Goal: Task Accomplishment & Management: Manage account settings

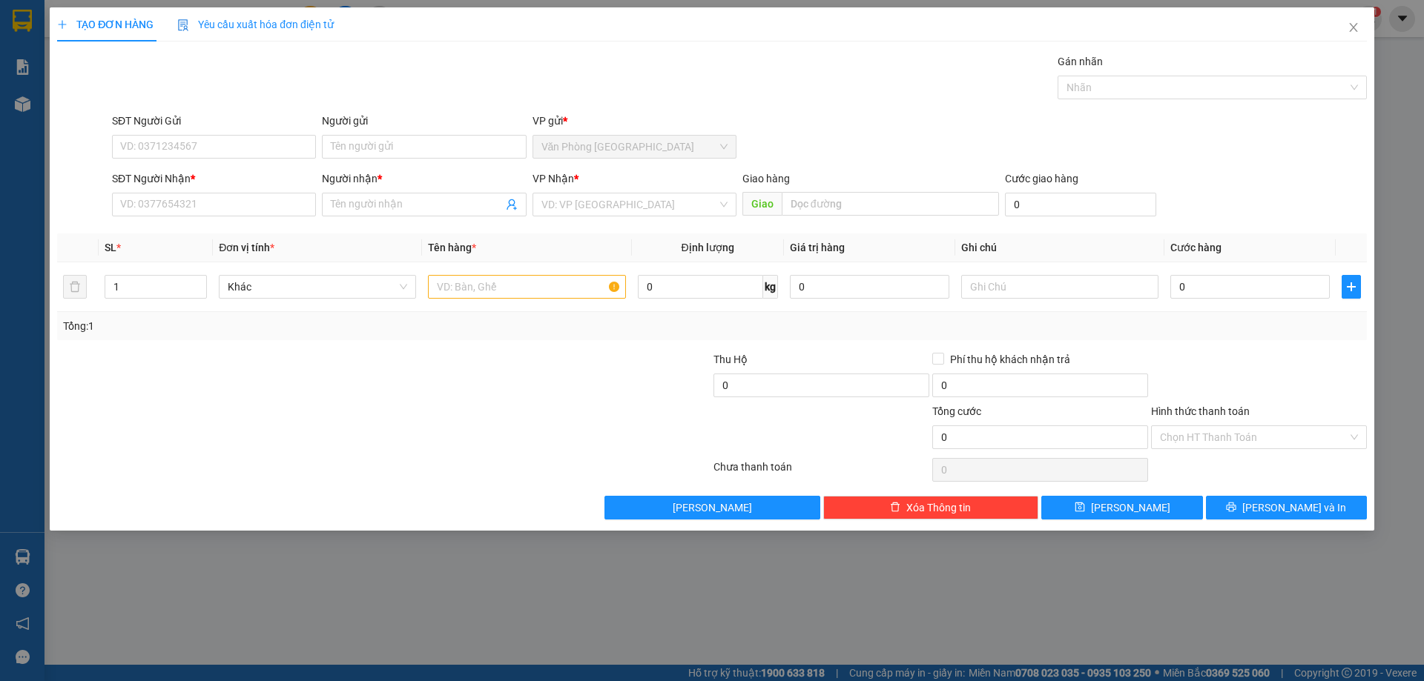
click at [229, 191] on div "SĐT Người Nhận *" at bounding box center [214, 182] width 204 height 22
click at [229, 204] on input "SĐT Người Nhận *" at bounding box center [214, 205] width 204 height 24
click at [237, 236] on div "0376082579 - quốc" at bounding box center [214, 234] width 186 height 16
type input "0376082579"
type input "quốc"
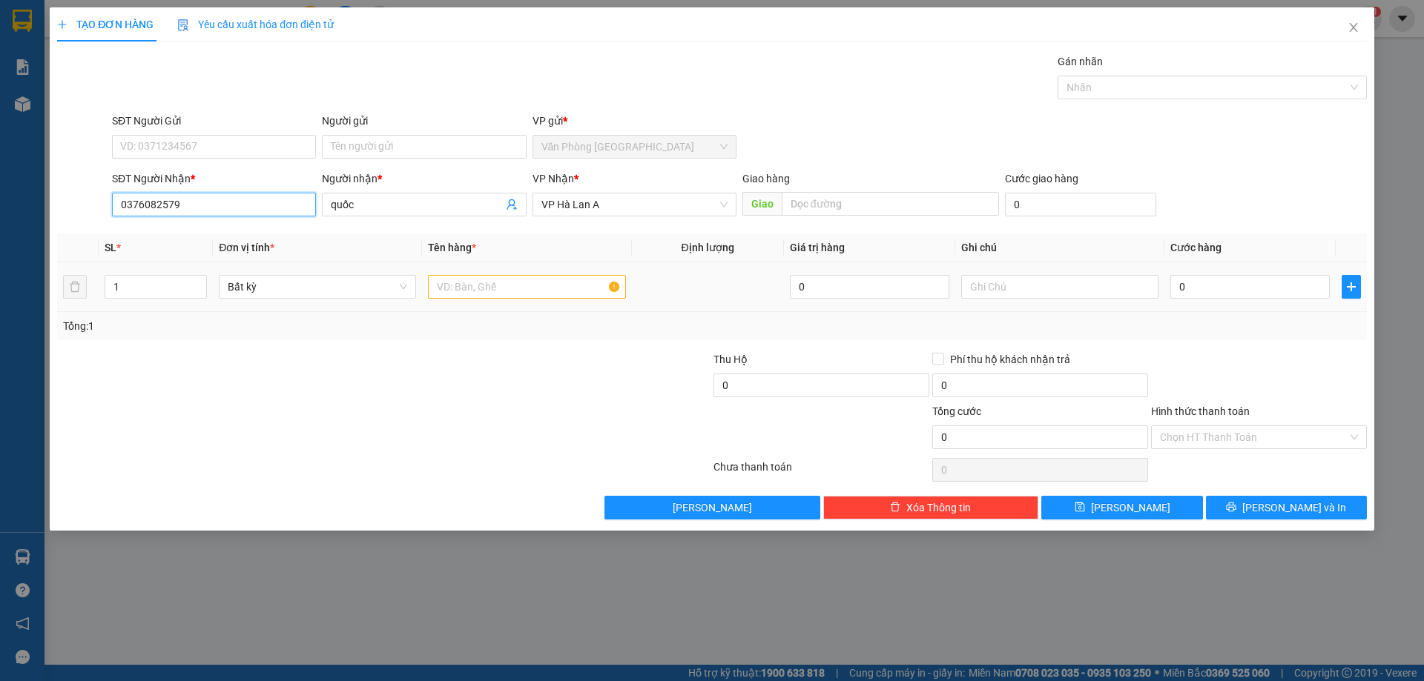
type input "0376082579"
click at [518, 279] on input "text" at bounding box center [526, 287] width 197 height 24
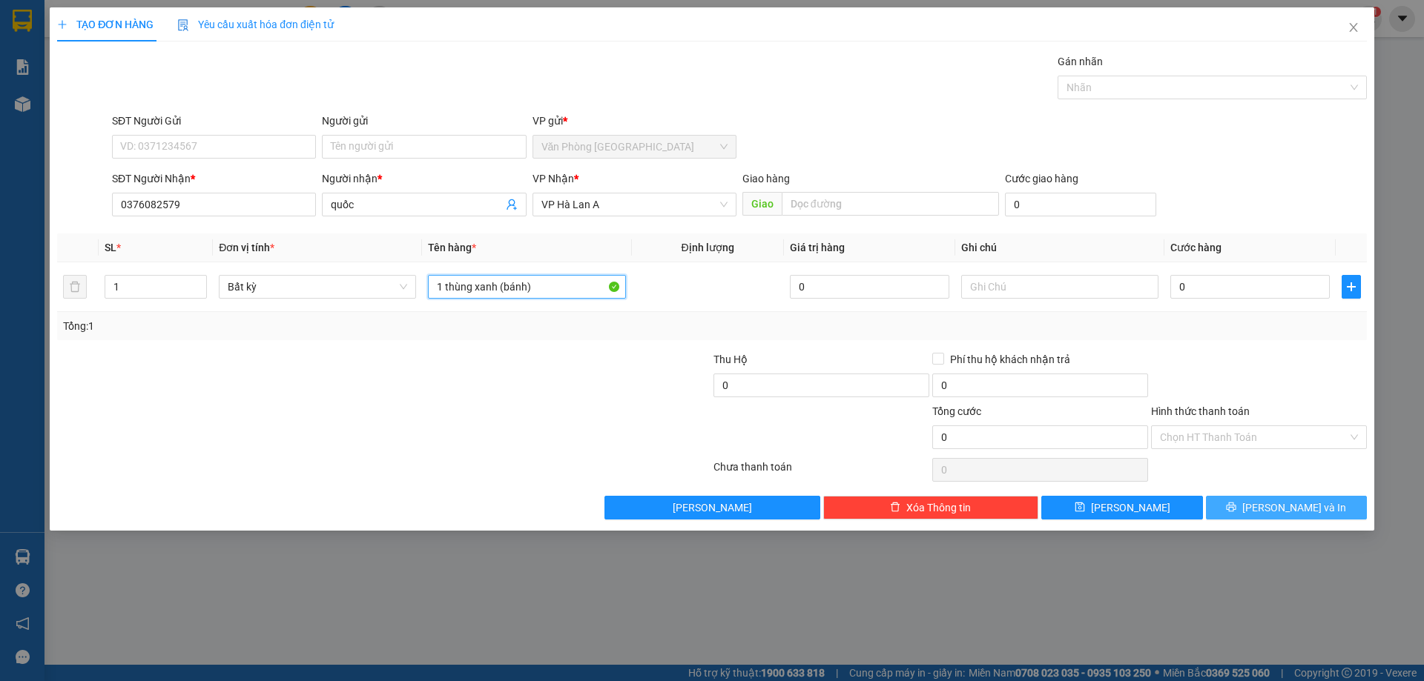
type input "1 thùng xanh (bánh)"
click at [1330, 498] on button "[PERSON_NAME] và In" at bounding box center [1286, 508] width 161 height 24
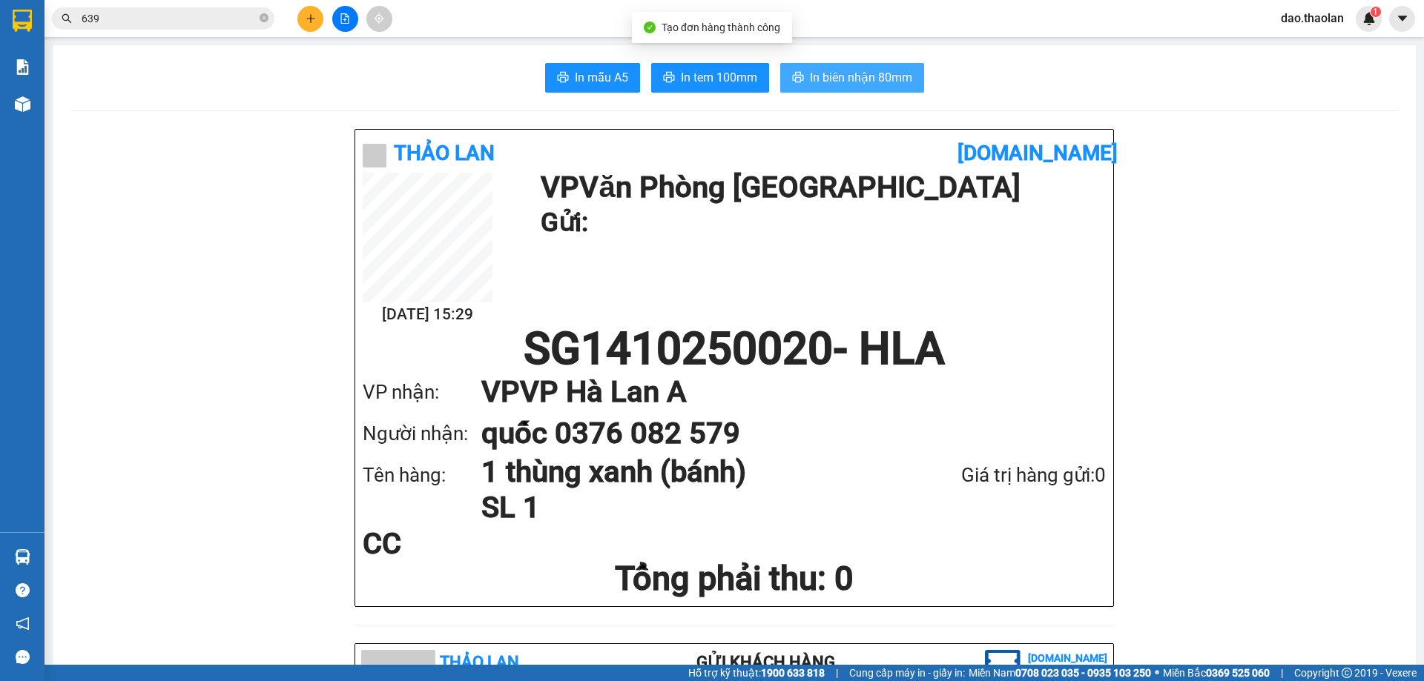
click at [858, 83] on span "In biên nhận 80mm" at bounding box center [861, 77] width 102 height 19
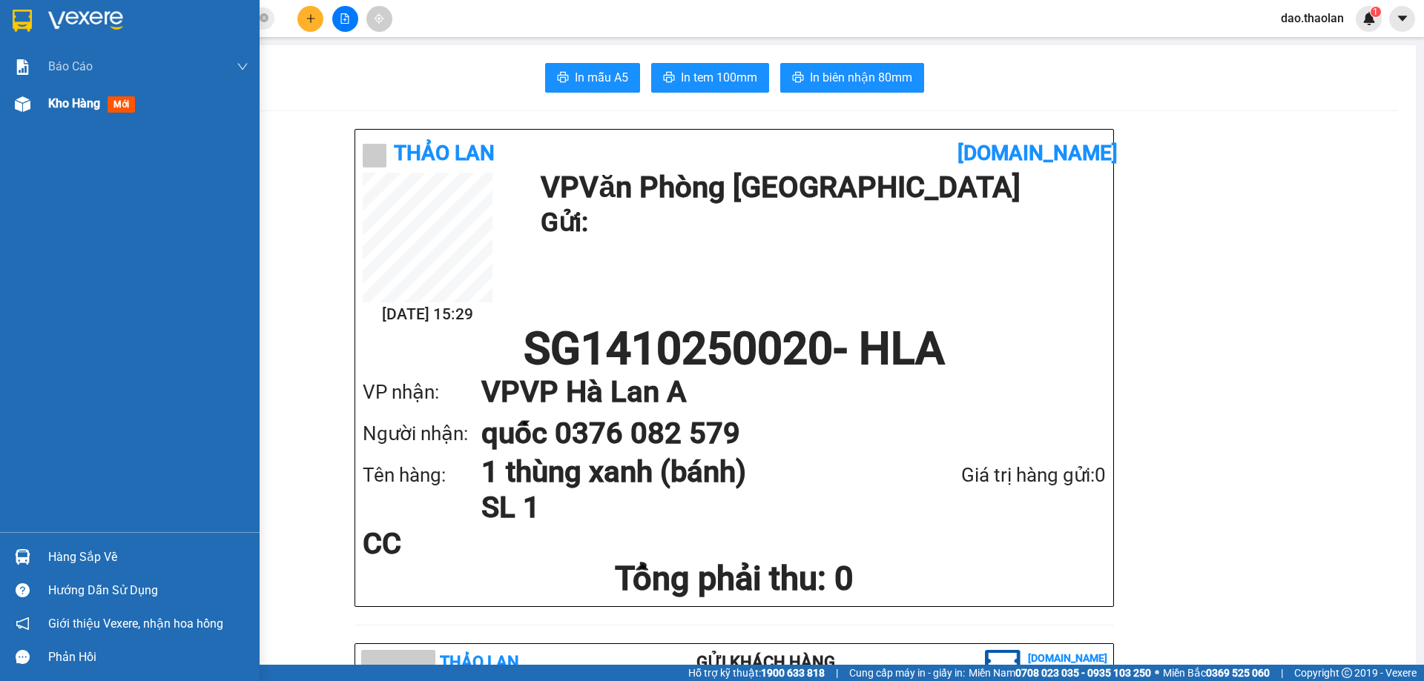
click at [69, 89] on div "Kho hàng mới" at bounding box center [148, 103] width 200 height 37
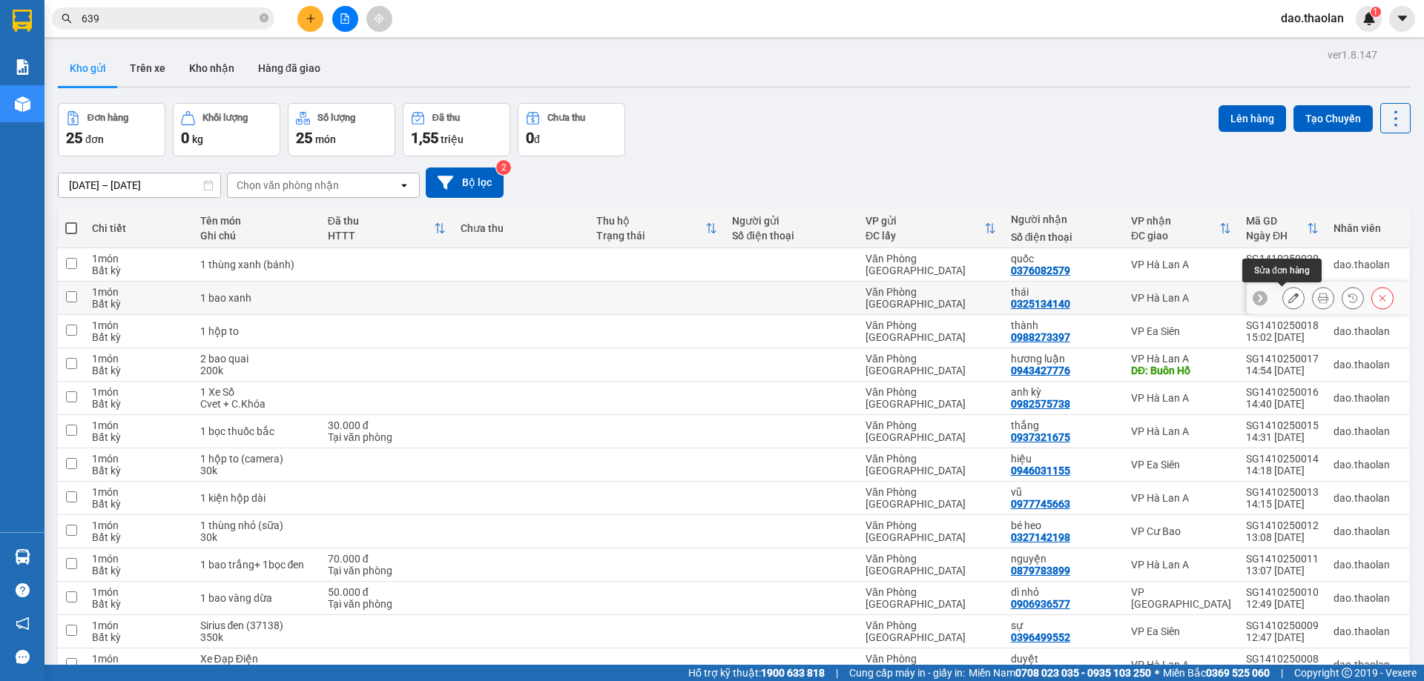
click at [1288, 300] on icon at bounding box center [1293, 298] width 10 height 10
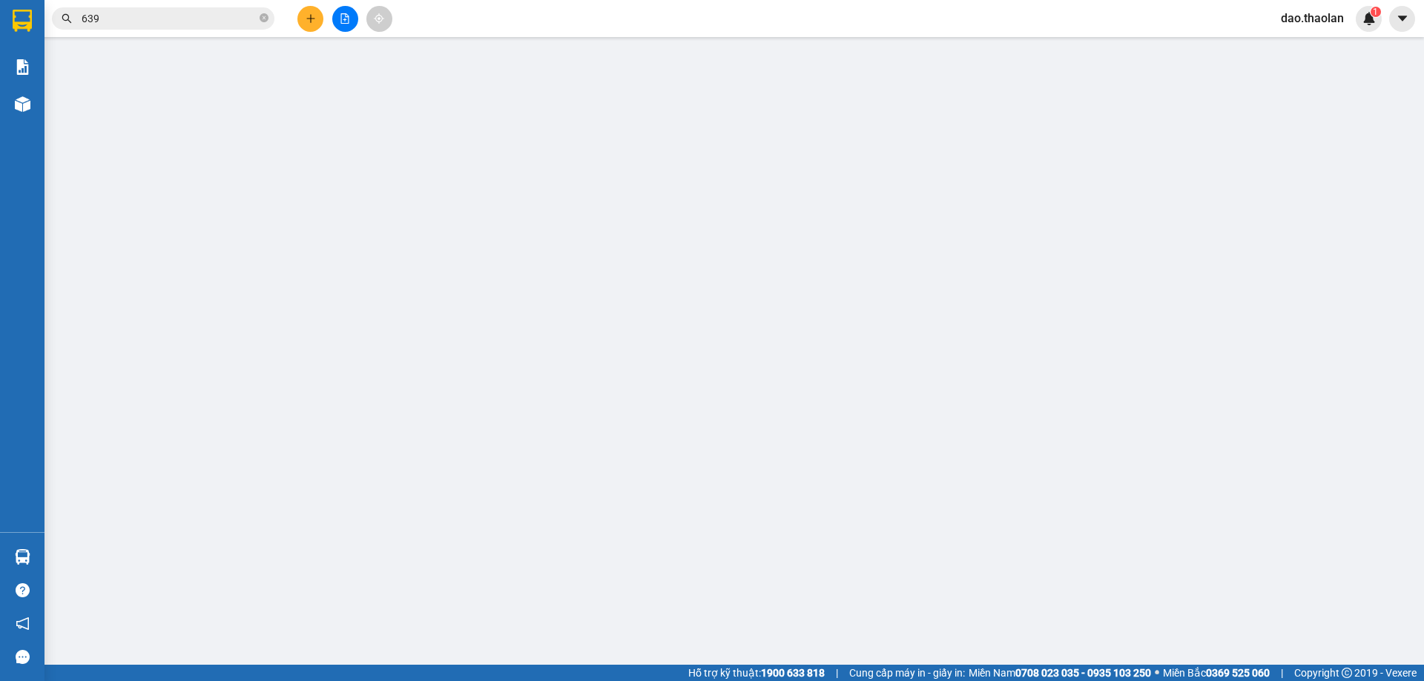
type input "0325134140"
type input "thái"
type input "0"
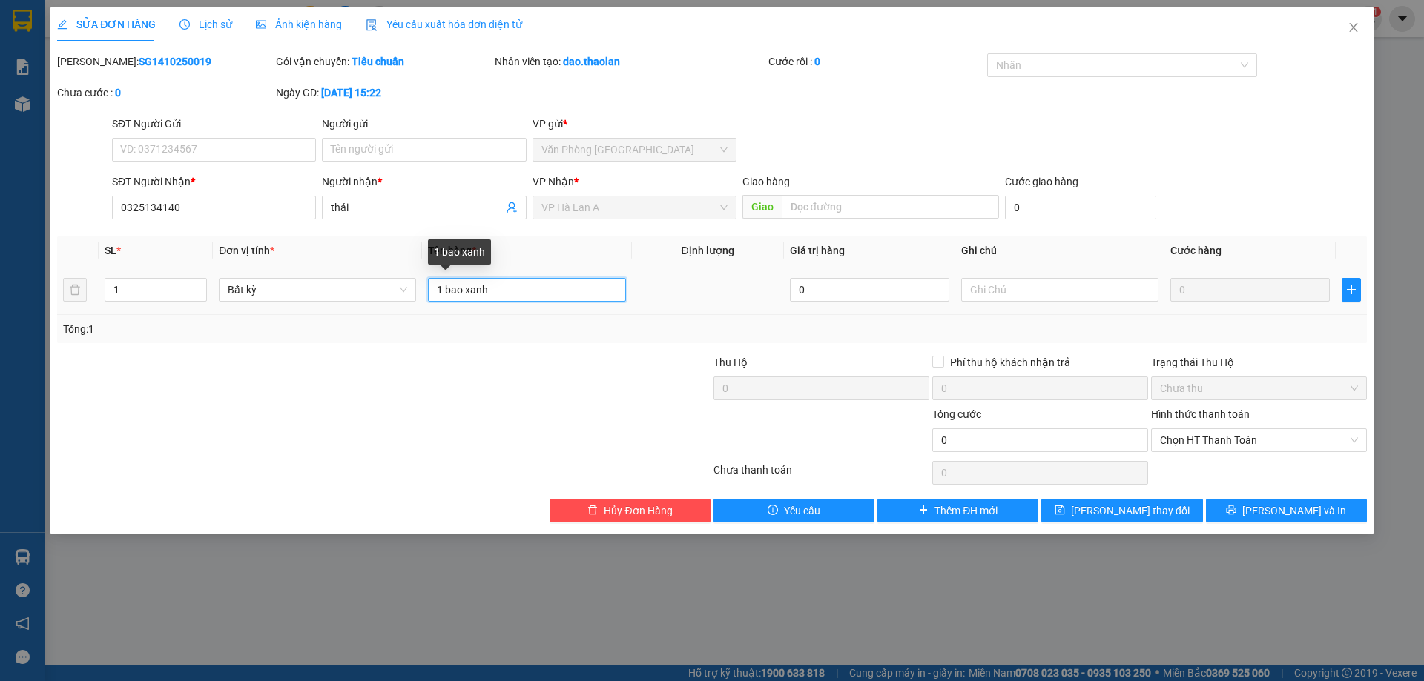
drag, startPoint x: 460, startPoint y: 285, endPoint x: 443, endPoint y: 294, distance: 18.9
click at [443, 294] on input "1 bao xanh" at bounding box center [526, 290] width 197 height 24
type input "1 xanh"
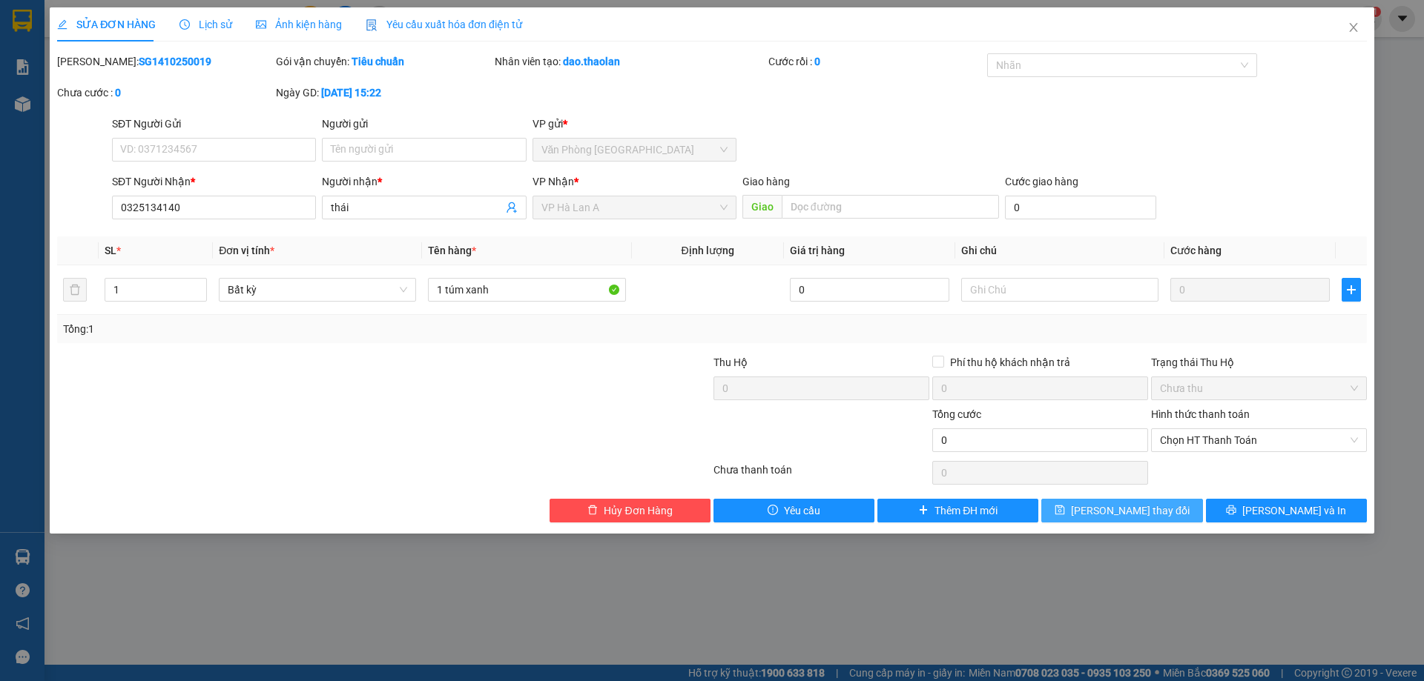
click at [1150, 515] on span "[PERSON_NAME] thay đổi" at bounding box center [1130, 511] width 119 height 16
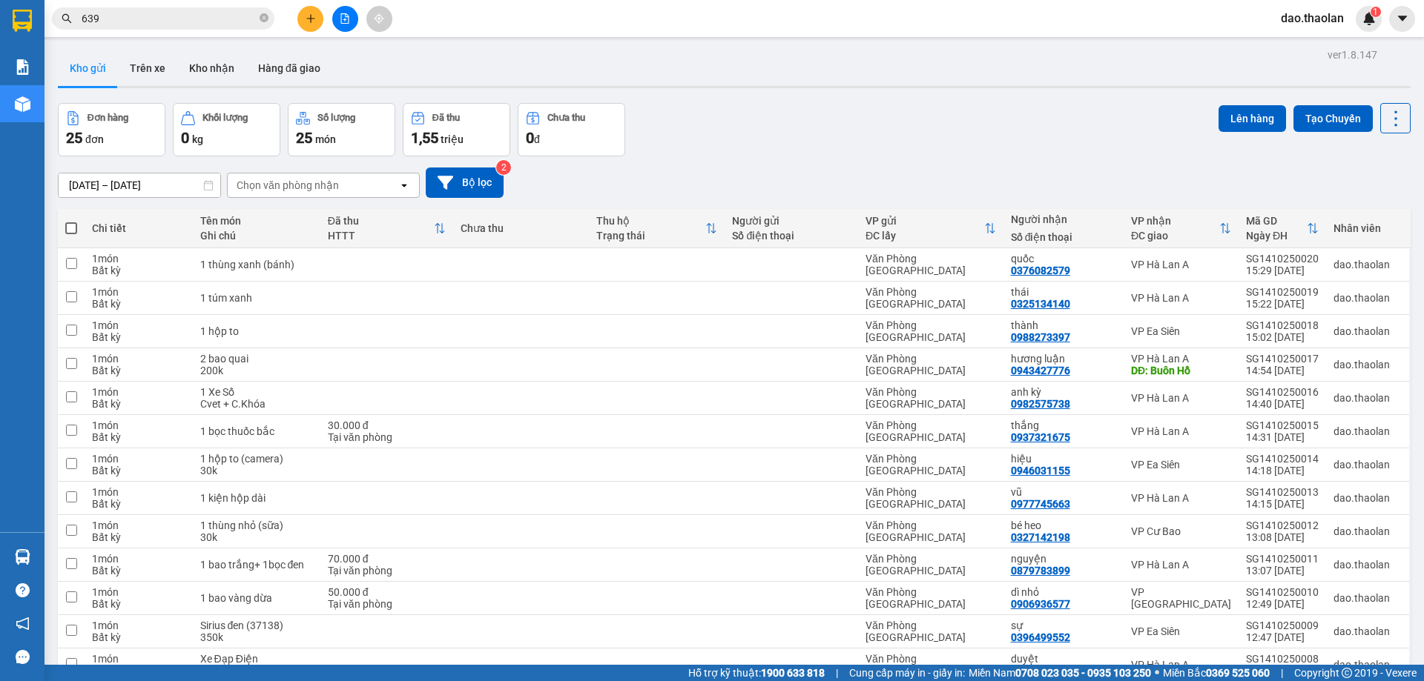
click at [323, 18] on div at bounding box center [344, 19] width 111 height 26
click at [306, 29] on button at bounding box center [310, 19] width 26 height 26
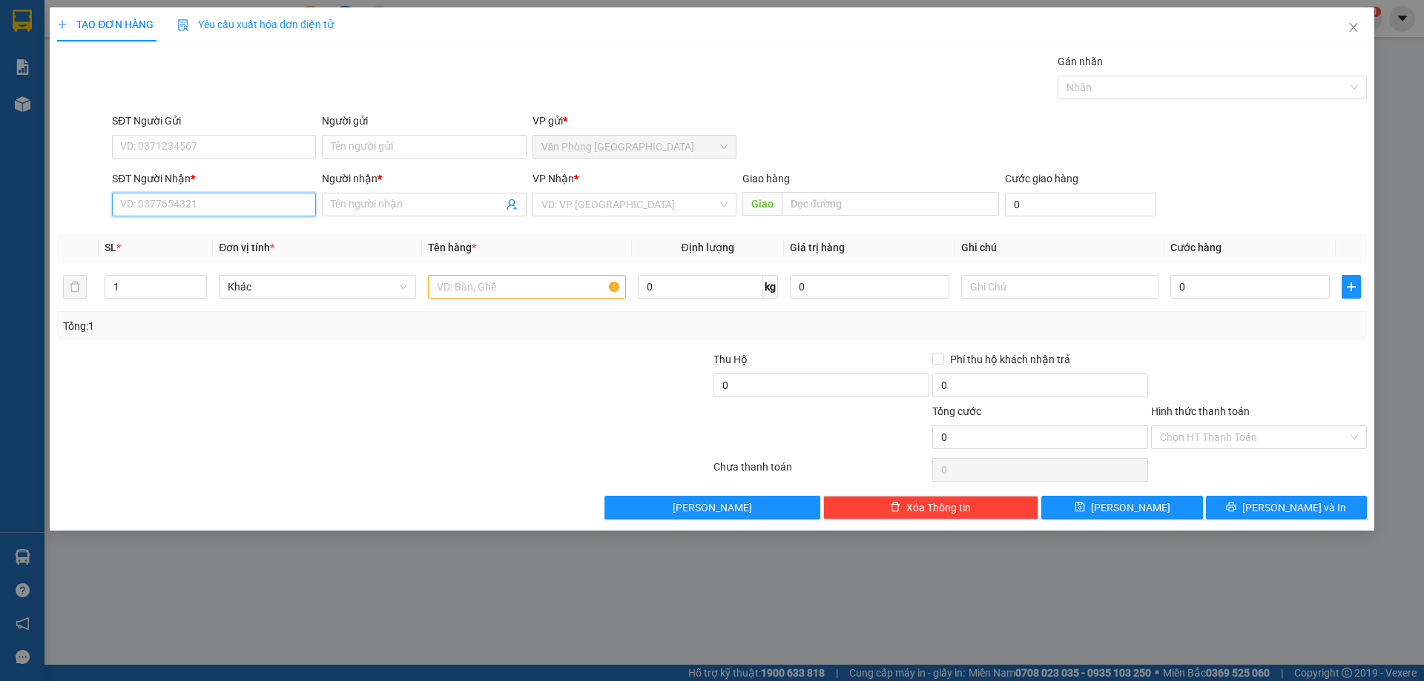
click at [271, 206] on input "SĐT Người Nhận *" at bounding box center [214, 205] width 204 height 24
drag, startPoint x: 233, startPoint y: 242, endPoint x: 369, endPoint y: 271, distance: 139.5
click at [240, 242] on div "0911378326 - như" at bounding box center [214, 234] width 204 height 24
type input "0911378326"
type input "như"
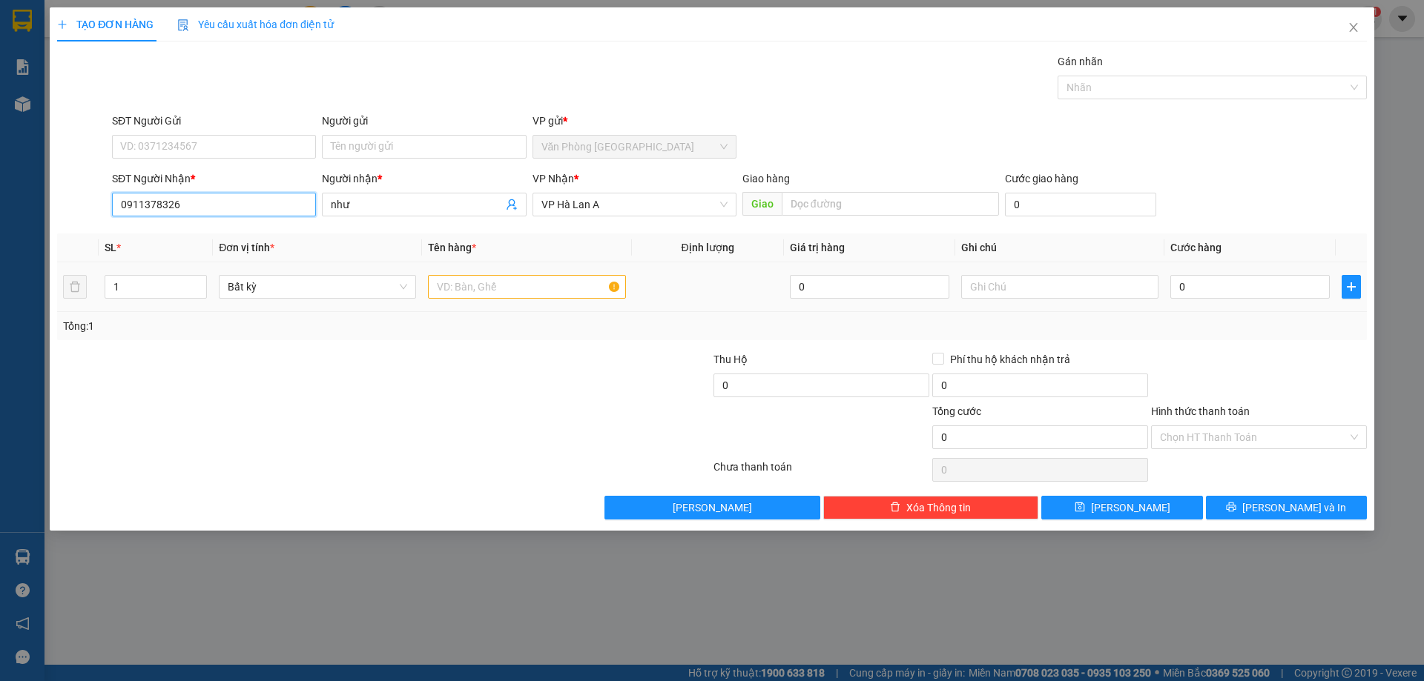
type input "0911378326"
click at [540, 291] on input "text" at bounding box center [526, 287] width 197 height 24
type input "1 misơ"
click at [1228, 288] on input "0" at bounding box center [1249, 287] width 159 height 24
drag, startPoint x: 1230, startPoint y: 444, endPoint x: 1227, endPoint y: 452, distance: 8.0
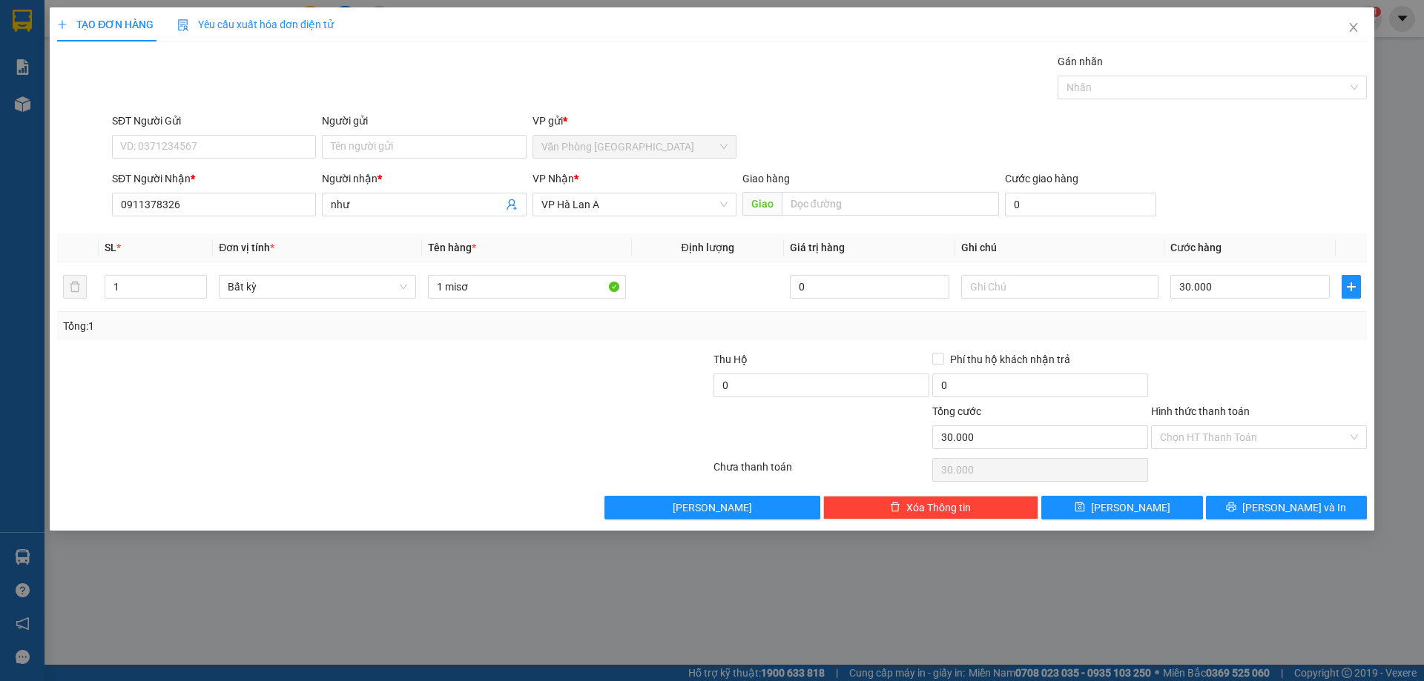
click at [1231, 446] on input "Hình thức thanh toán" at bounding box center [1254, 437] width 188 height 22
click at [1219, 463] on div "Tại văn phòng" at bounding box center [1259, 467] width 198 height 16
drag, startPoint x: 1157, startPoint y: 501, endPoint x: 1205, endPoint y: 426, distance: 88.4
click at [1159, 501] on button "Lưu" at bounding box center [1121, 508] width 161 height 24
click at [1353, 31] on icon "close" at bounding box center [1353, 28] width 12 height 12
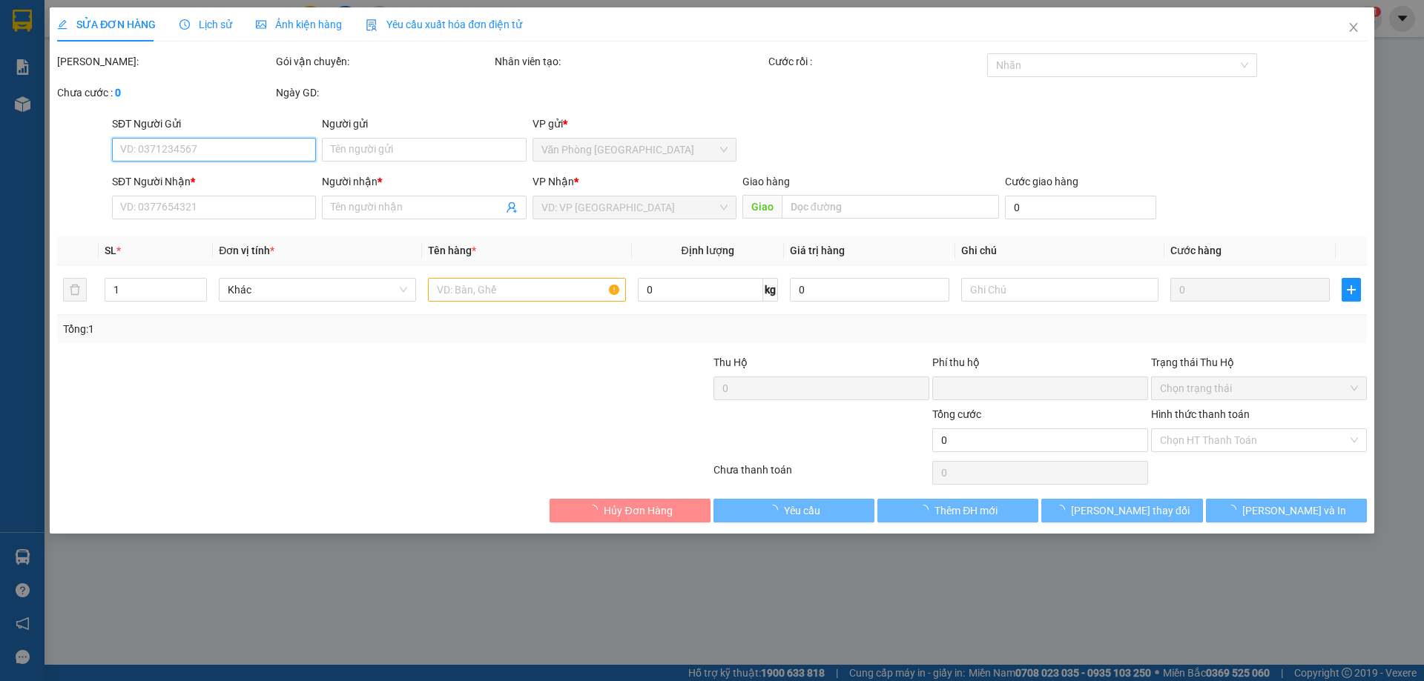
type input "0987203761"
type input "có"
type input "0"
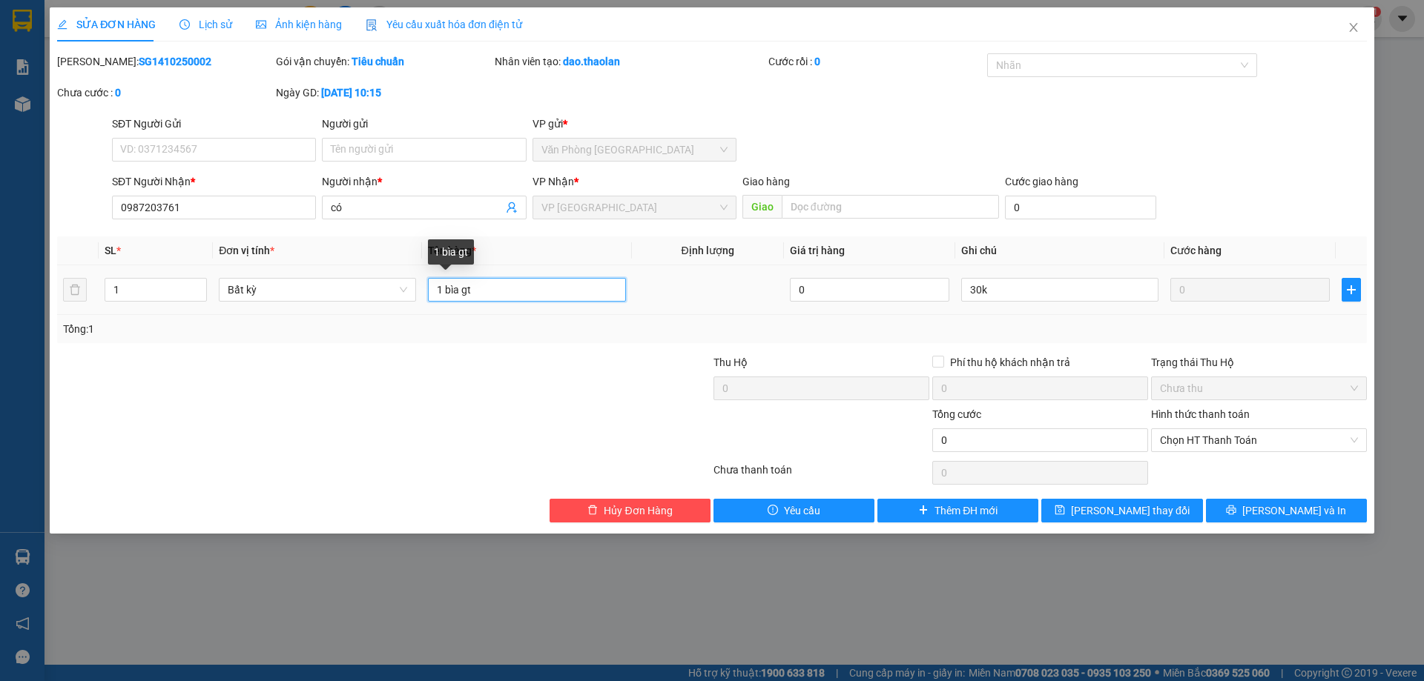
drag, startPoint x: 447, startPoint y: 283, endPoint x: 1003, endPoint y: 208, distance: 560.4
click at [972, 216] on div "Total Paid Fee 0 Total UnPaid Fee 0 Cash Collection Total Fee Mã ĐH: SG14102500…" at bounding box center [712, 287] width 1310 height 469
type input "1 misơ"
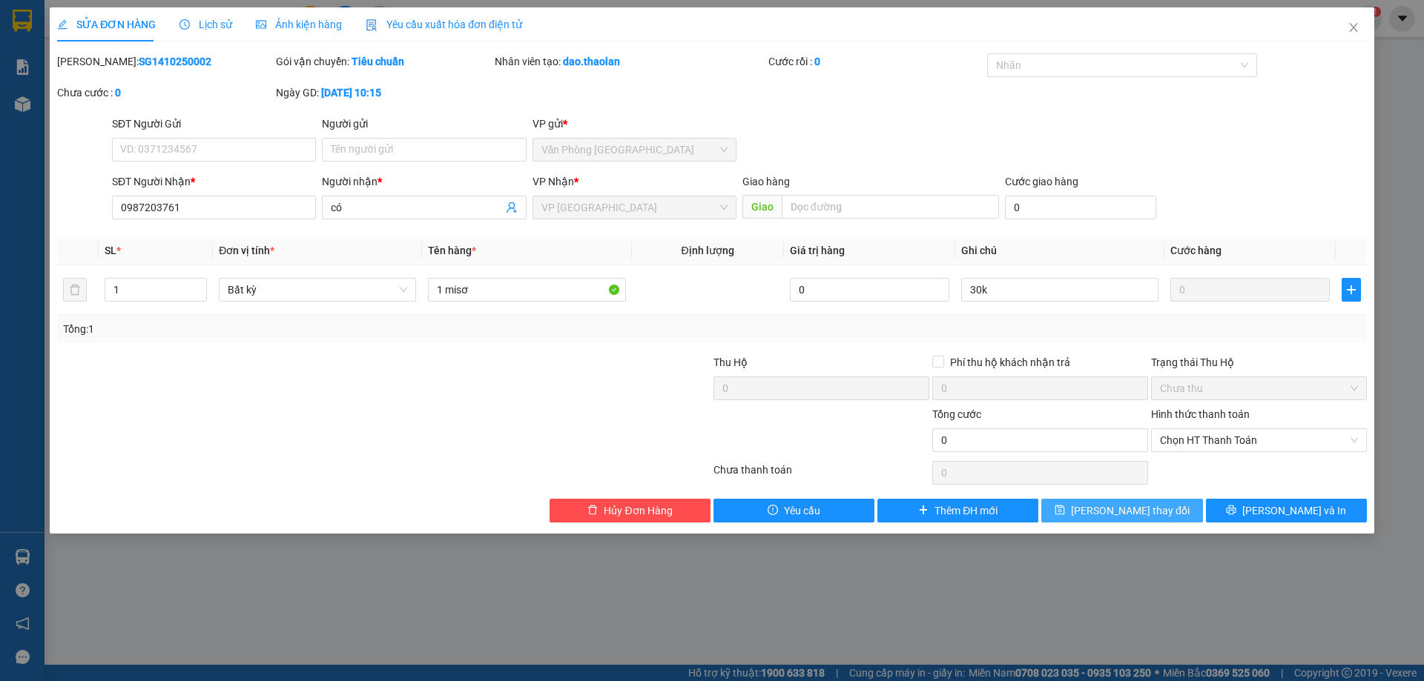
click at [1188, 512] on button "[PERSON_NAME] thay đổi" at bounding box center [1121, 511] width 161 height 24
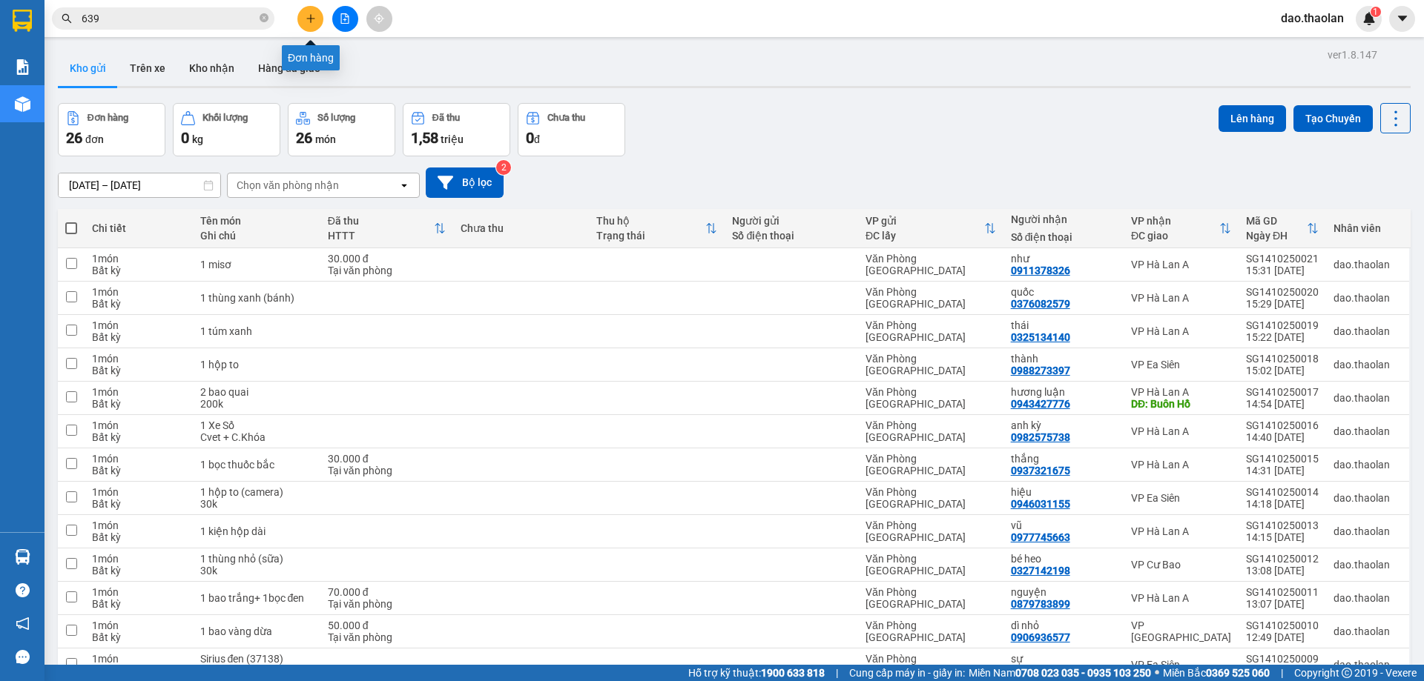
click at [309, 8] on button at bounding box center [310, 19] width 26 height 26
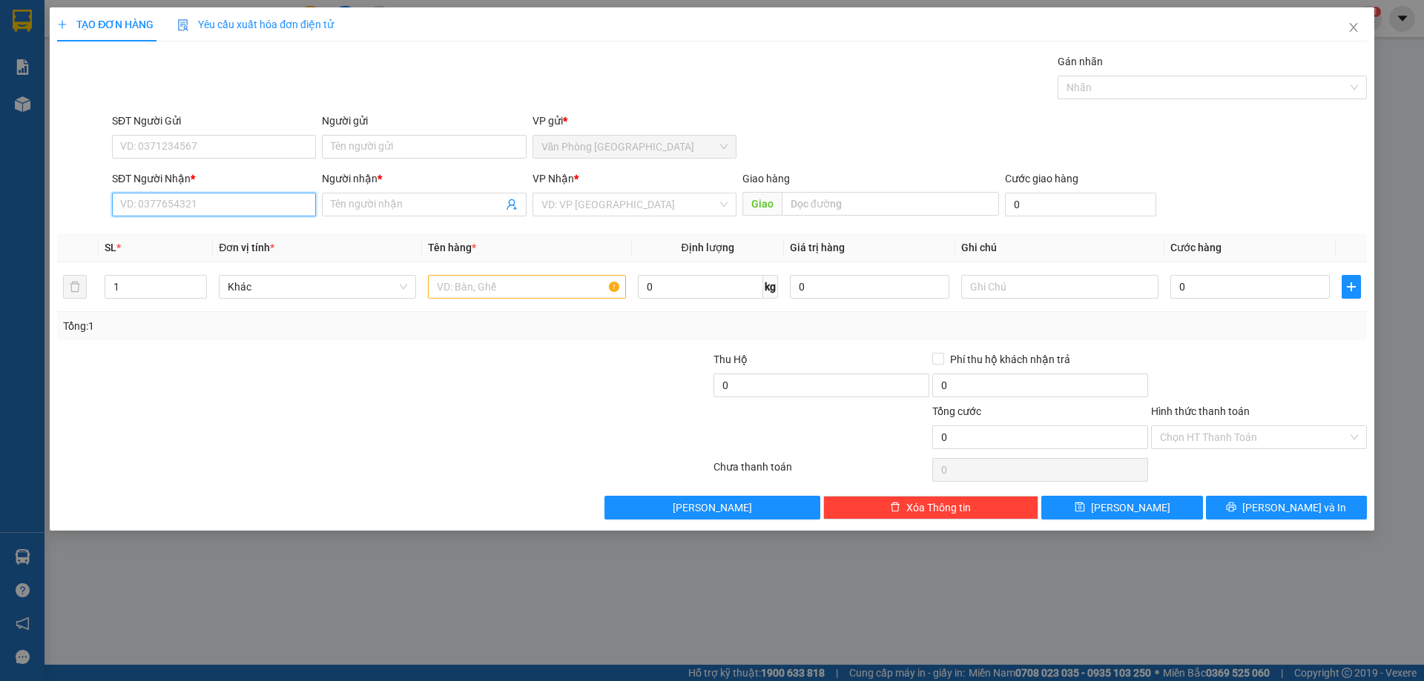
click at [146, 200] on input "SĐT Người Nhận *" at bounding box center [214, 205] width 204 height 24
drag, startPoint x: 205, startPoint y: 227, endPoint x: 507, endPoint y: 289, distance: 308.2
click at [219, 228] on div "0973969519 - hoàng vân" at bounding box center [214, 234] width 186 height 16
type input "0973969519"
type input "[PERSON_NAME]"
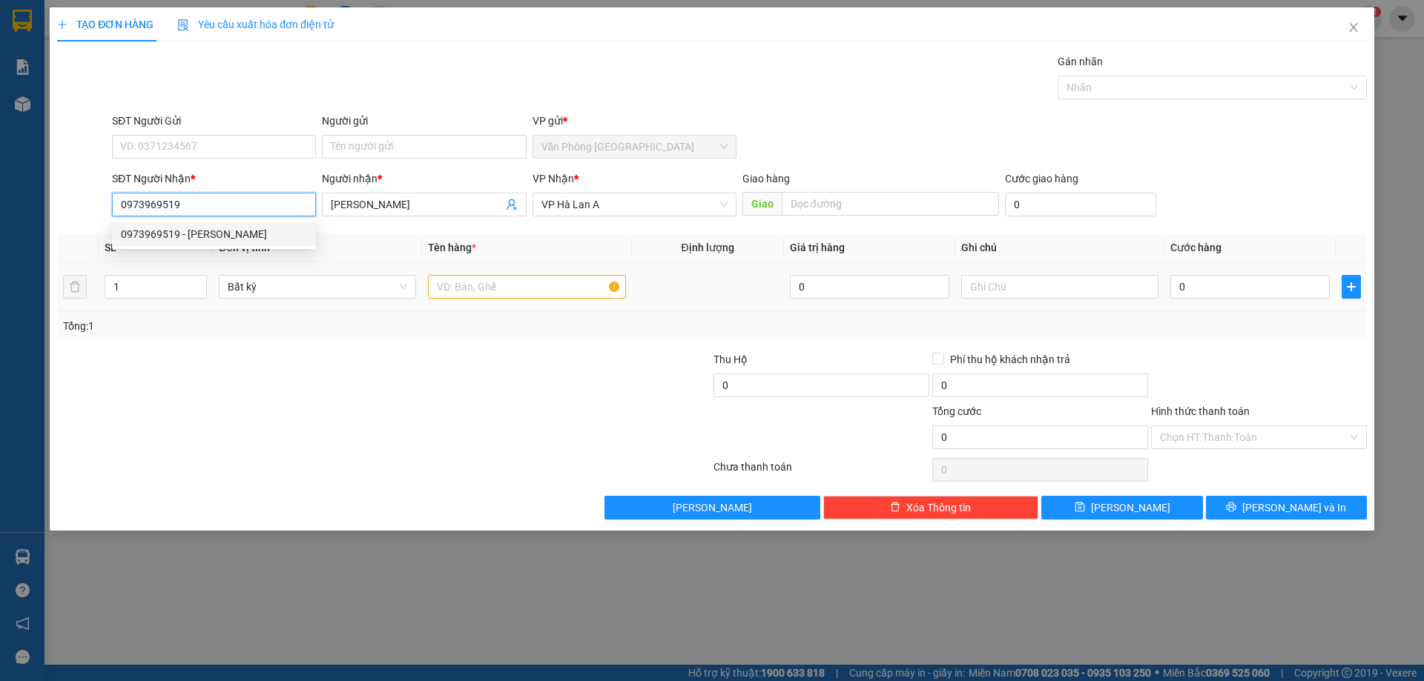
type input "0973969519"
click at [542, 277] on input "text" at bounding box center [526, 287] width 197 height 24
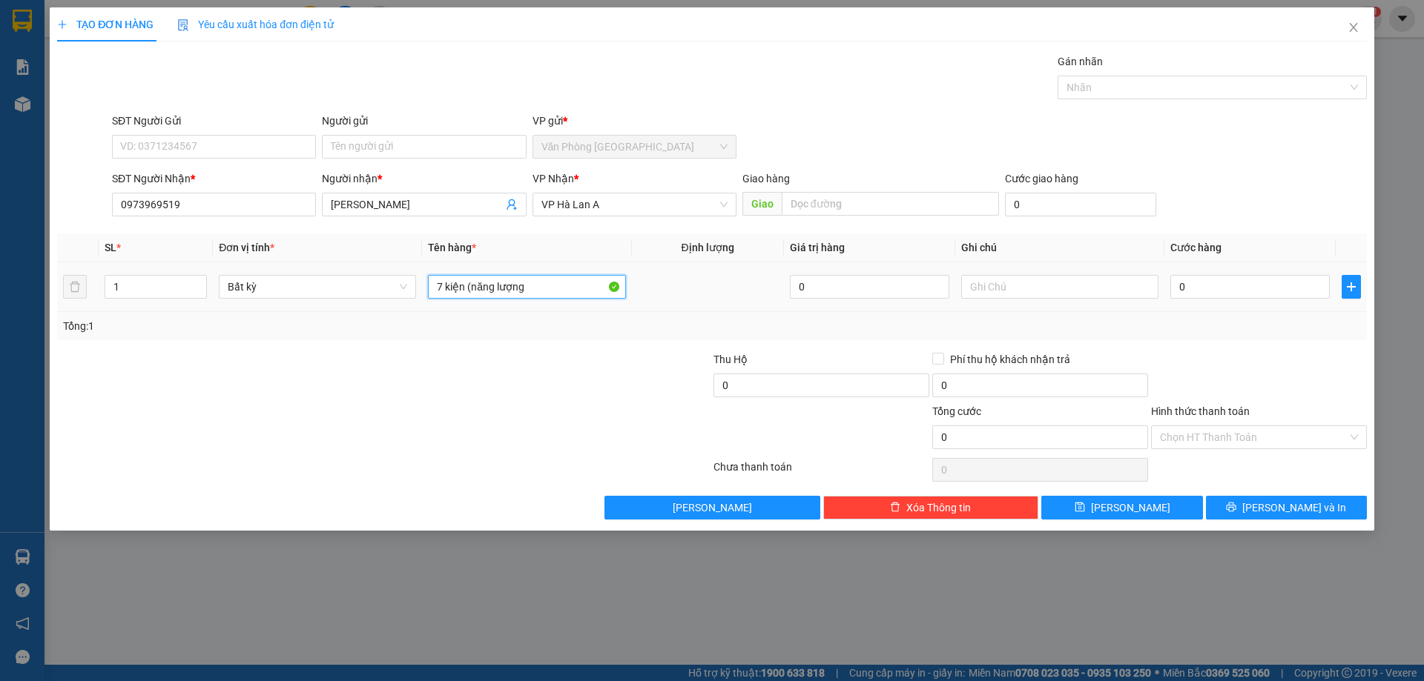
type input "7 kiện (năng lượngk"
click at [1301, 521] on div "TẠO ĐƠN HÀNG Yêu cầu xuất hóa đơn điện tử Transit Pickup Surcharge Ids Transit …" at bounding box center [712, 269] width 1324 height 524
click at [1297, 518] on button "[PERSON_NAME] và In" at bounding box center [1286, 508] width 161 height 24
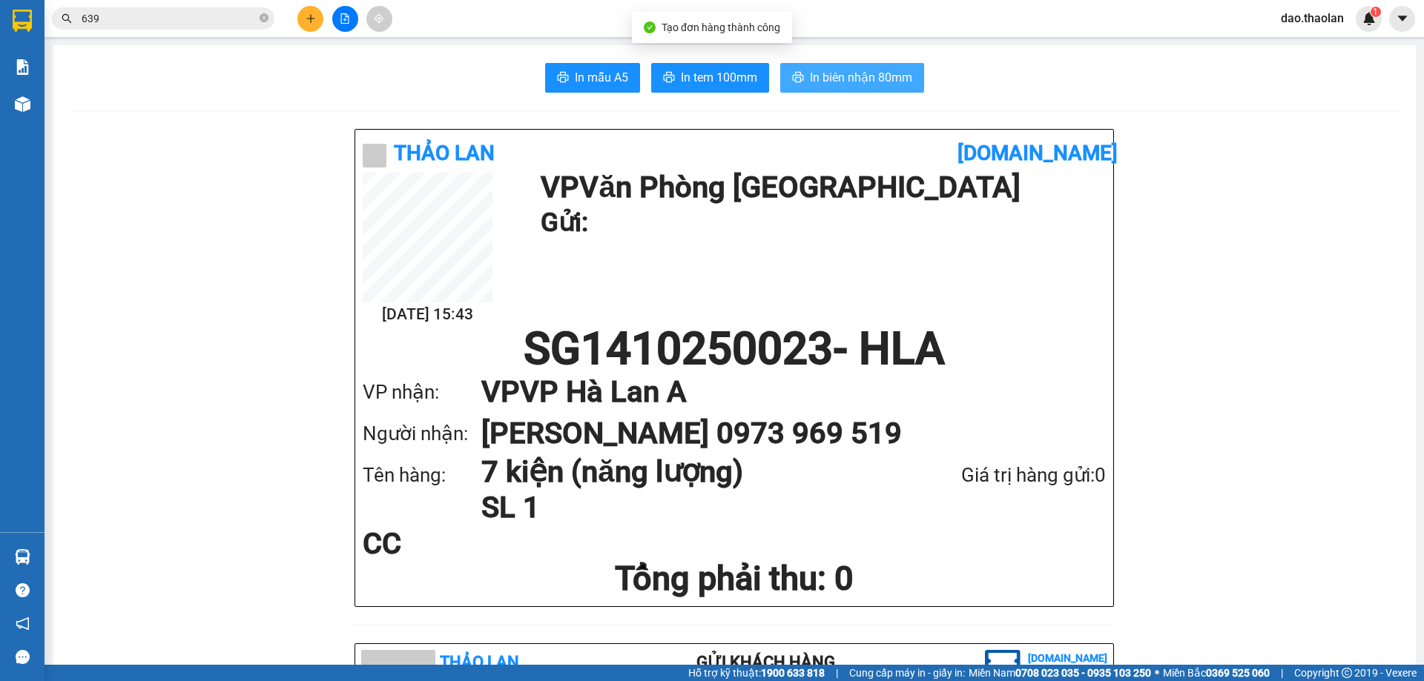
click at [888, 65] on button "In biên nhận 80mm" at bounding box center [852, 78] width 144 height 30
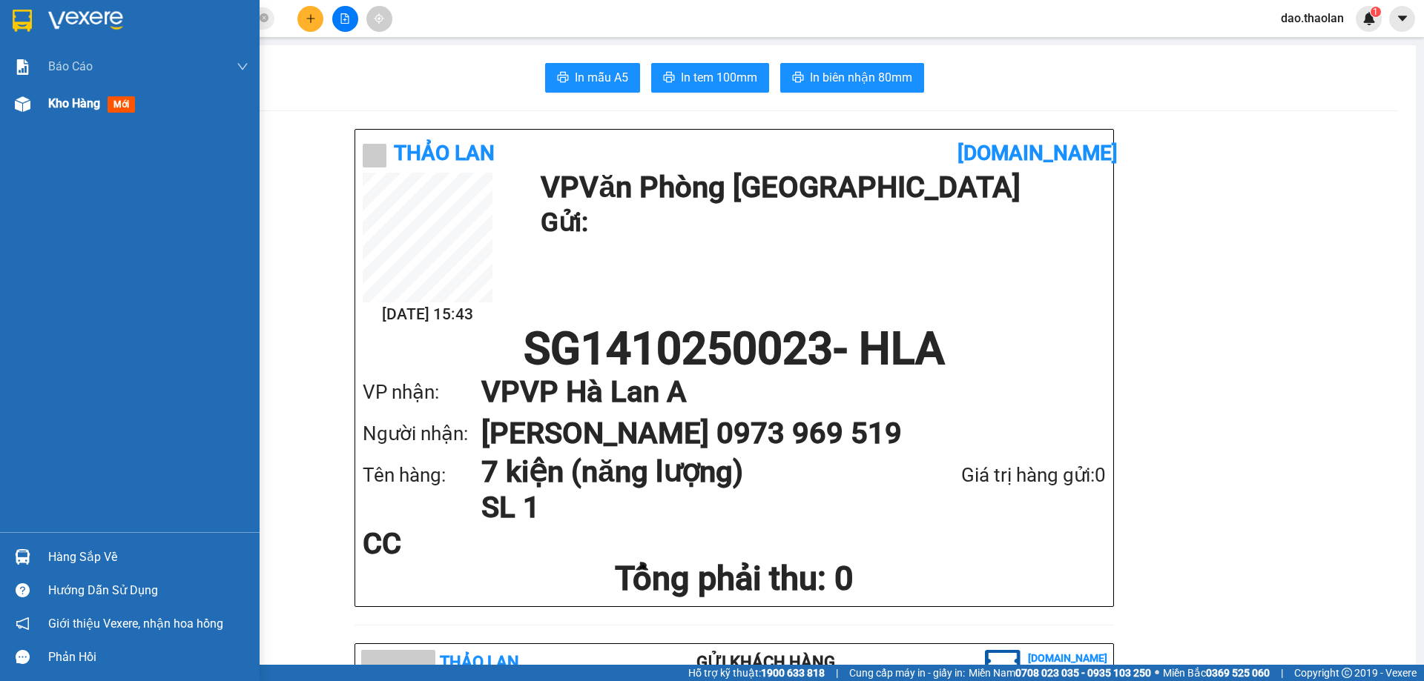
click at [47, 102] on div "Kho hàng mới" at bounding box center [130, 103] width 260 height 37
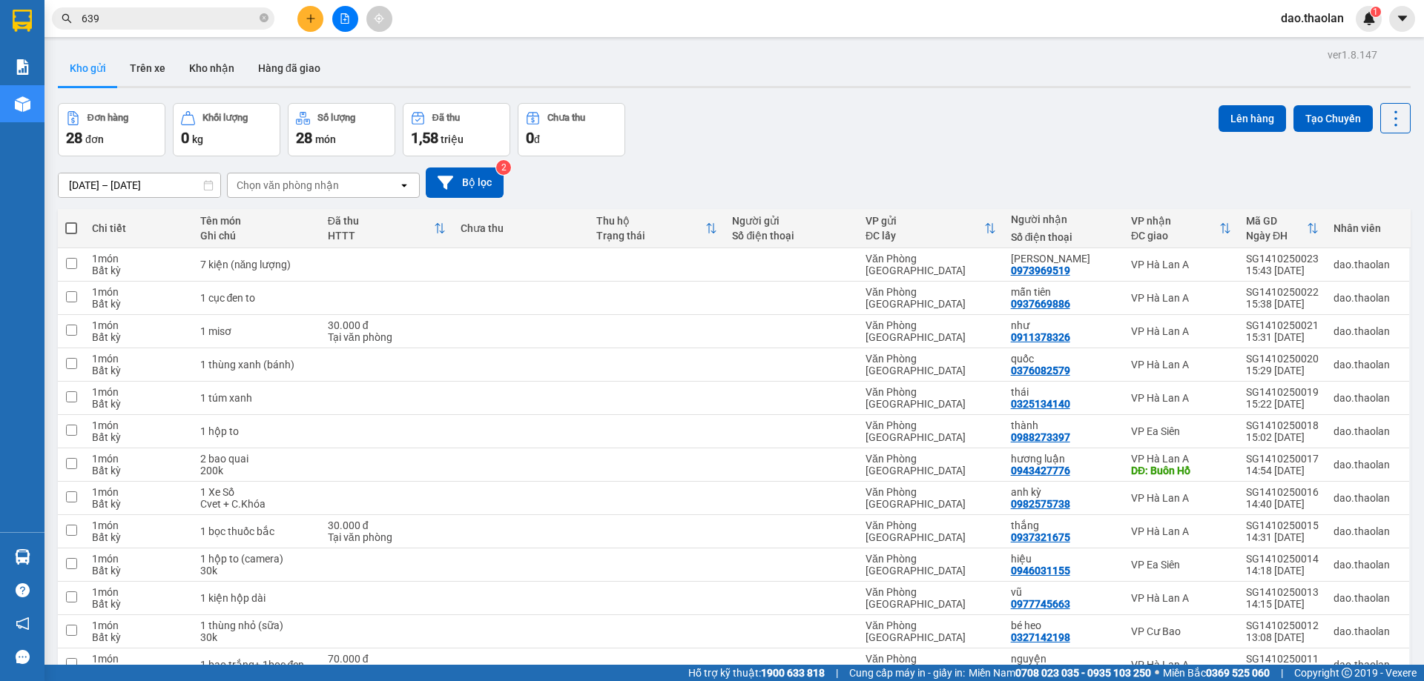
click at [302, 22] on button at bounding box center [310, 19] width 26 height 26
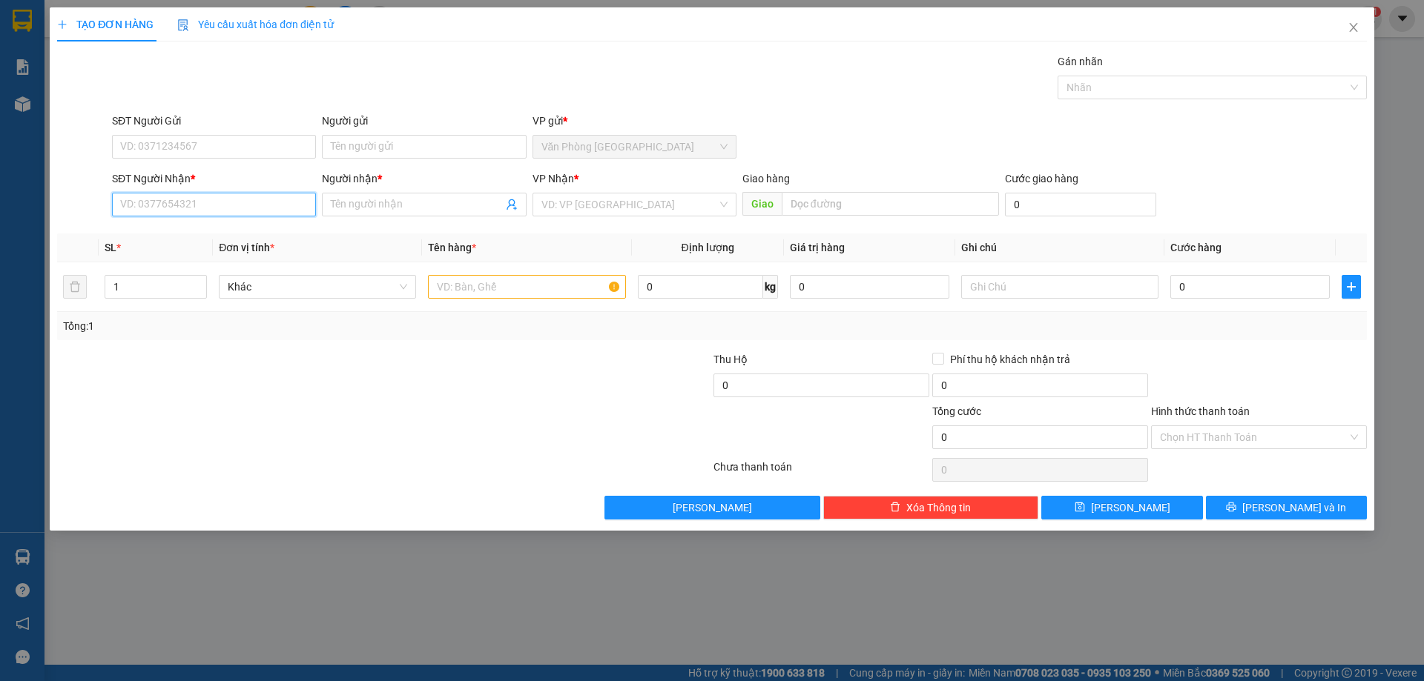
click at [235, 211] on input "SĐT Người Nhận *" at bounding box center [214, 205] width 204 height 24
click at [202, 225] on div "0766594433 - tùng" at bounding box center [214, 234] width 204 height 24
type input "0766594433"
type input "tùng"
type input "0766594433"
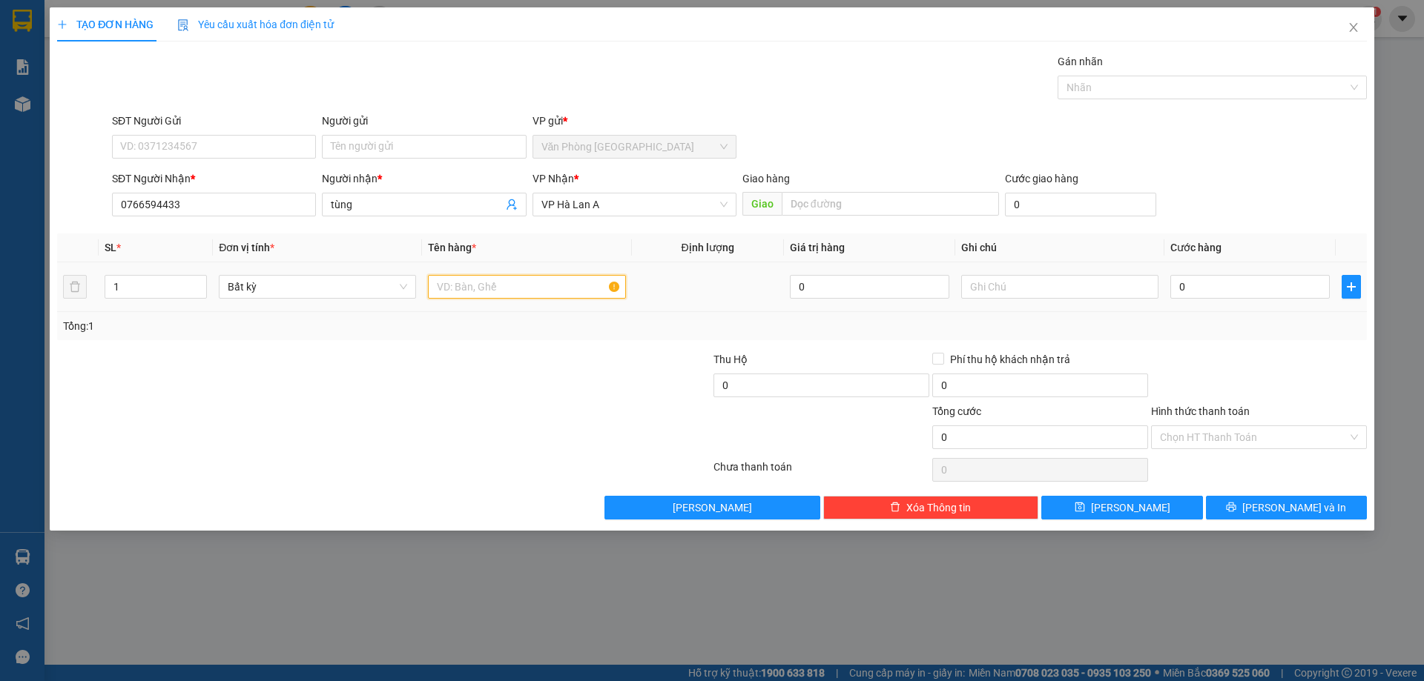
click at [478, 285] on input "text" at bounding box center [526, 287] width 197 height 24
type input "4 kiện trắng"
drag, startPoint x: 1304, startPoint y: 500, endPoint x: 1272, endPoint y: 482, distance: 35.9
click at [1302, 504] on span "[PERSON_NAME] và In" at bounding box center [1294, 508] width 104 height 16
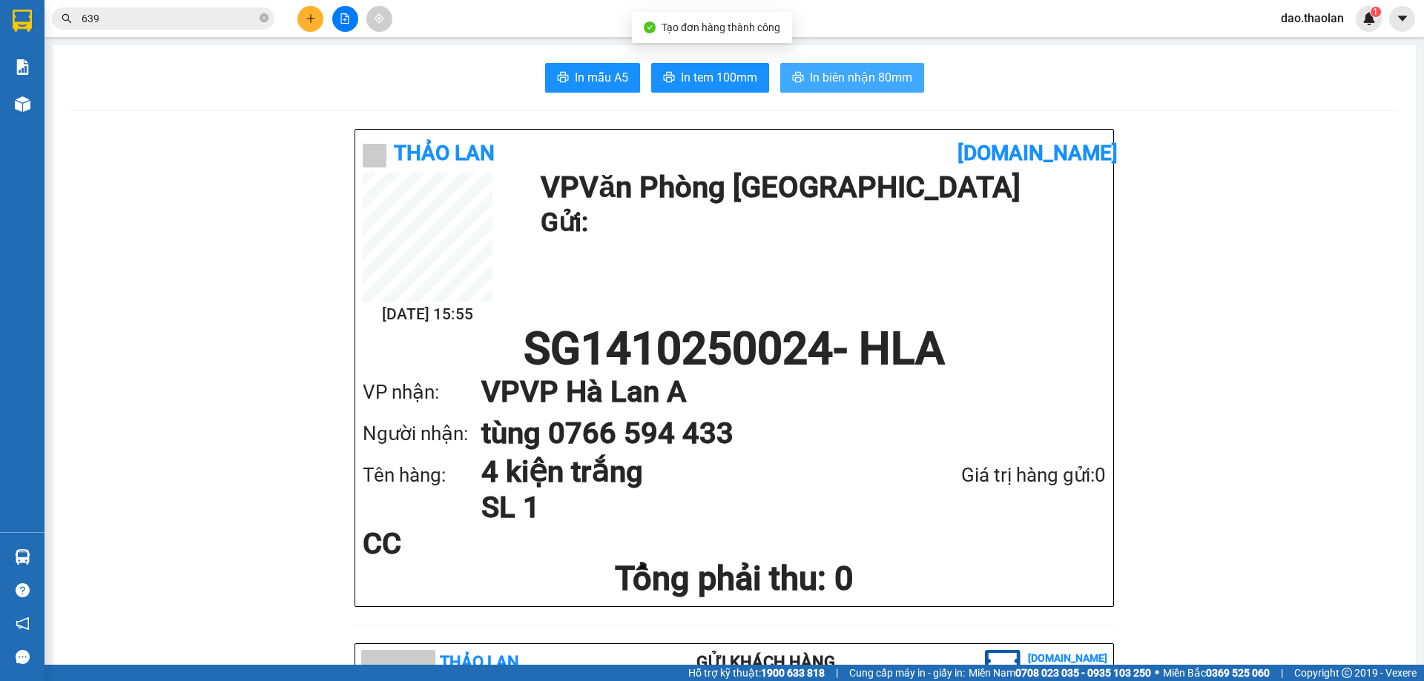
click at [870, 79] on span "In biên nhận 80mm" at bounding box center [861, 77] width 102 height 19
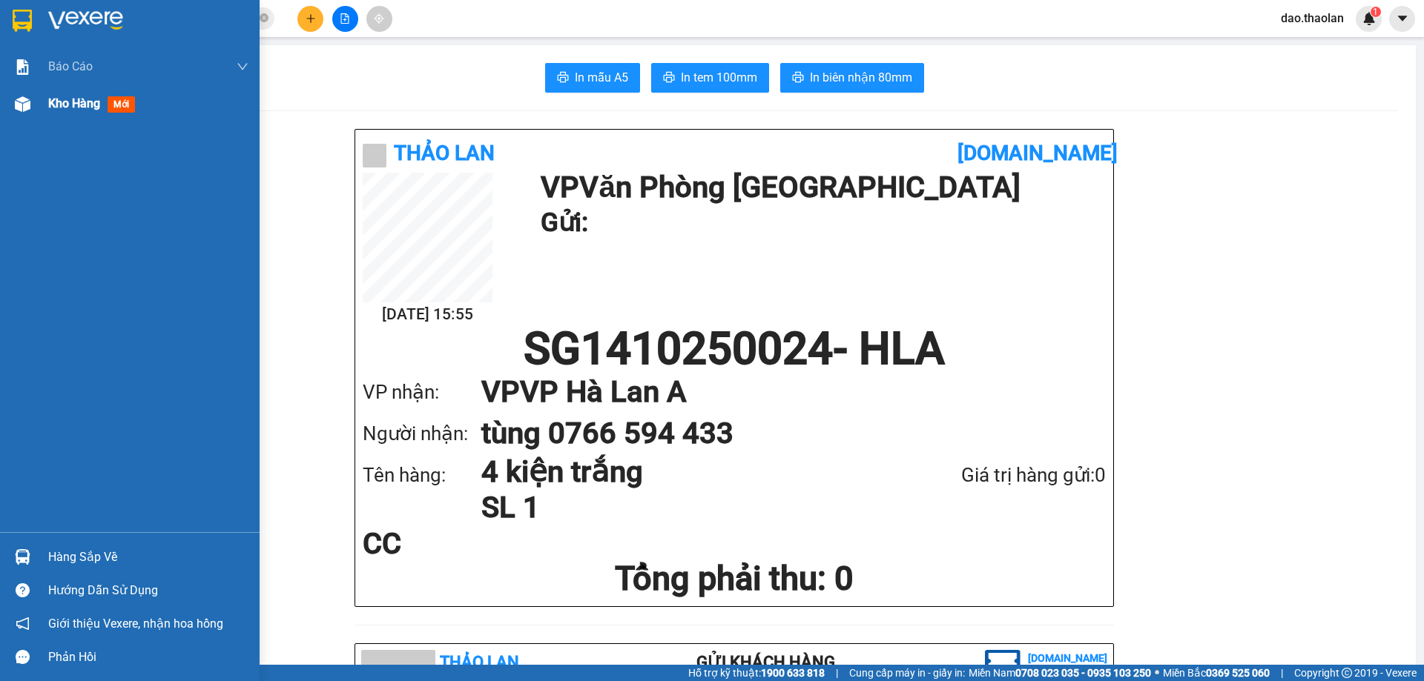
click at [44, 106] on div "Kho hàng mới" at bounding box center [130, 103] width 260 height 37
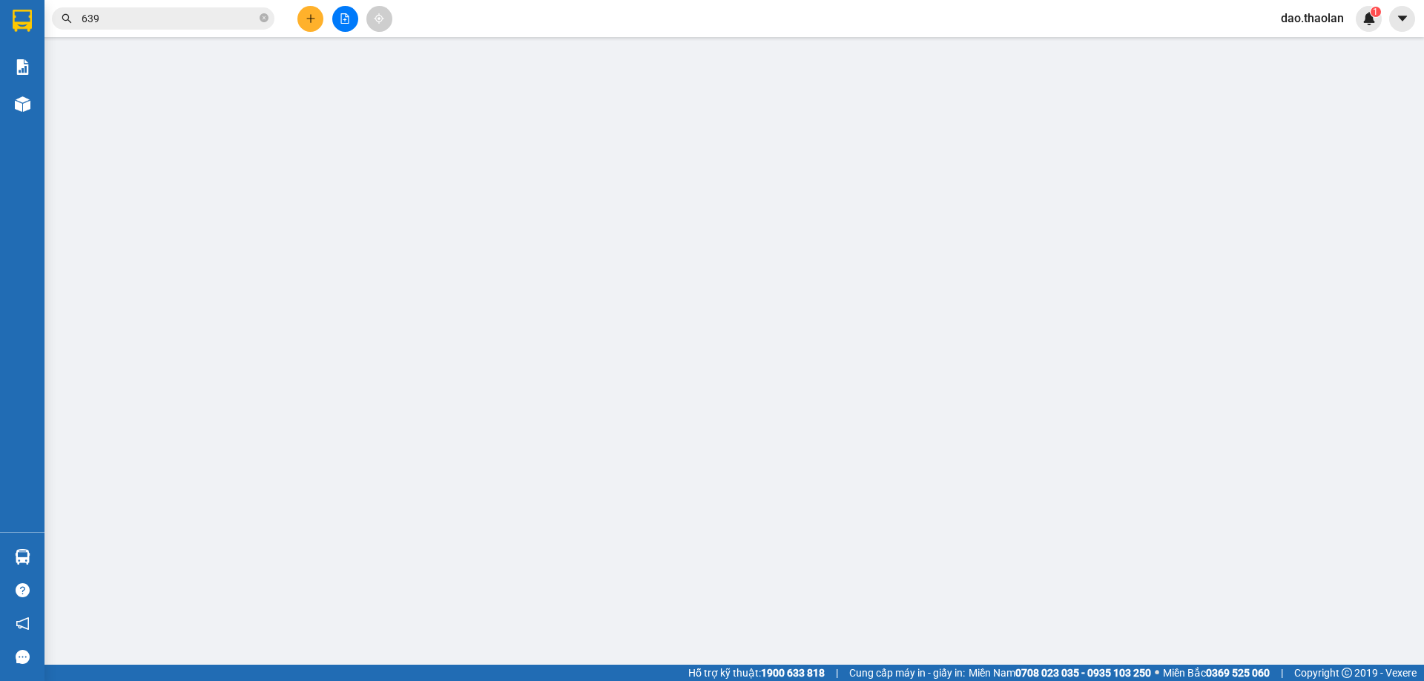
type input "0981407479"
type input "kim ngân (vinh)"
type input "Buôn Hồ"
type input "0"
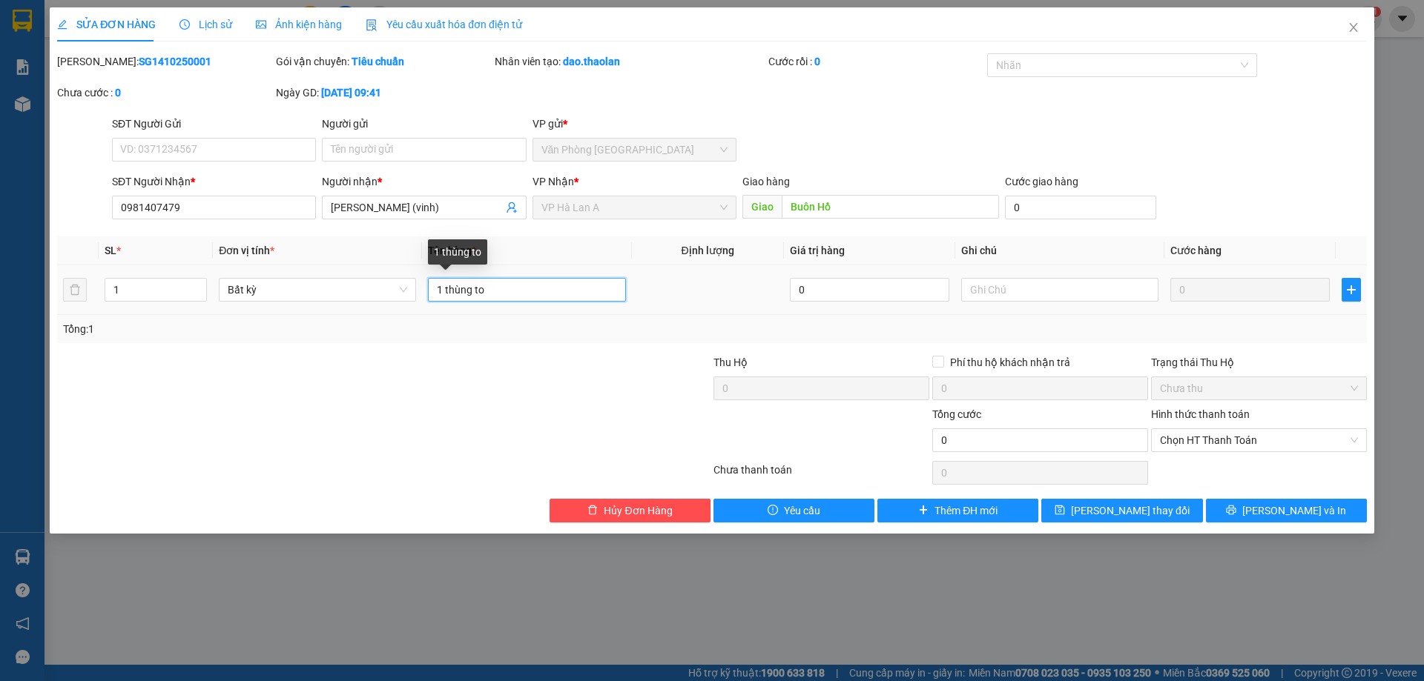
drag, startPoint x: 499, startPoint y: 286, endPoint x: 254, endPoint y: 251, distance: 247.3
click at [254, 251] on table "SL * Đơn vị tính * Tên hàng * Định lượng Giá trị hàng Ghi chú Cước hàng 1 Bất k…" at bounding box center [712, 276] width 1310 height 79
type input "2 kiẹn"
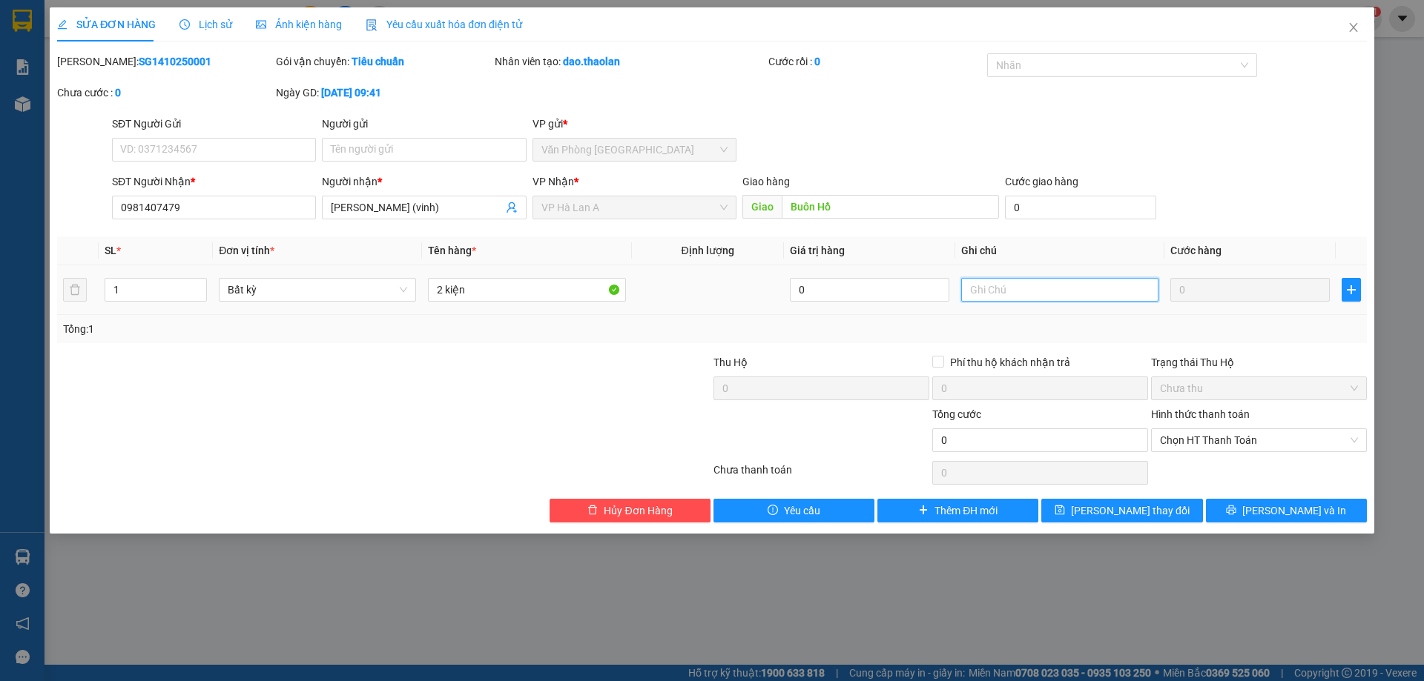
click at [1069, 291] on input "text" at bounding box center [1059, 290] width 197 height 24
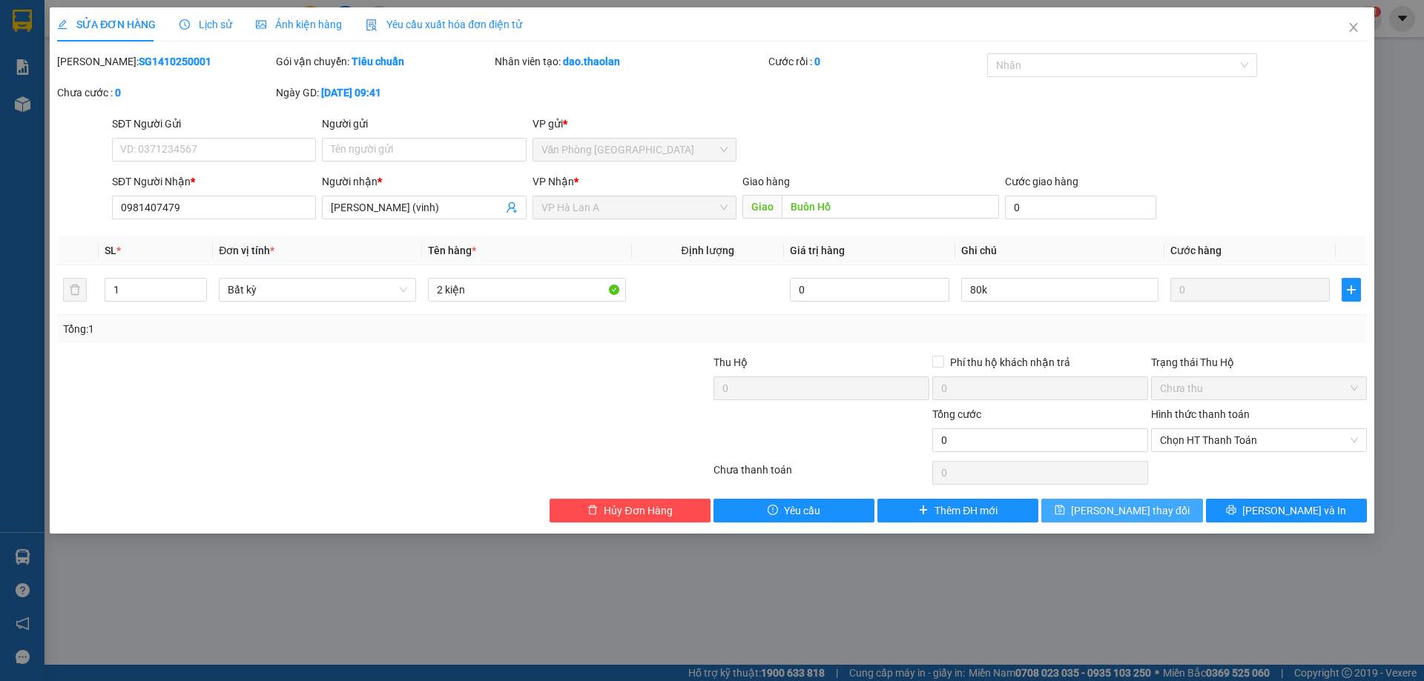
click at [1101, 501] on button "[PERSON_NAME] thay đổi" at bounding box center [1121, 511] width 161 height 24
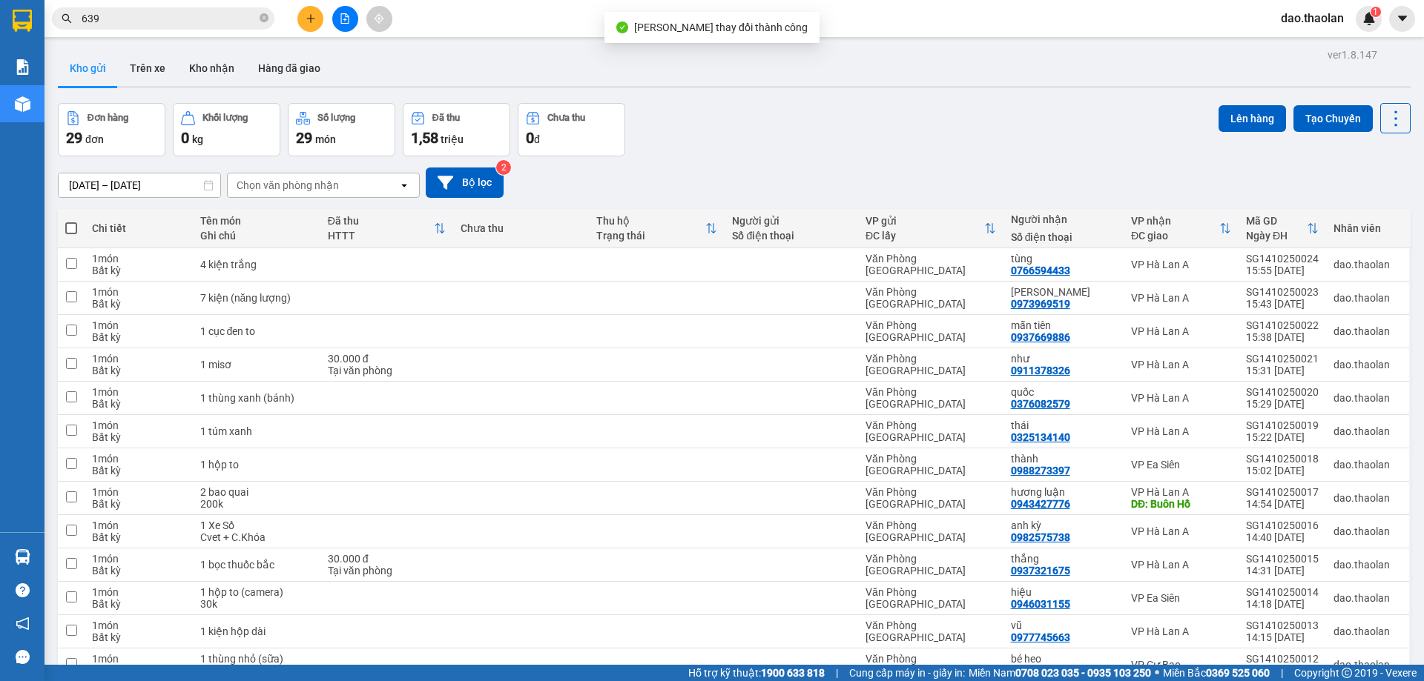
click at [284, 29] on div "639" at bounding box center [144, 18] width 289 height 22
click at [300, 21] on button at bounding box center [310, 19] width 26 height 26
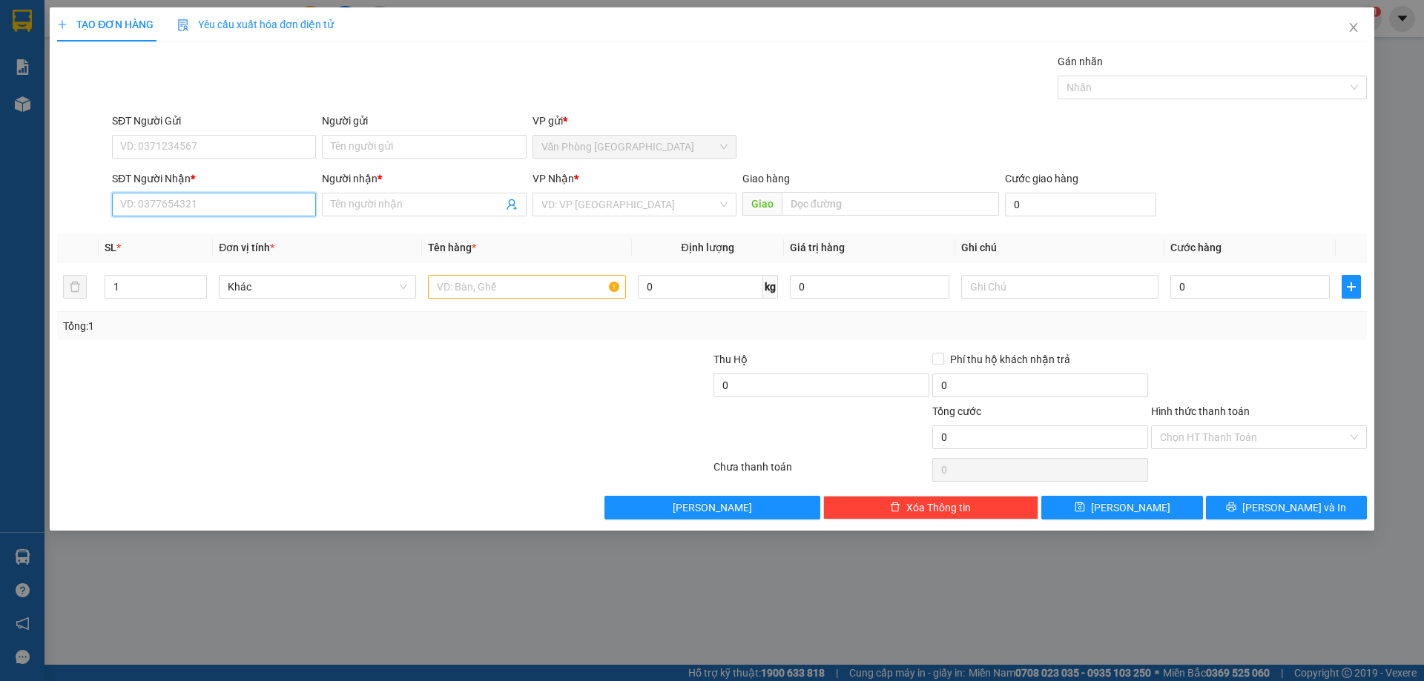
click at [223, 210] on input "SĐT Người Nhận *" at bounding box center [214, 205] width 204 height 24
drag, startPoint x: 189, startPoint y: 231, endPoint x: 251, endPoint y: 260, distance: 69.0
click at [191, 233] on div "0818170009 - hoàng" at bounding box center [214, 234] width 186 height 16
type input "0818170009"
type input "hoàng"
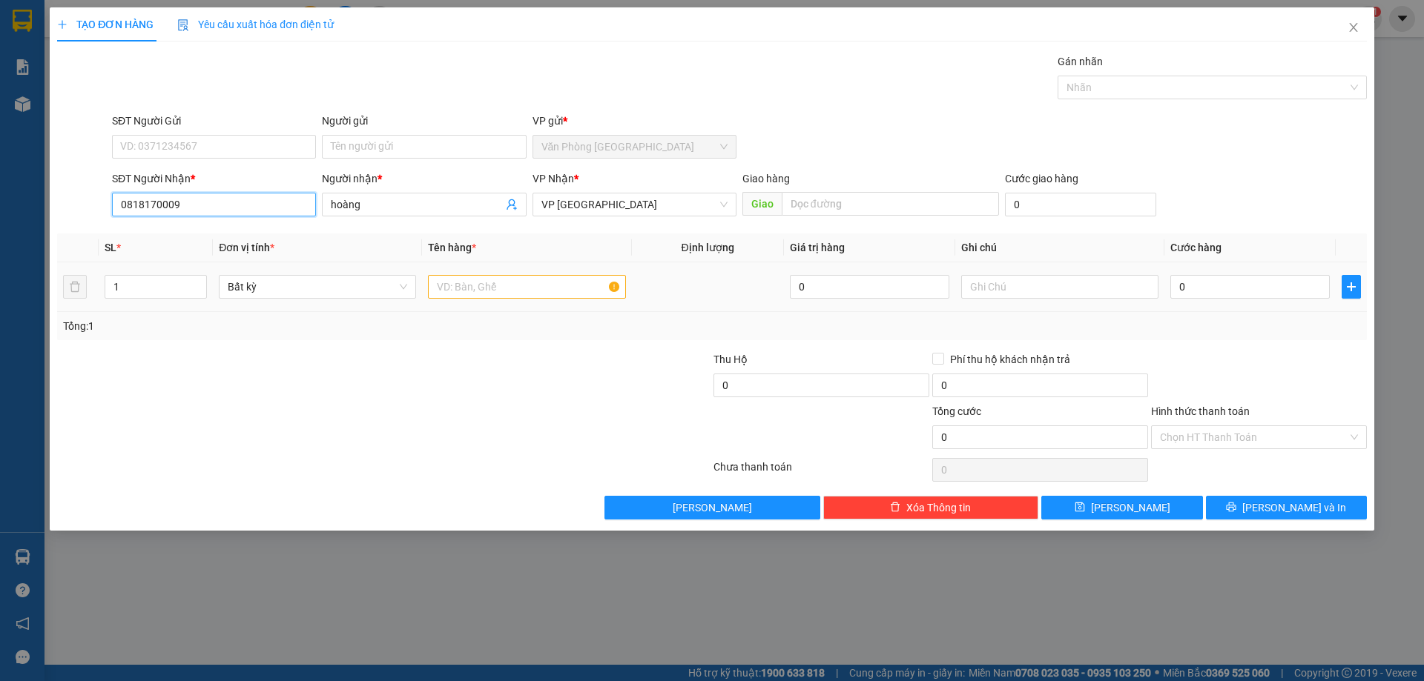
type input "0818170009"
click at [474, 294] on input "text" at bounding box center [526, 287] width 197 height 24
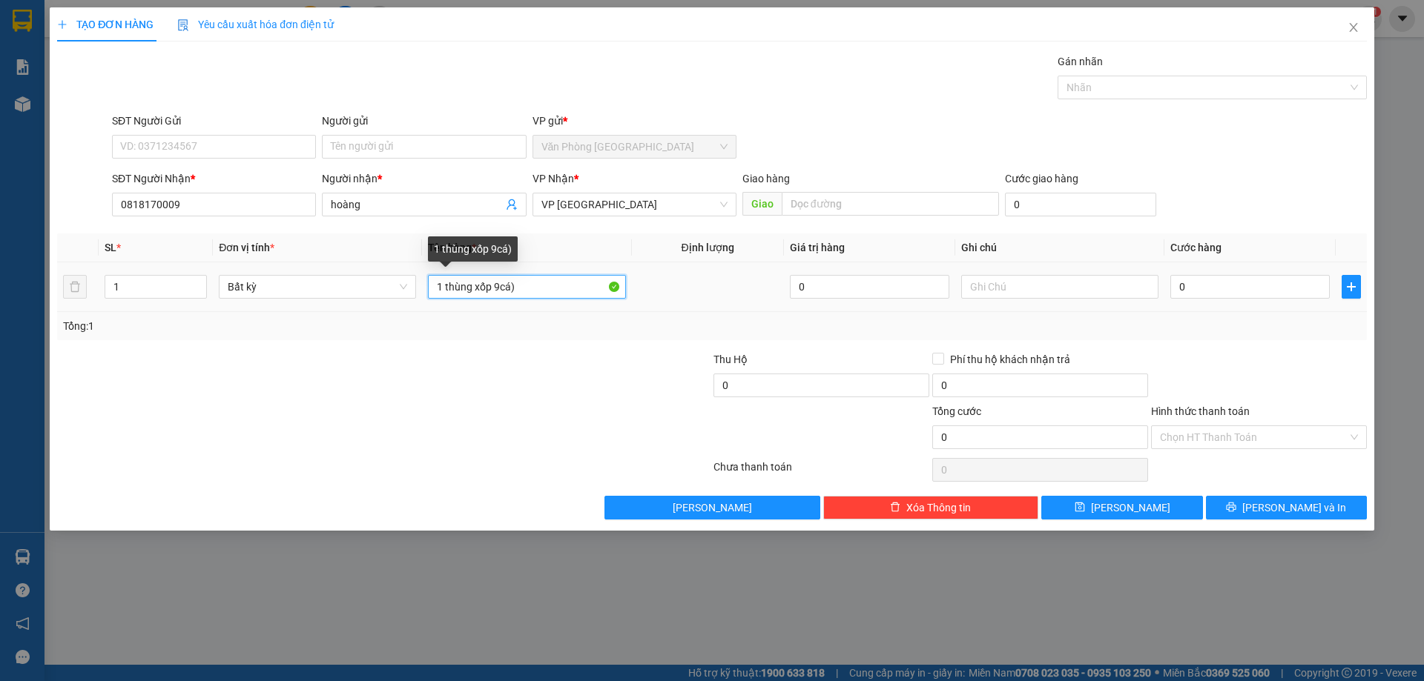
click at [500, 287] on input "1 thùng xốp 9cá)" at bounding box center [526, 287] width 197 height 24
type input "1 thùng xốp (cá)"
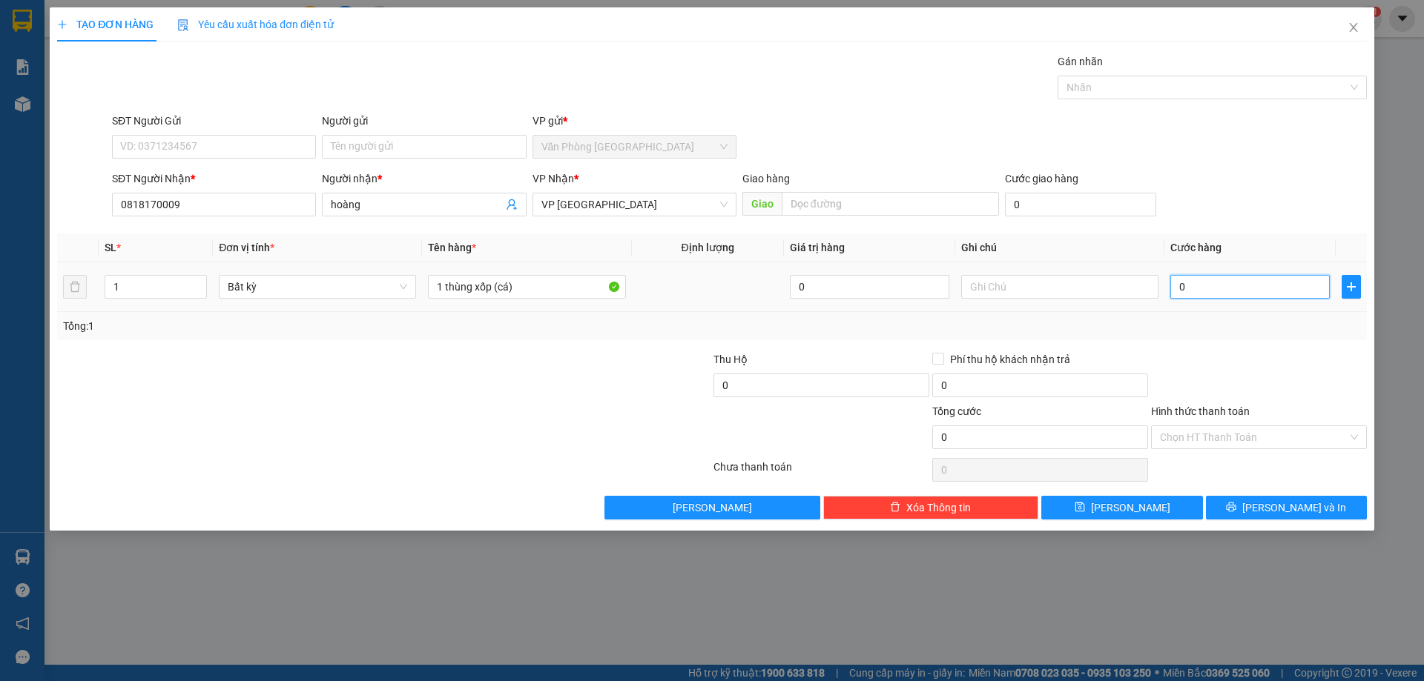
click at [1196, 285] on input "0" at bounding box center [1249, 287] width 159 height 24
type input "5"
type input "50"
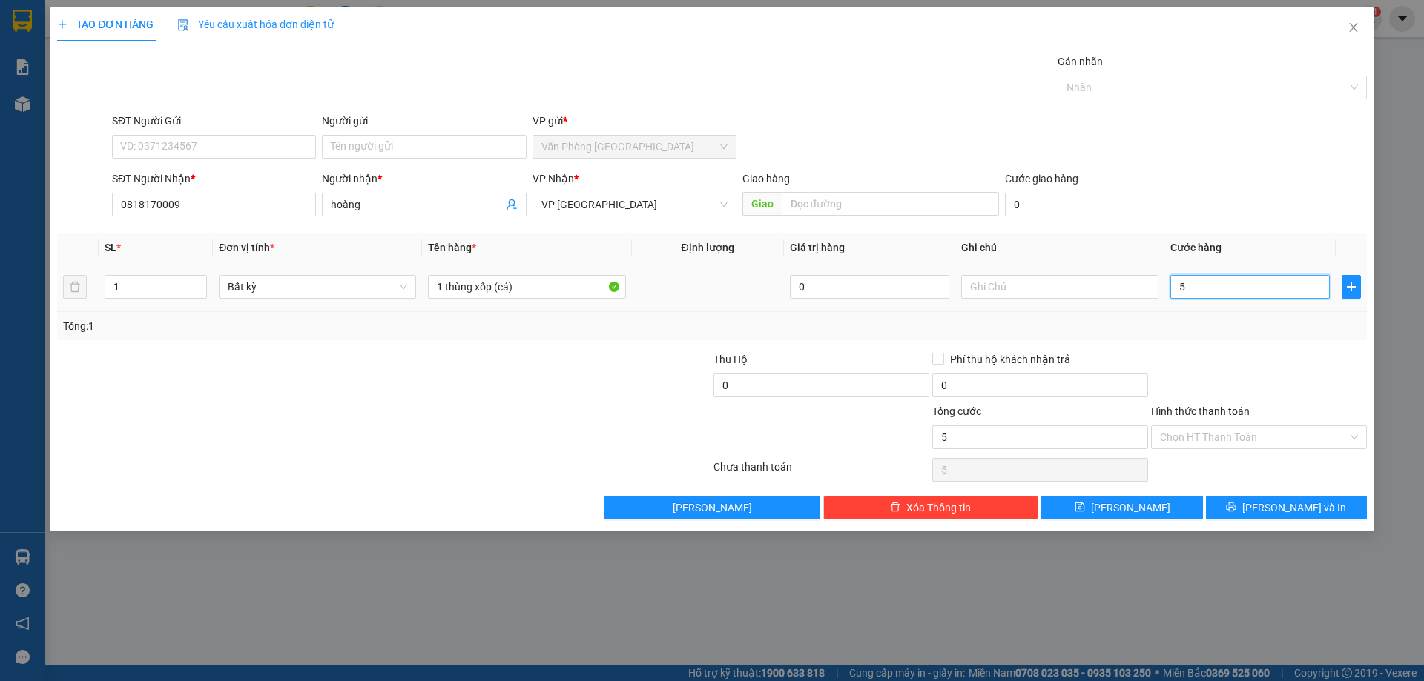
type input "50"
type input "50.000"
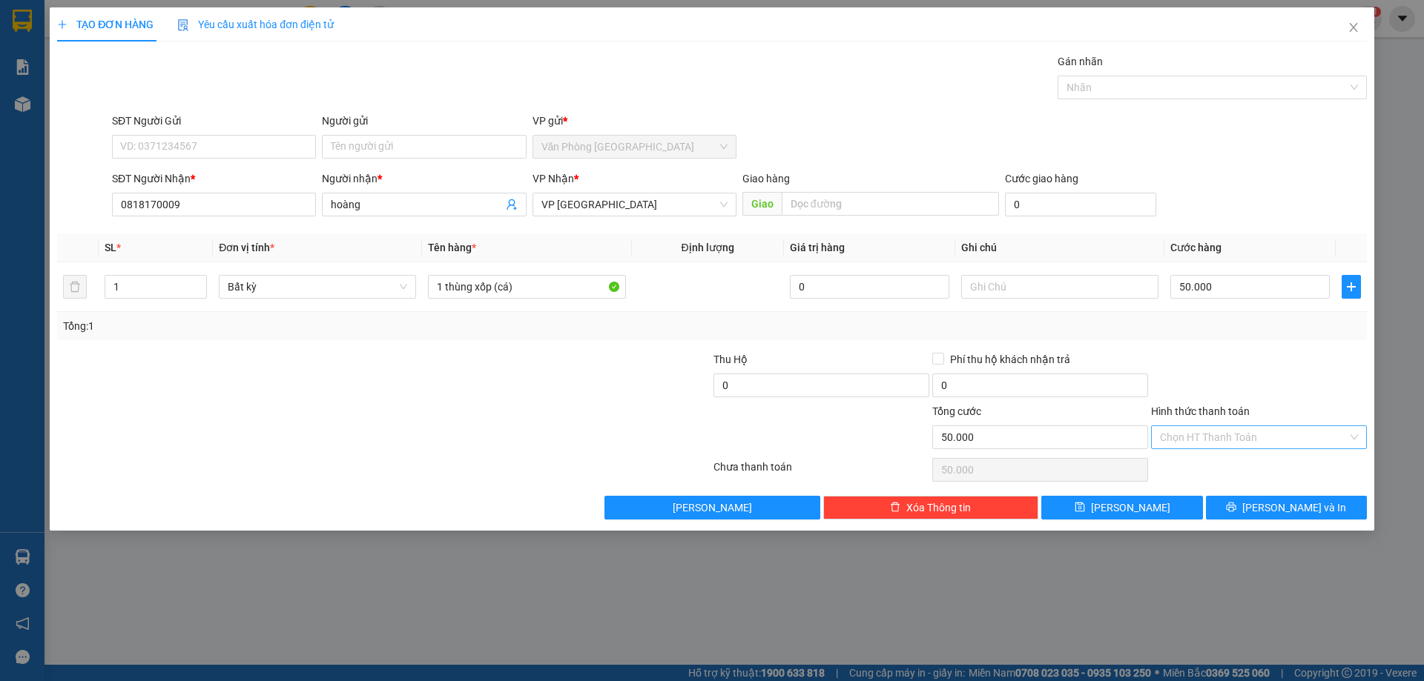
click at [1202, 443] on input "Hình thức thanh toán" at bounding box center [1254, 437] width 188 height 22
click at [1196, 472] on div "Tại văn phòng" at bounding box center [1259, 467] width 198 height 16
click at [1298, 505] on span "[PERSON_NAME] và In" at bounding box center [1294, 508] width 104 height 16
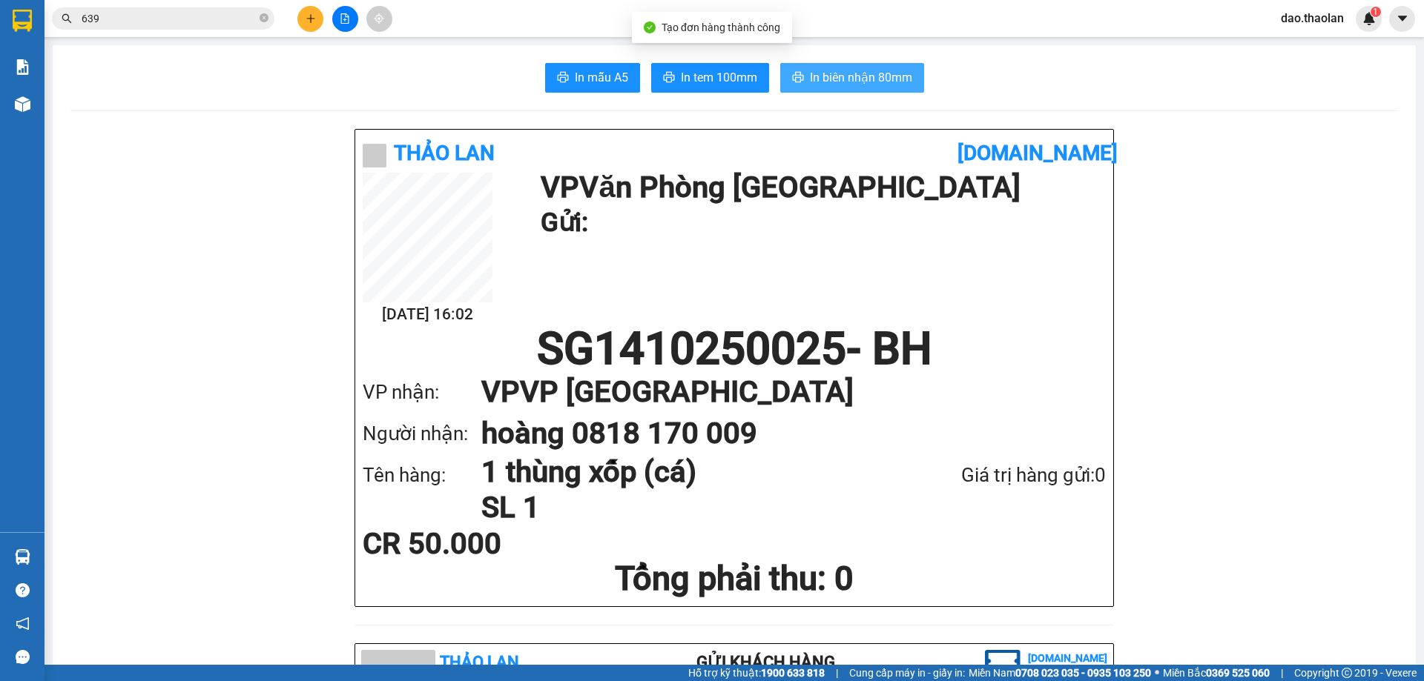
click at [885, 68] on button "In biên nhận 80mm" at bounding box center [852, 78] width 144 height 30
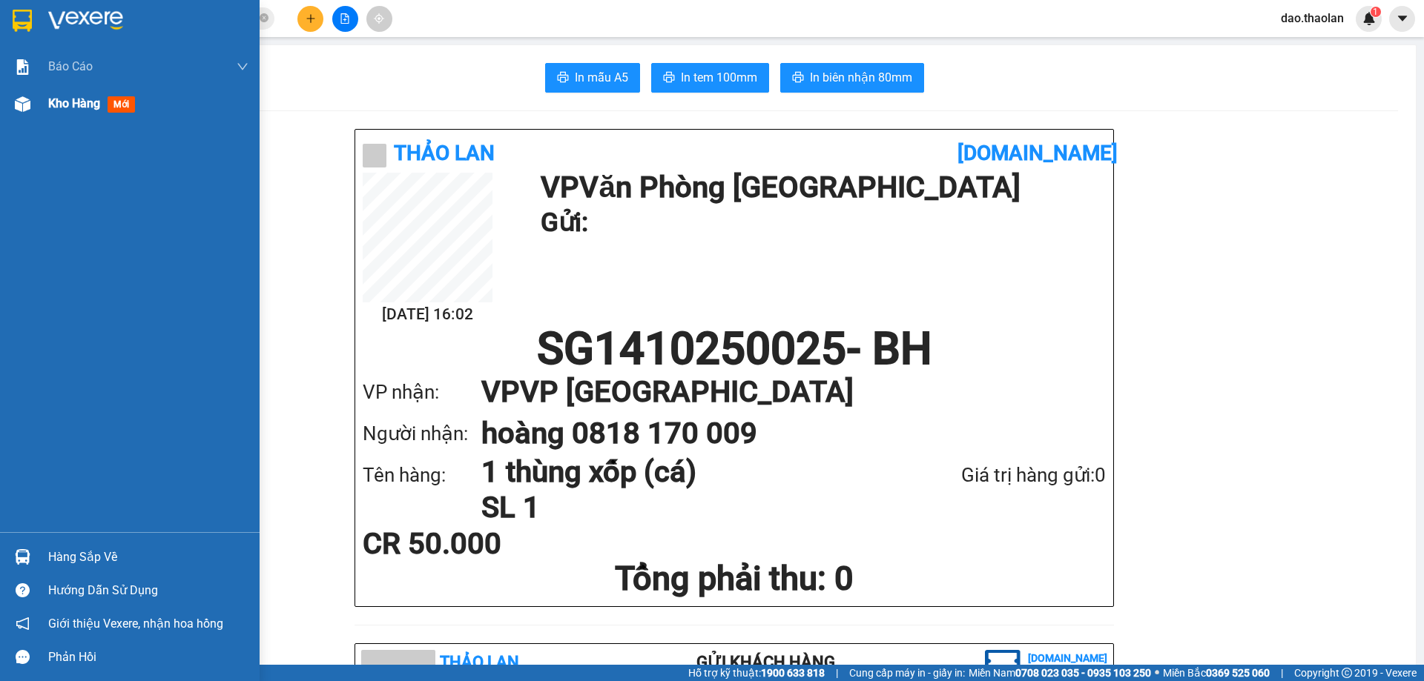
click at [26, 94] on div at bounding box center [23, 104] width 26 height 26
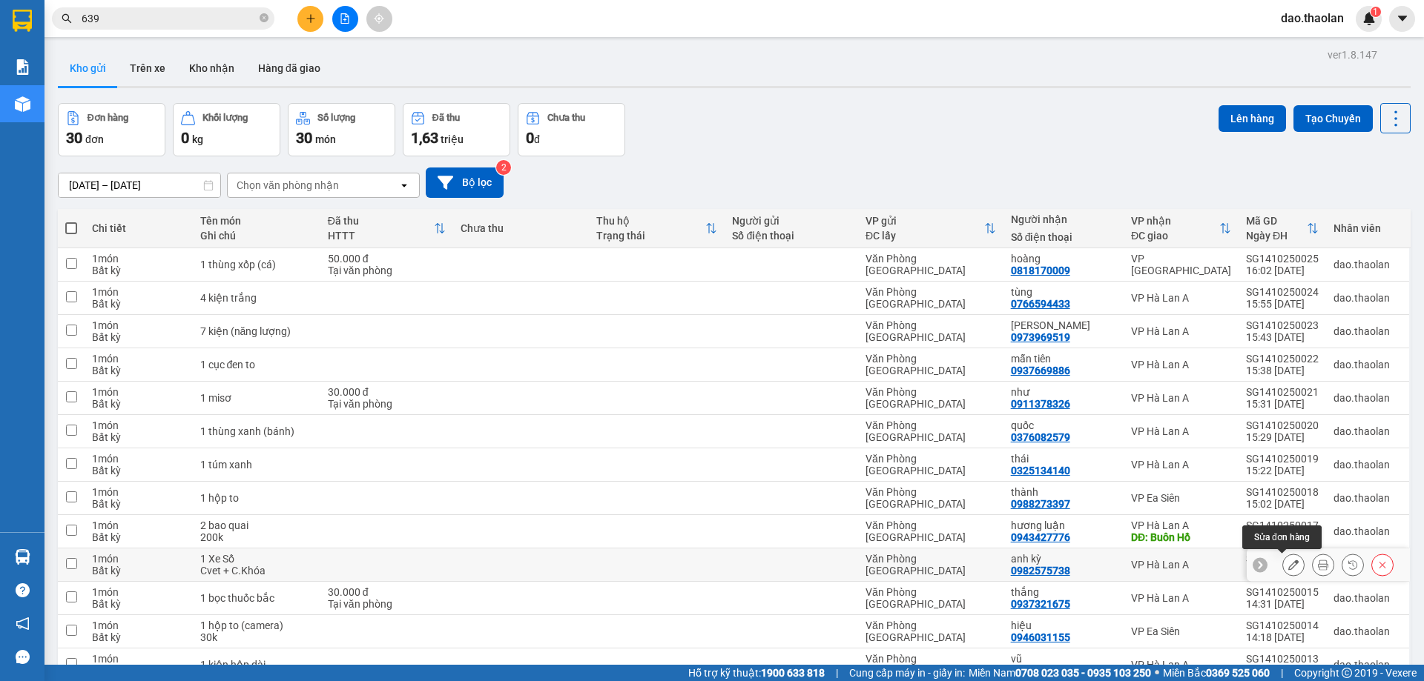
click at [1283, 566] on button at bounding box center [1293, 565] width 21 height 26
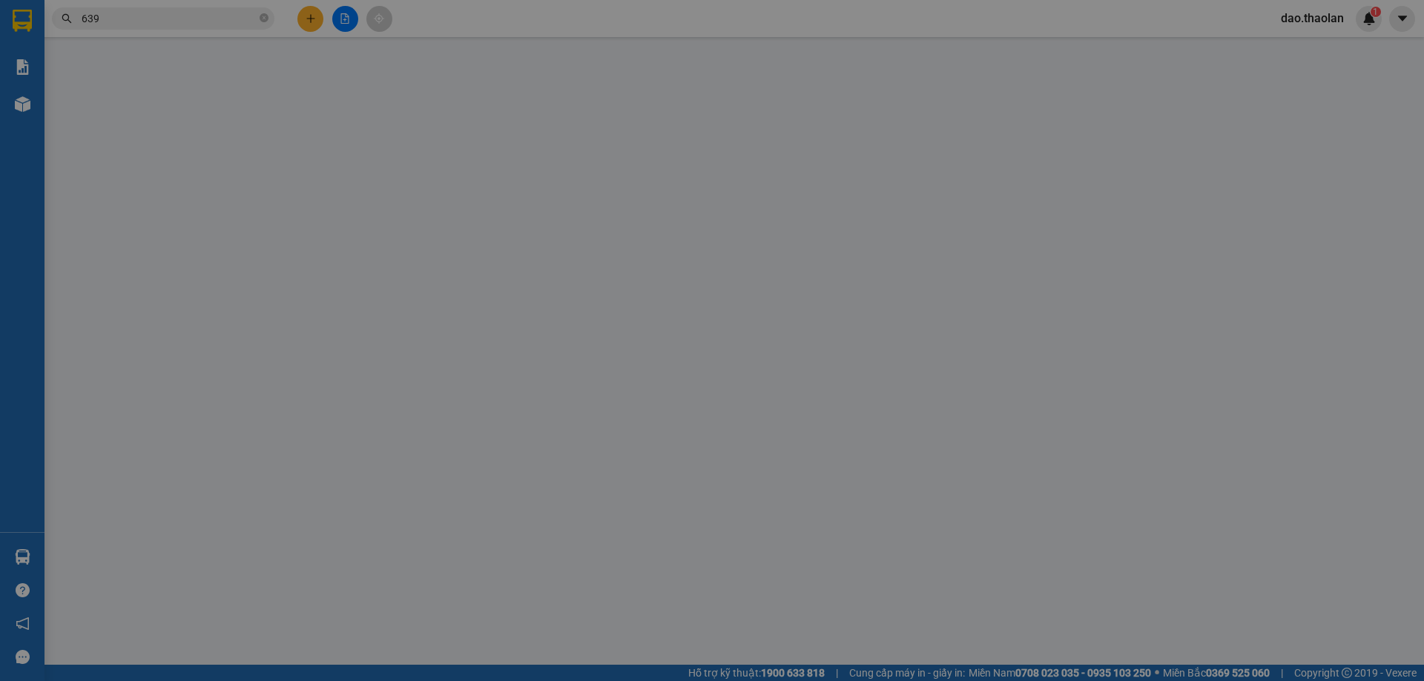
type input "0982575738"
type input "anh kỳ"
type input "0"
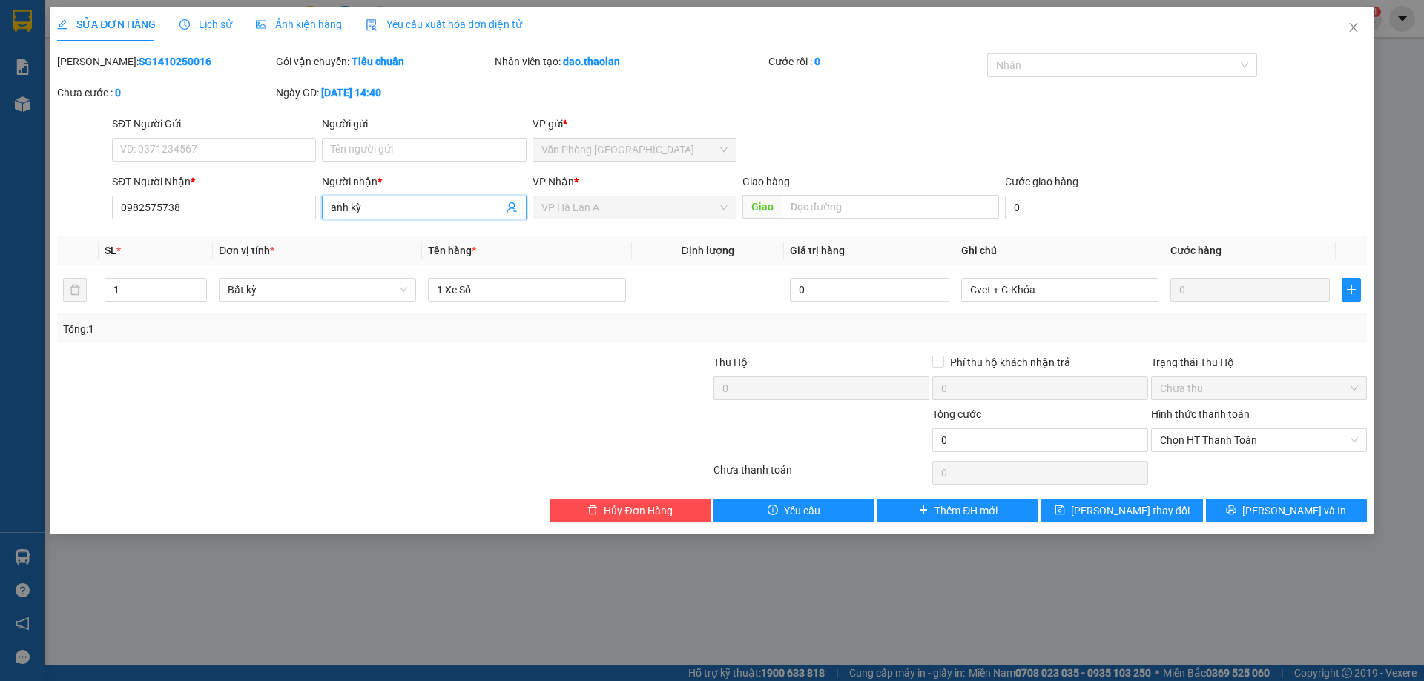
drag, startPoint x: 350, startPoint y: 204, endPoint x: 224, endPoint y: 178, distance: 128.7
click at [232, 177] on div "SĐT Người Nhận * 0982575738 Người nhận * anh kỳ anh kỳ VP Nhận * VP Hà Lan A G…" at bounding box center [739, 200] width 1261 height 52
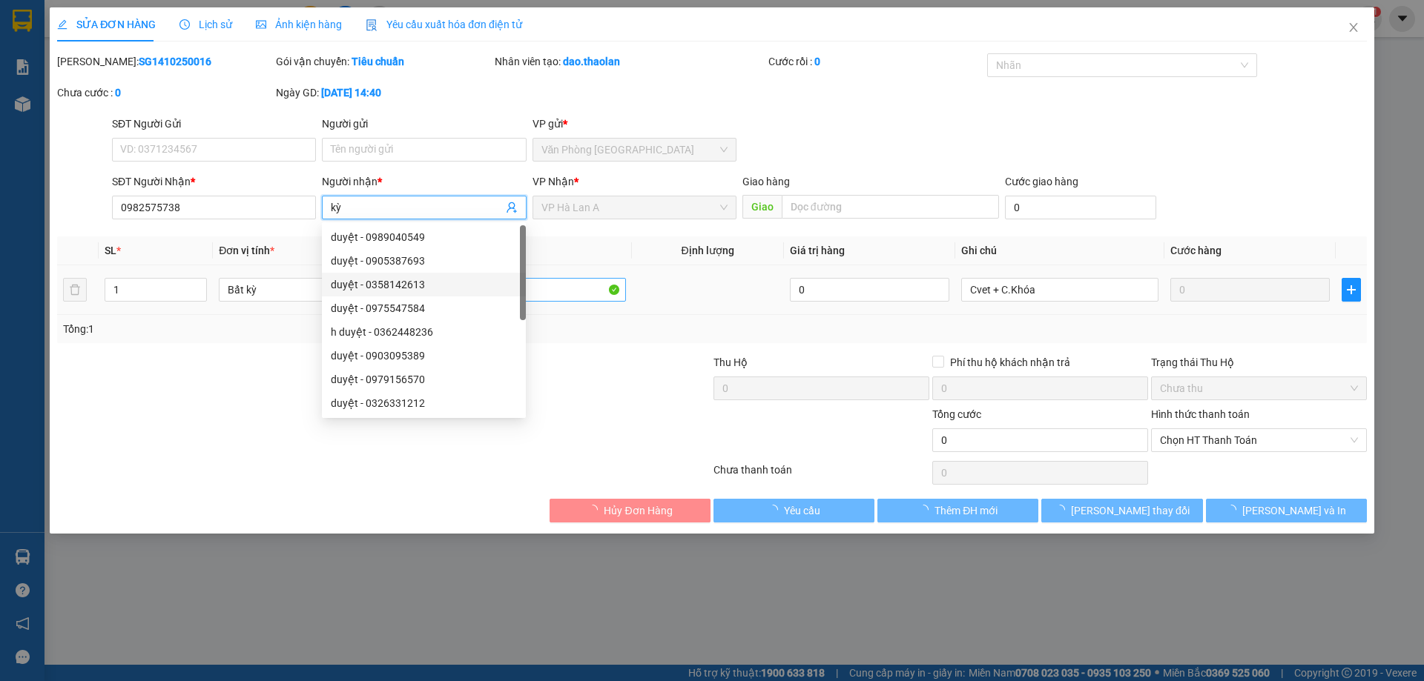
type input "kỳ"
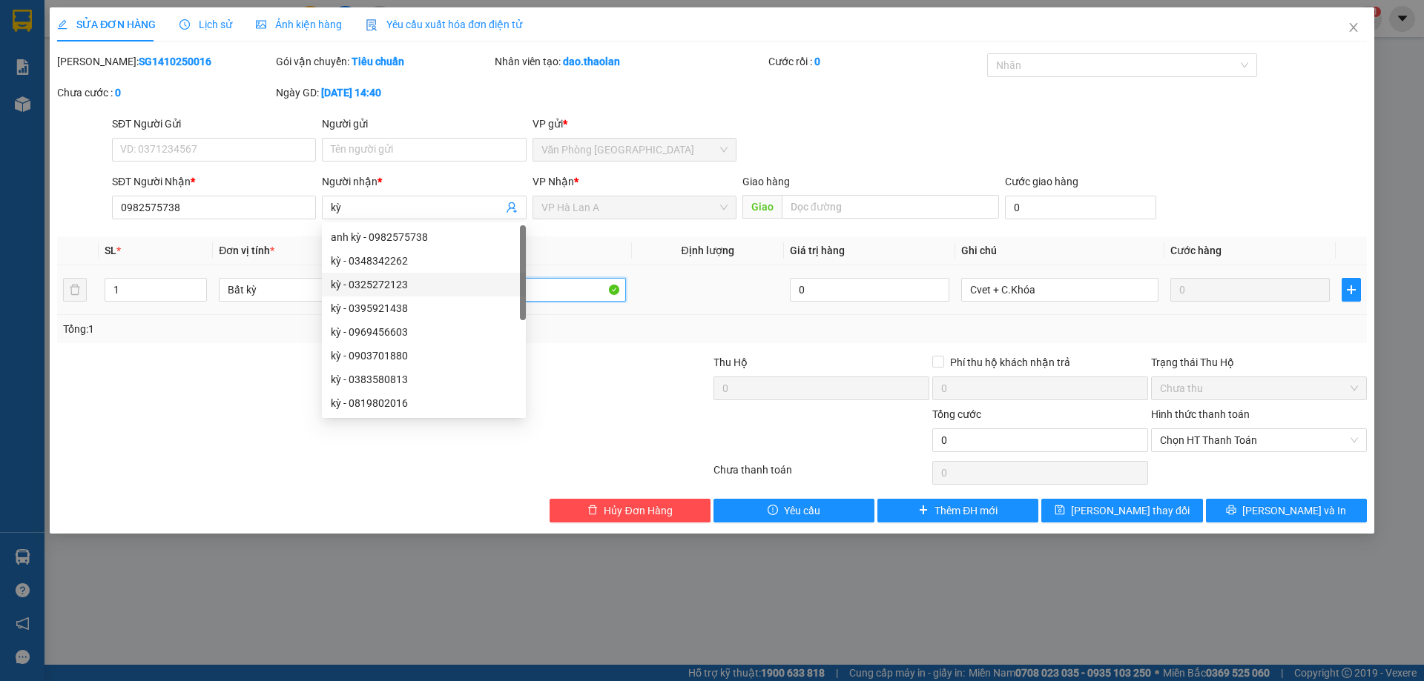
drag, startPoint x: 561, startPoint y: 285, endPoint x: 209, endPoint y: 191, distance: 364.1
click at [238, 211] on div "Total Paid Fee 0 Total UnPaid Fee 0 Cash Collection Total Fee Mã ĐH: SG14102500…" at bounding box center [712, 287] width 1310 height 469
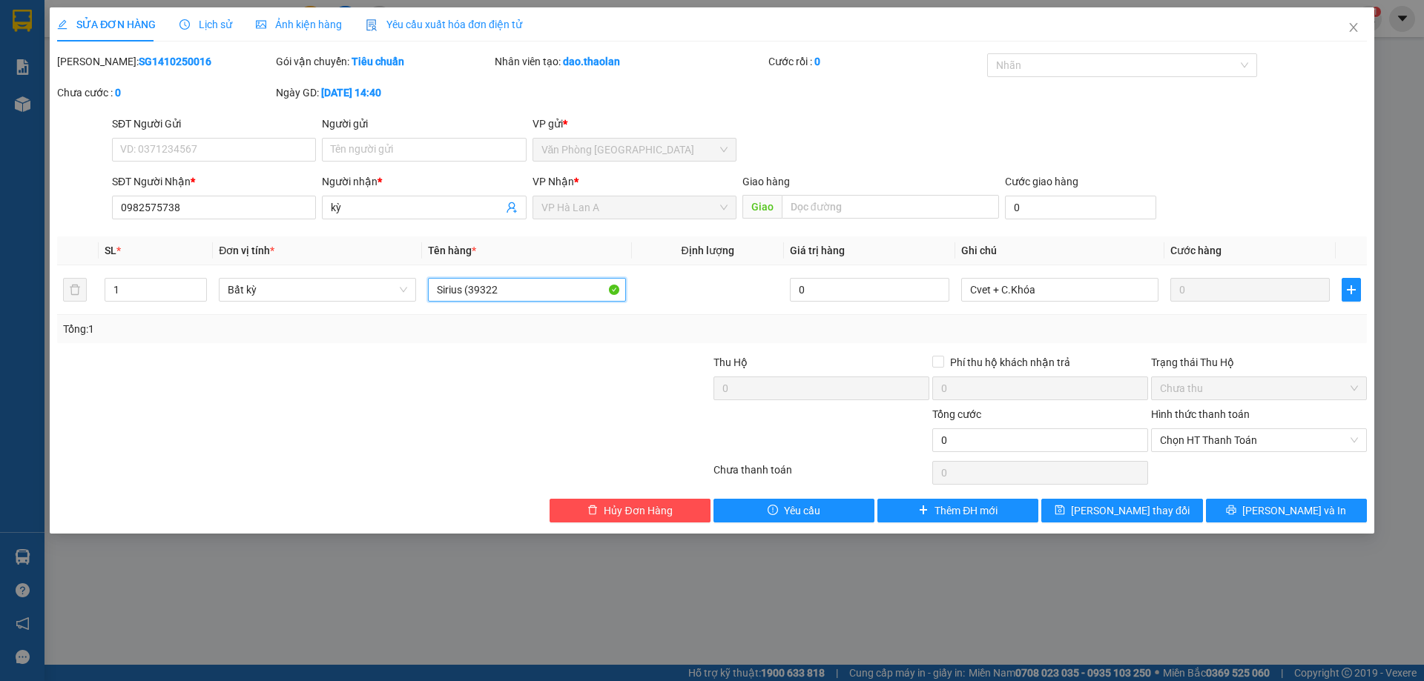
type input "Sirius (39322)"
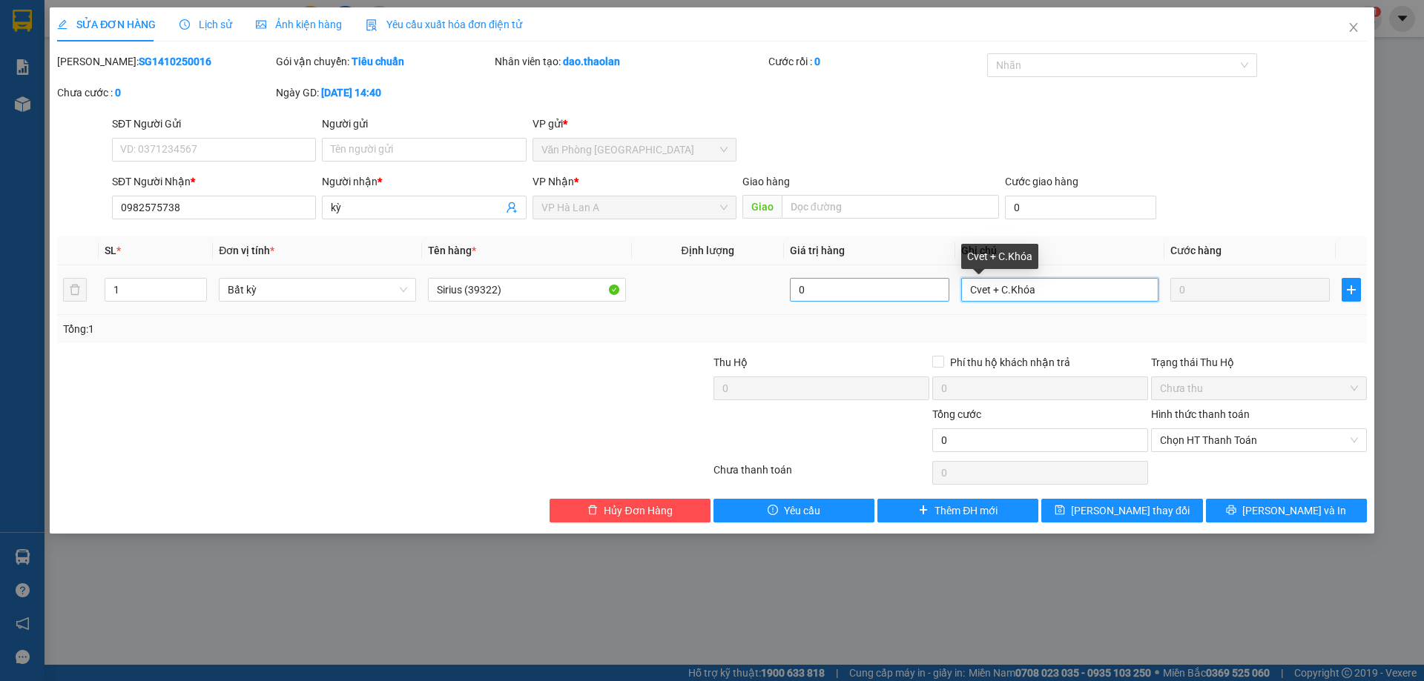
drag, startPoint x: 1049, startPoint y: 293, endPoint x: 898, endPoint y: 301, distance: 150.8
click at [856, 268] on tr "1 Bất kỳ Sirius (39322) 0 Cvet + C.Khóa 0" at bounding box center [712, 290] width 1310 height 50
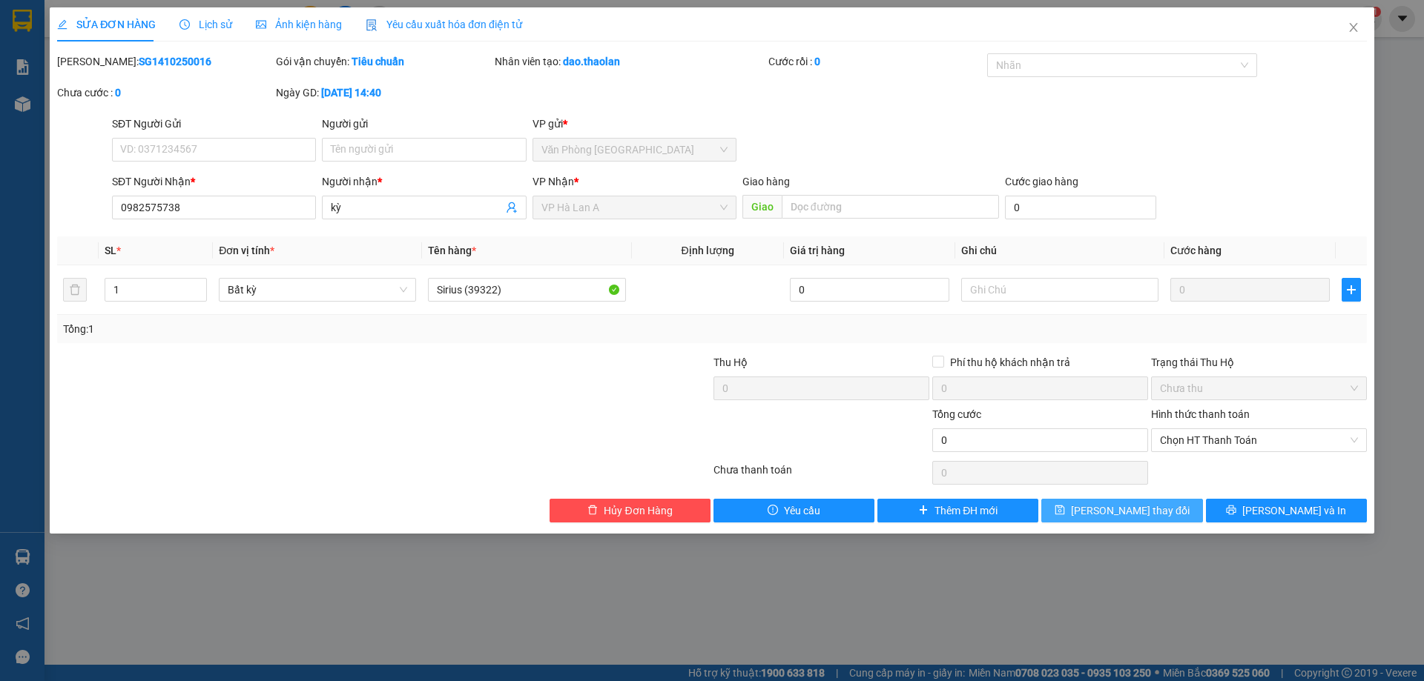
click at [1160, 501] on button "[PERSON_NAME] thay đổi" at bounding box center [1121, 511] width 161 height 24
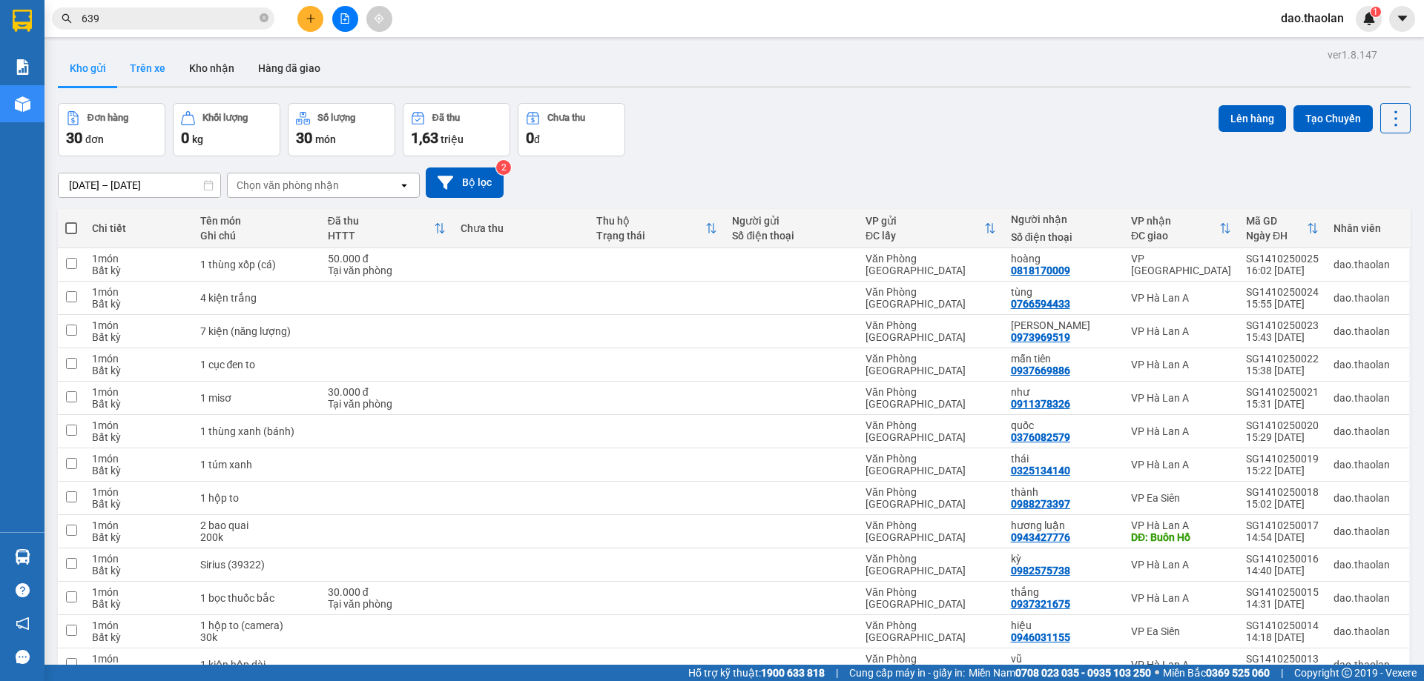
click at [171, 74] on button "Trên xe" at bounding box center [147, 68] width 59 height 36
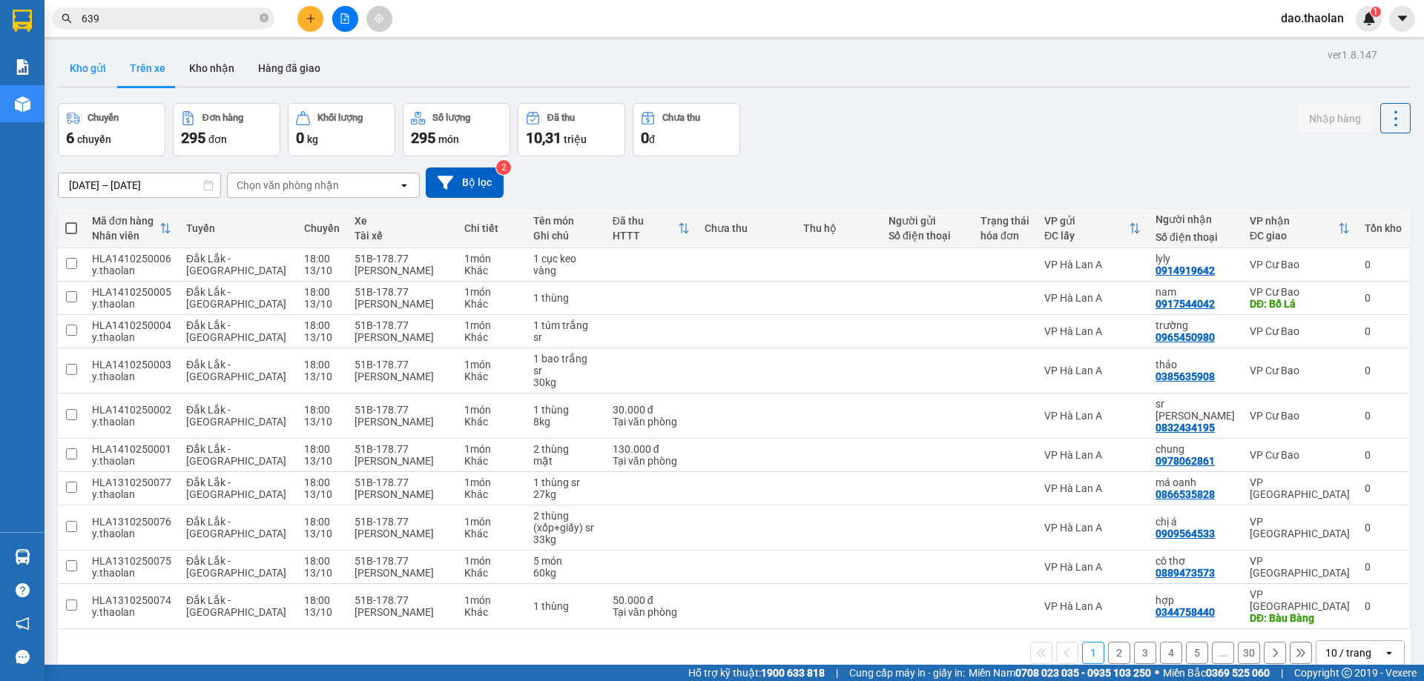
click at [103, 76] on button "Kho gửi" at bounding box center [88, 68] width 60 height 36
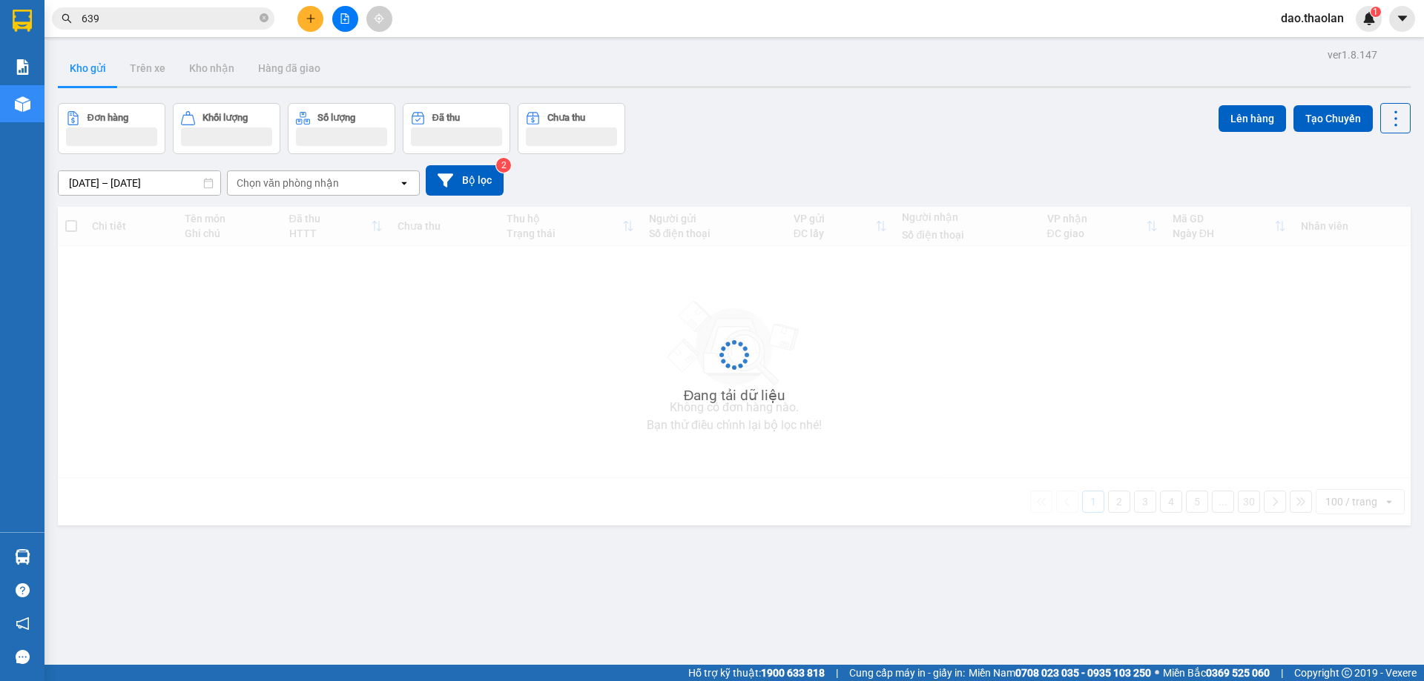
click at [103, 76] on button "Kho gửi" at bounding box center [88, 68] width 60 height 36
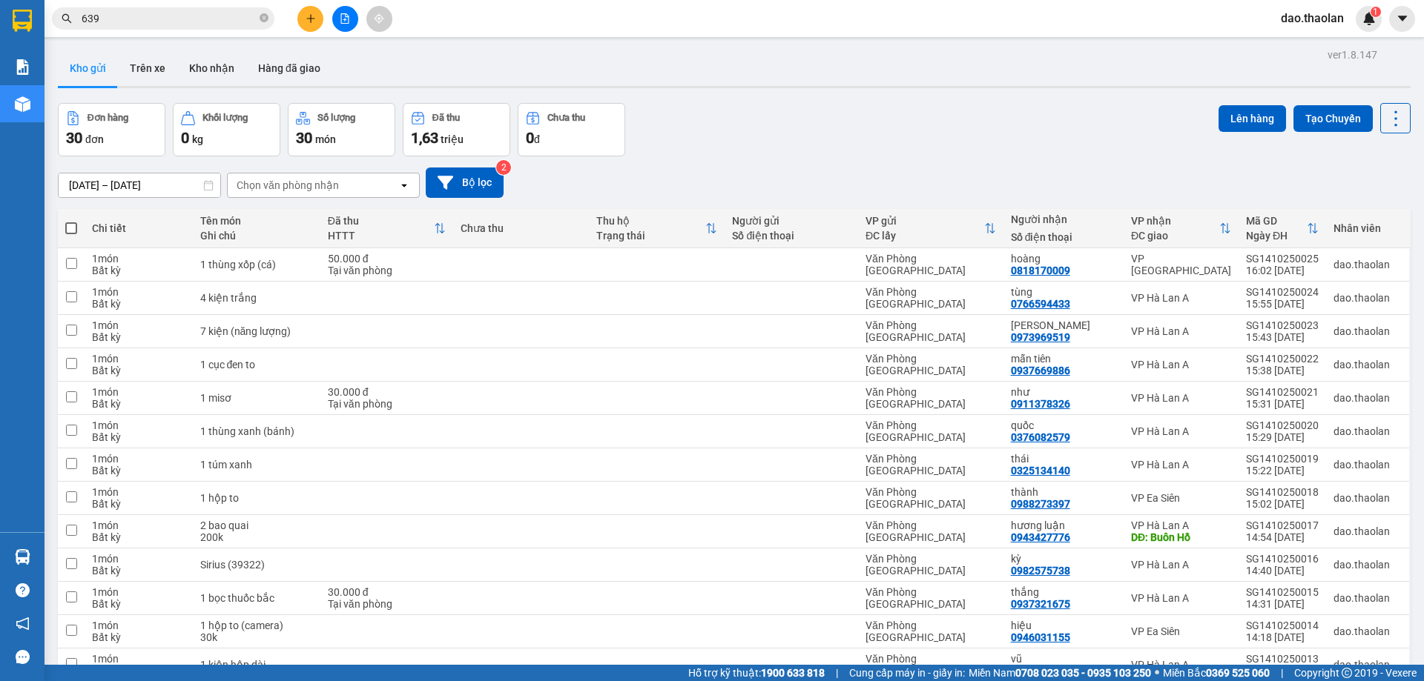
click at [103, 76] on button "Kho gửi" at bounding box center [88, 68] width 60 height 36
click at [350, 183] on div "Chọn văn phòng nhận" at bounding box center [313, 186] width 171 height 24
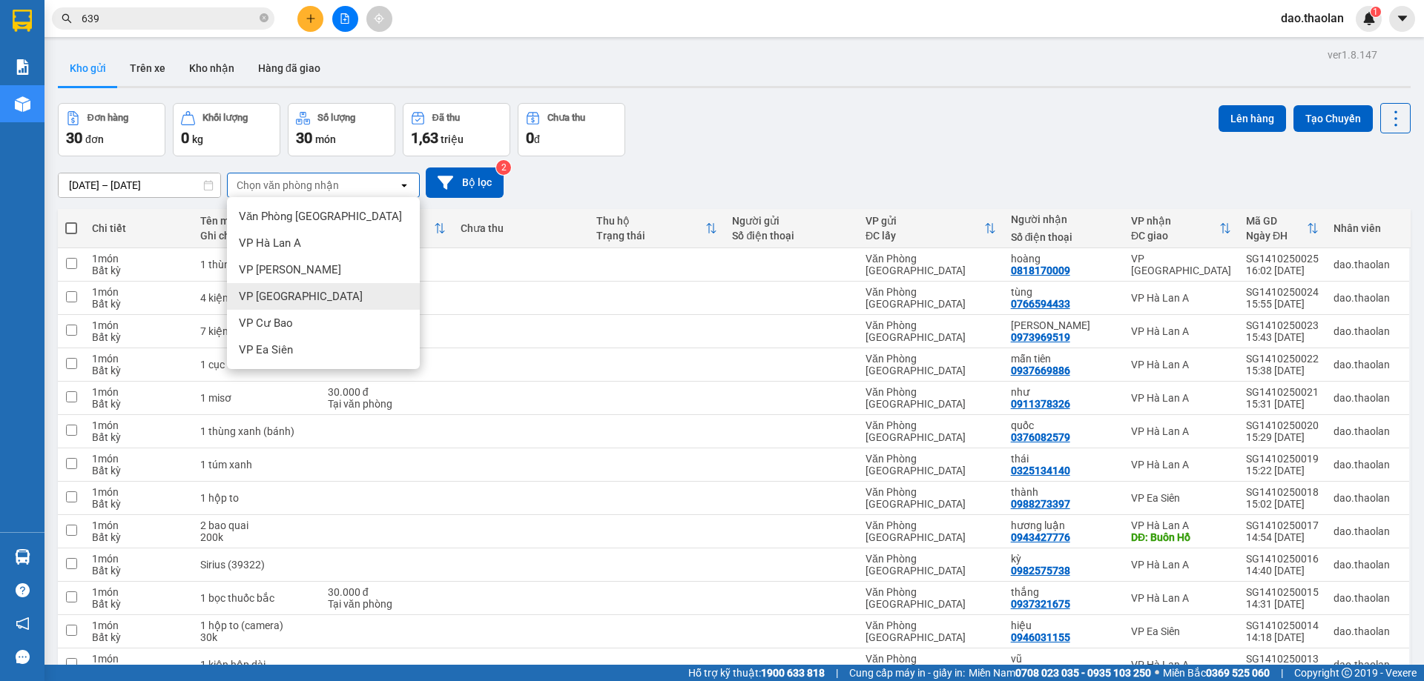
click at [327, 292] on div "VP Bình Hòa" at bounding box center [323, 296] width 193 height 27
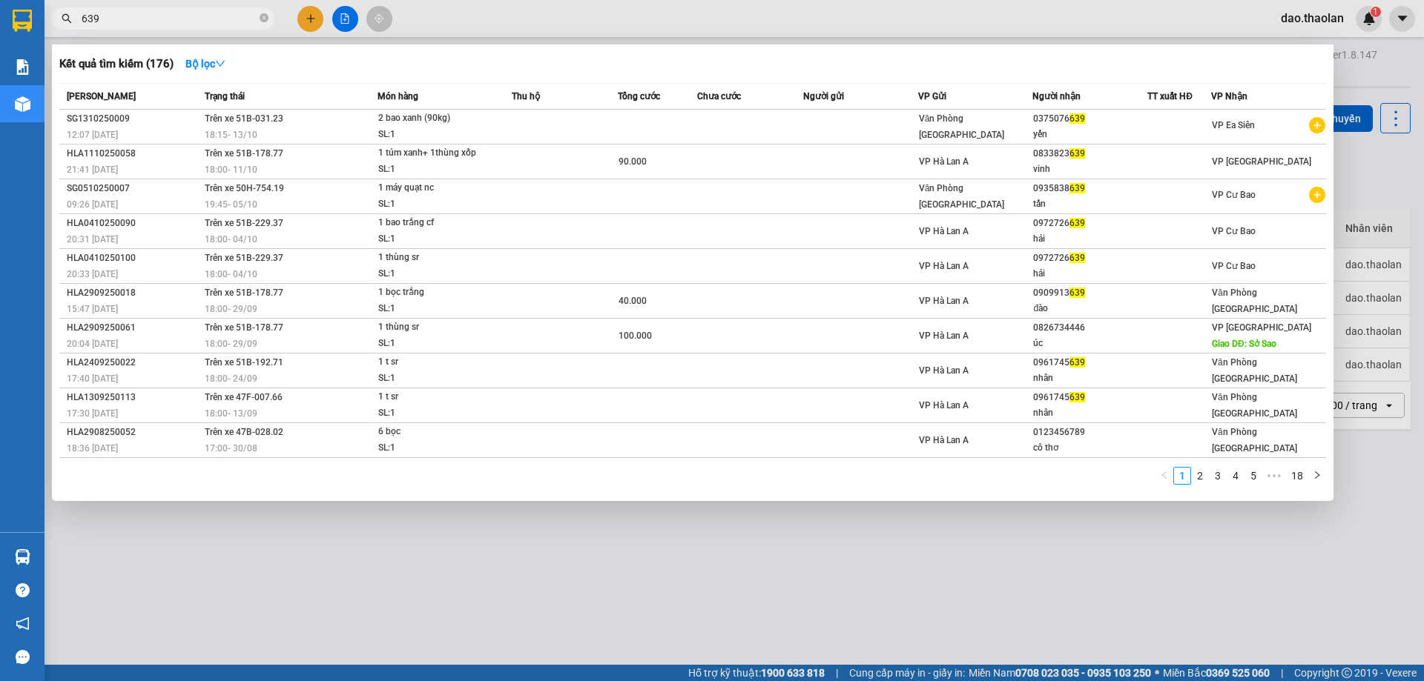
click at [174, 19] on input "639" at bounding box center [169, 18] width 175 height 16
type input "6"
type input "0396273"
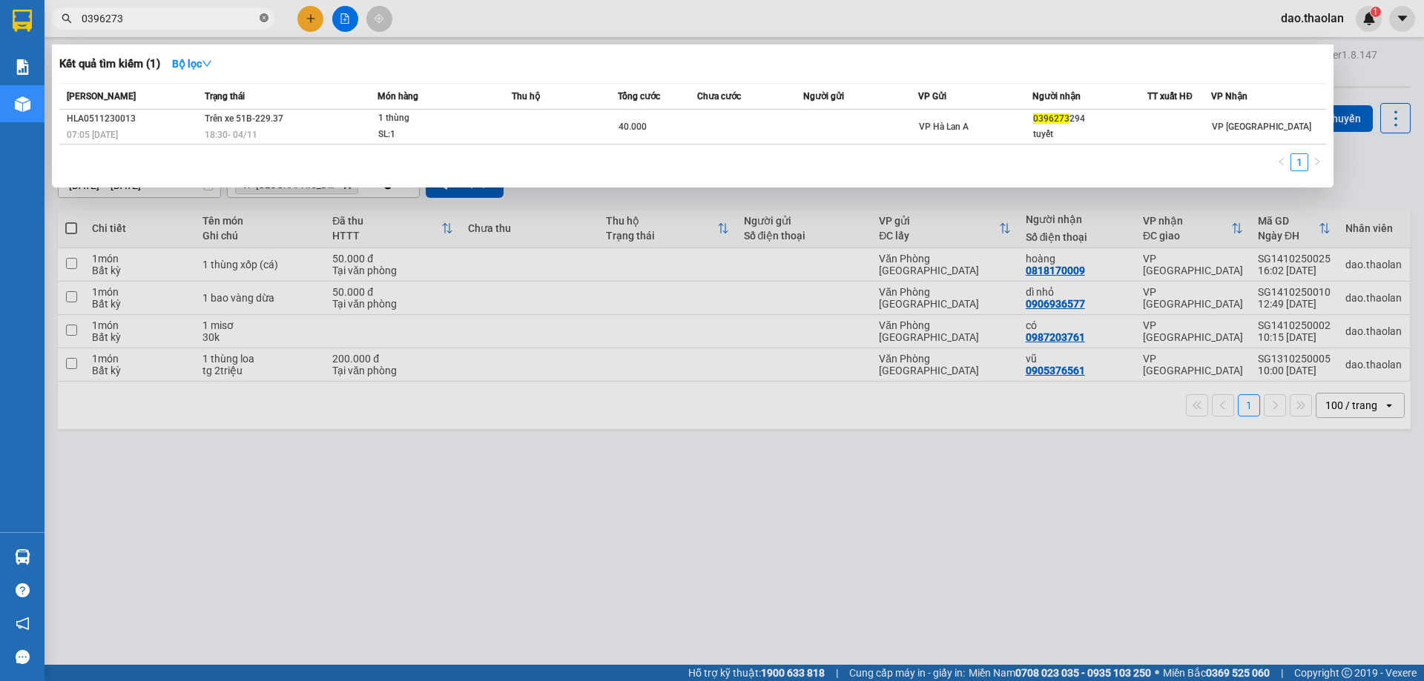
click at [263, 20] on icon "close-circle" at bounding box center [264, 17] width 9 height 9
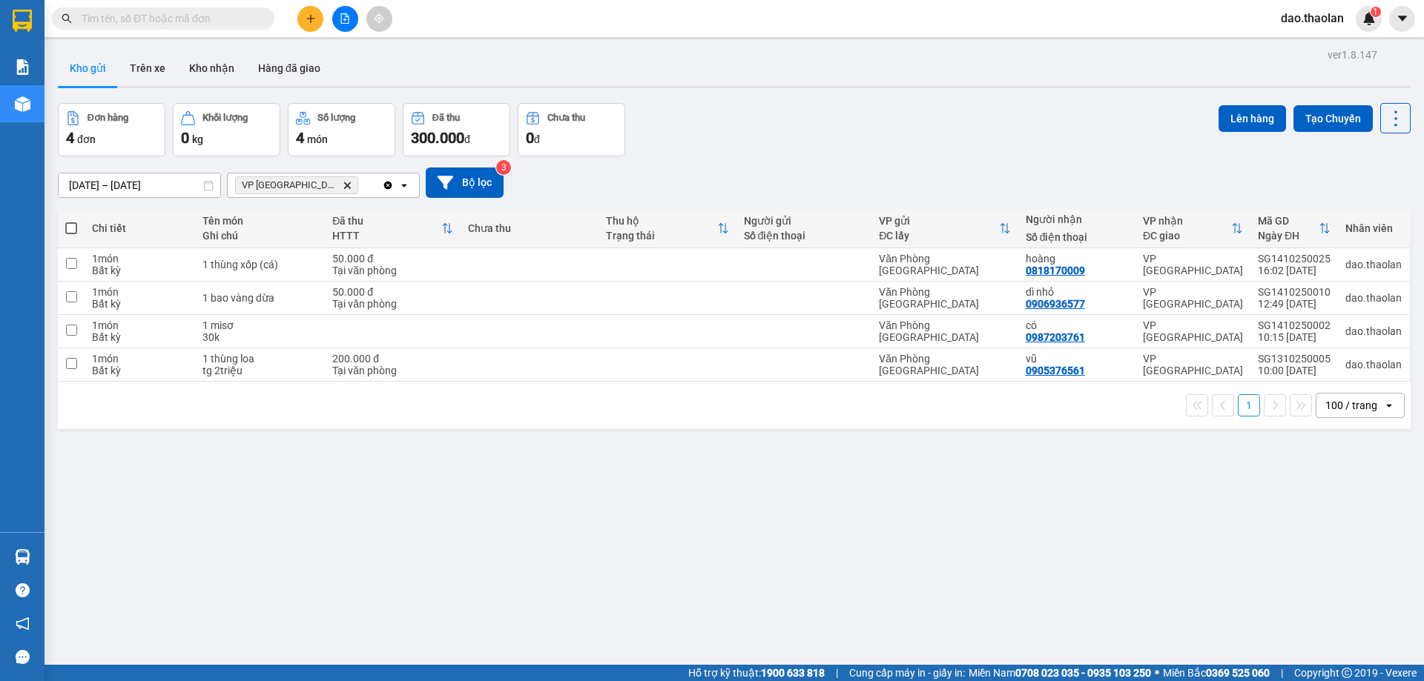
click at [357, 180] on div "VP Bình Hòa Delete" at bounding box center [305, 186] width 154 height 24
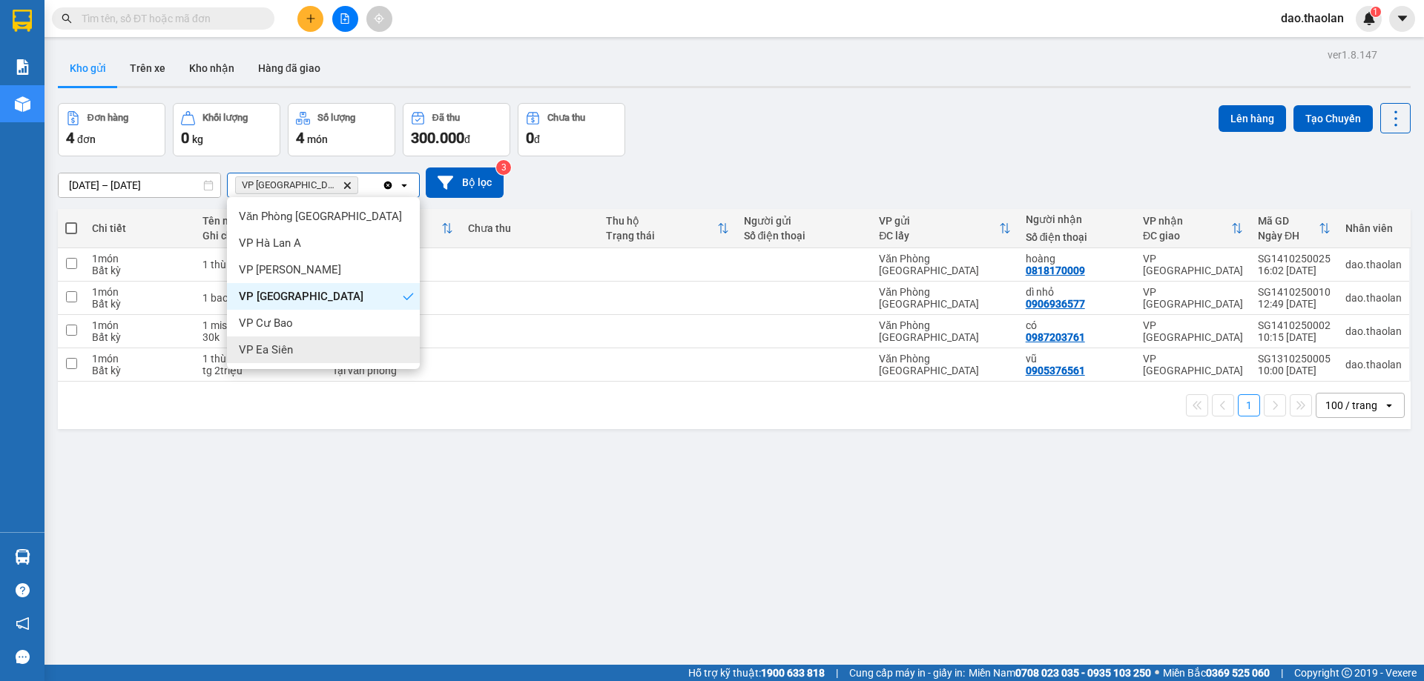
click at [285, 356] on span "VP Ea Siên" at bounding box center [266, 350] width 54 height 15
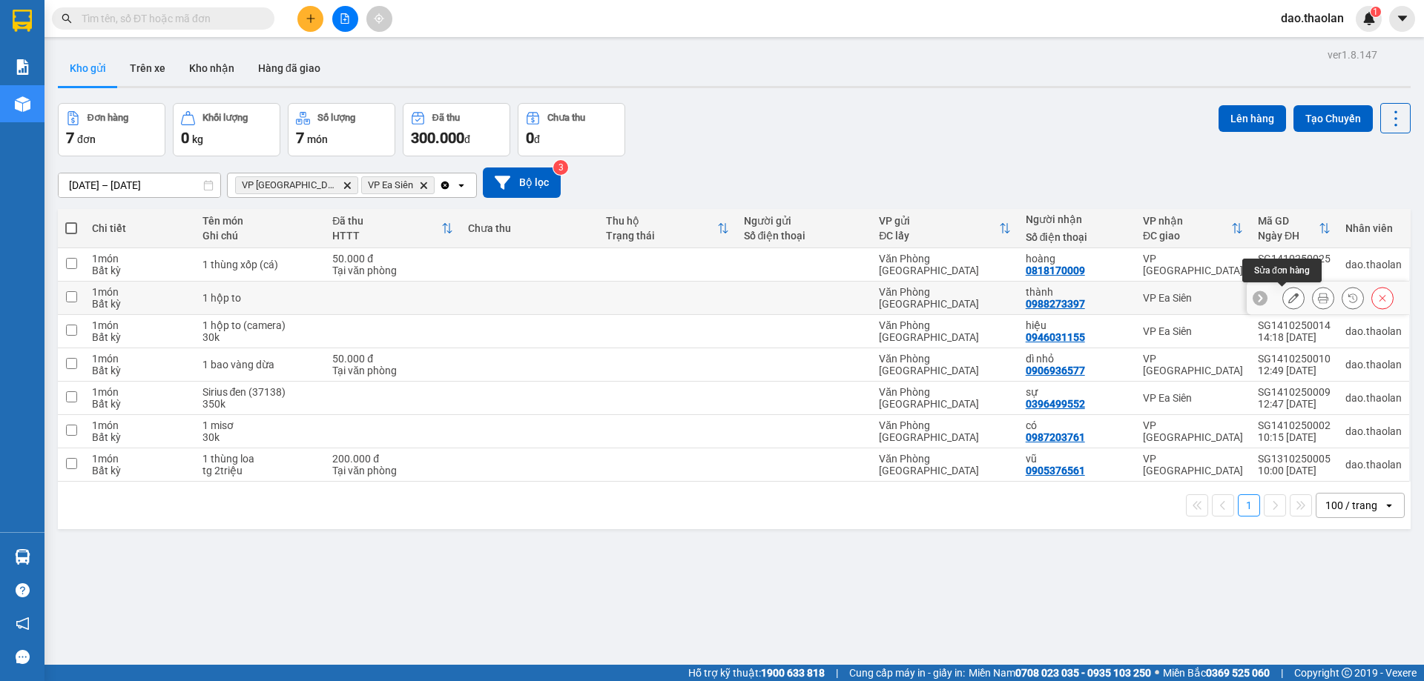
click at [1283, 300] on button at bounding box center [1293, 298] width 21 height 26
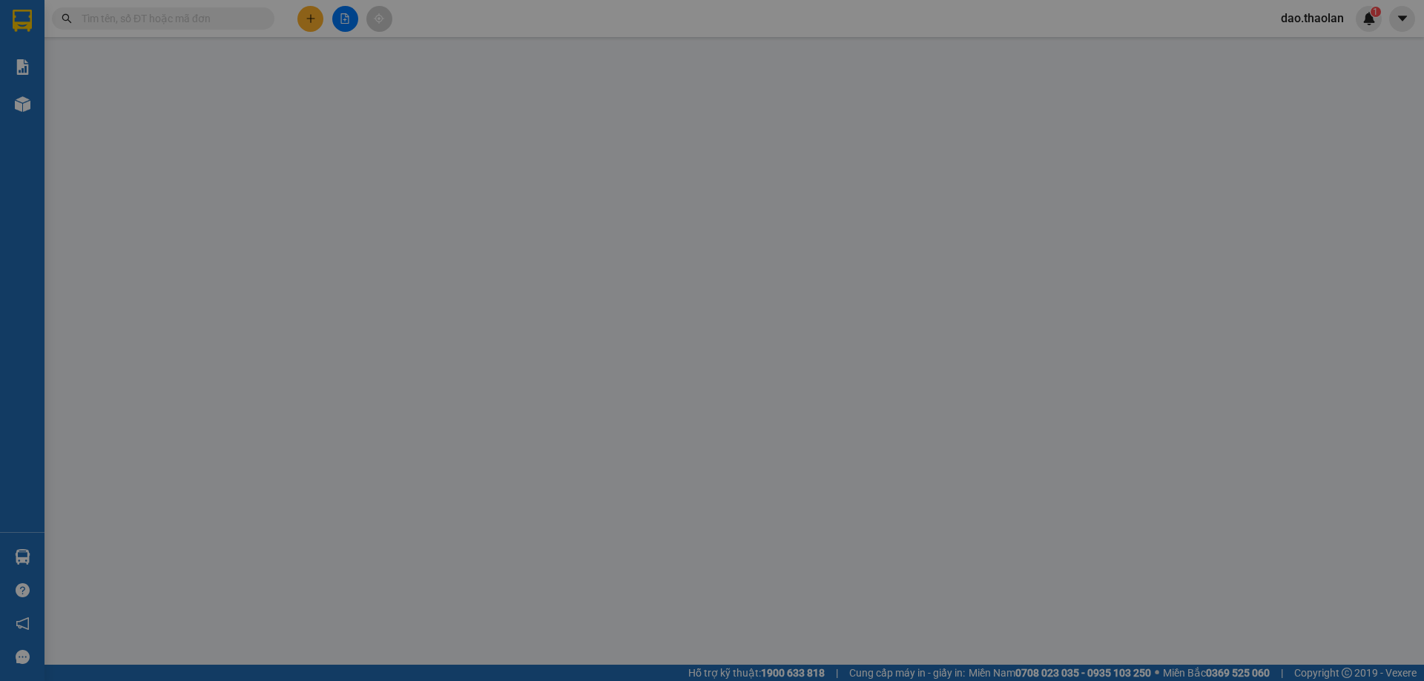
type input "0988273397"
type input "thành"
type input "0"
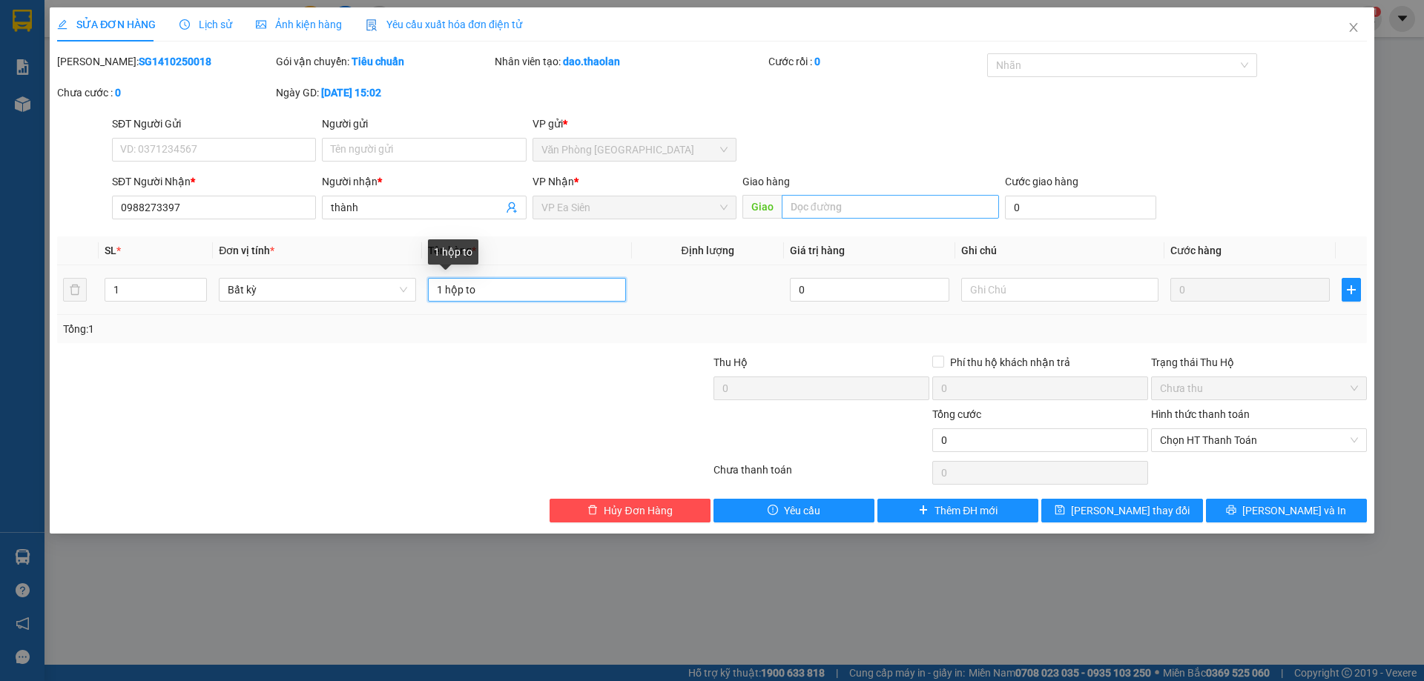
drag, startPoint x: 447, startPoint y: 283, endPoint x: 819, endPoint y: 211, distance: 379.1
click at [747, 229] on div "Total Paid Fee 0 Total UnPaid Fee 0 Cash Collection Total Fee Mã ĐH: SG14102500…" at bounding box center [712, 287] width 1310 height 469
type input "1 thùng nhỏ (p.tùng)"
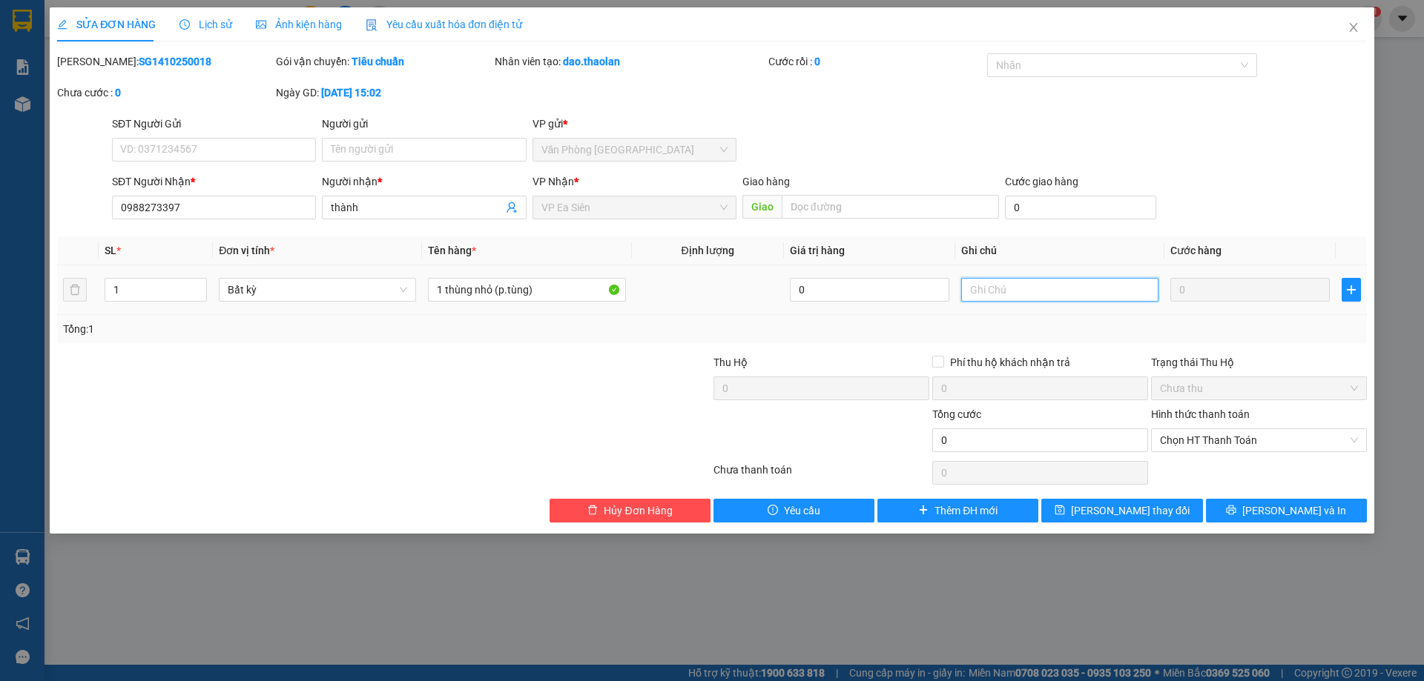
click at [1049, 290] on input "text" at bounding box center [1059, 290] width 197 height 24
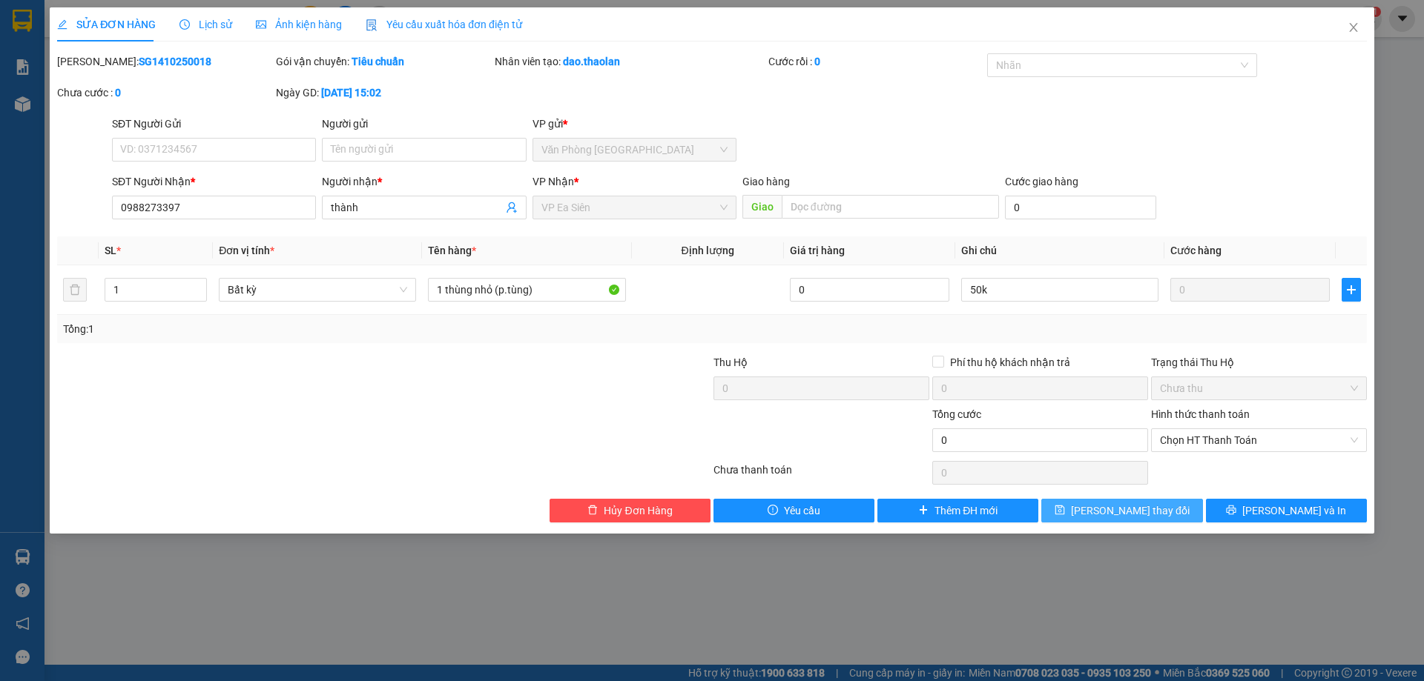
click at [1149, 506] on span "[PERSON_NAME] thay đổi" at bounding box center [1130, 511] width 119 height 16
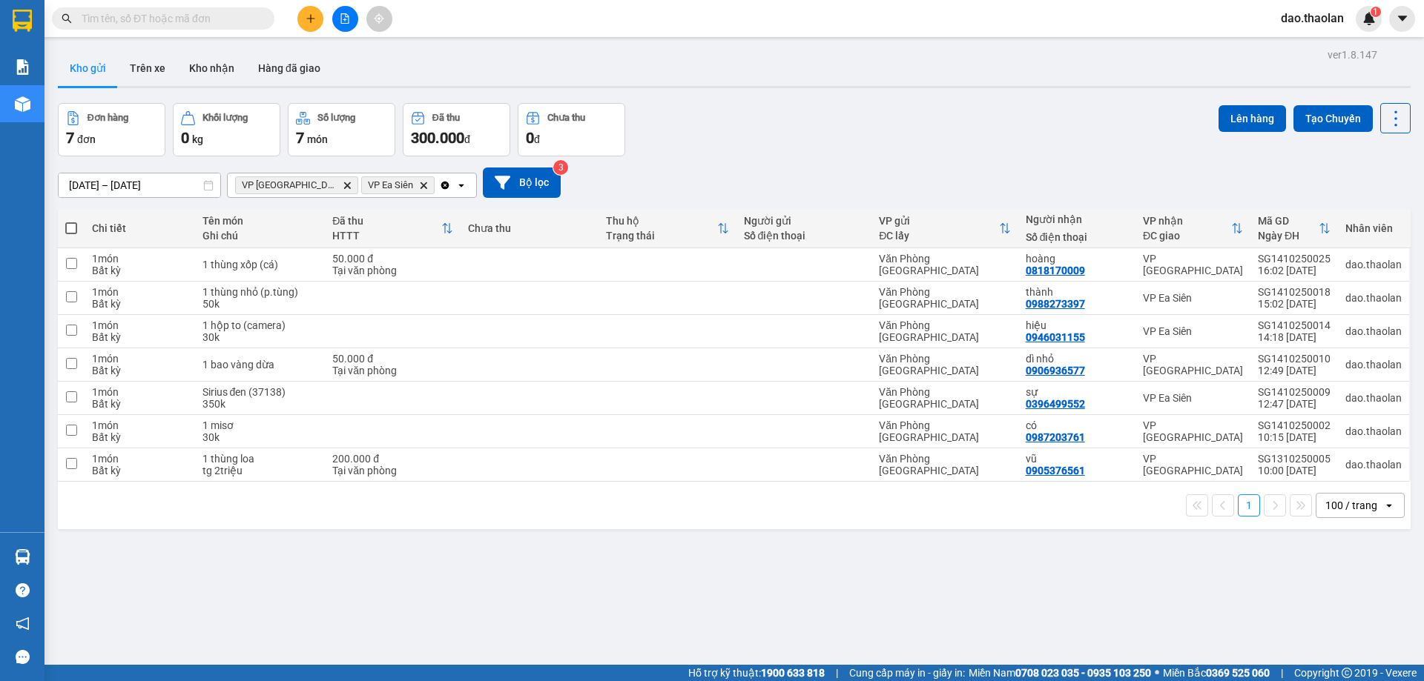
click at [68, 227] on span at bounding box center [71, 228] width 12 height 12
click at [71, 221] on input "checkbox" at bounding box center [71, 221] width 0 height 0
checkbox input "true"
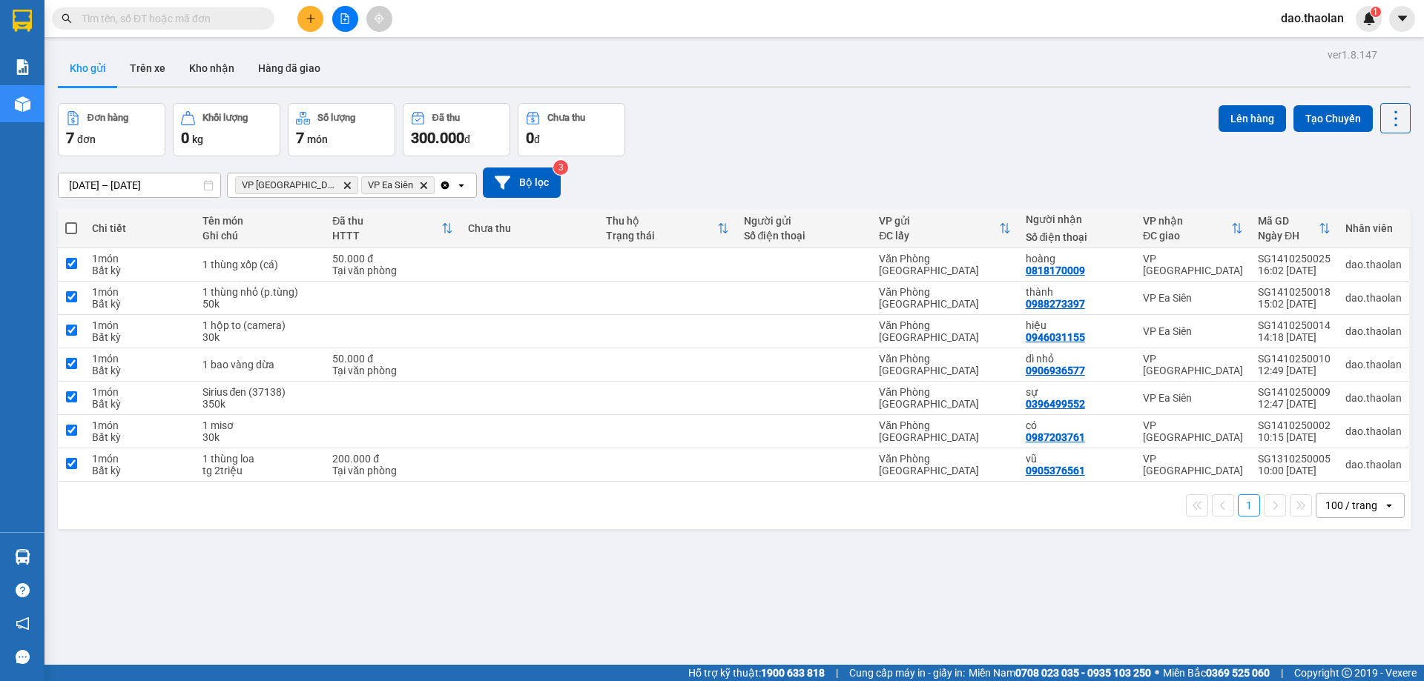
checkbox input "true"
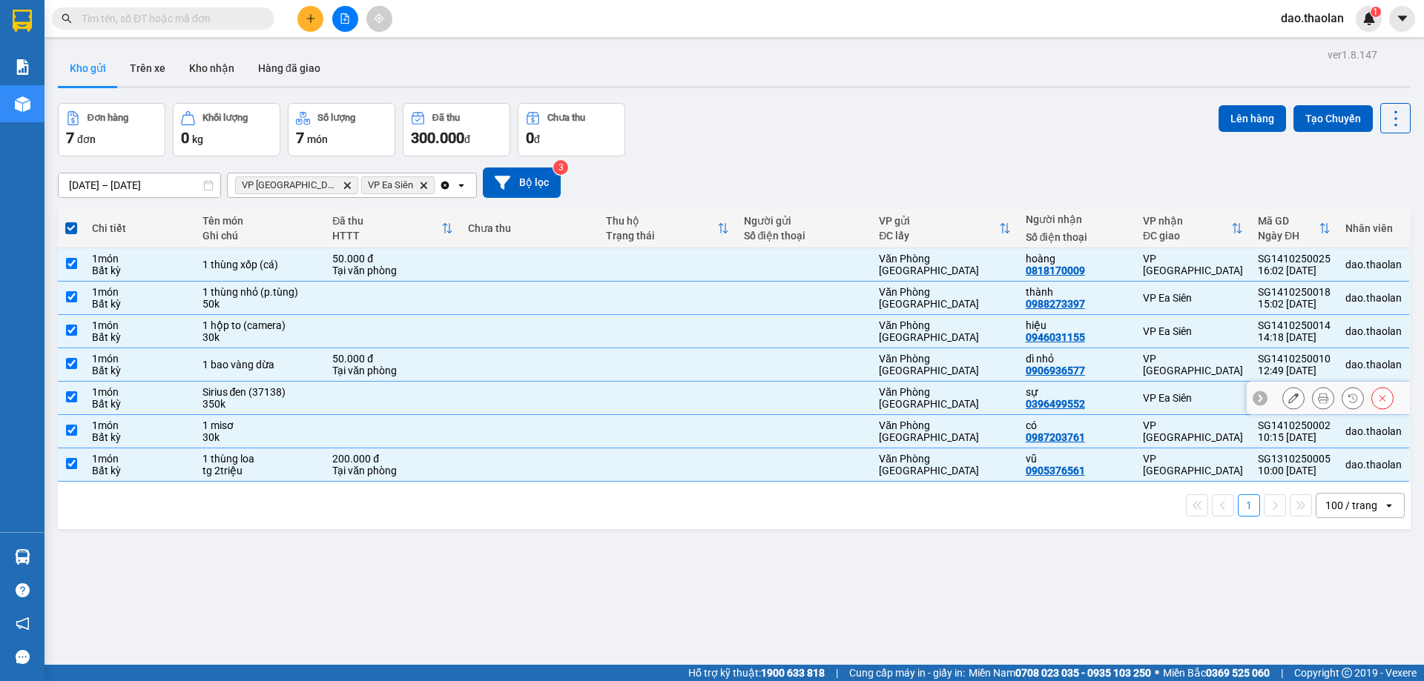
click at [1001, 385] on td "Văn Phòng [GEOGRAPHIC_DATA]" at bounding box center [944, 398] width 147 height 33
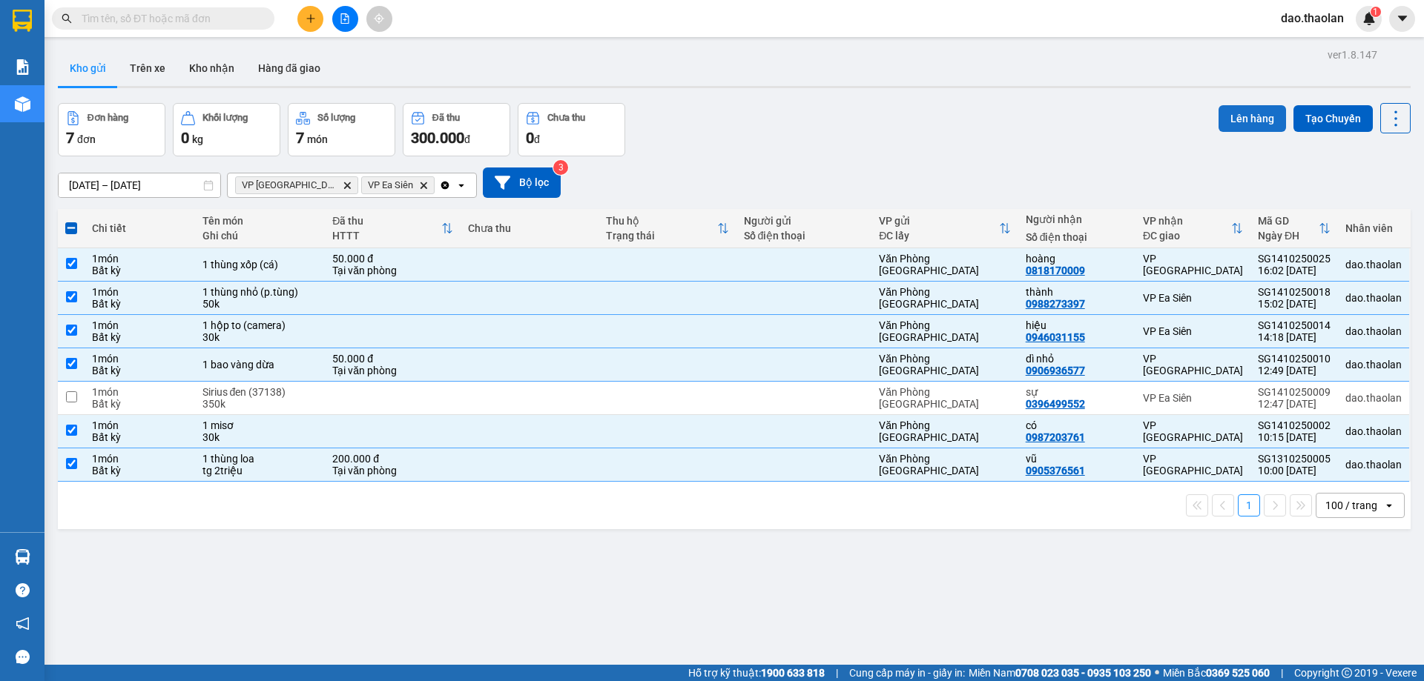
click at [1249, 113] on button "Lên hàng" at bounding box center [1251, 118] width 67 height 27
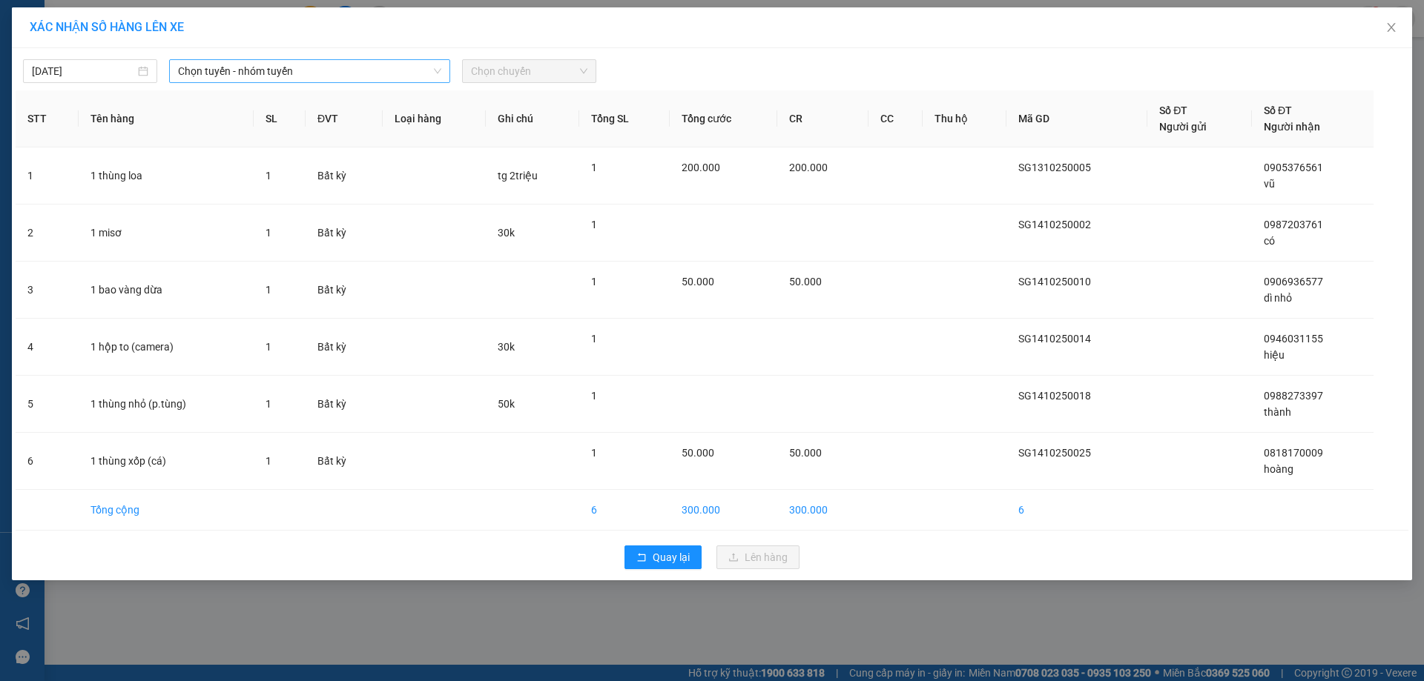
click at [271, 73] on span "Chọn tuyến - nhóm tuyến" at bounding box center [309, 71] width 263 height 22
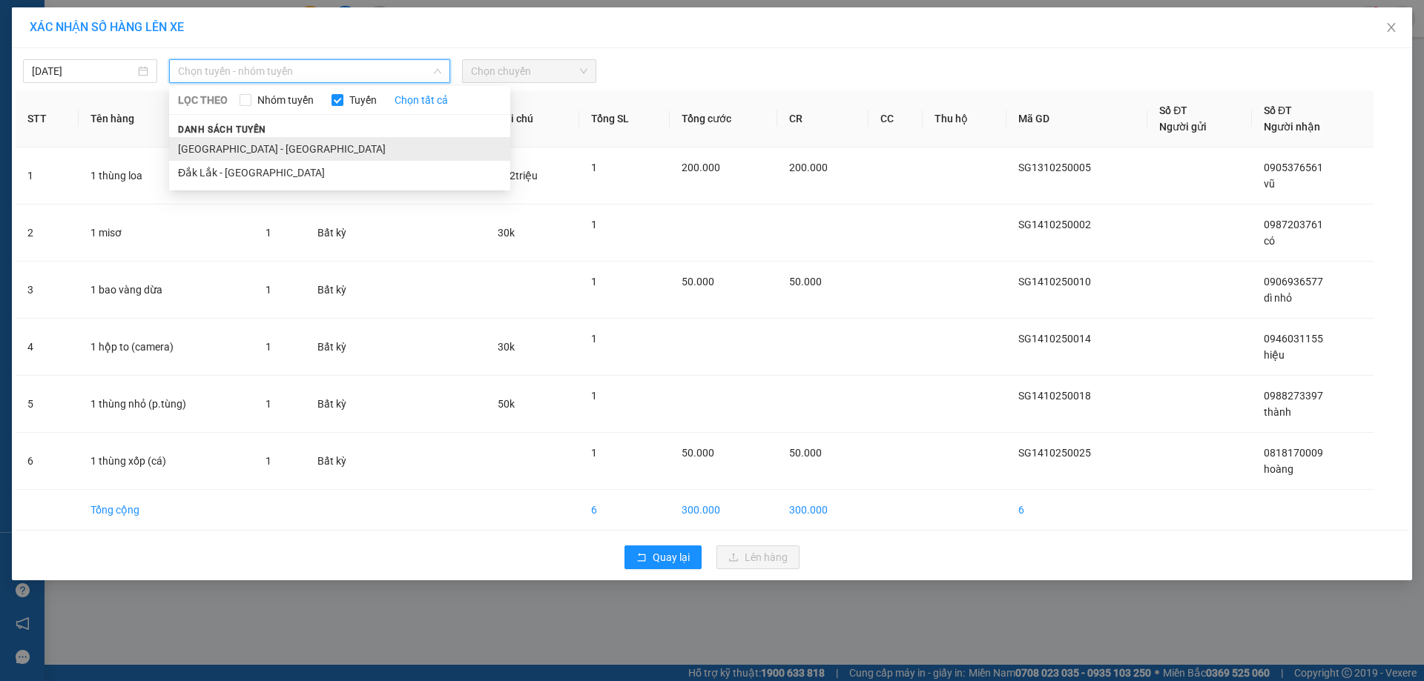
click at [226, 148] on li "Sài Gòn - Đắk Lắk" at bounding box center [339, 149] width 341 height 24
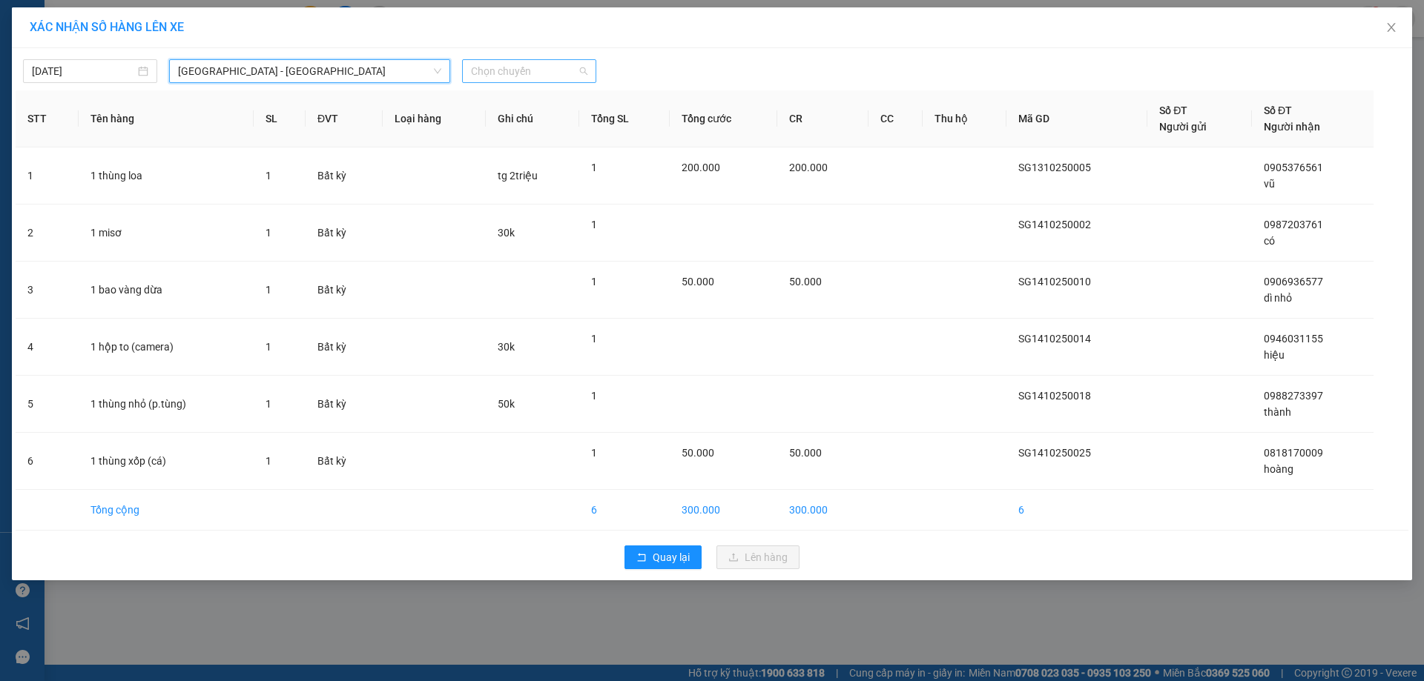
click at [516, 70] on span "Chọn chuyến" at bounding box center [529, 71] width 116 height 22
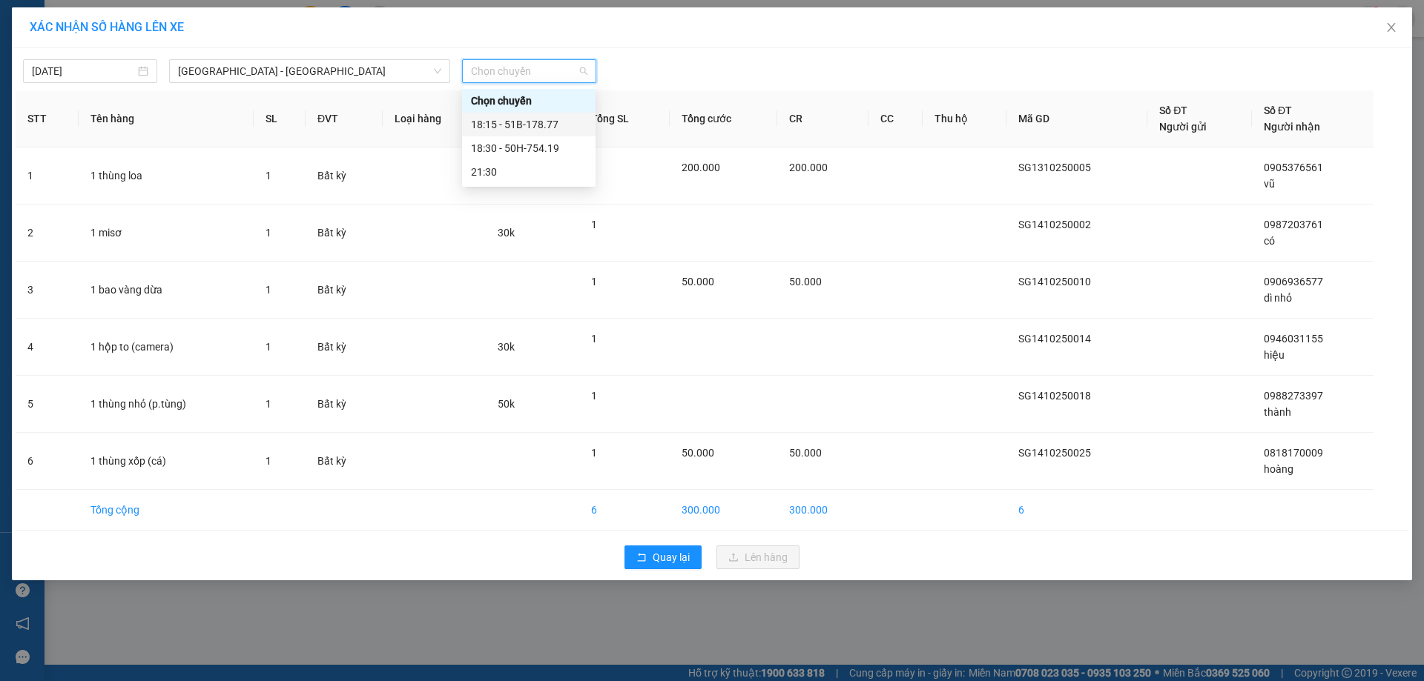
click at [521, 125] on div "18:15 - 51B-178.77" at bounding box center [529, 124] width 116 height 16
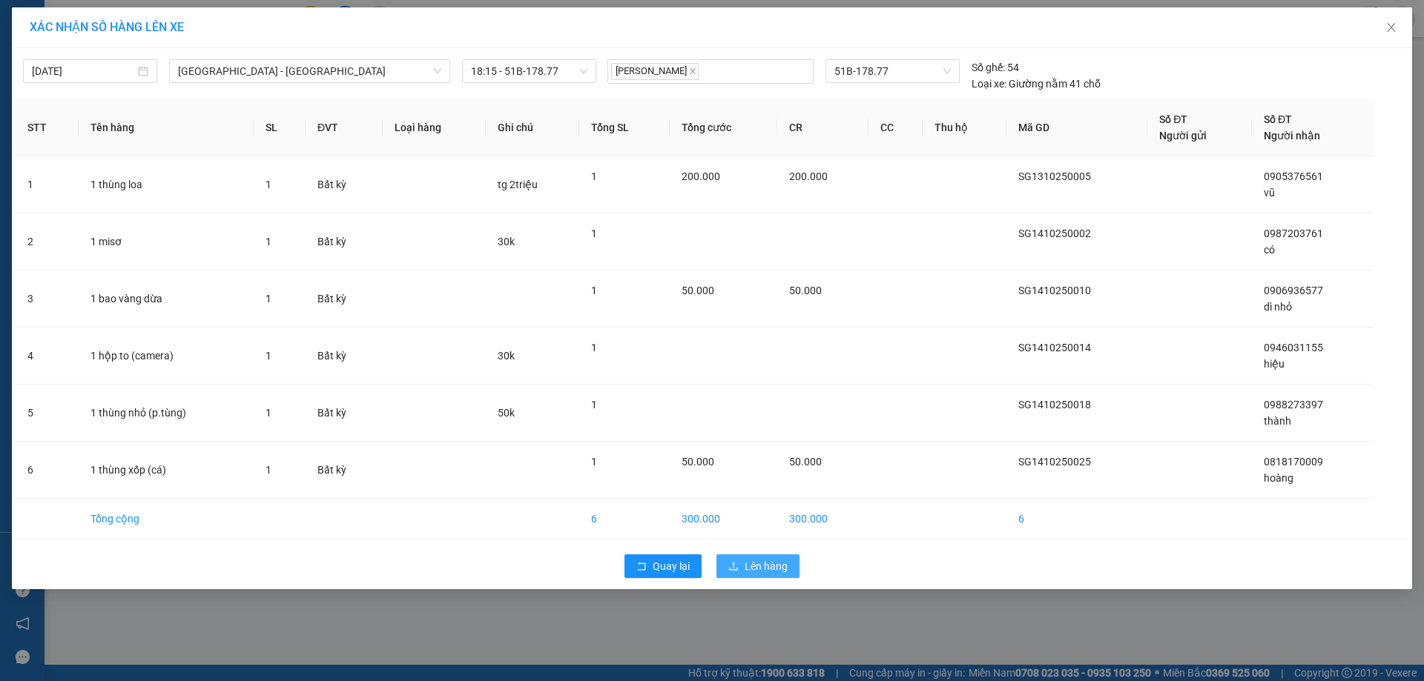
click at [767, 561] on span "Lên hàng" at bounding box center [766, 566] width 43 height 16
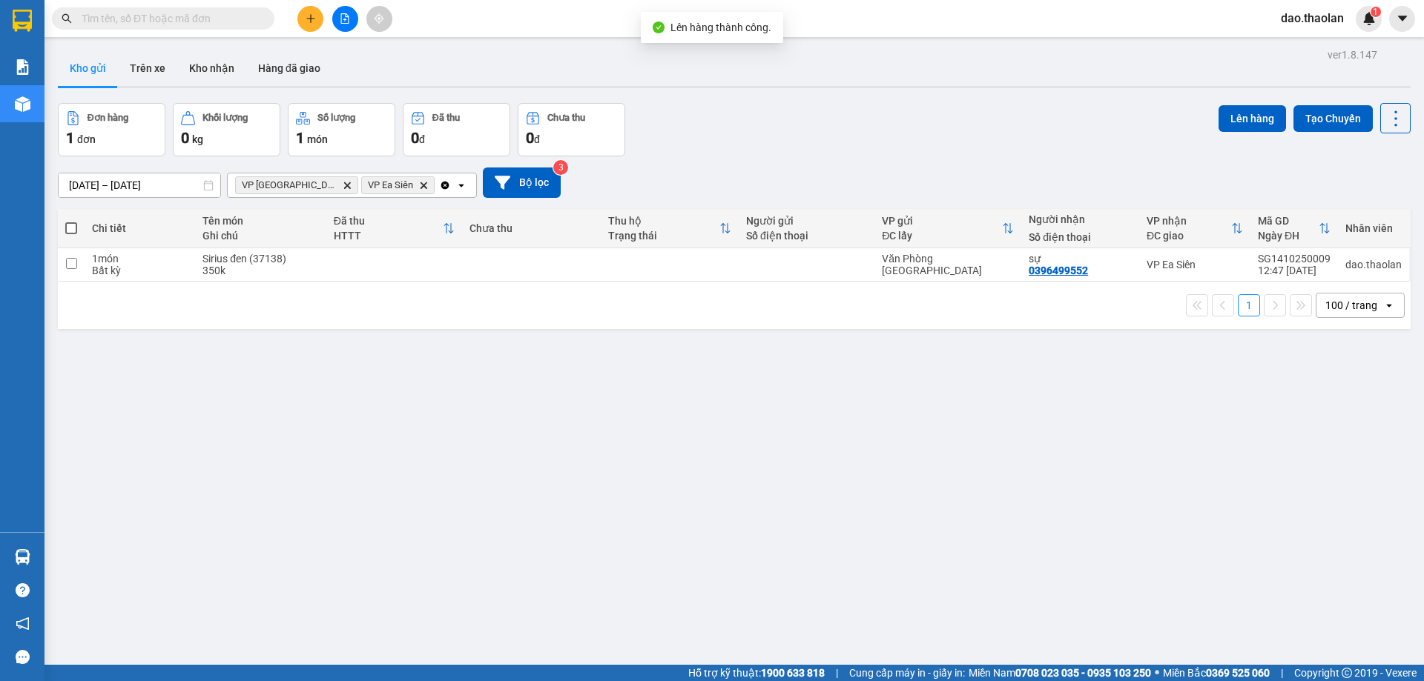
click at [441, 183] on icon "Clear all" at bounding box center [445, 185] width 8 height 8
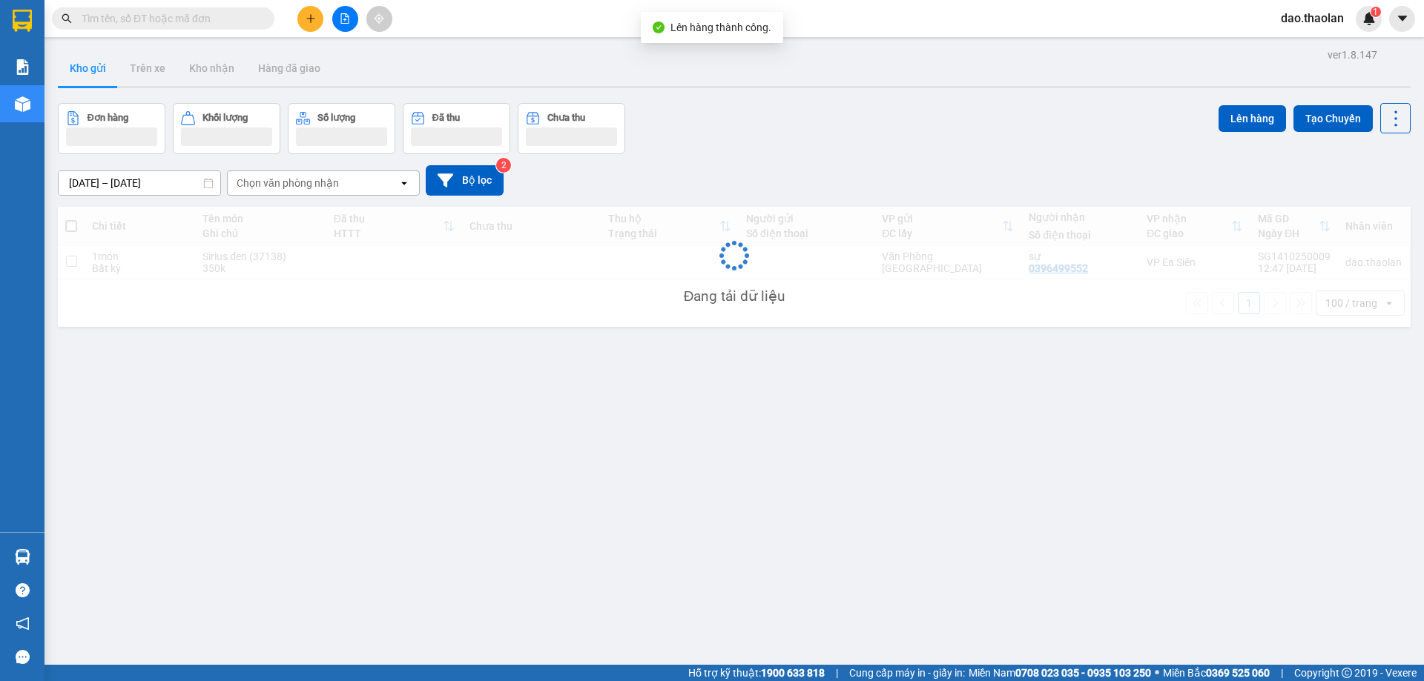
click at [369, 185] on div "Chọn văn phòng nhận" at bounding box center [313, 183] width 171 height 24
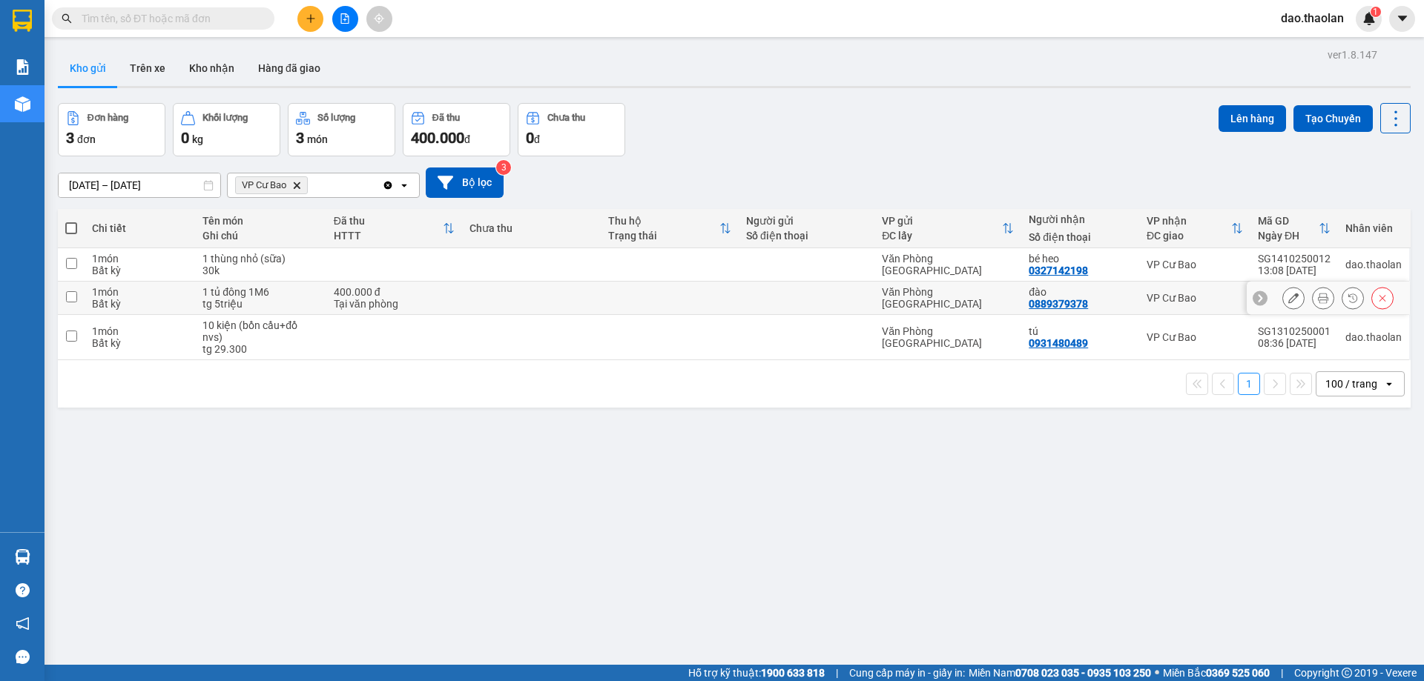
click at [467, 296] on td at bounding box center [531, 298] width 139 height 33
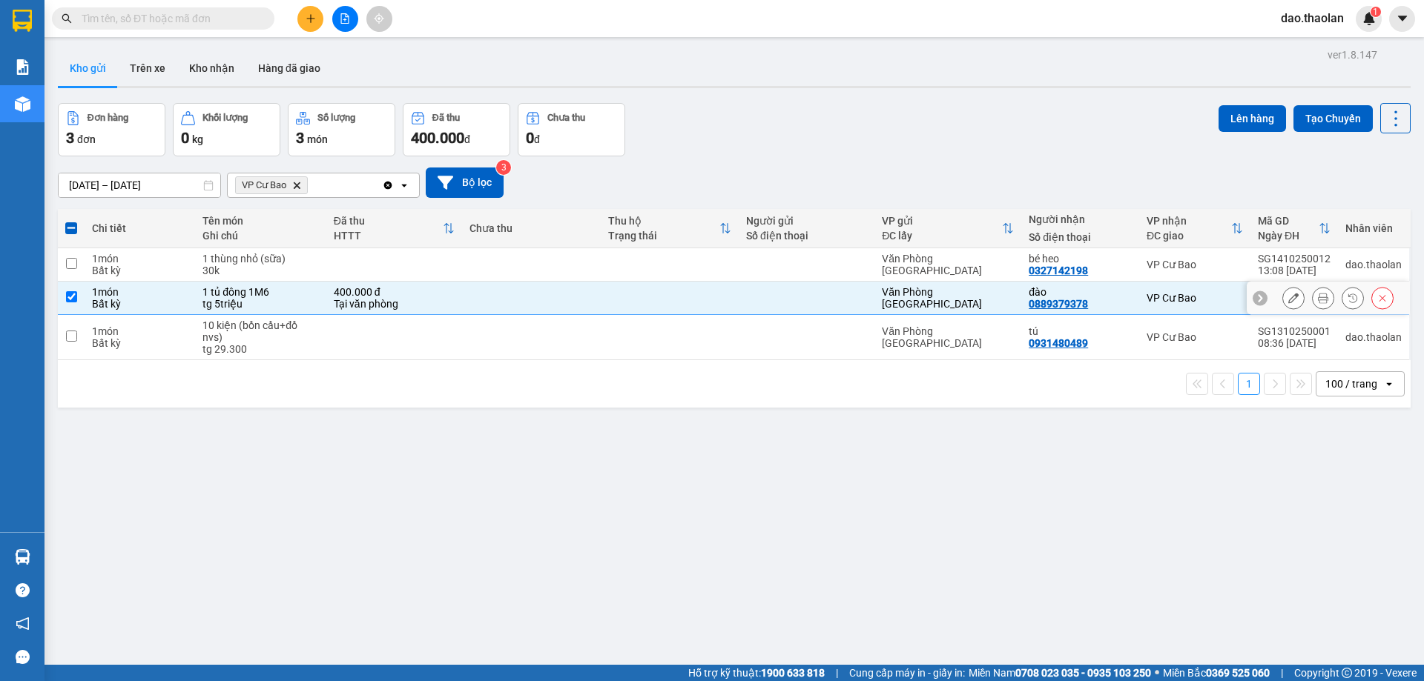
click at [516, 305] on td at bounding box center [531, 298] width 139 height 33
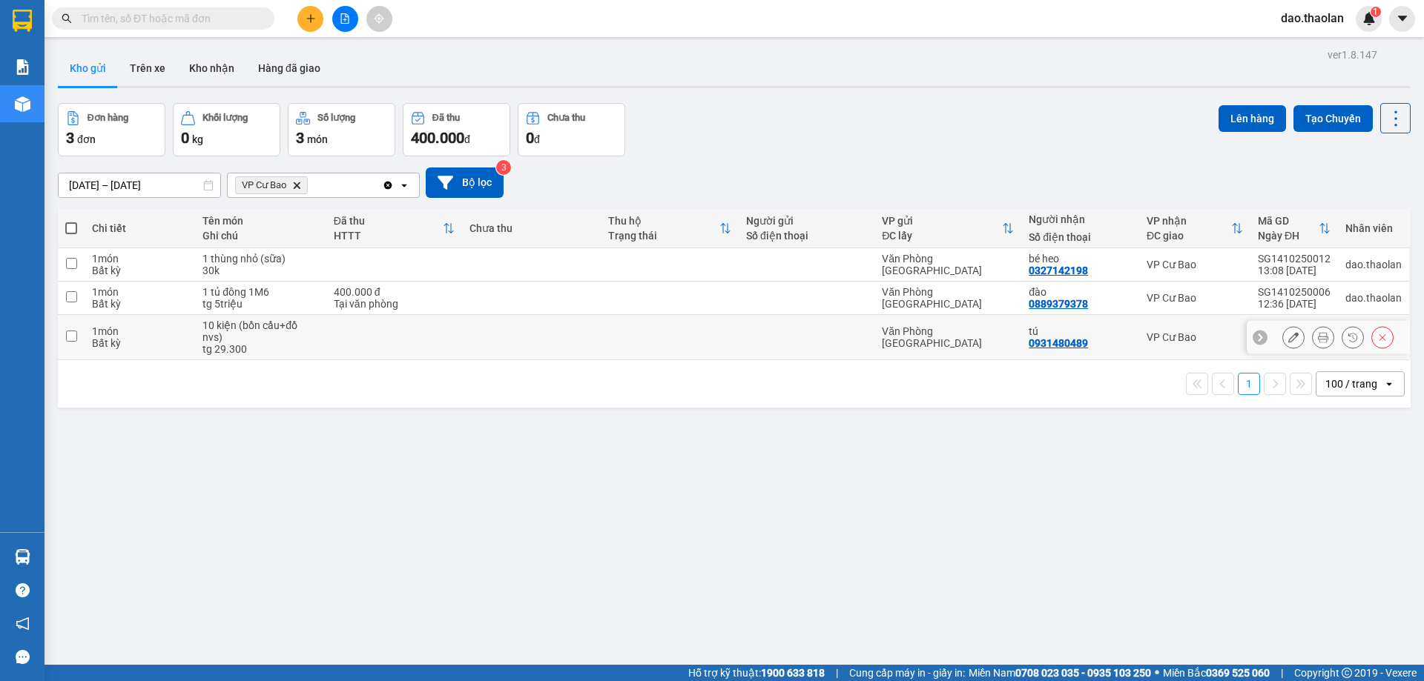
click at [1288, 334] on icon at bounding box center [1293, 337] width 10 height 10
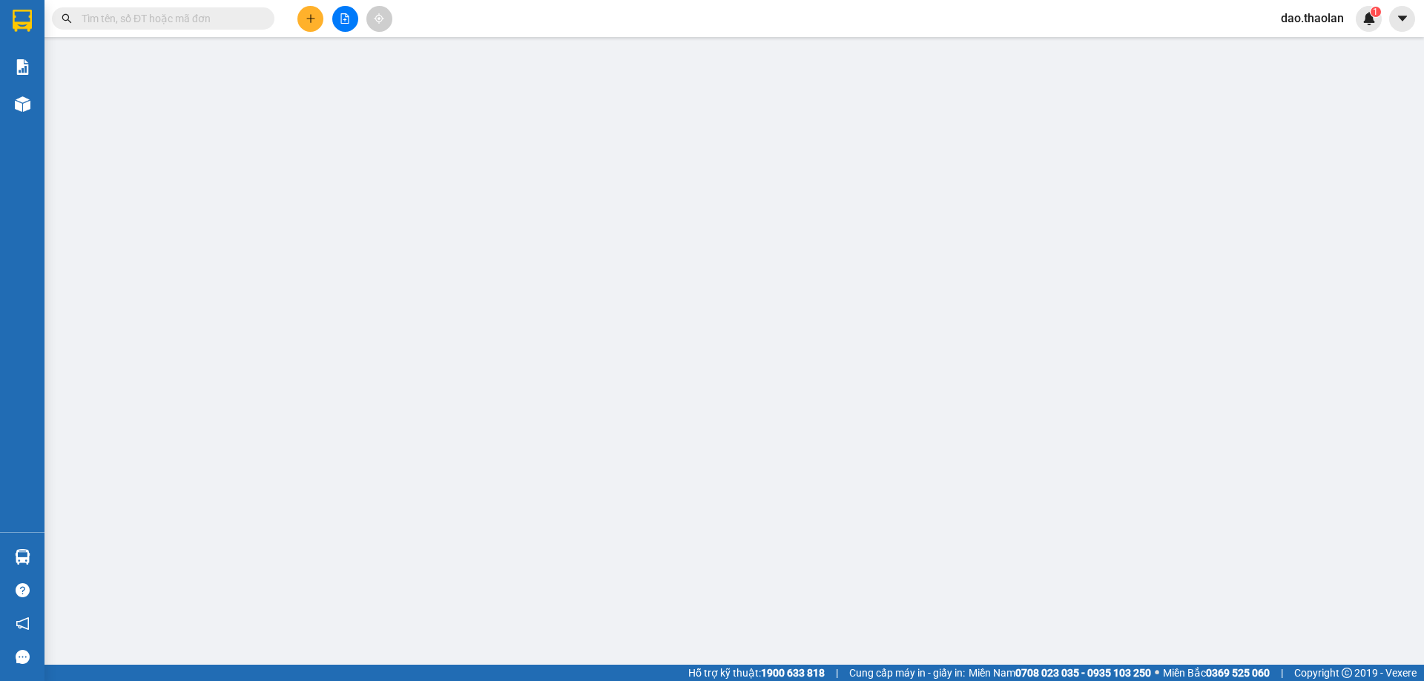
type input "0931480489"
type input "tú"
type input "0"
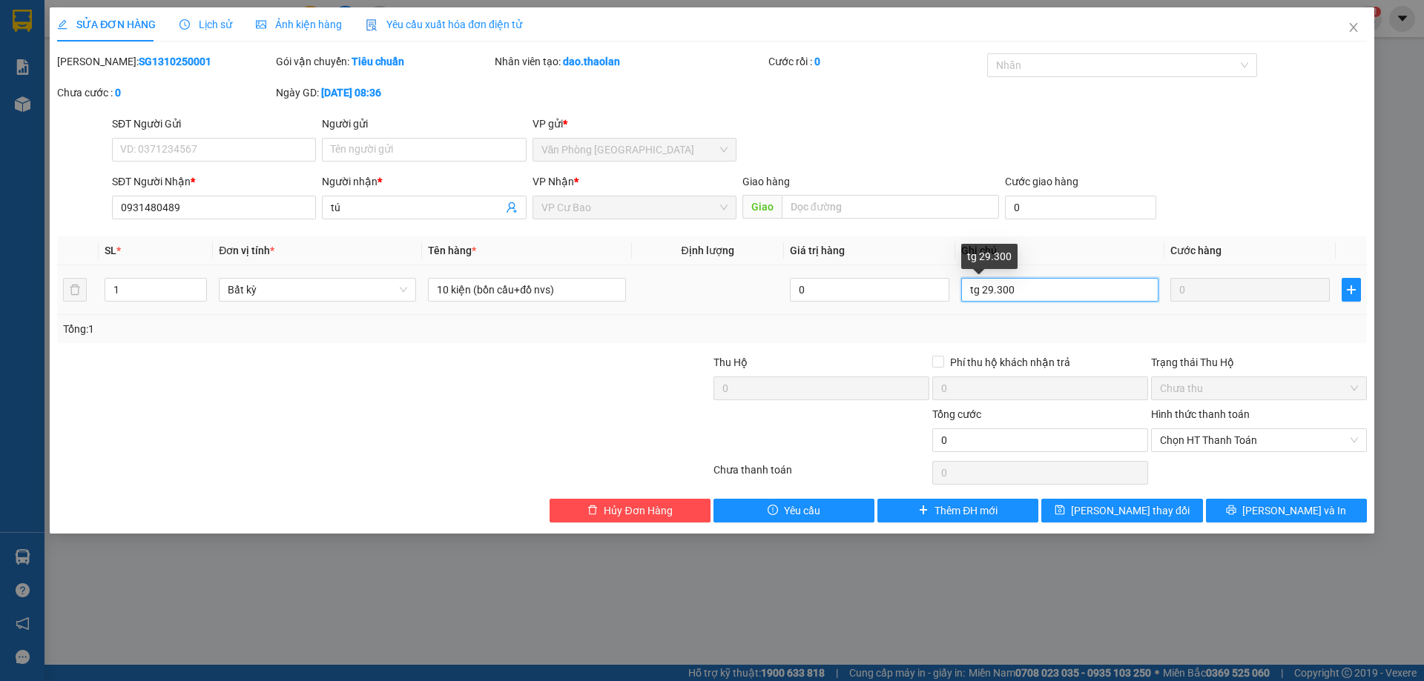
click at [962, 296] on input "tg 29.300" at bounding box center [1059, 290] width 197 height 24
type input "700k--tg 29.300"
click at [1146, 524] on div "SỬA ĐƠN HÀNG Lịch sử Ảnh kiện hàng Yêu cầu xuất hóa đơn điện tử Total Paid Fee …" at bounding box center [712, 270] width 1324 height 526
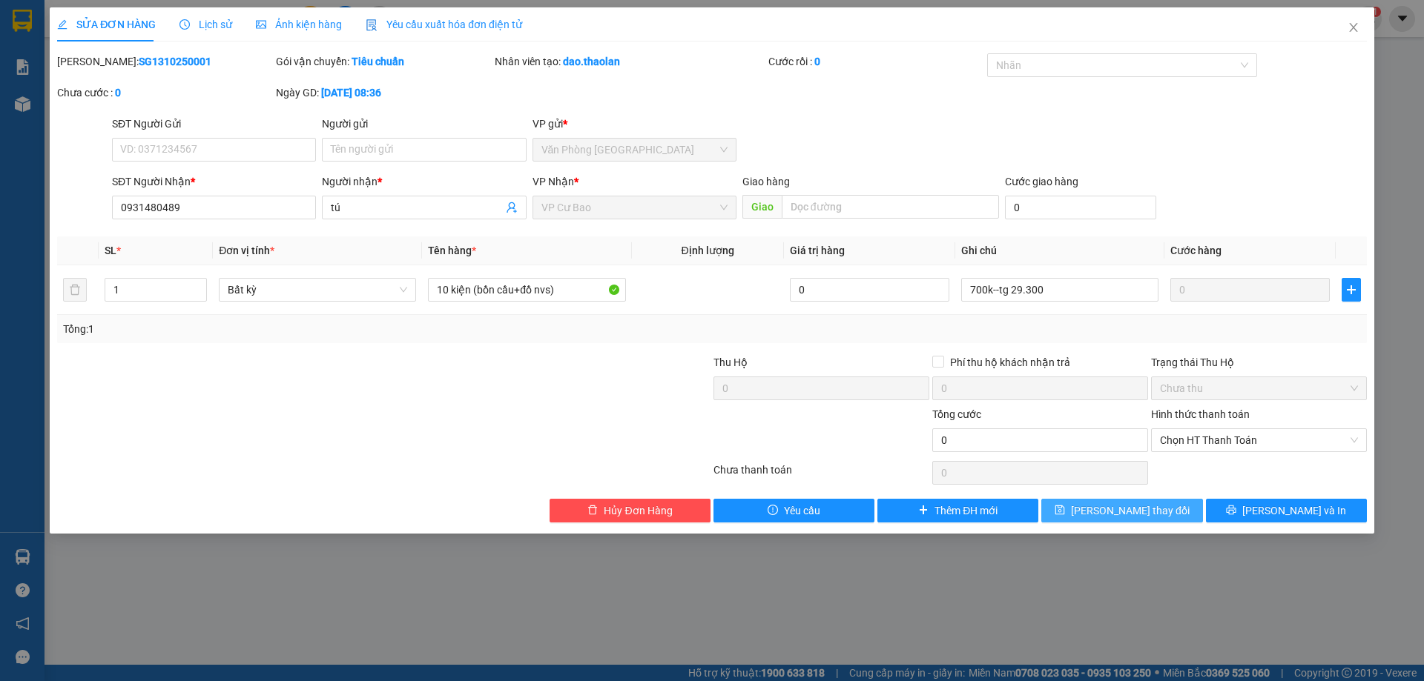
click at [1123, 515] on span "[PERSON_NAME] thay đổi" at bounding box center [1130, 511] width 119 height 16
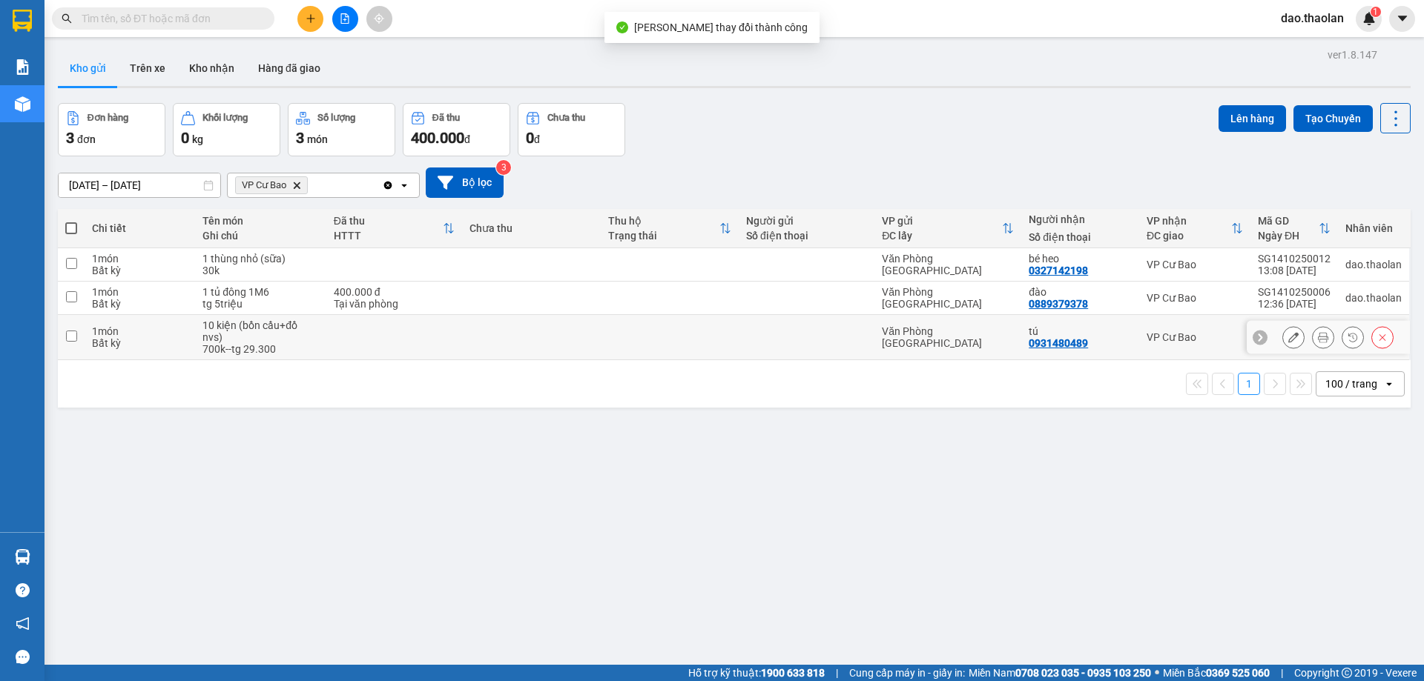
click at [467, 334] on td at bounding box center [531, 337] width 139 height 45
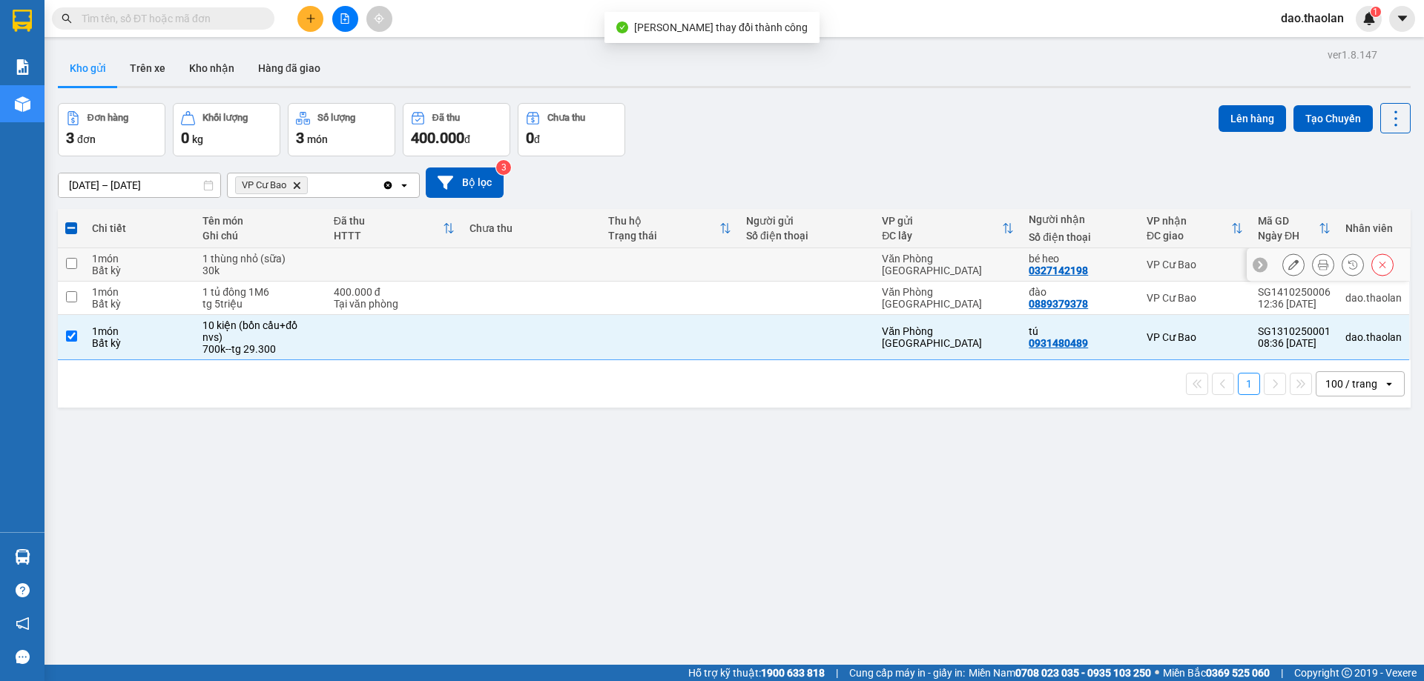
click at [506, 267] on td at bounding box center [531, 264] width 139 height 33
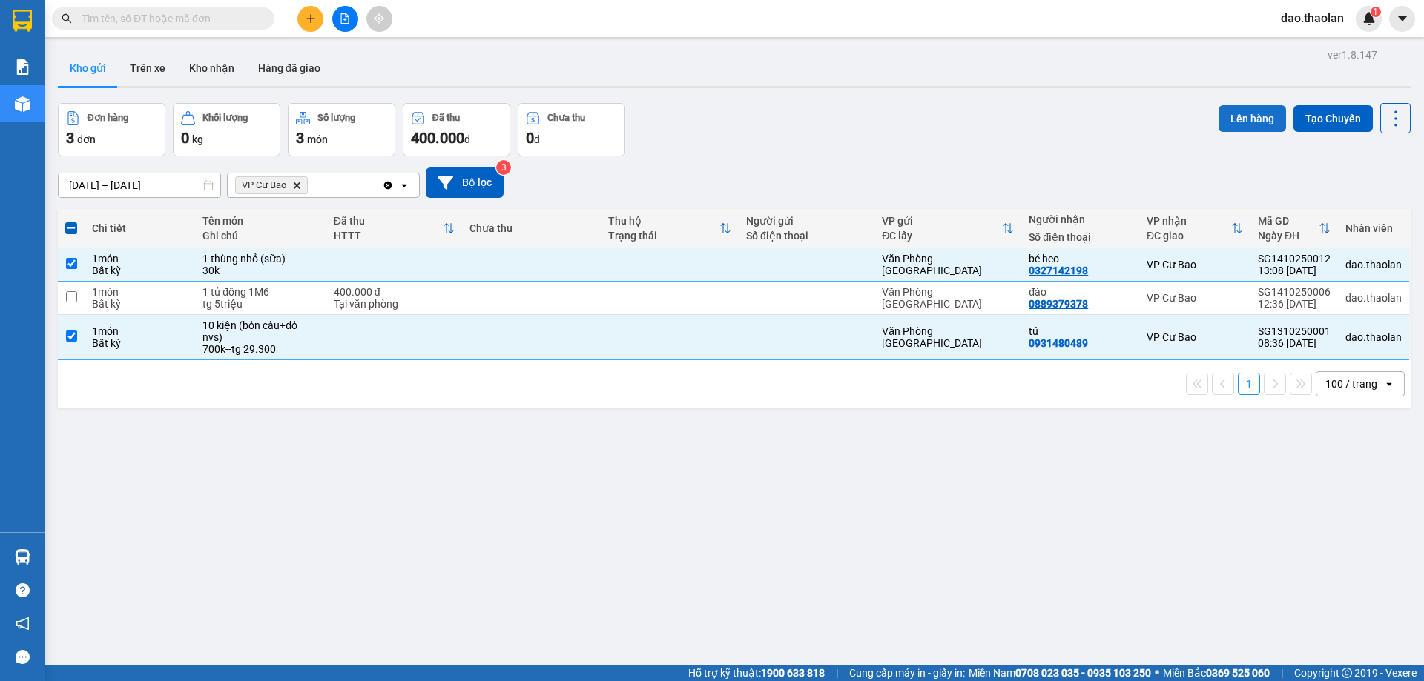
click at [1228, 122] on button "Lên hàng" at bounding box center [1251, 118] width 67 height 27
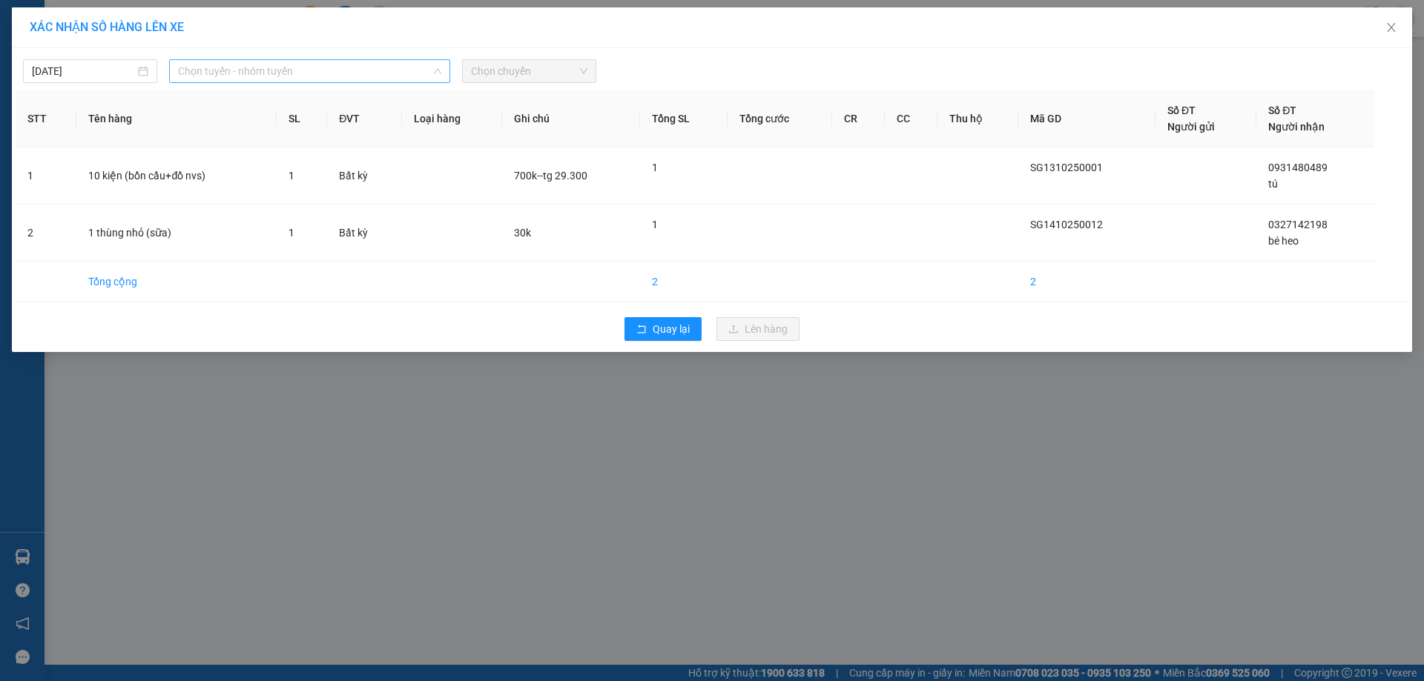
click at [321, 81] on span "Chọn tuyến - nhóm tuyến" at bounding box center [309, 71] width 263 height 22
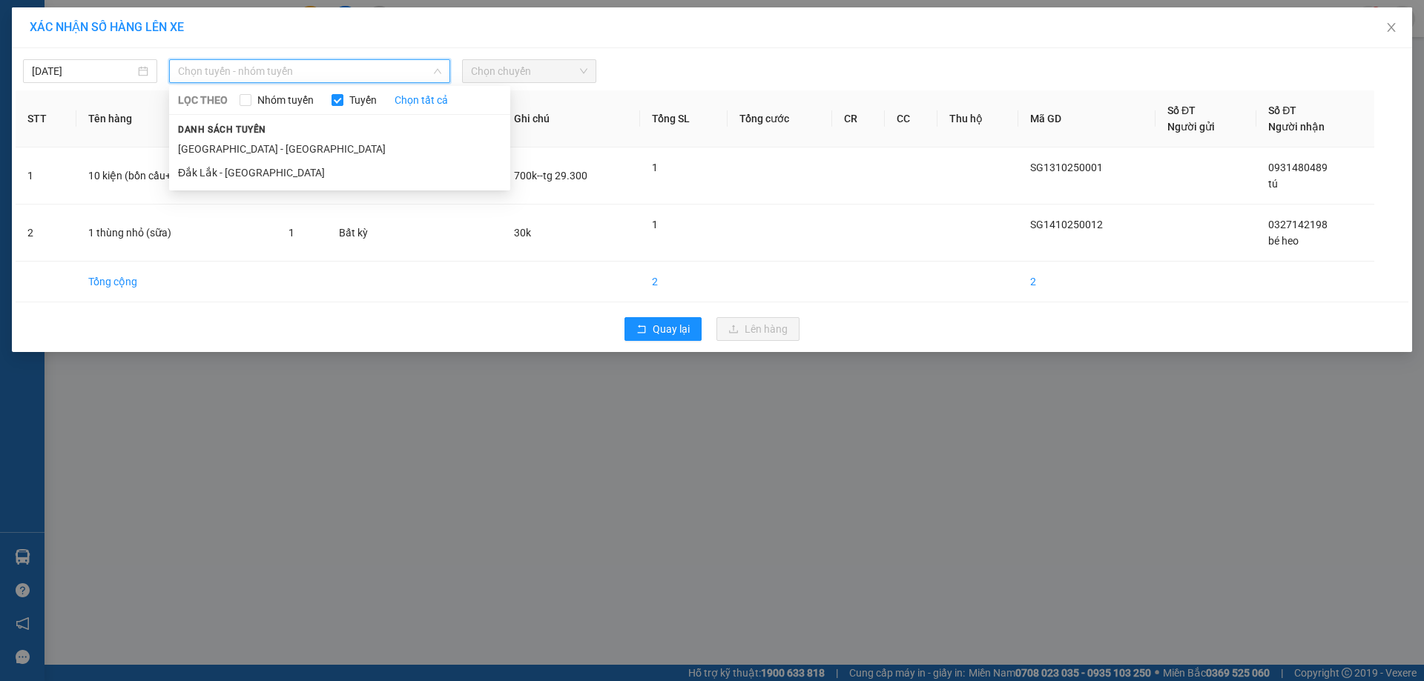
drag, startPoint x: 272, startPoint y: 147, endPoint x: 369, endPoint y: 114, distance: 102.5
click at [274, 148] on li "Sài Gòn - Đắk Lắk" at bounding box center [339, 149] width 341 height 24
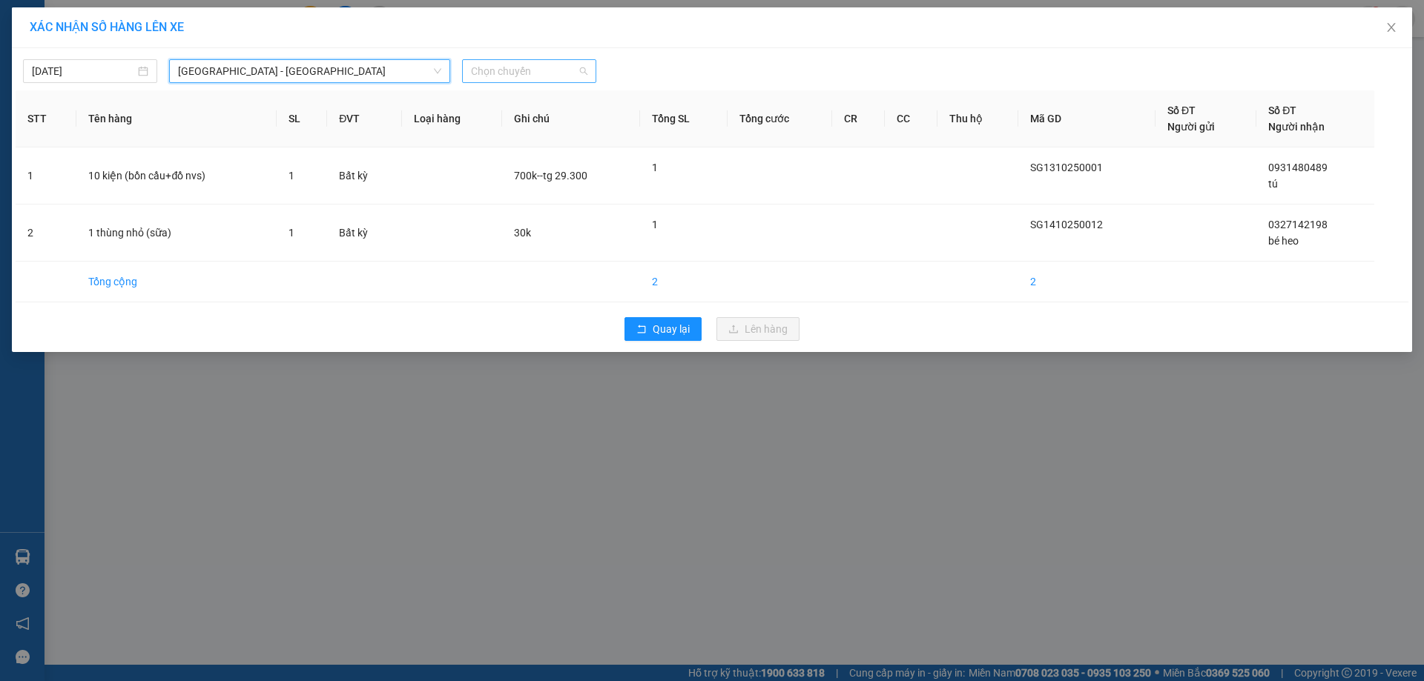
click at [543, 73] on span "Chọn chuyến" at bounding box center [529, 71] width 116 height 22
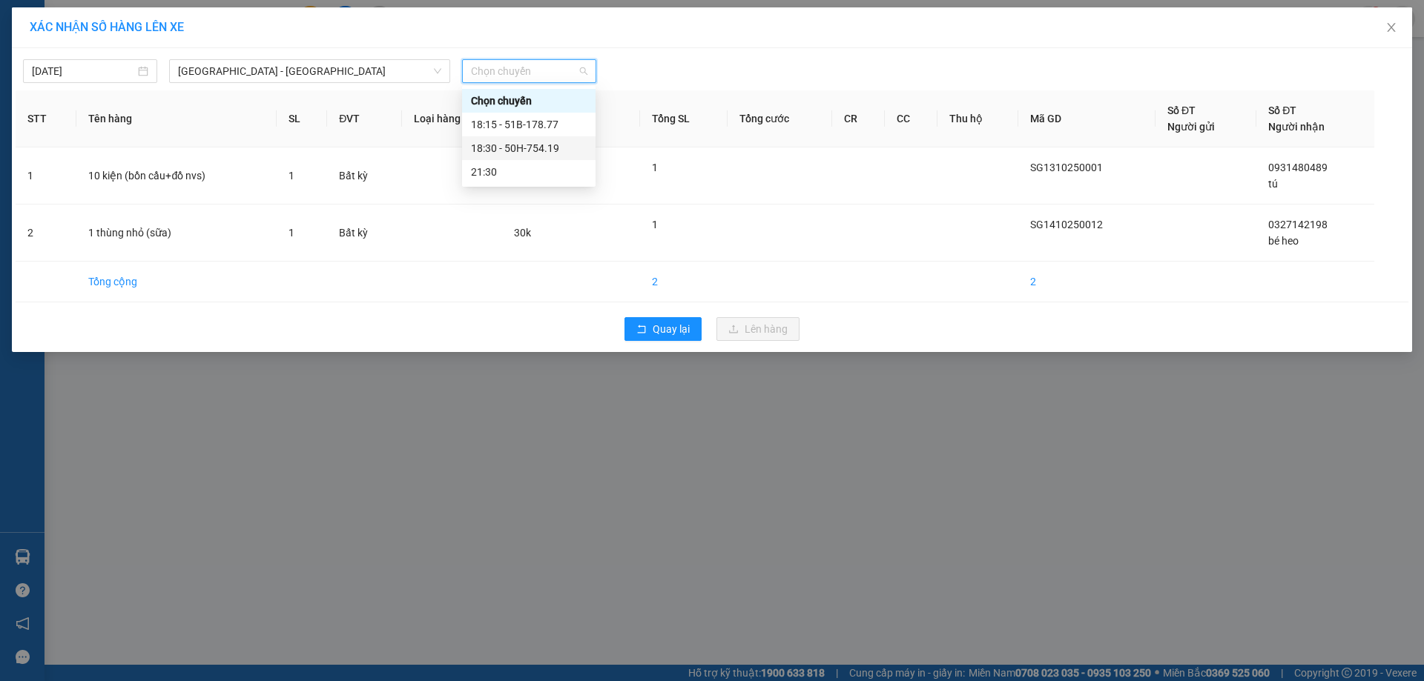
click at [539, 151] on div "18:30 - 50H-754.19" at bounding box center [529, 148] width 116 height 16
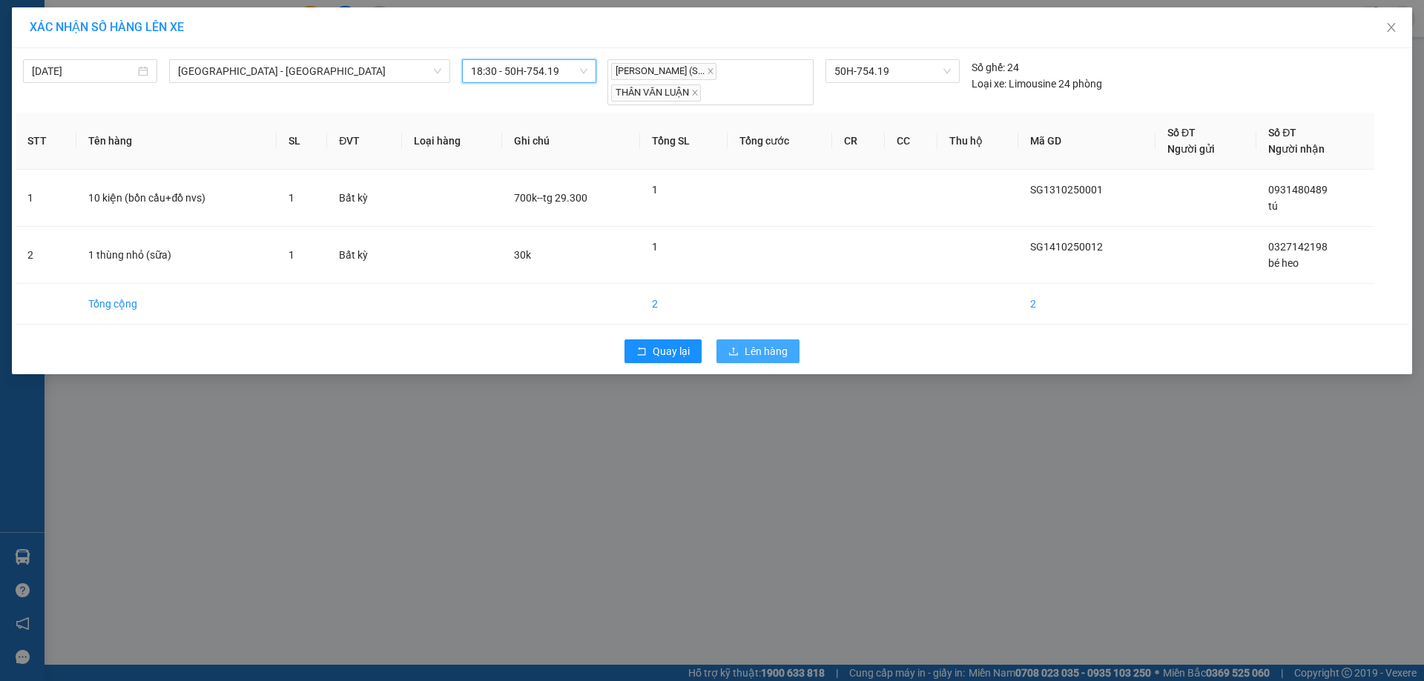
click at [756, 344] on span "Lên hàng" at bounding box center [766, 351] width 43 height 16
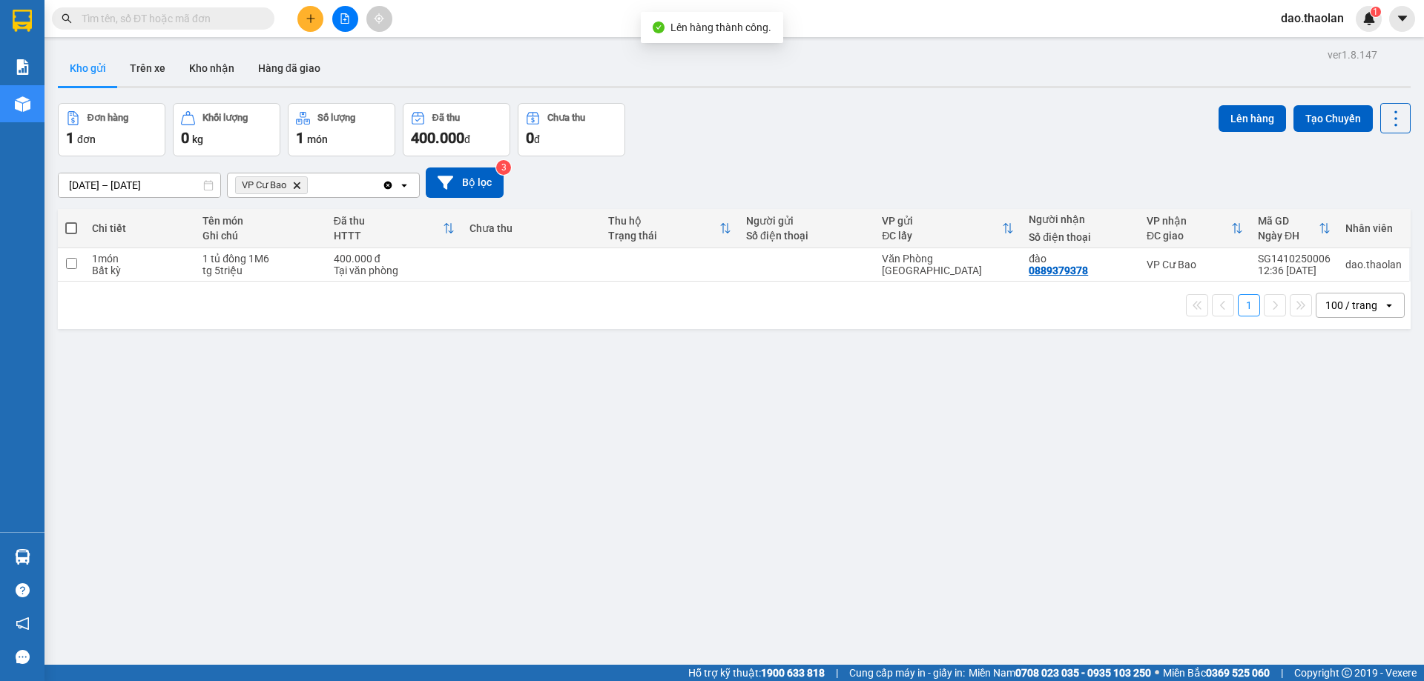
click at [297, 185] on icon "VP Cư Bao, close by backspace" at bounding box center [297, 185] width 7 height 7
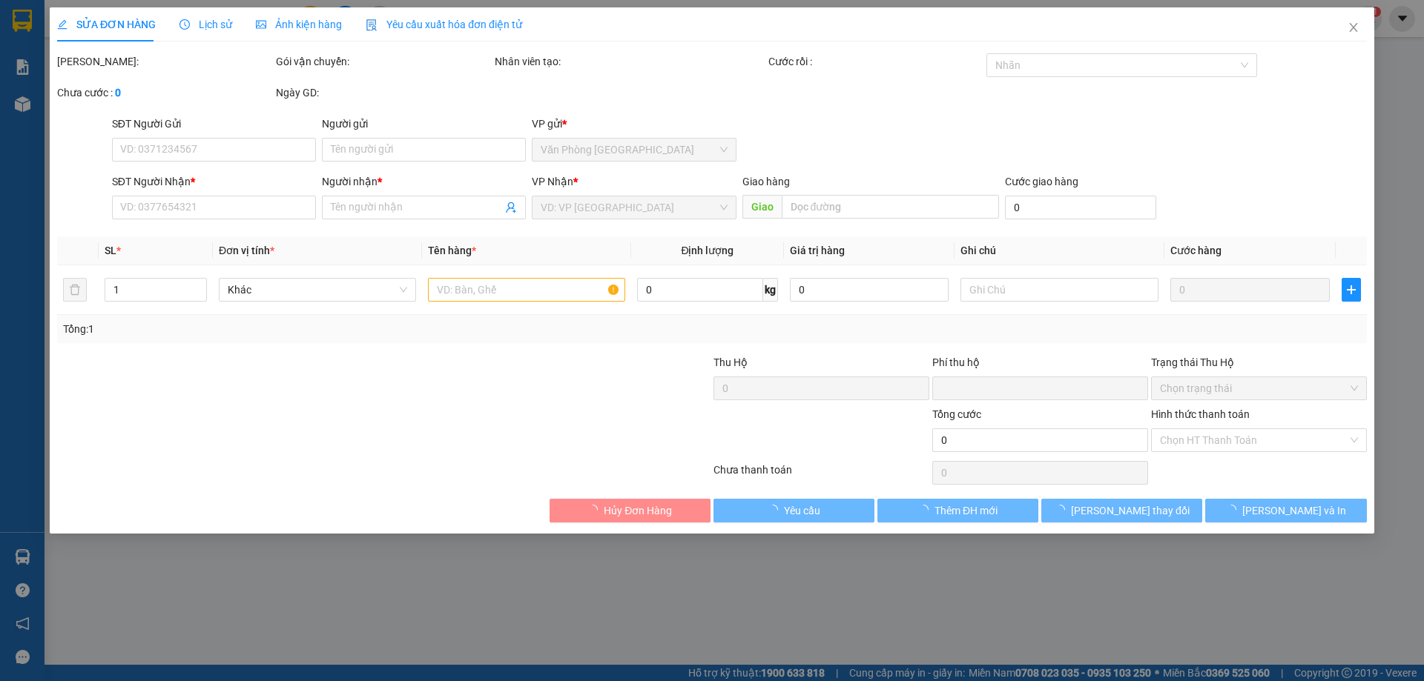
type input "0854894567"
type input "vinh"
type input "S.Thị Go"
type input "0"
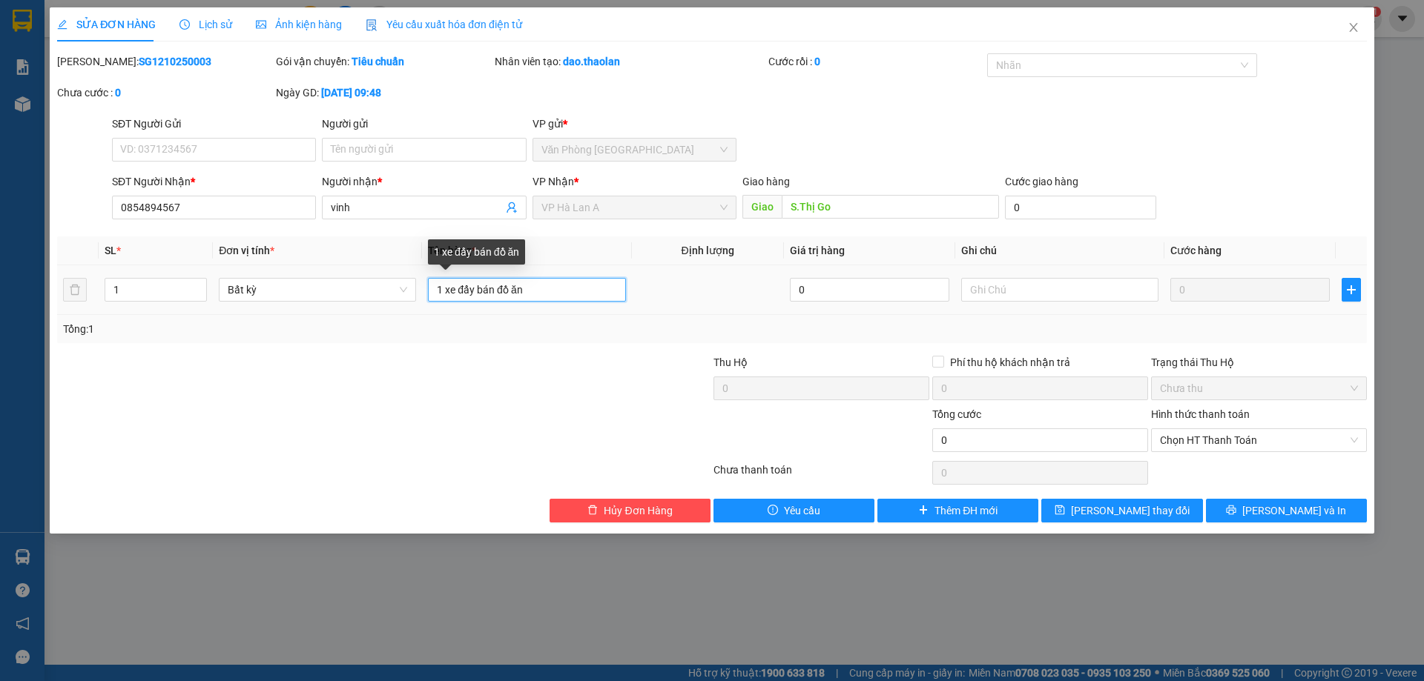
drag, startPoint x: 477, startPoint y: 279, endPoint x: 665, endPoint y: 271, distance: 188.5
click at [665, 271] on tr "1 Bất kỳ 1 xe đẩy bán đồ ăn 0 0" at bounding box center [712, 290] width 1310 height 50
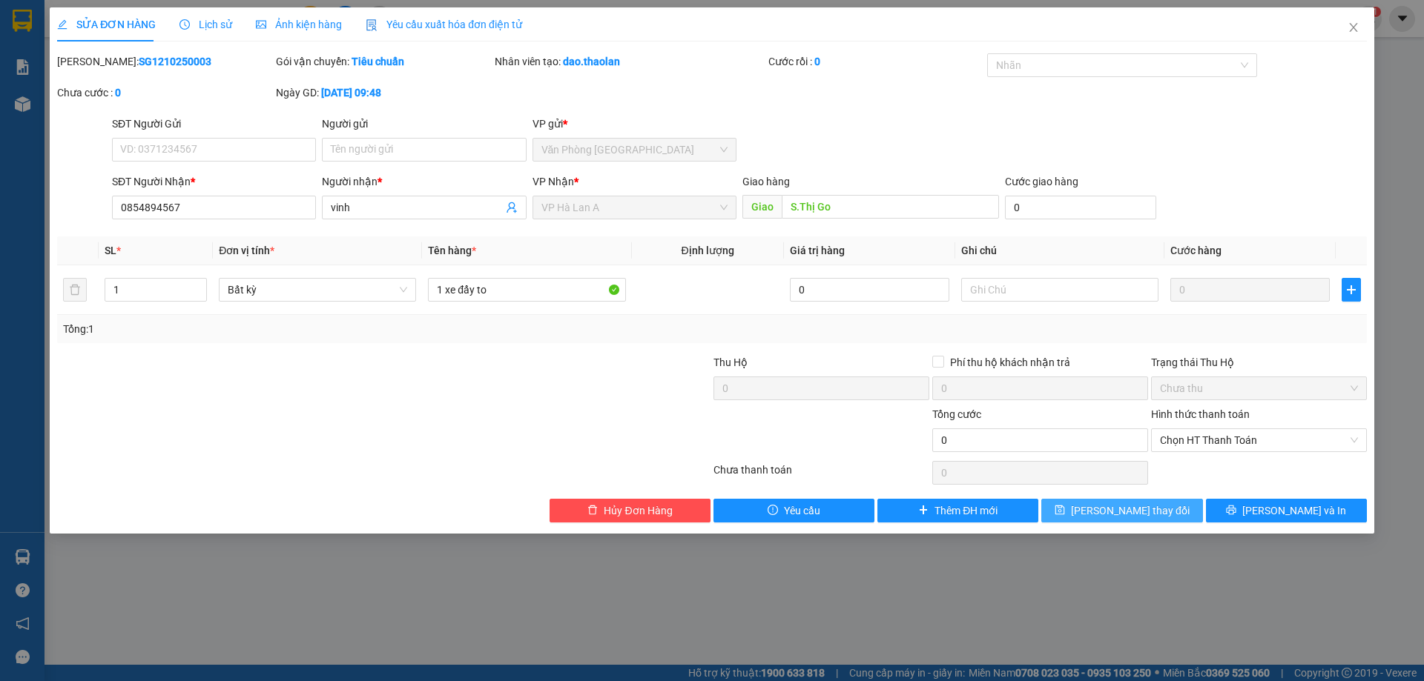
click at [1124, 515] on span "[PERSON_NAME] thay đổi" at bounding box center [1130, 511] width 119 height 16
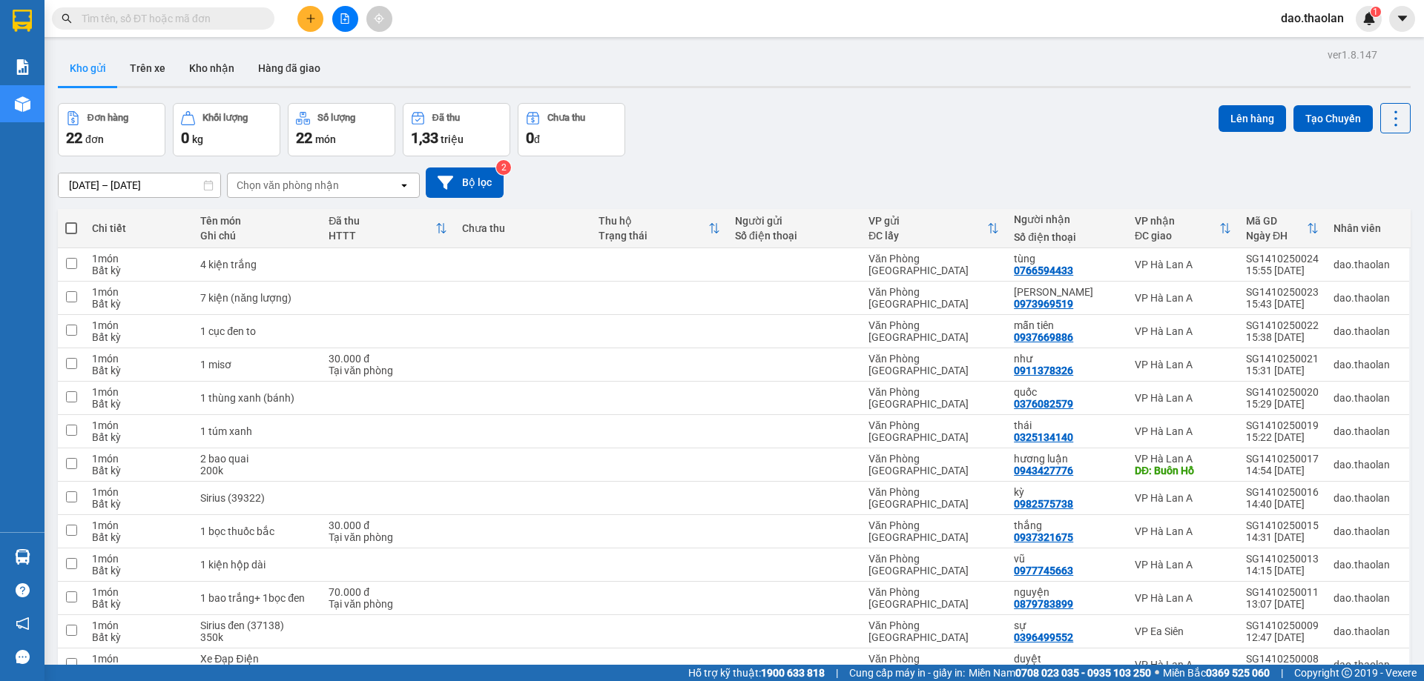
click at [352, 13] on button at bounding box center [345, 19] width 26 height 26
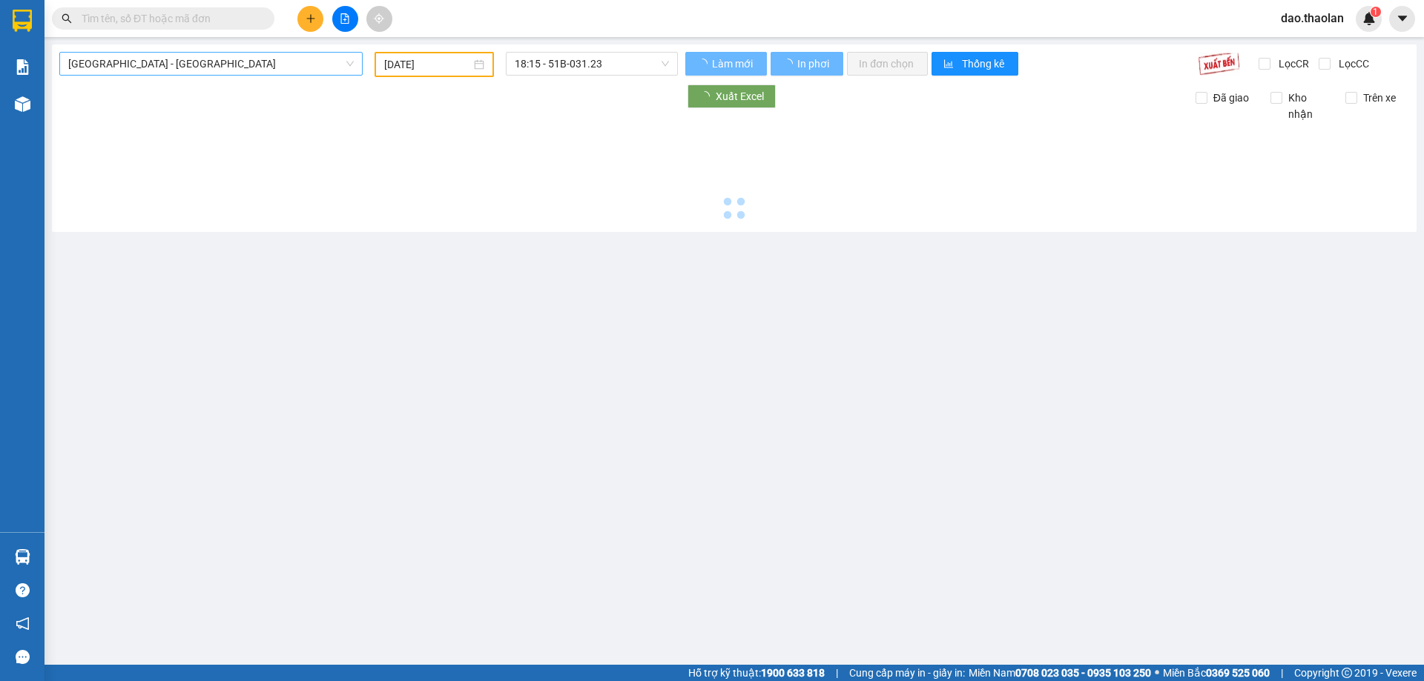
click at [273, 65] on span "Sài Gòn - Đắk Lắk" at bounding box center [210, 64] width 285 height 22
type input "14/10/2025"
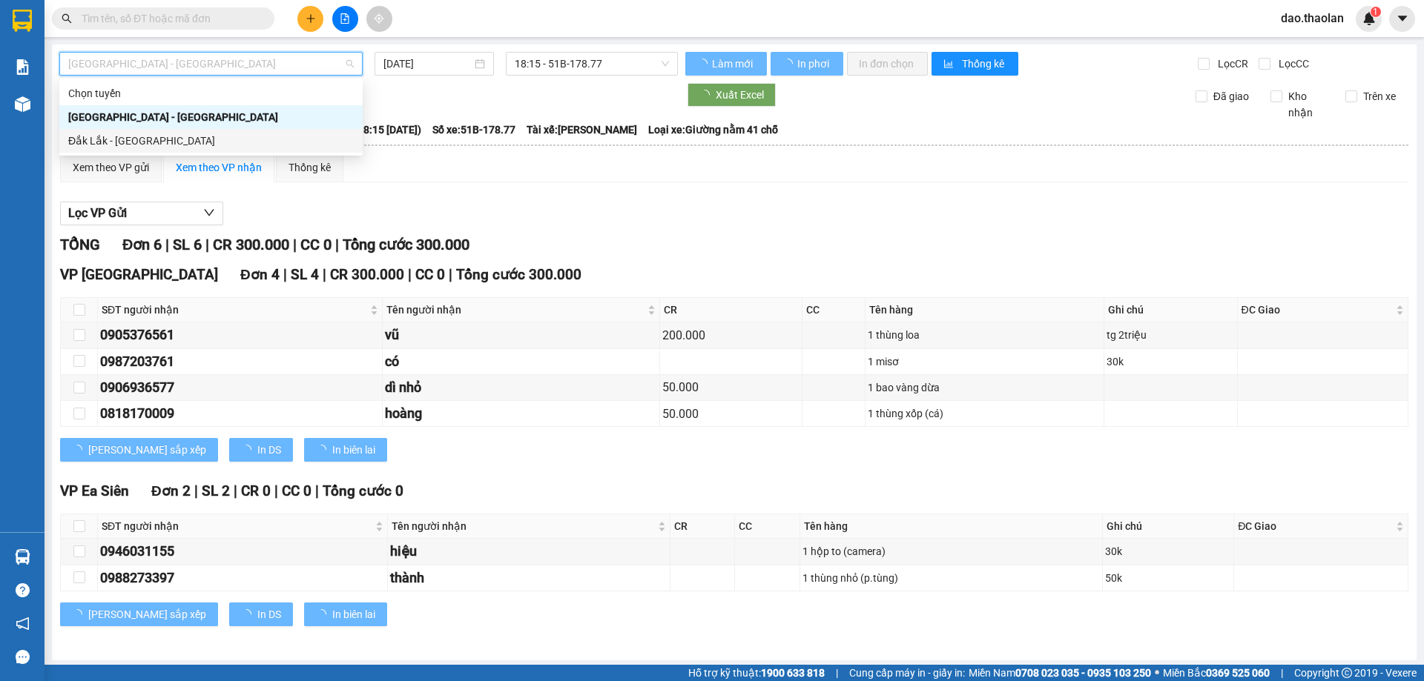
click at [265, 139] on div "Đắk Lắk - Sài Gòn" at bounding box center [210, 141] width 285 height 16
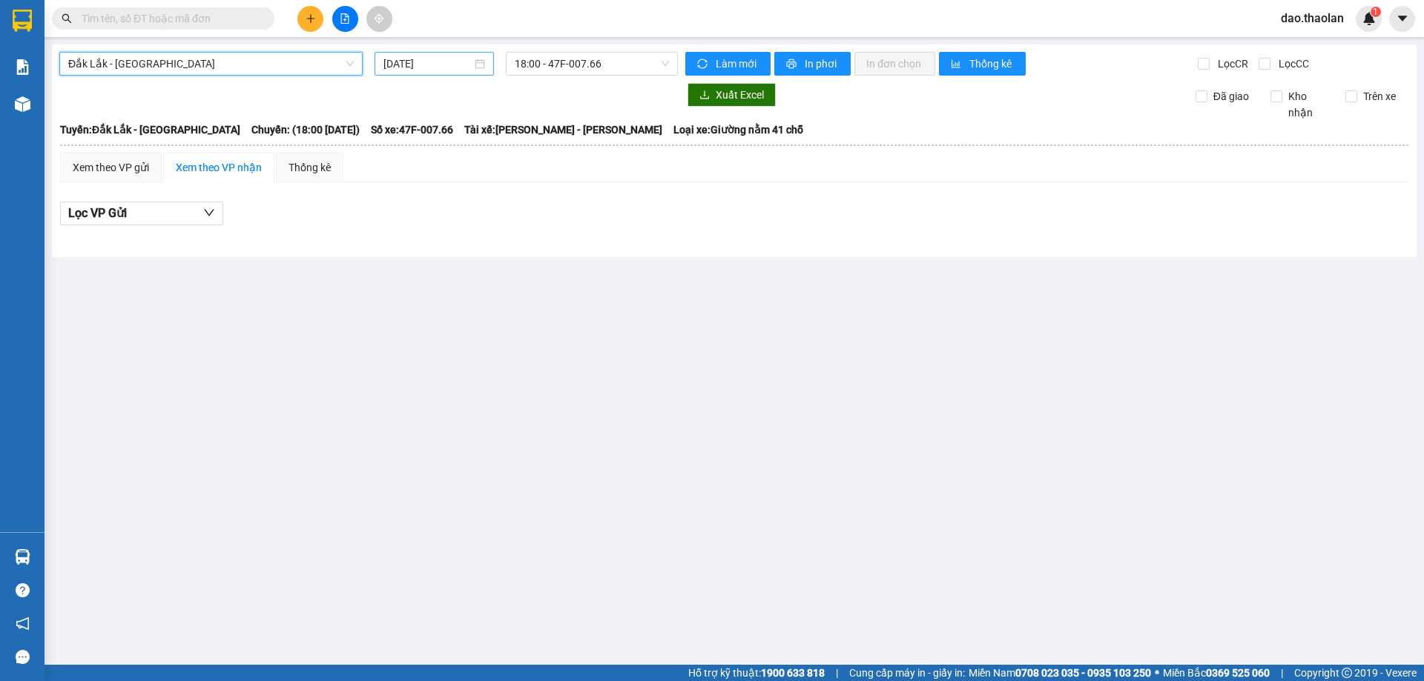
click at [439, 50] on div "Đắk Lắk - Sài Gòn Đắk Lắk - Sài Gòn 14/10/2025 18:00 - 47F-007.66 Làm mới In ph…" at bounding box center [734, 150] width 1364 height 213
click at [441, 55] on div "14/10/2025" at bounding box center [433, 64] width 119 height 24
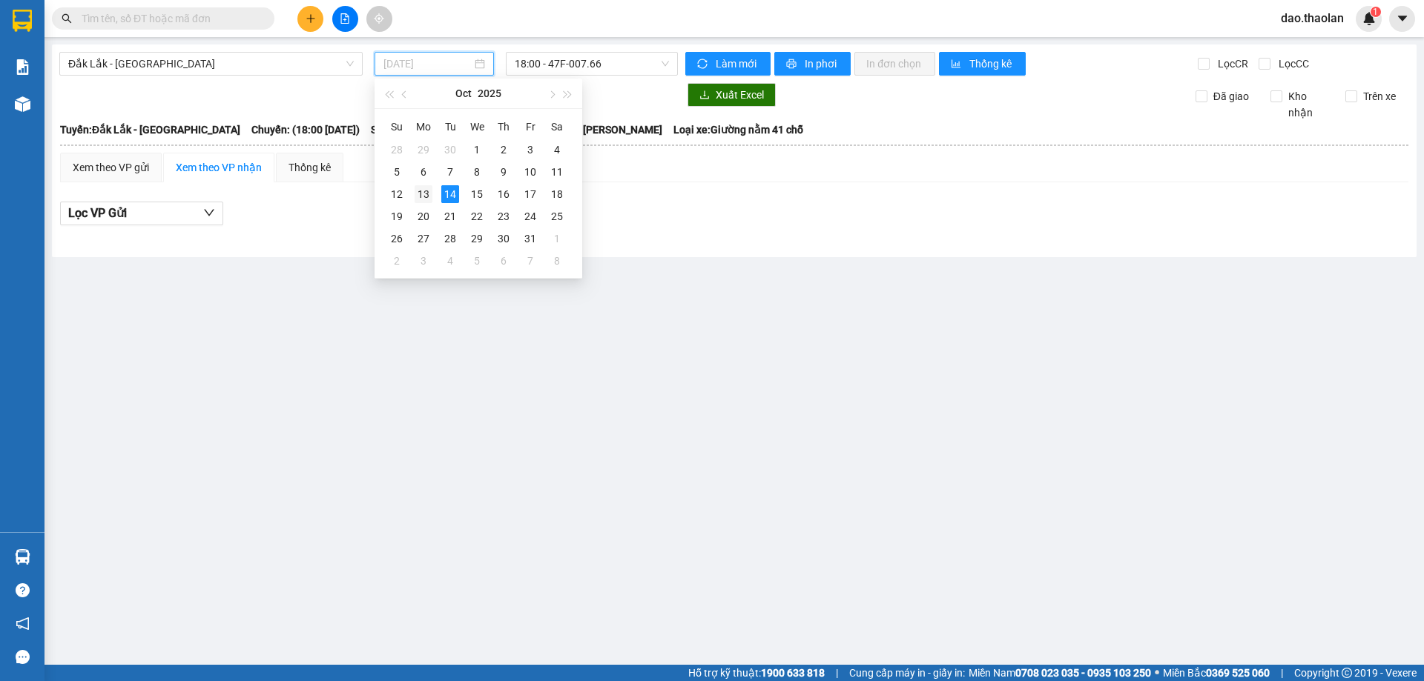
click at [426, 194] on div "13" at bounding box center [424, 194] width 18 height 18
type input "13/10/2025"
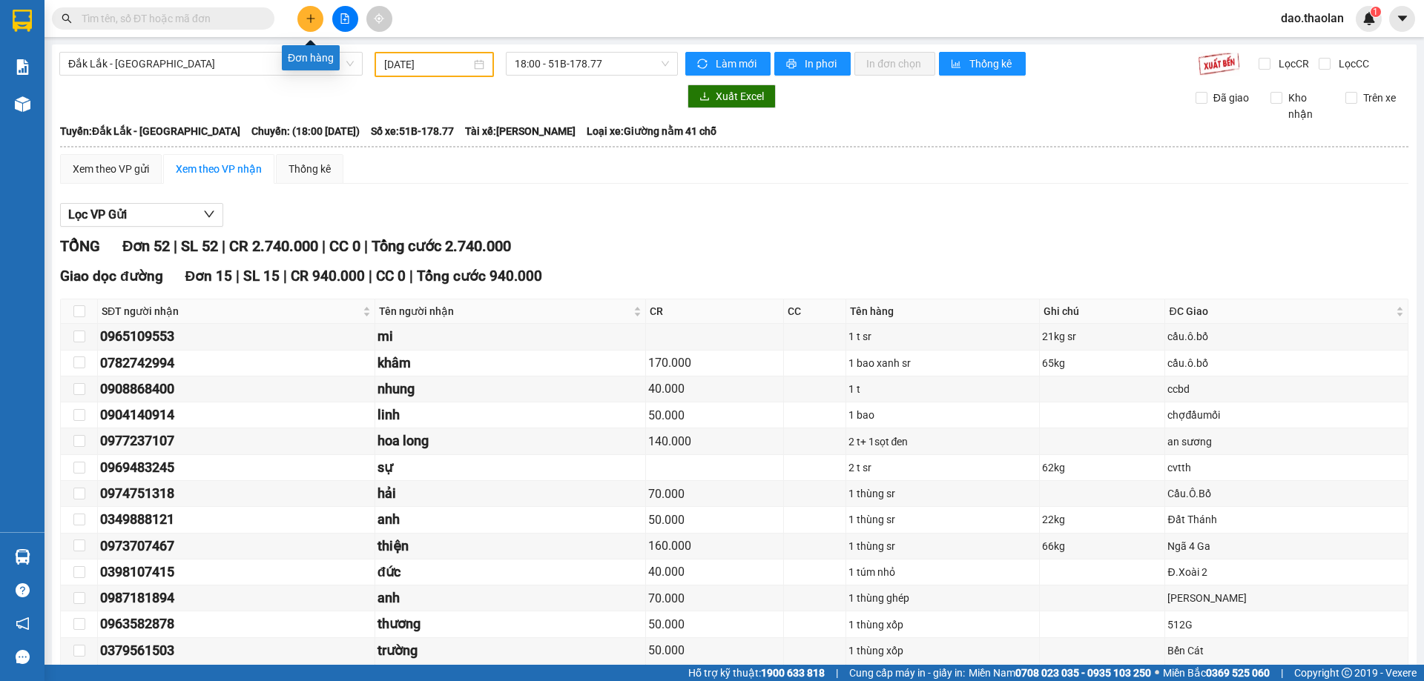
click at [313, 23] on icon "plus" at bounding box center [311, 18] width 10 height 10
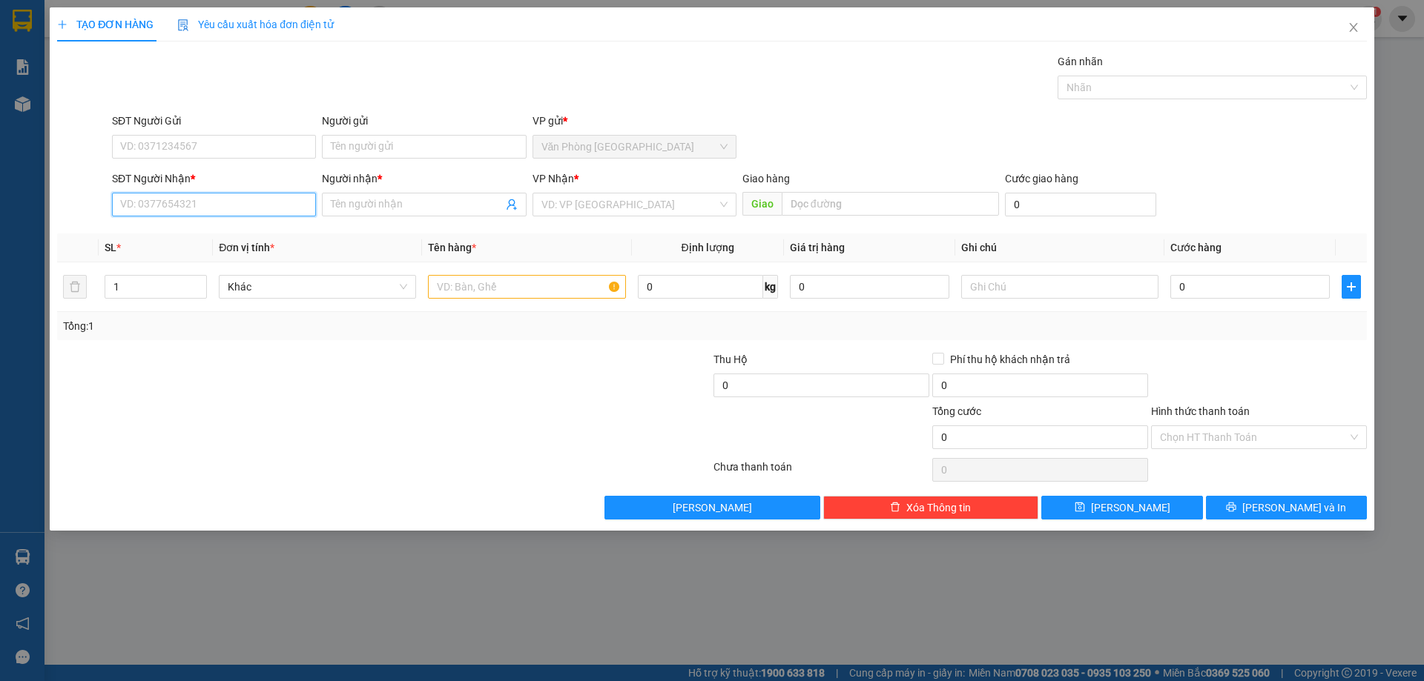
paste input "0333351693"
type input "0333351693"
click at [389, 196] on span at bounding box center [424, 205] width 204 height 24
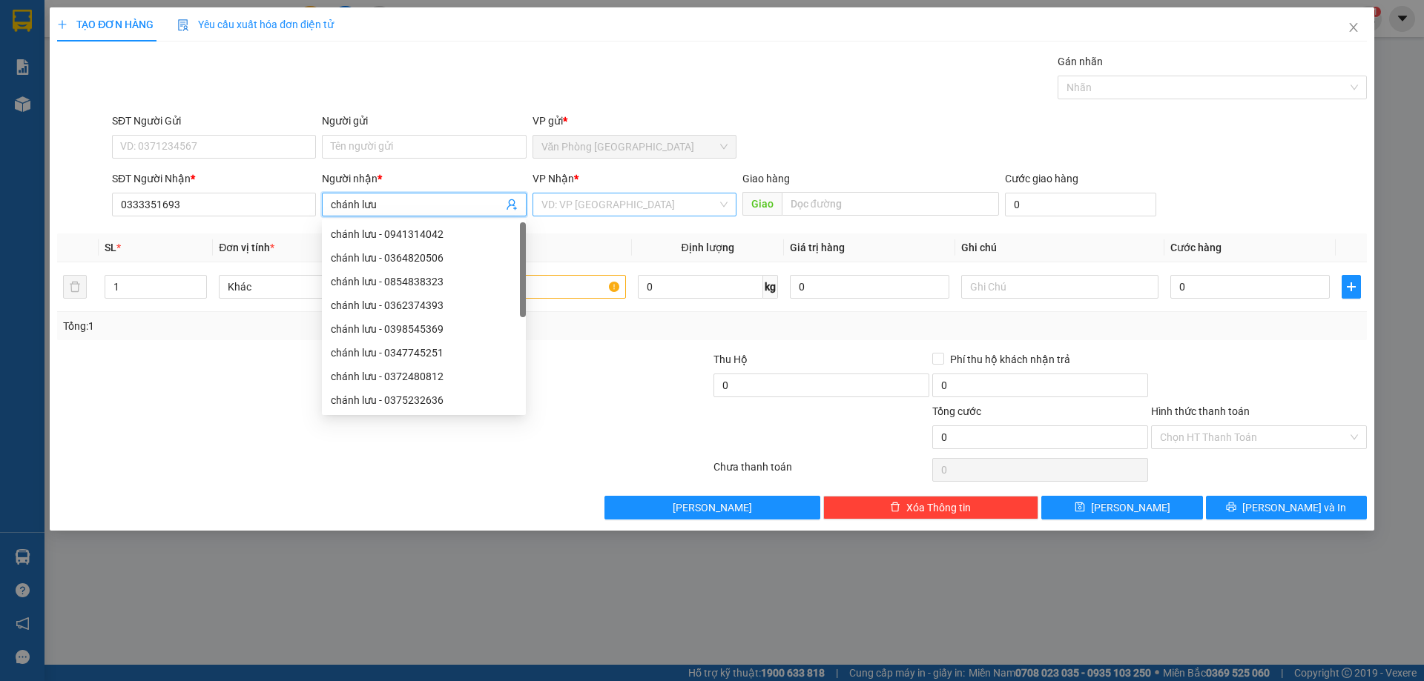
type input "chánh lưu"
drag, startPoint x: 571, startPoint y: 197, endPoint x: 578, endPoint y: 254, distance: 57.5
click at [572, 197] on input "search" at bounding box center [629, 205] width 176 height 22
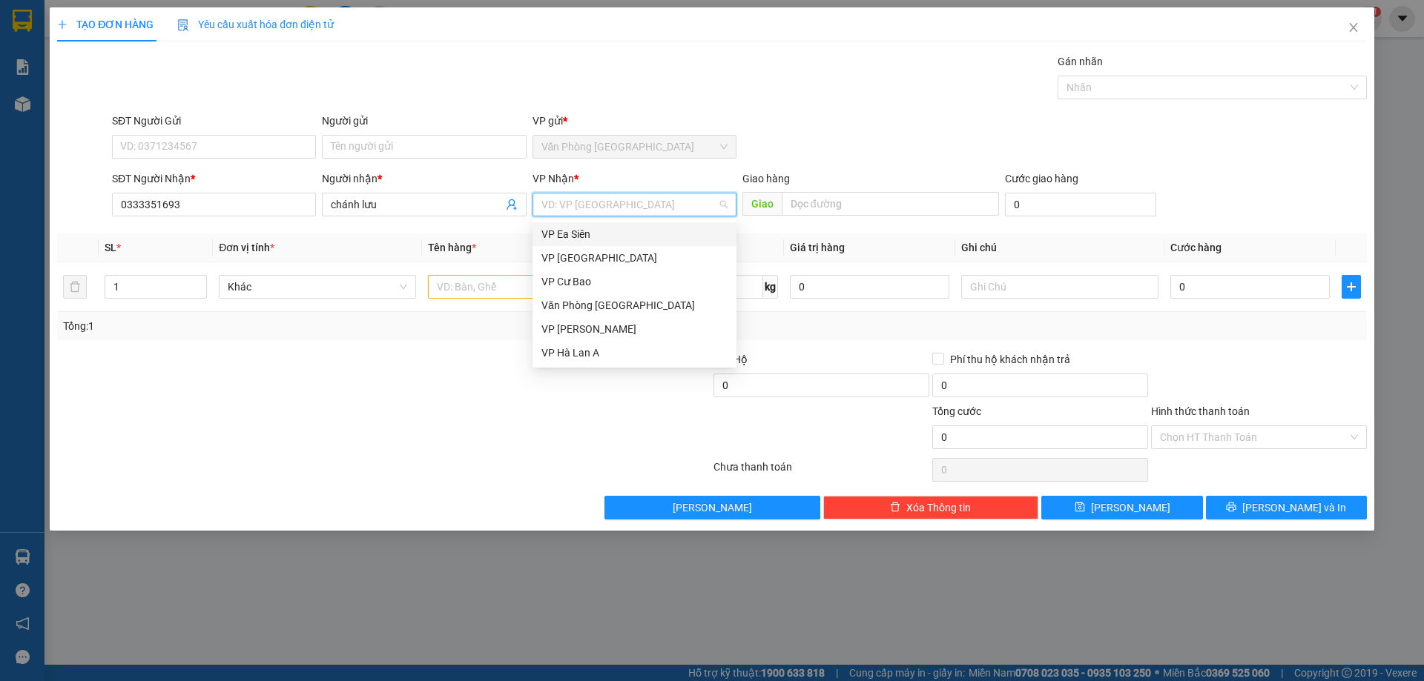
click at [578, 233] on div "VP Ea Siên" at bounding box center [634, 234] width 186 height 16
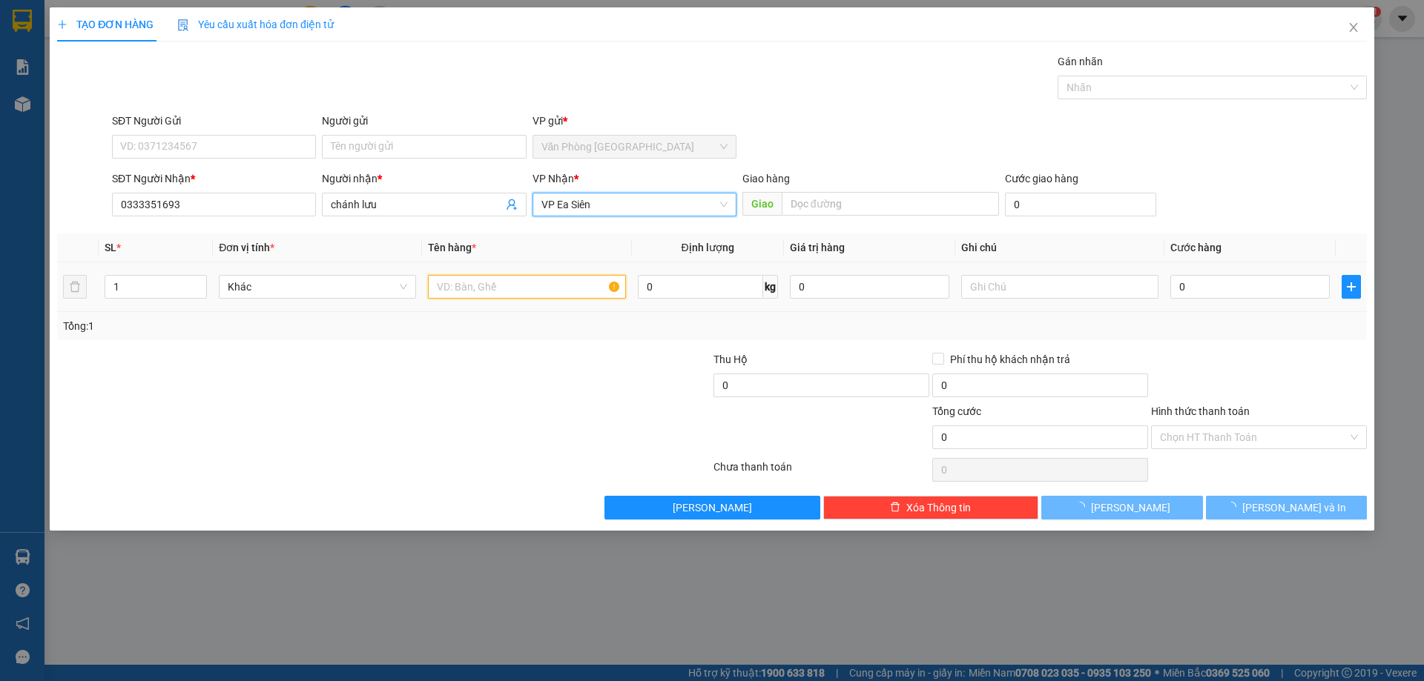
click at [512, 291] on input "text" at bounding box center [526, 287] width 197 height 24
type input "1"
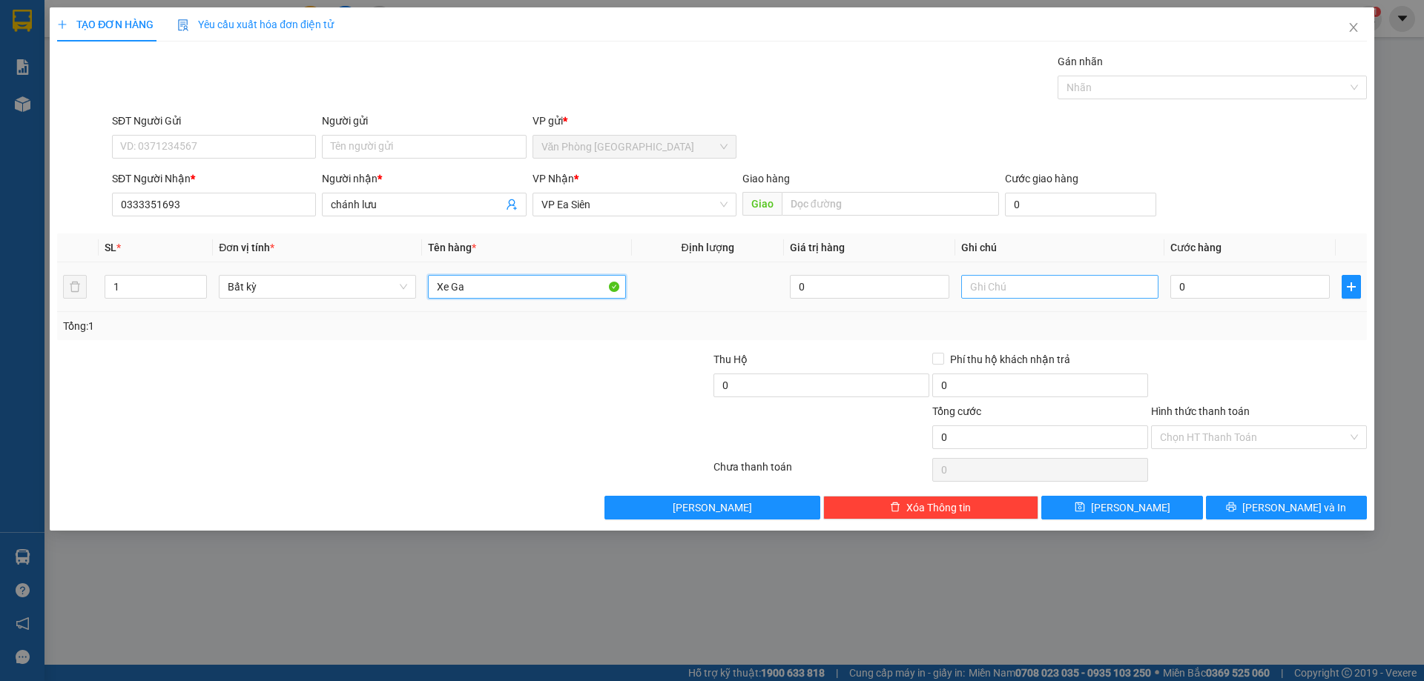
type input "Xe Ga"
click at [1084, 287] on input "text" at bounding box center [1059, 287] width 197 height 24
click at [968, 291] on input "xe77" at bounding box center [1059, 287] width 197 height 24
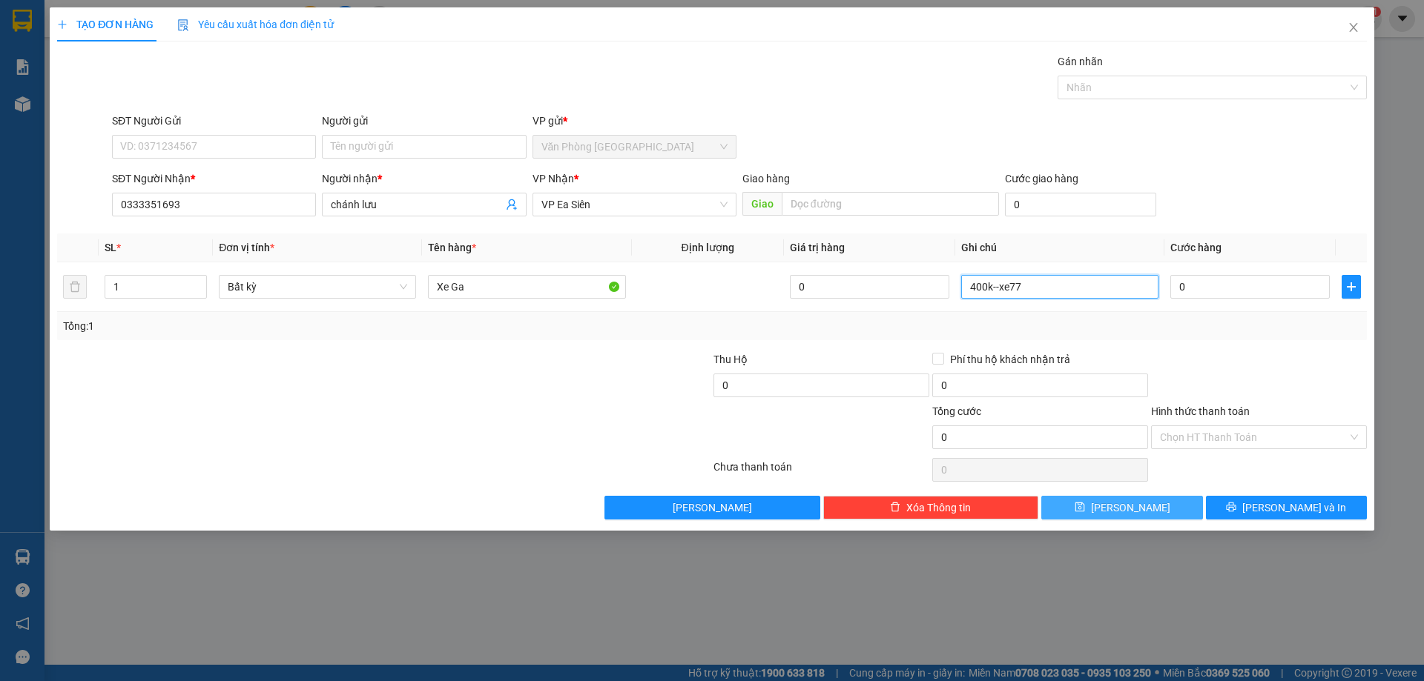
type input "400k--xe77"
click at [1123, 506] on span "Lưu" at bounding box center [1130, 508] width 79 height 16
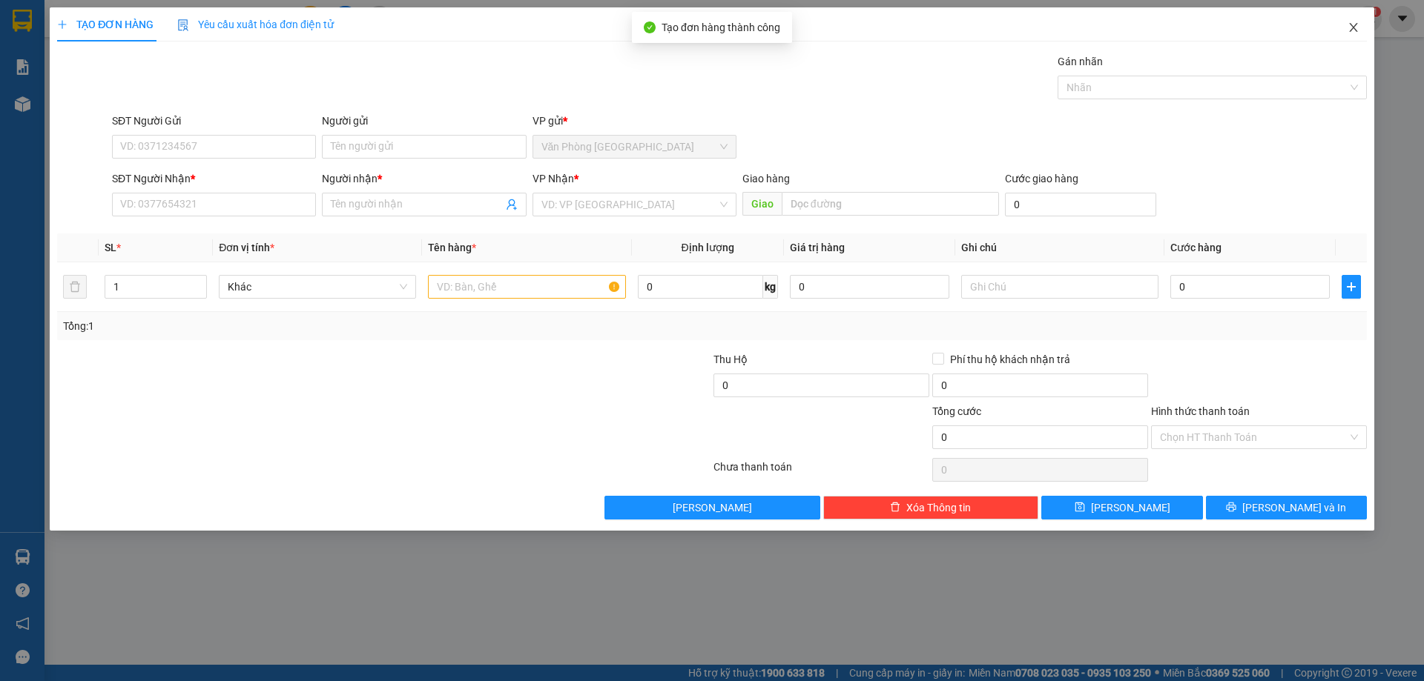
click at [1339, 30] on span "Close" at bounding box center [1354, 28] width 42 height 42
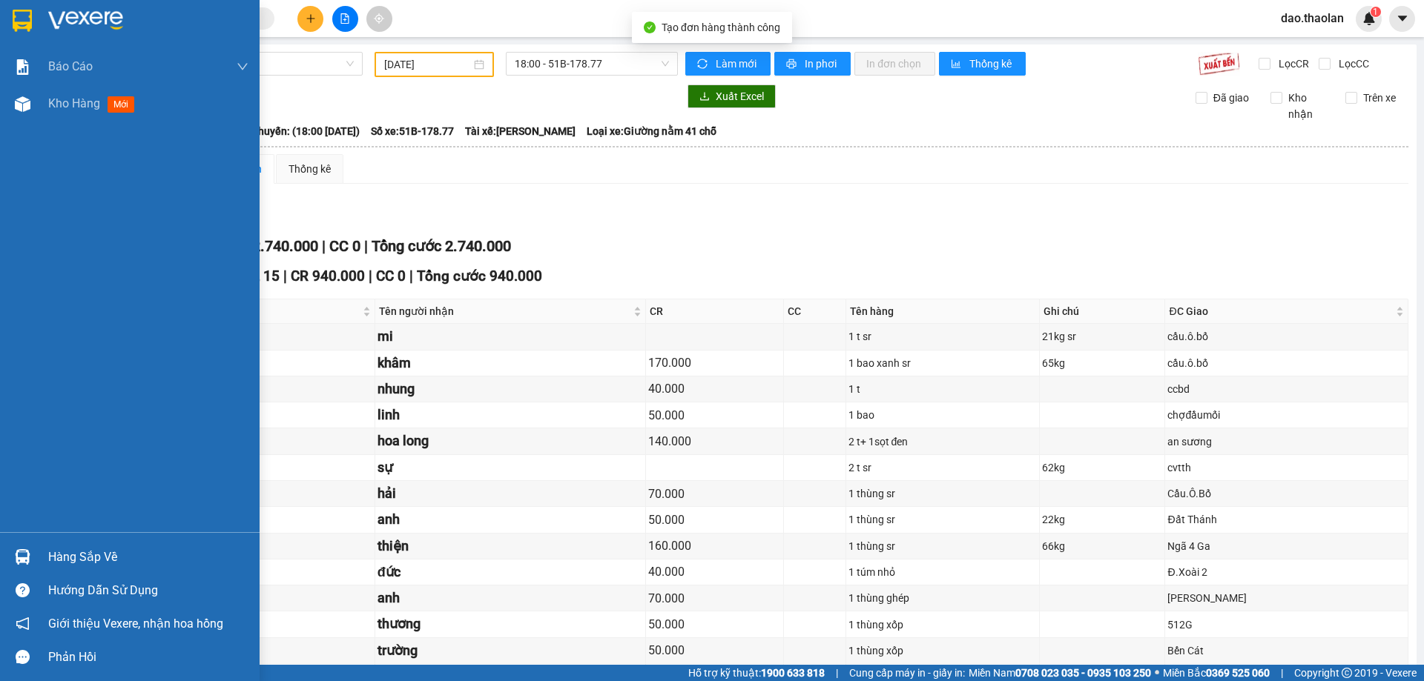
click at [24, 130] on div "Báo cáo Báo cáo dòng tiền (nhân viên) Doanh số tạo đơn theo VP gửi (nhân viên) …" at bounding box center [130, 290] width 260 height 484
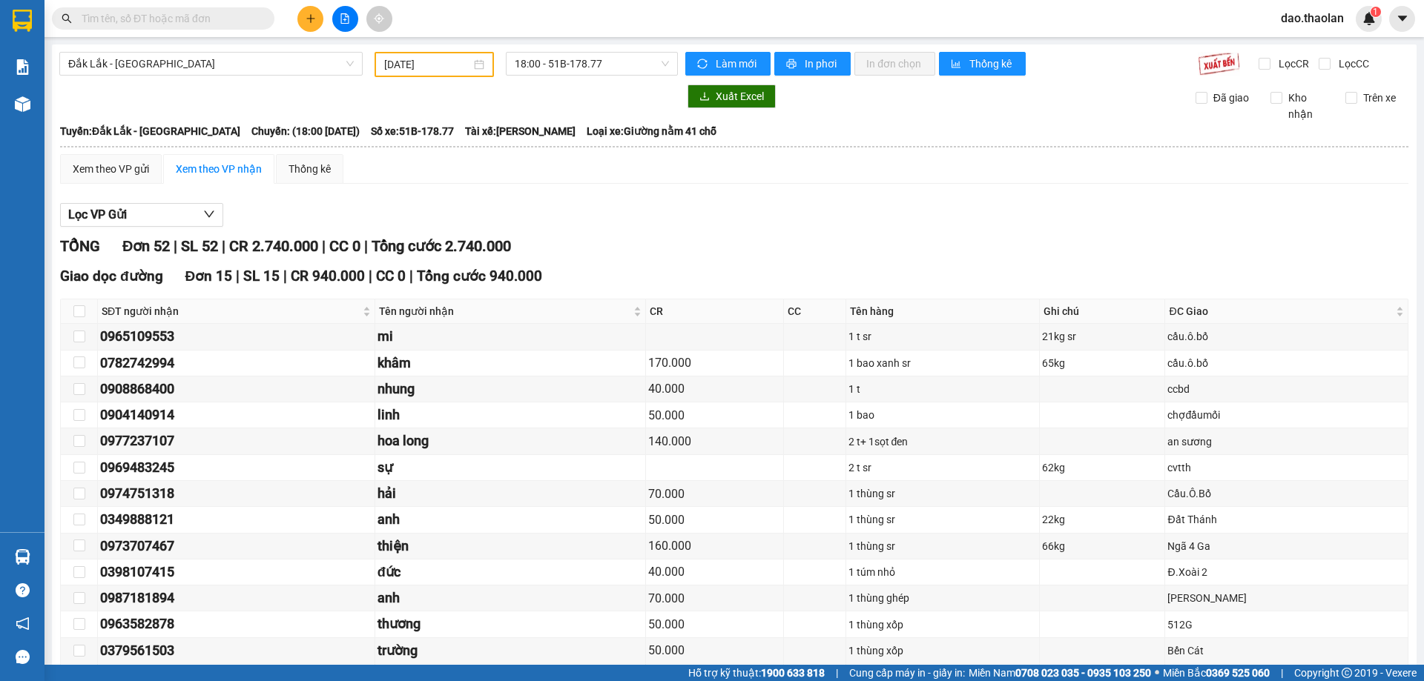
click at [67, 96] on div at bounding box center [368, 97] width 618 height 24
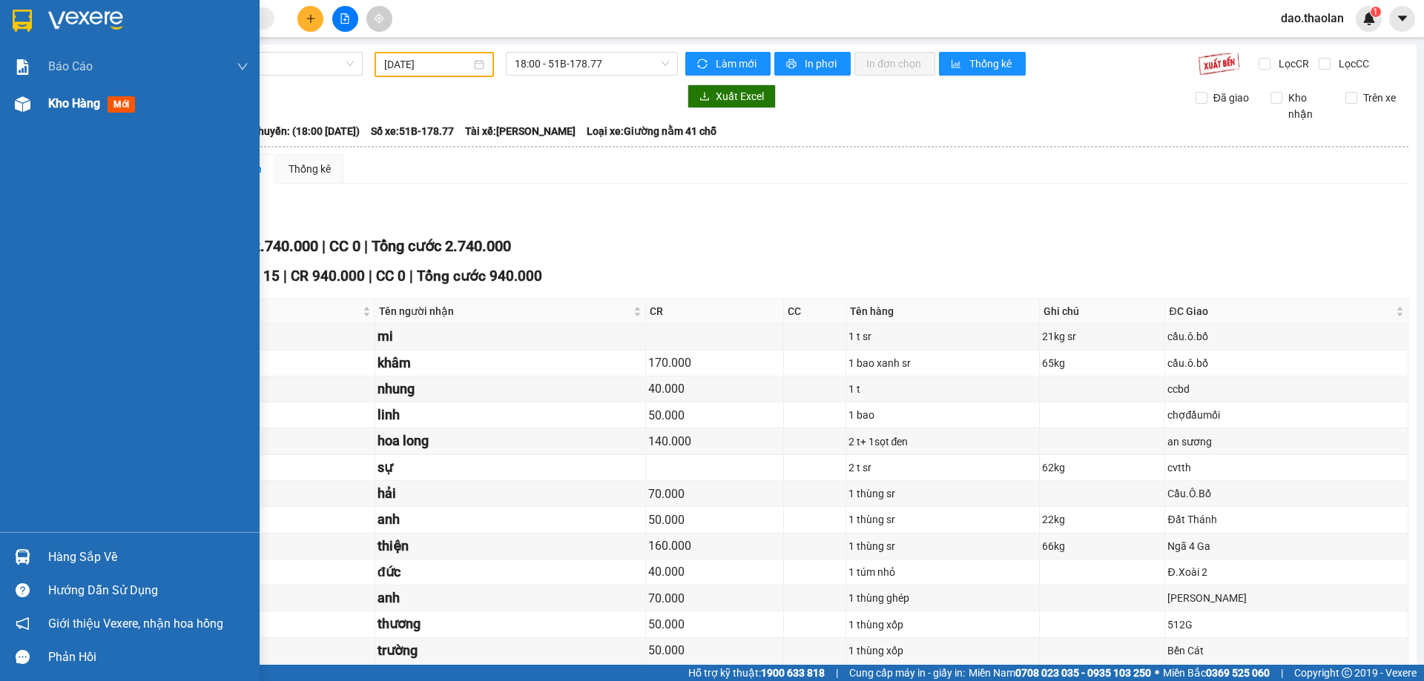
click at [20, 119] on div "Kho hàng mới" at bounding box center [130, 103] width 260 height 37
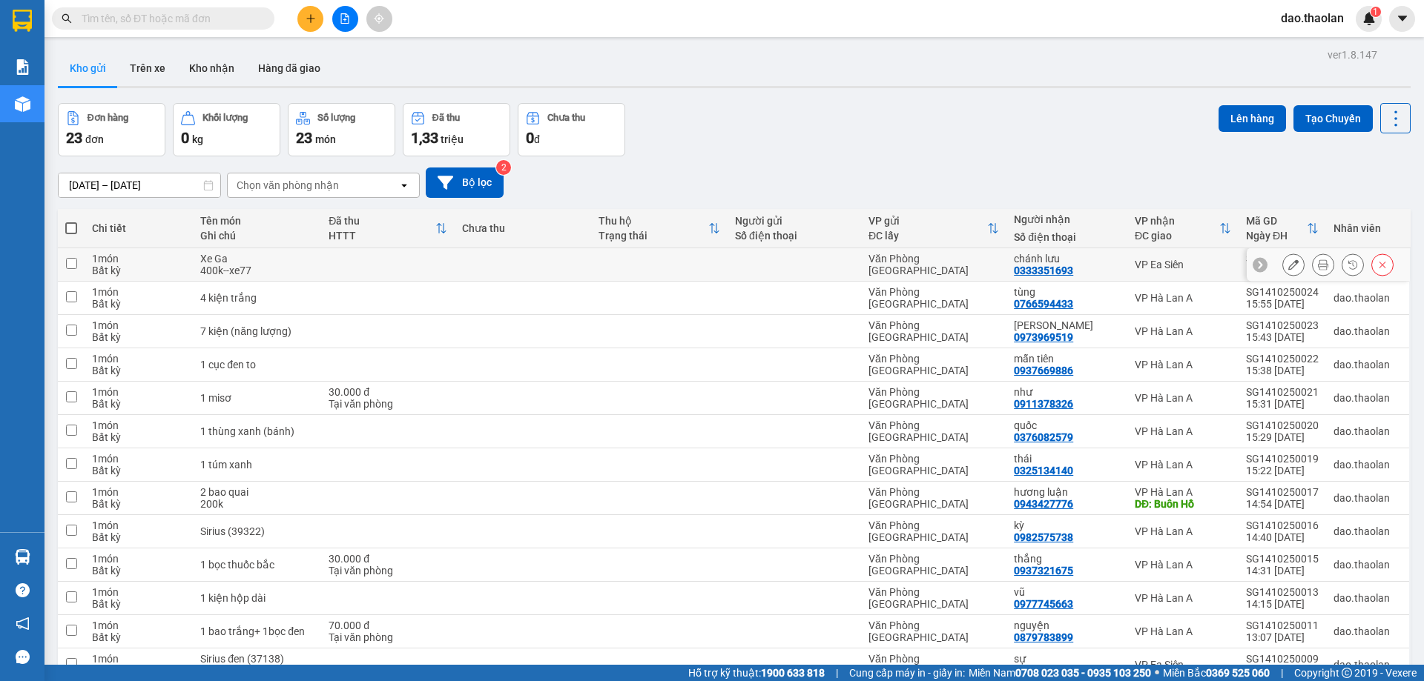
click at [1102, 274] on div "chánh lưu 0333351693" at bounding box center [1067, 265] width 106 height 24
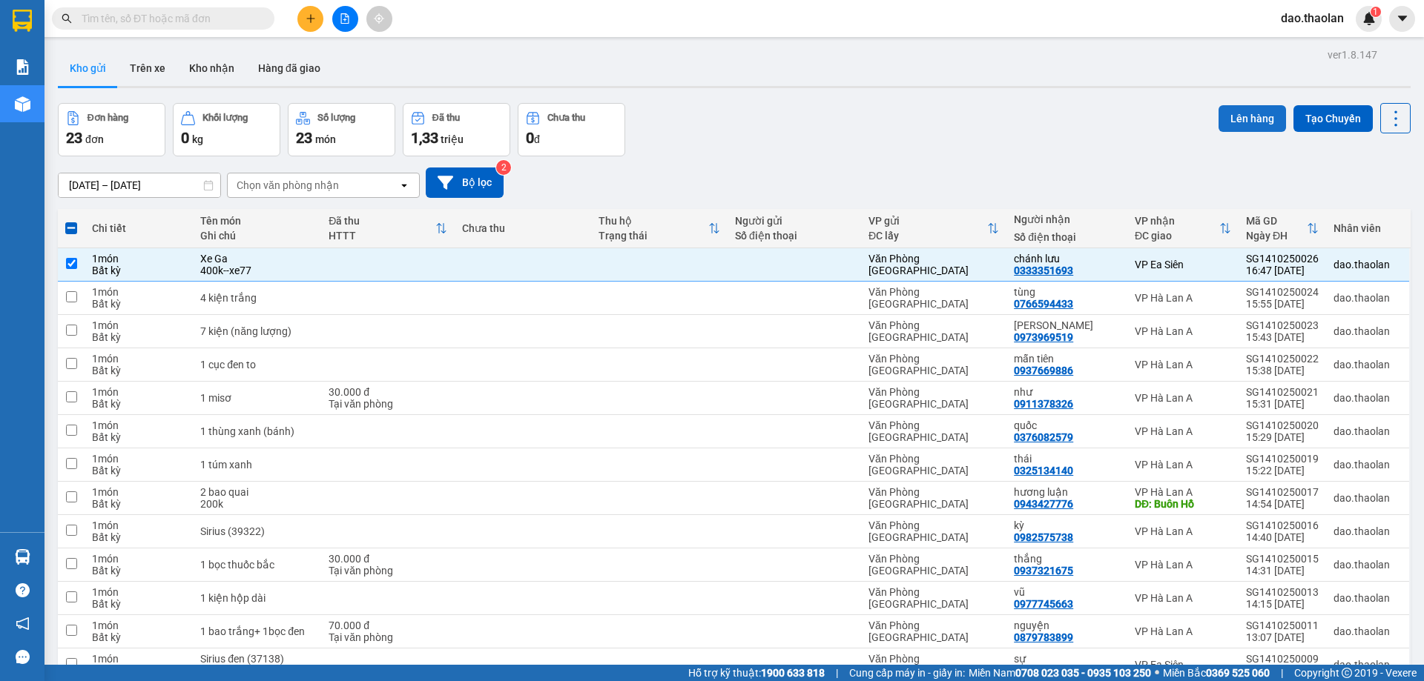
click at [1227, 126] on button "Lên hàng" at bounding box center [1251, 118] width 67 height 27
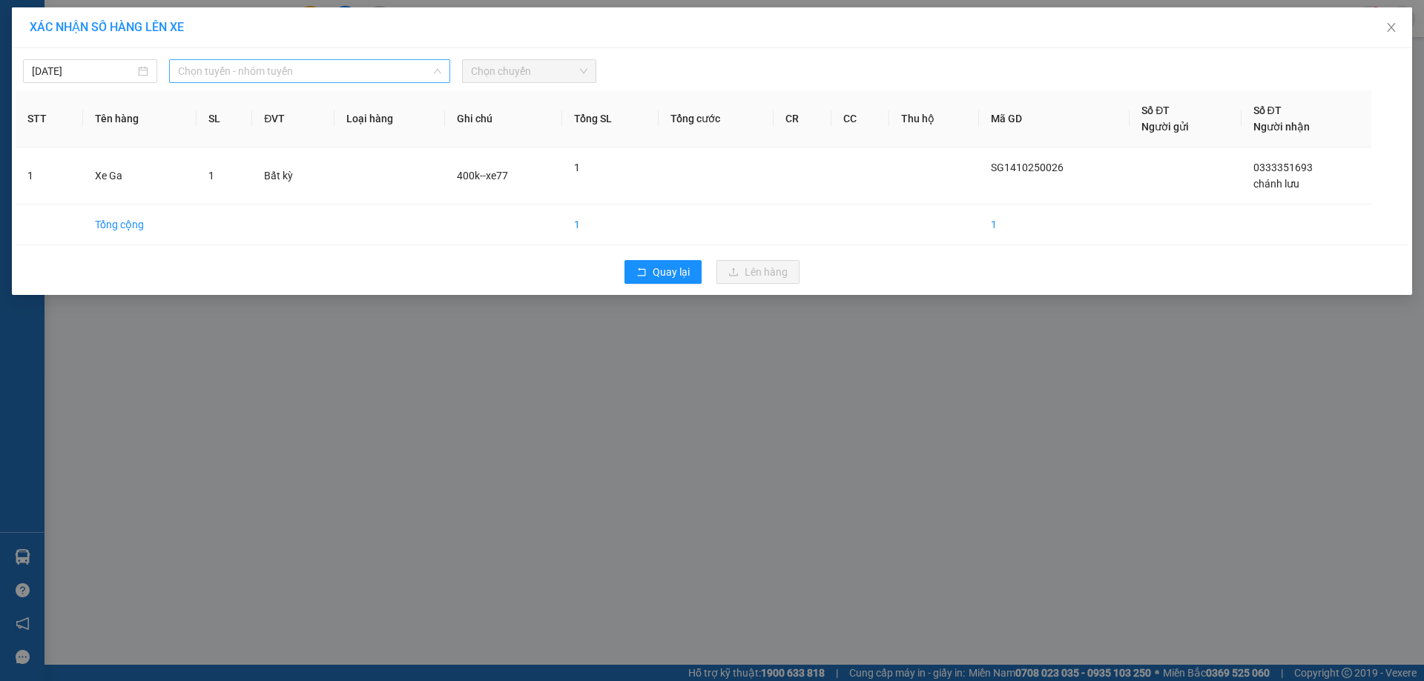
drag, startPoint x: 237, startPoint y: 79, endPoint x: 243, endPoint y: 102, distance: 23.2
click at [238, 79] on span "Chọn tuyến - nhóm tuyến" at bounding box center [309, 71] width 263 height 22
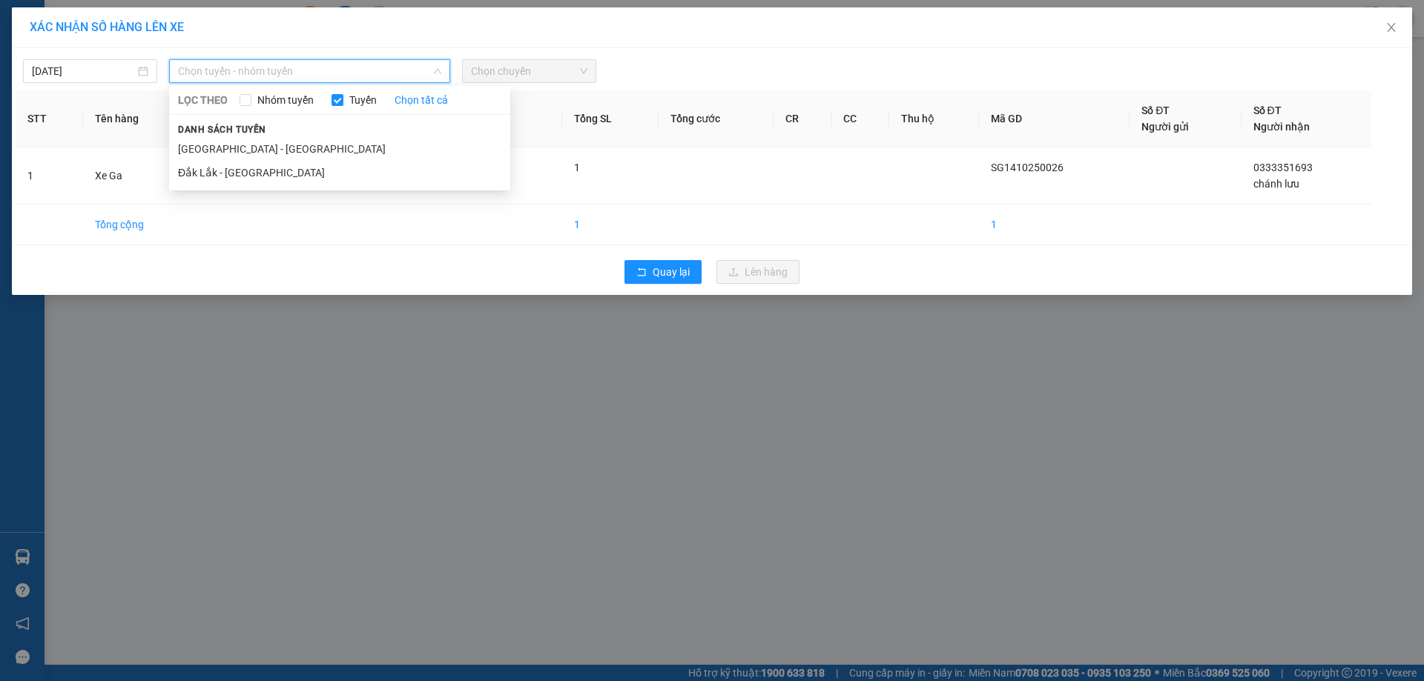
click at [260, 148] on li "Sài Gòn - Đắk Lắk" at bounding box center [339, 149] width 341 height 24
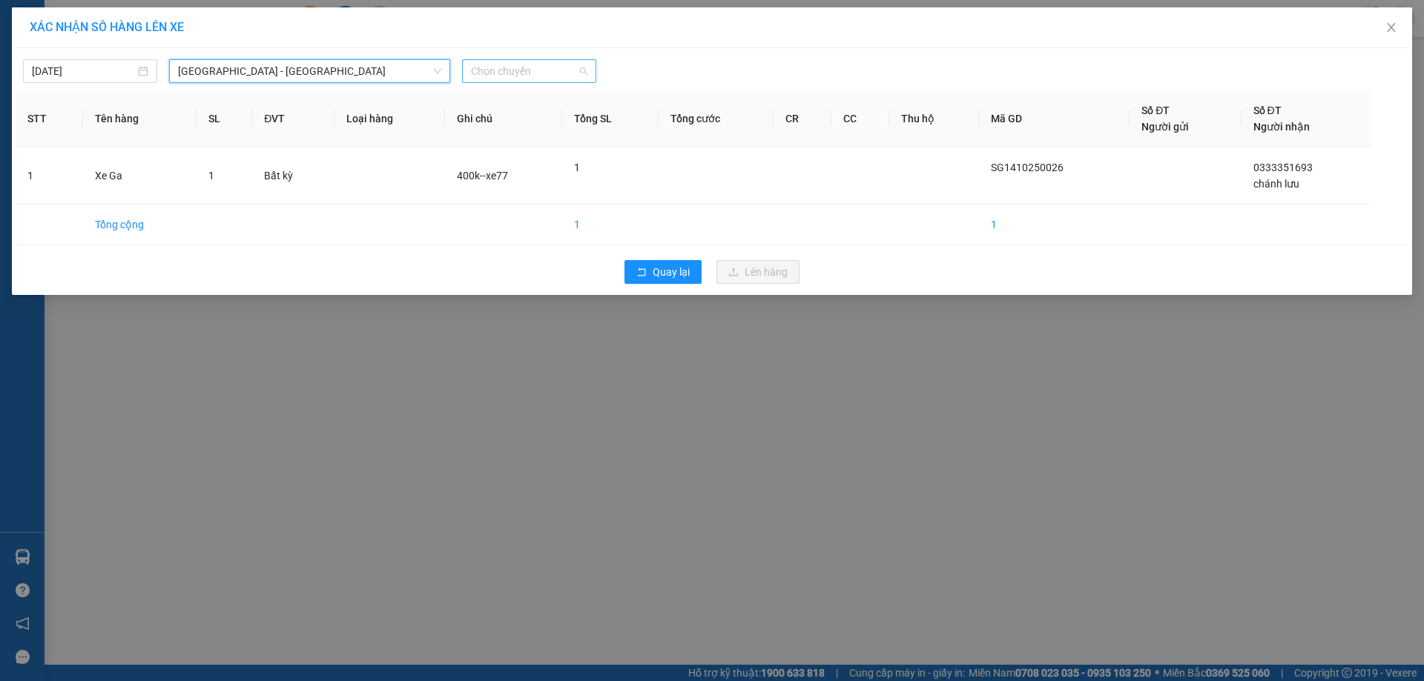
click at [482, 73] on span "Chọn chuyến" at bounding box center [529, 71] width 116 height 22
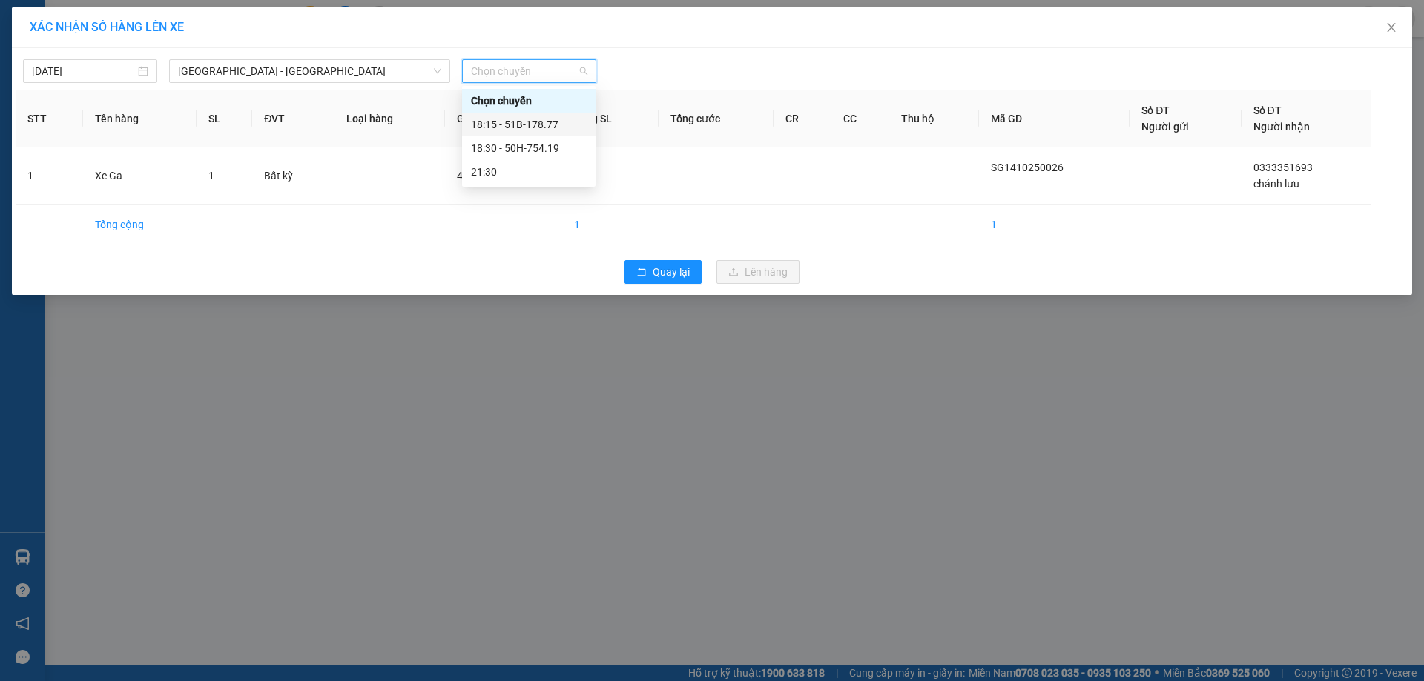
click at [516, 126] on div "18:15 - 51B-178.77" at bounding box center [529, 124] width 116 height 16
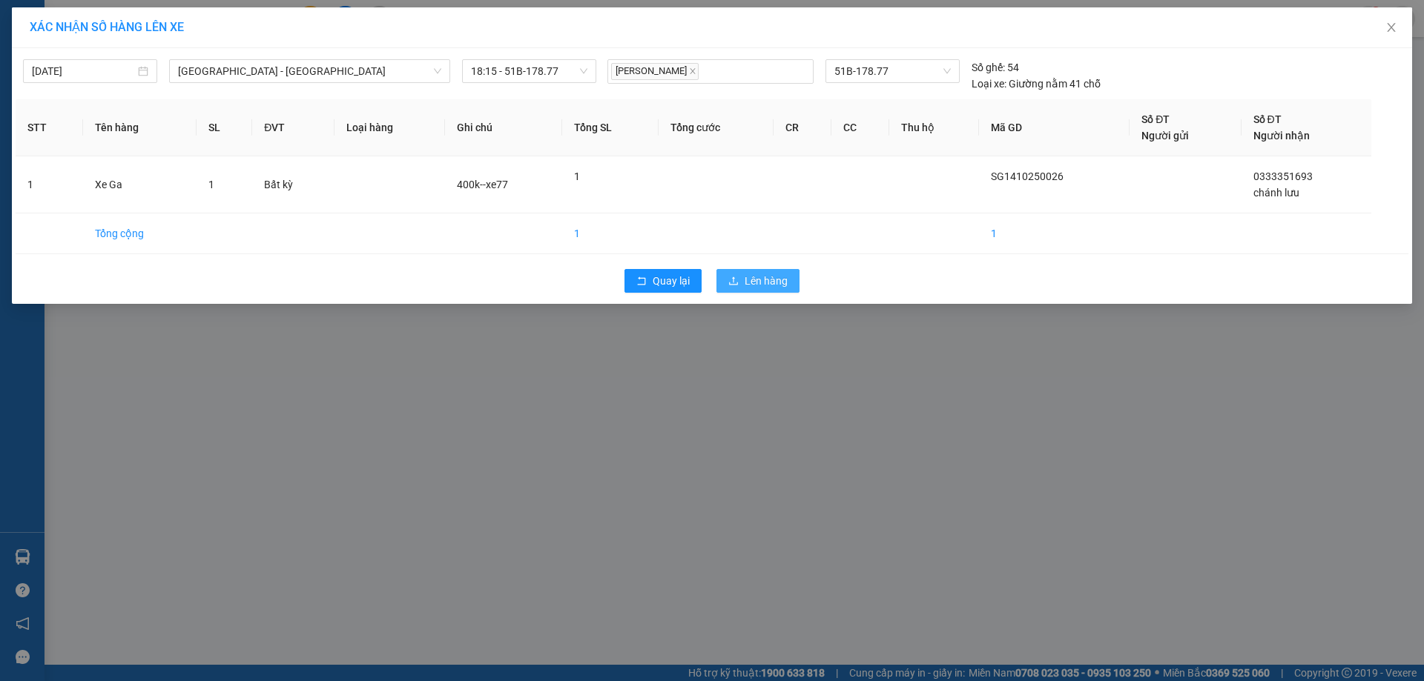
click at [791, 272] on div "Quay lại Lên hàng" at bounding box center [712, 281] width 1393 height 39
click at [790, 288] on button "Lên hàng" at bounding box center [757, 281] width 83 height 24
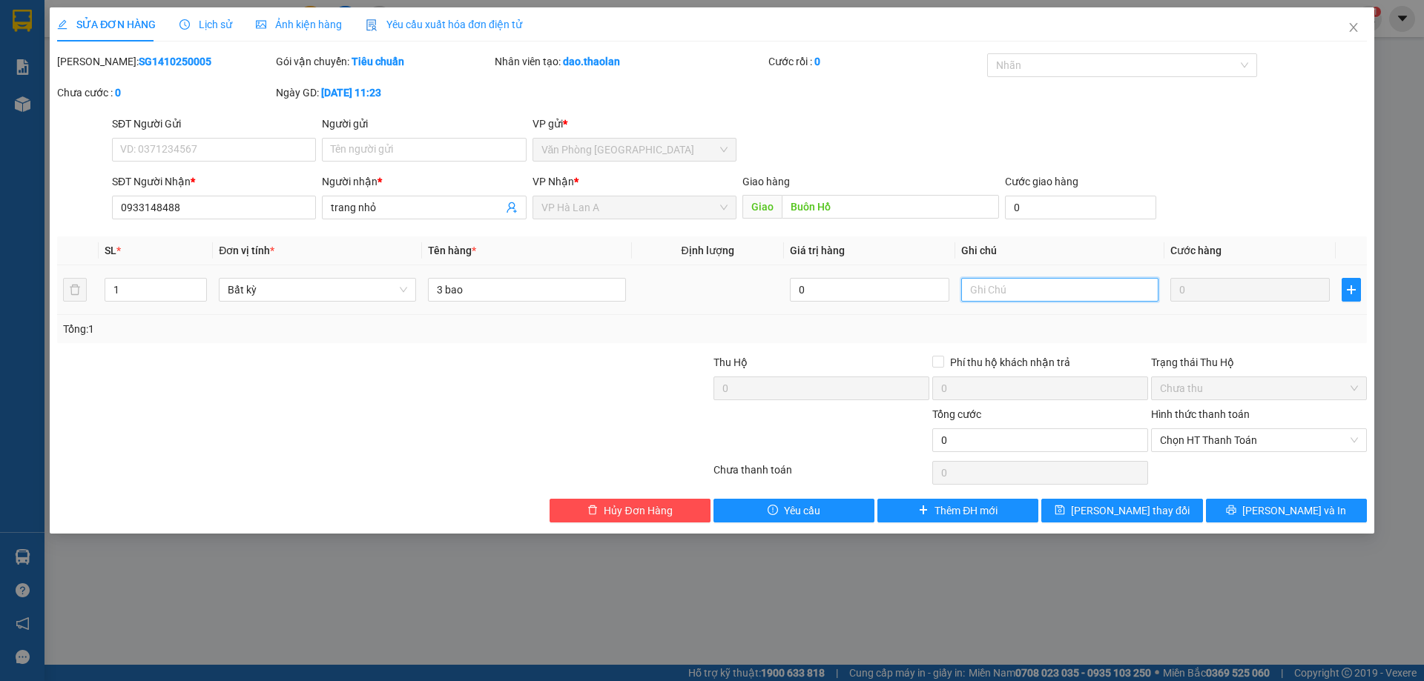
click at [1034, 279] on input "text" at bounding box center [1059, 290] width 197 height 24
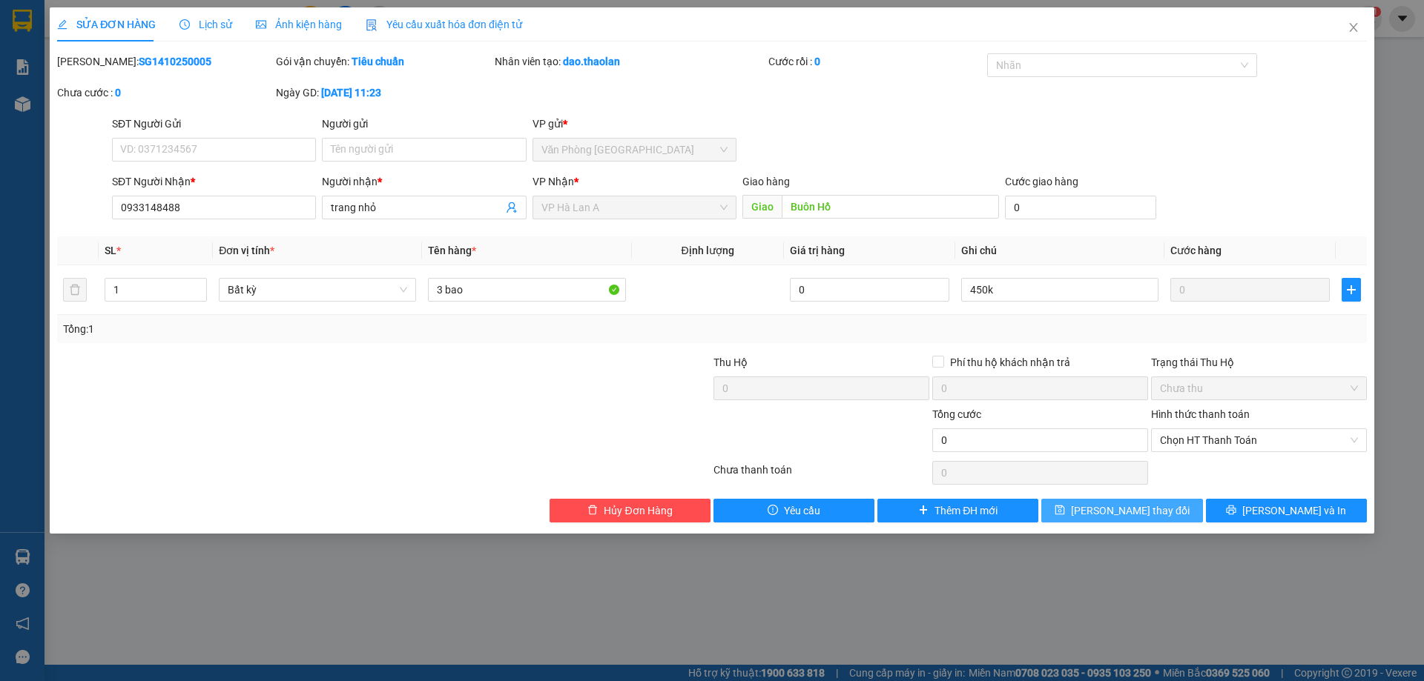
click at [1126, 503] on span "[PERSON_NAME] thay đổi" at bounding box center [1130, 511] width 119 height 16
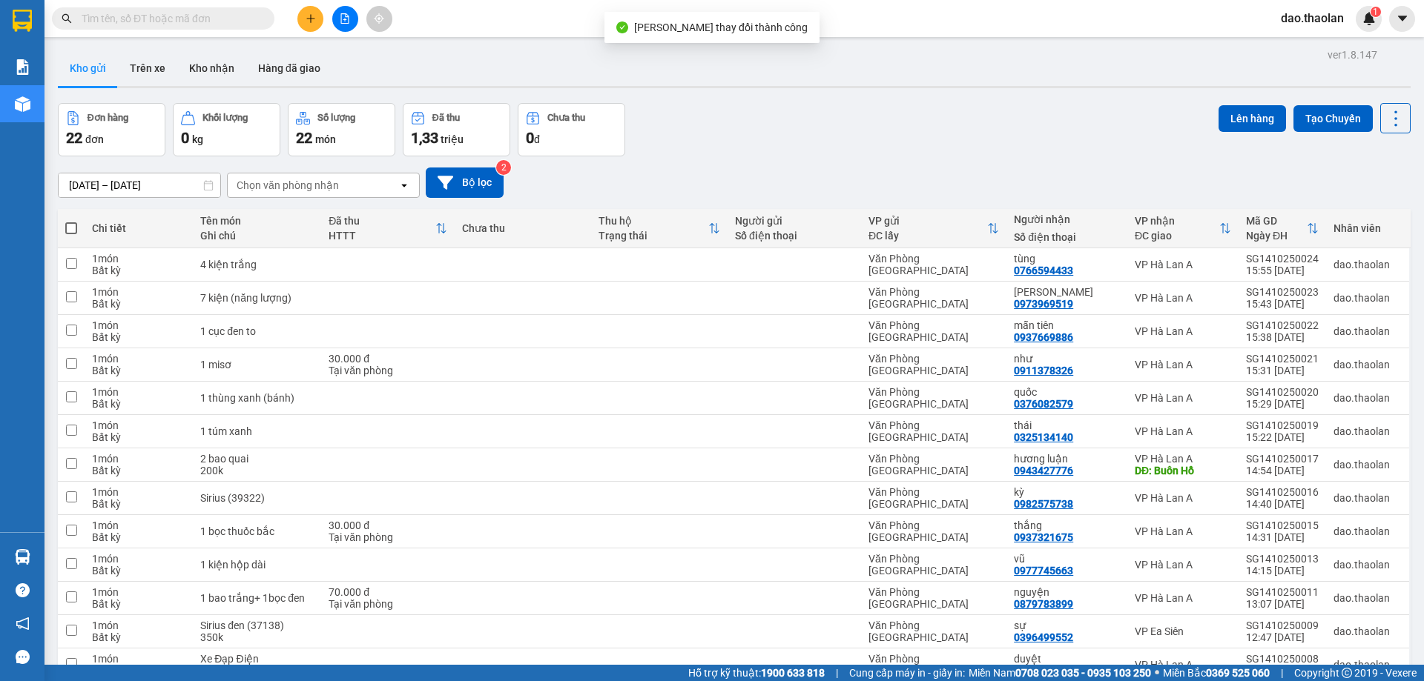
drag, startPoint x: 1099, startPoint y: 225, endPoint x: 1119, endPoint y: 234, distance: 21.9
click at [1100, 453] on div "hương luận" at bounding box center [1067, 459] width 106 height 12
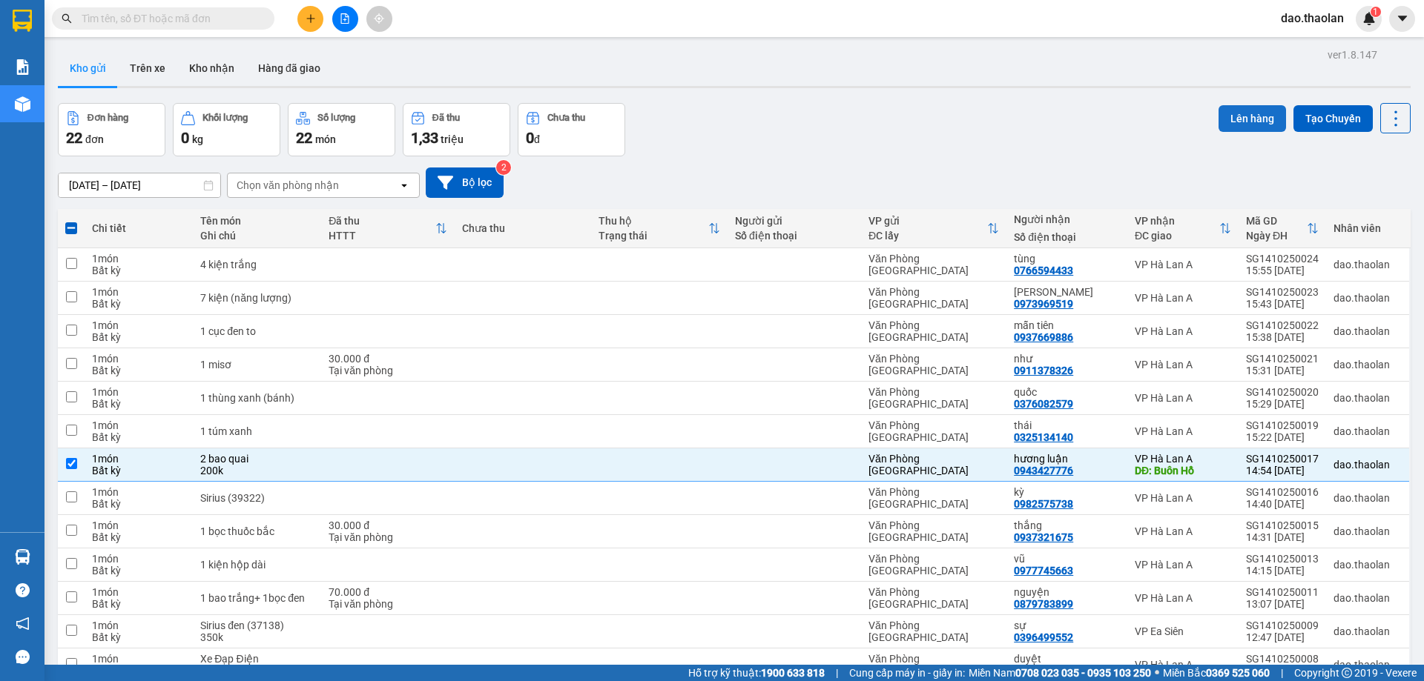
click at [1231, 120] on button "Lên hàng" at bounding box center [1251, 118] width 67 height 27
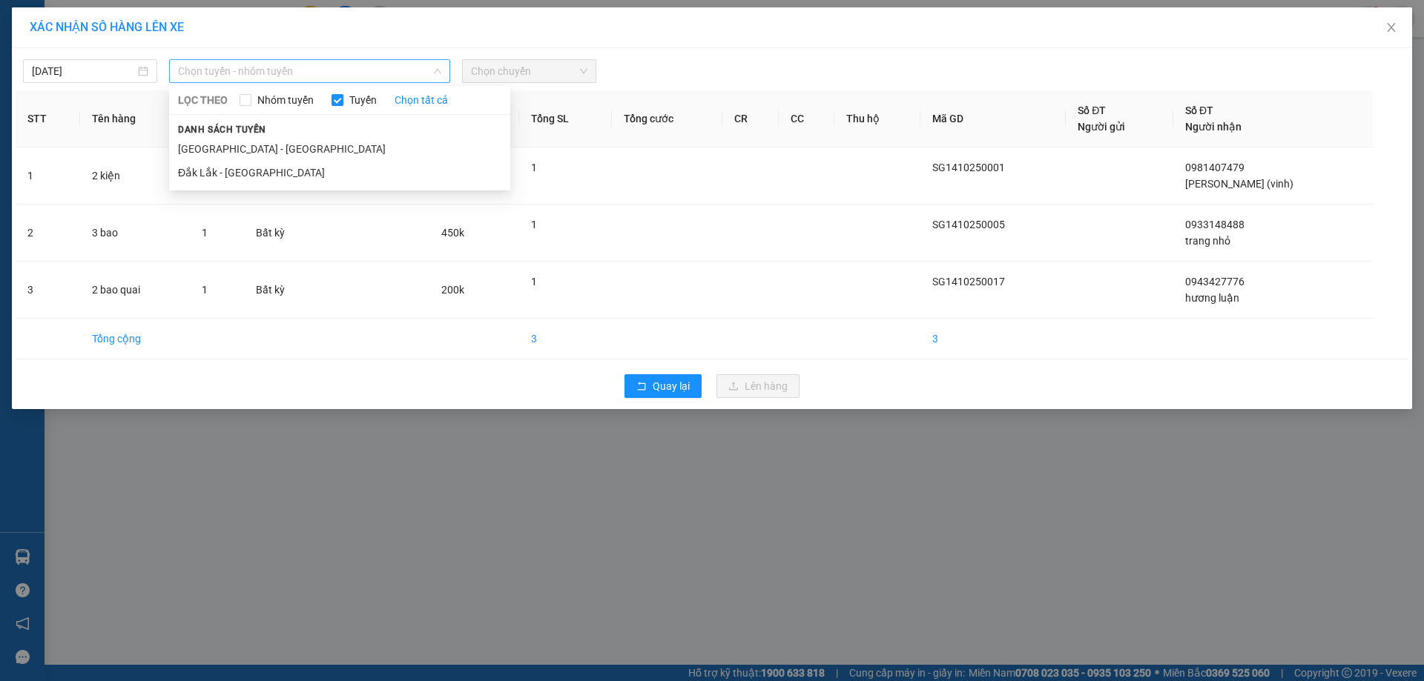
click at [330, 78] on span "Chọn tuyến - nhóm tuyến" at bounding box center [309, 71] width 263 height 22
click at [288, 151] on li "Sài Gòn - Đắk Lắk" at bounding box center [339, 149] width 341 height 24
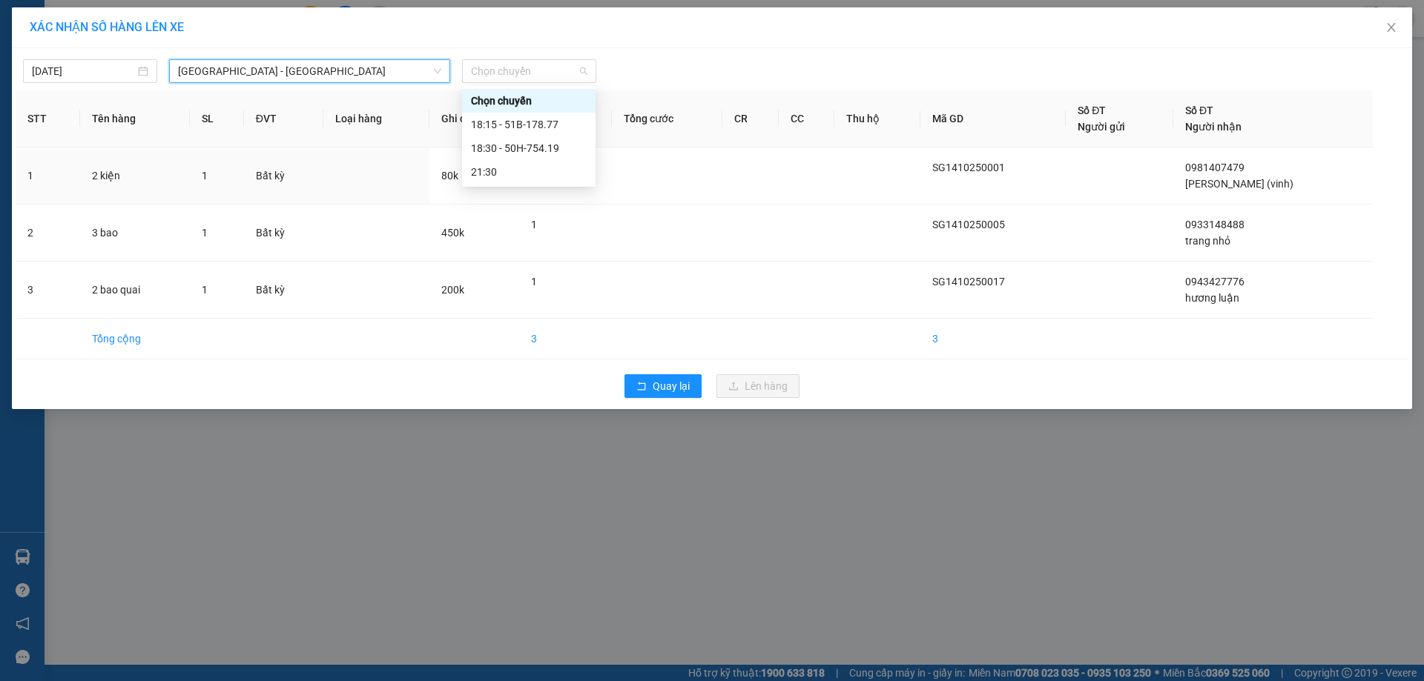
drag, startPoint x: 506, startPoint y: 71, endPoint x: 518, endPoint y: 93, distance: 25.2
click at [508, 73] on span "Chọn chuyến" at bounding box center [529, 71] width 116 height 22
click at [544, 169] on div "21:30" at bounding box center [529, 172] width 116 height 16
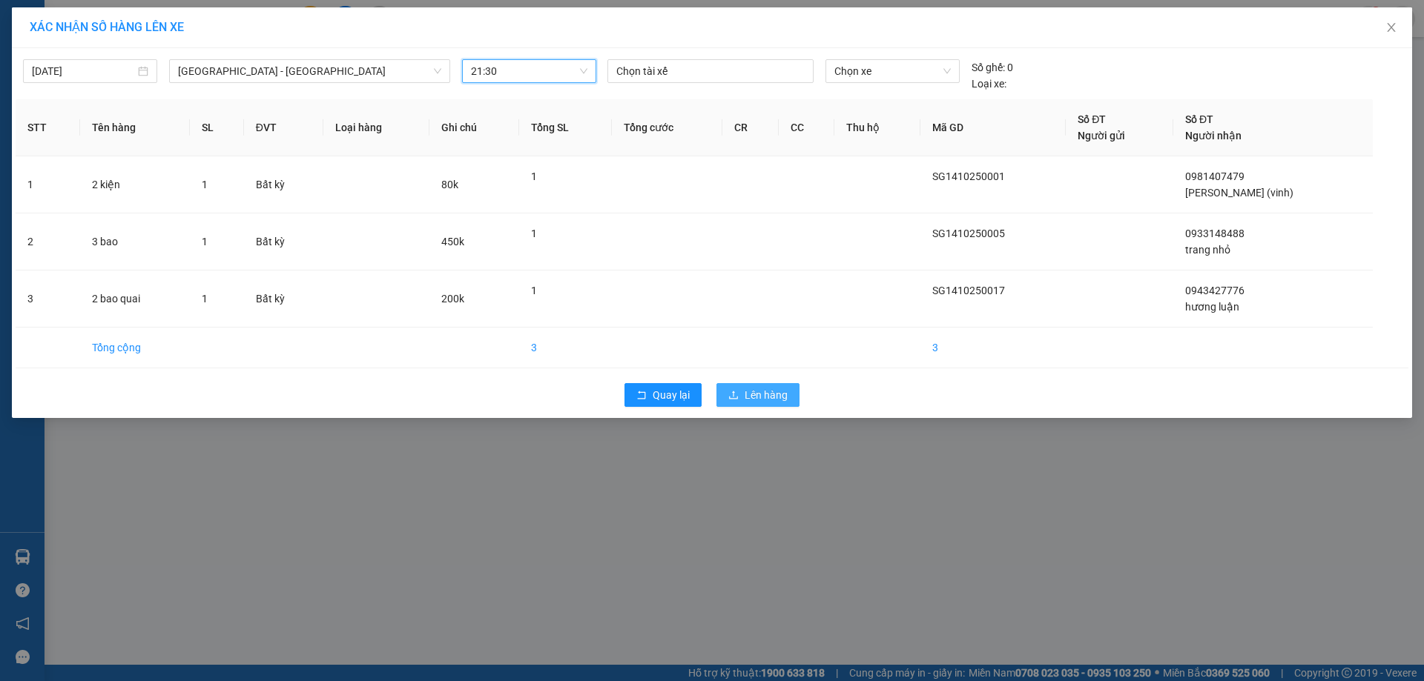
click at [753, 394] on span "Lên hàng" at bounding box center [766, 395] width 43 height 16
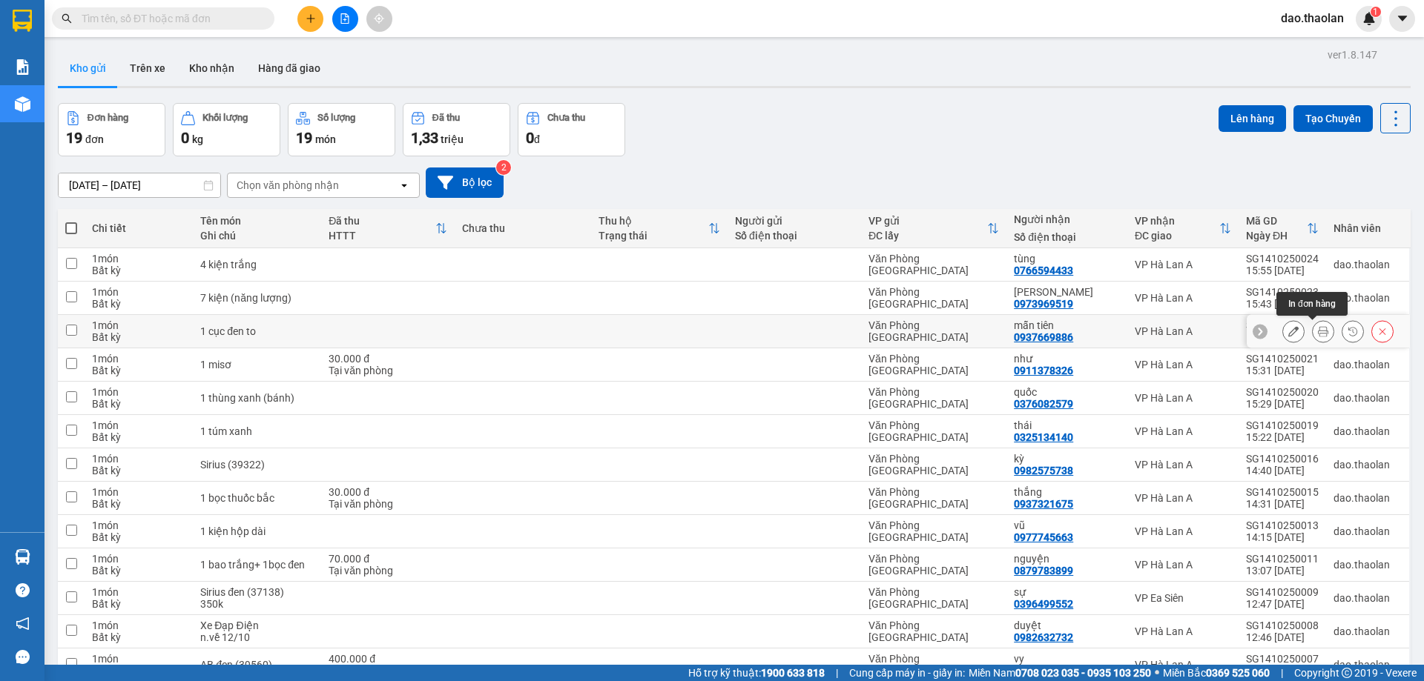
click at [1313, 334] on button at bounding box center [1323, 332] width 21 height 26
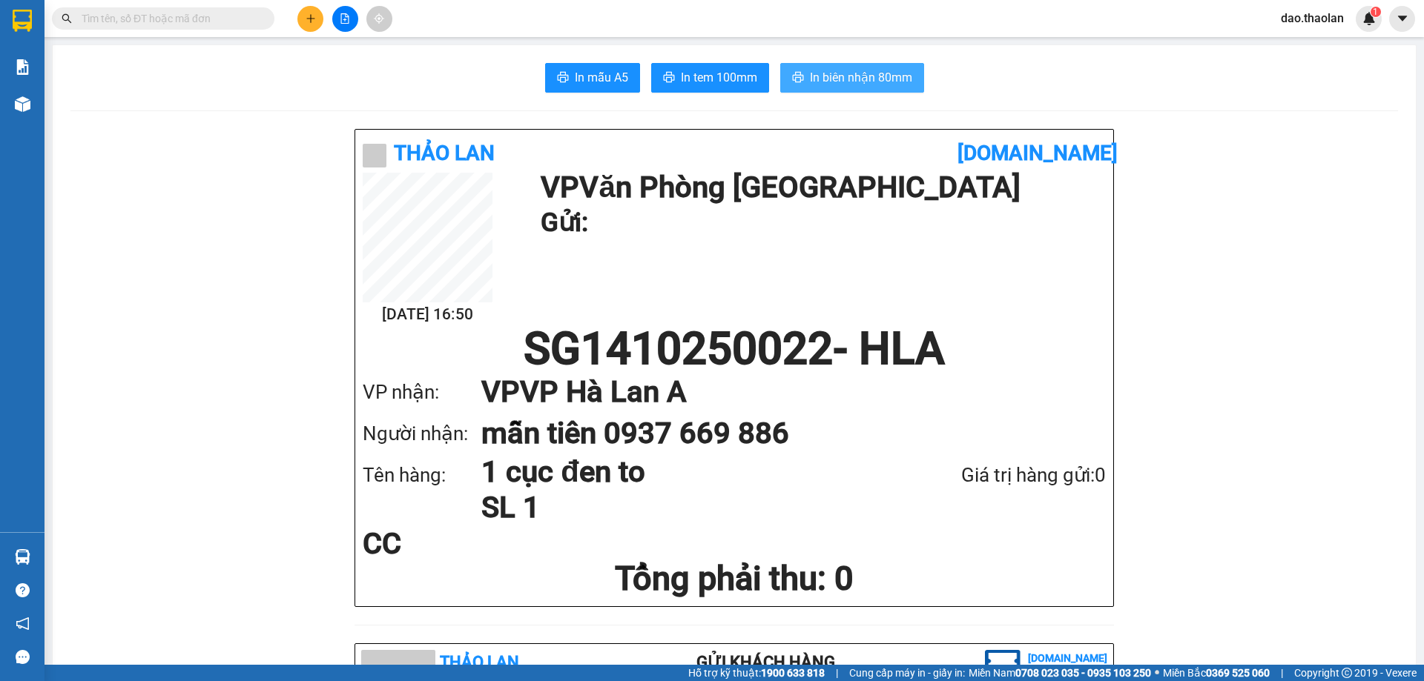
click at [885, 73] on span "In biên nhận 80mm" at bounding box center [861, 77] width 102 height 19
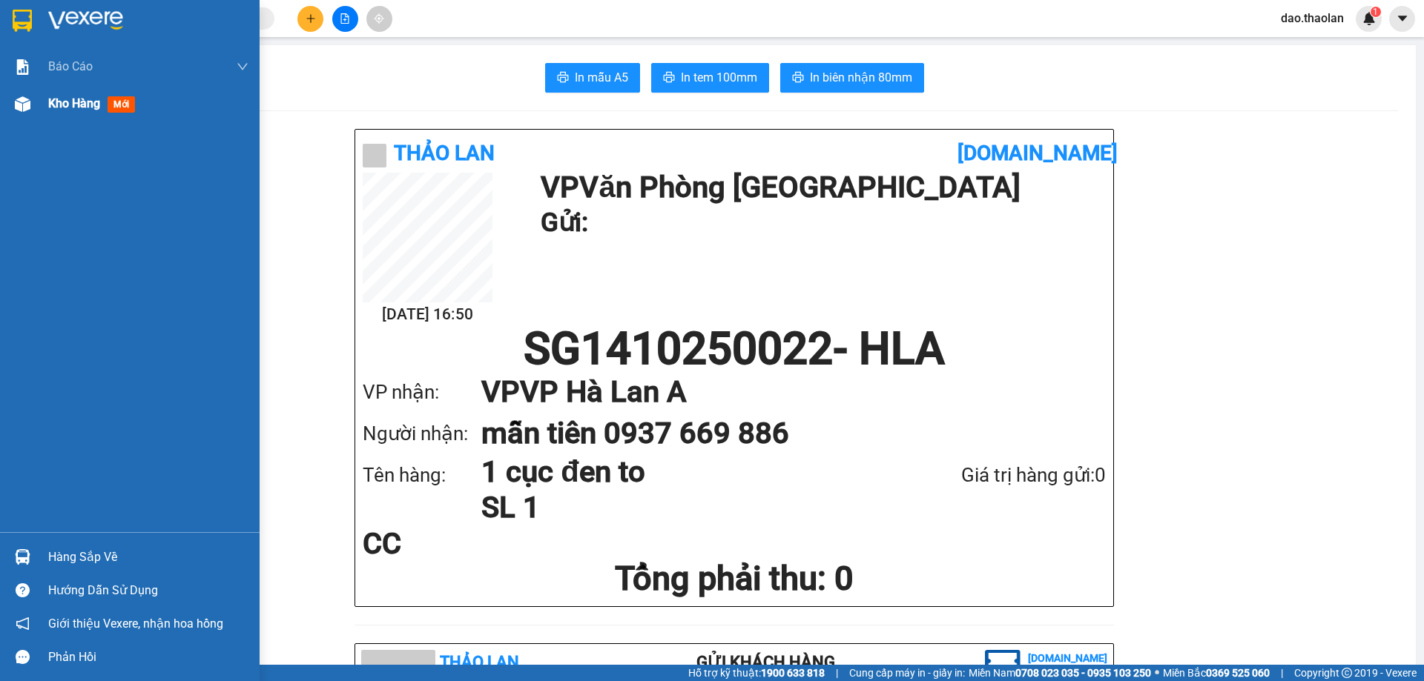
click at [53, 108] on span "Kho hàng" at bounding box center [74, 103] width 52 height 14
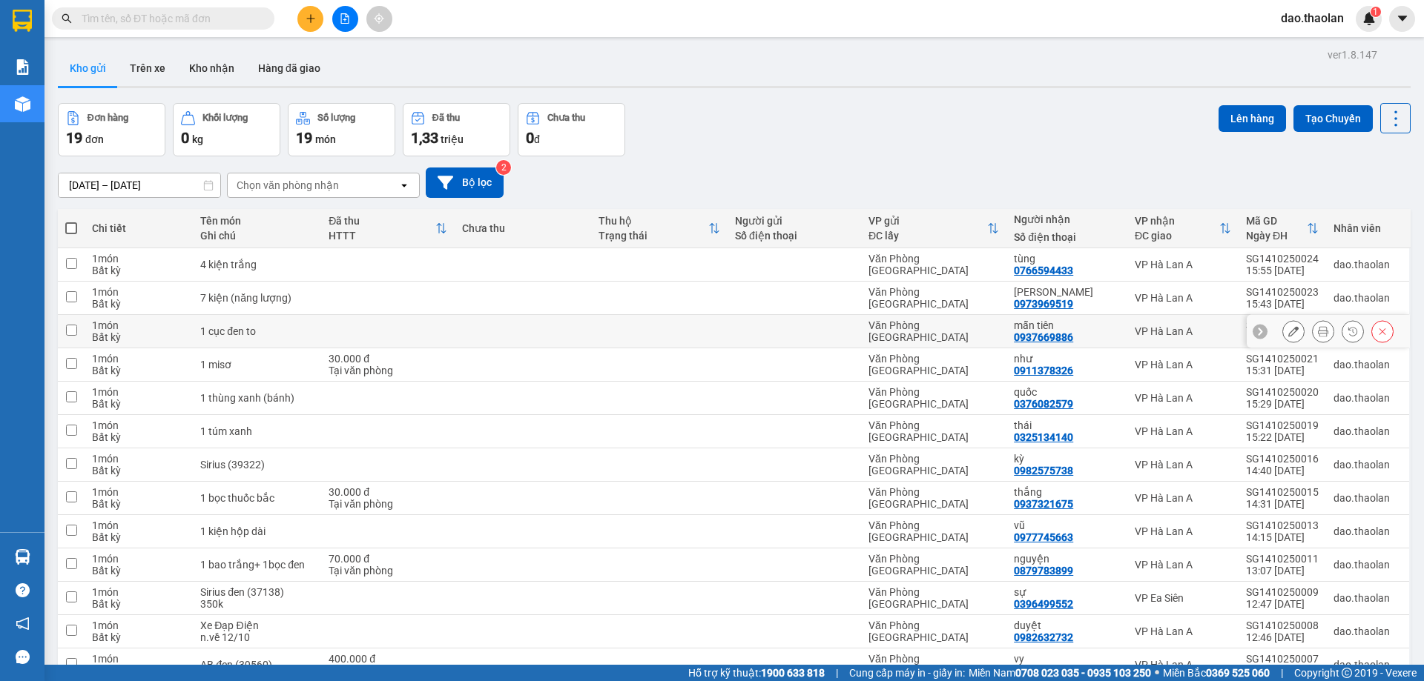
click at [1288, 331] on icon at bounding box center [1293, 331] width 10 height 10
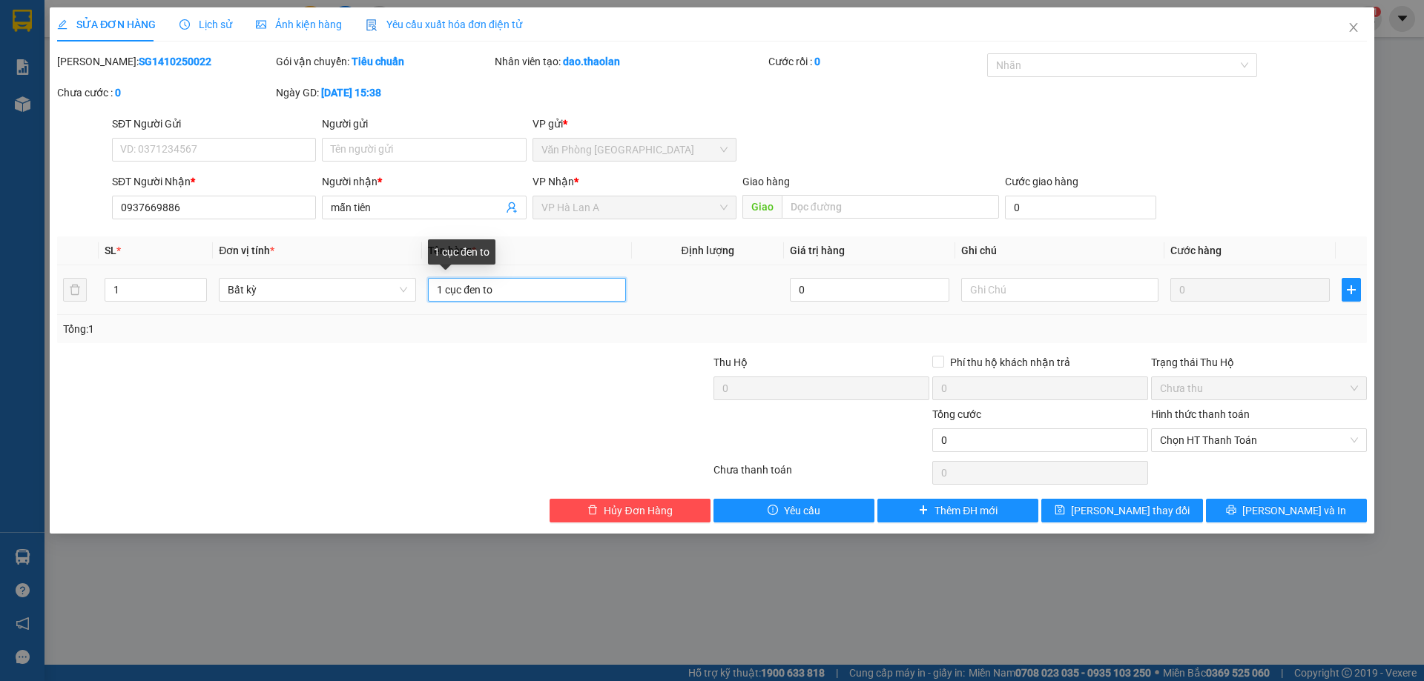
drag, startPoint x: 441, startPoint y: 286, endPoint x: 406, endPoint y: 267, distance: 39.8
click at [410, 268] on tr "1 Bất kỳ 1 cục đen to 0 0" at bounding box center [712, 290] width 1310 height 50
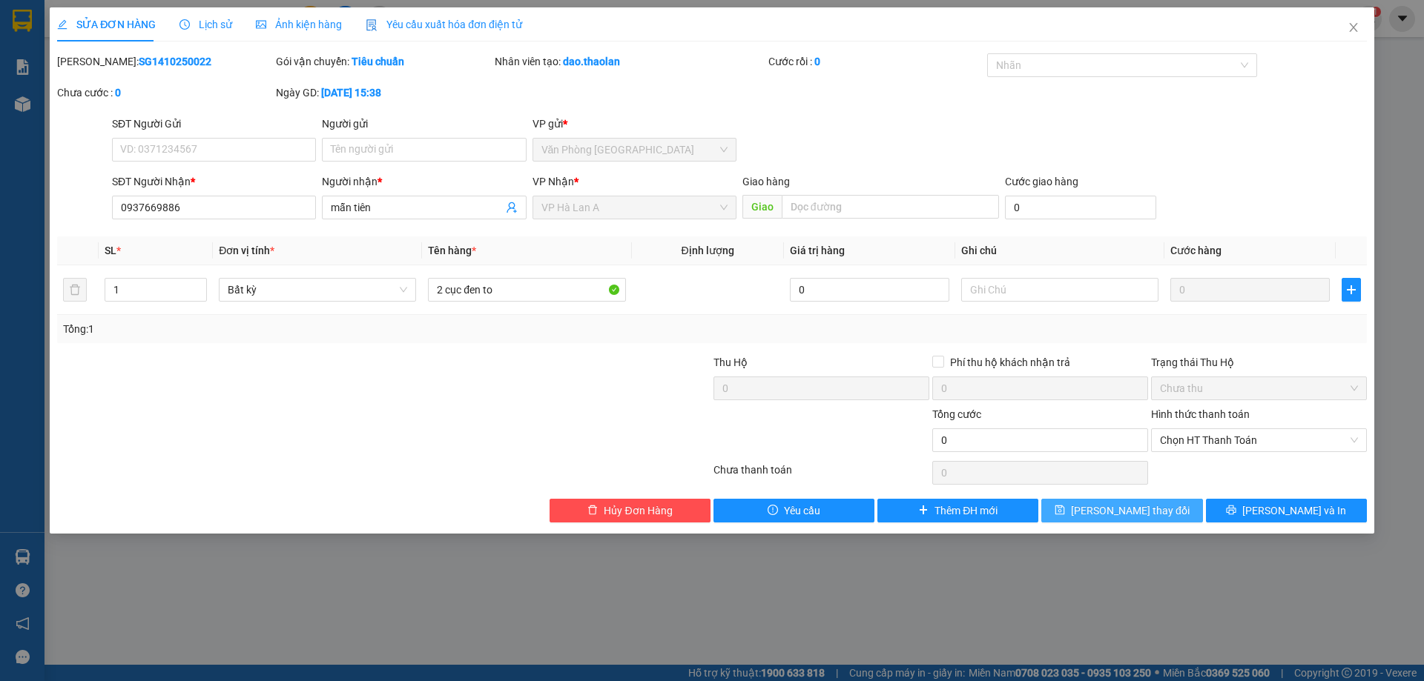
click at [1183, 499] on button "[PERSON_NAME] thay đổi" at bounding box center [1121, 511] width 161 height 24
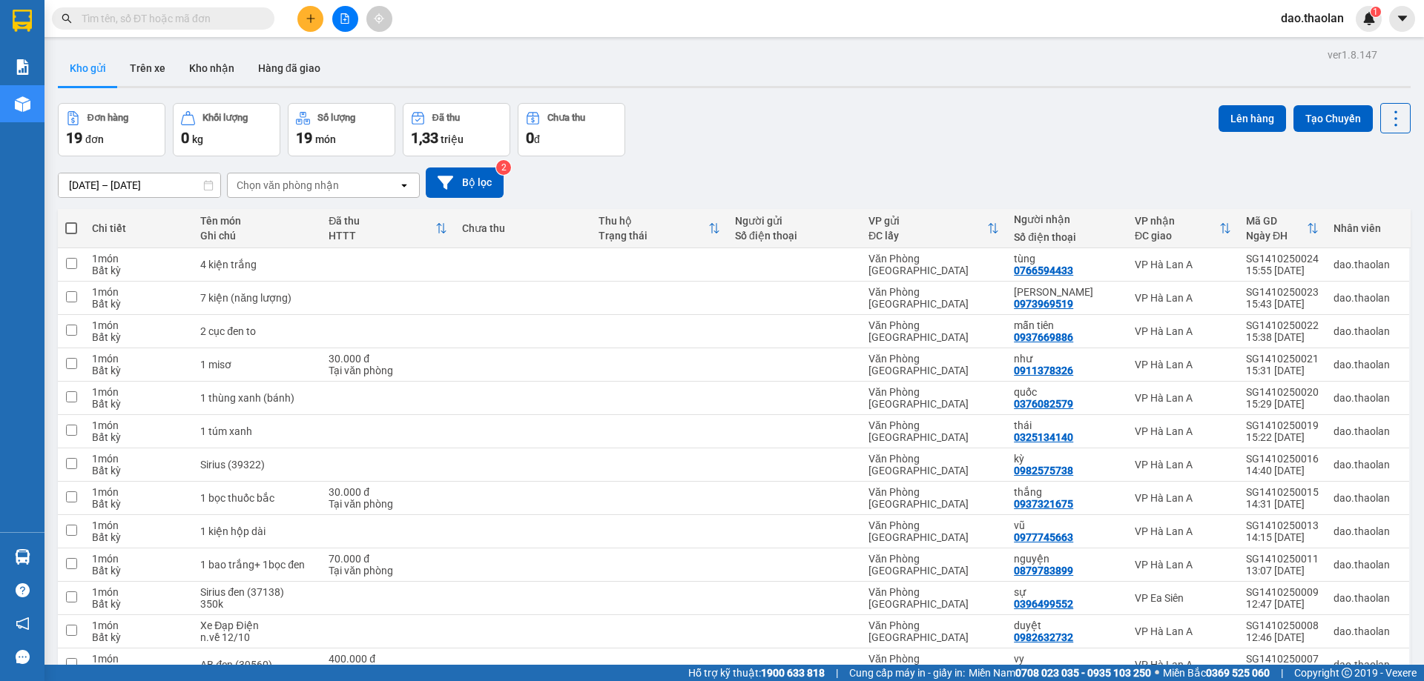
click at [356, 25] on button at bounding box center [345, 19] width 26 height 26
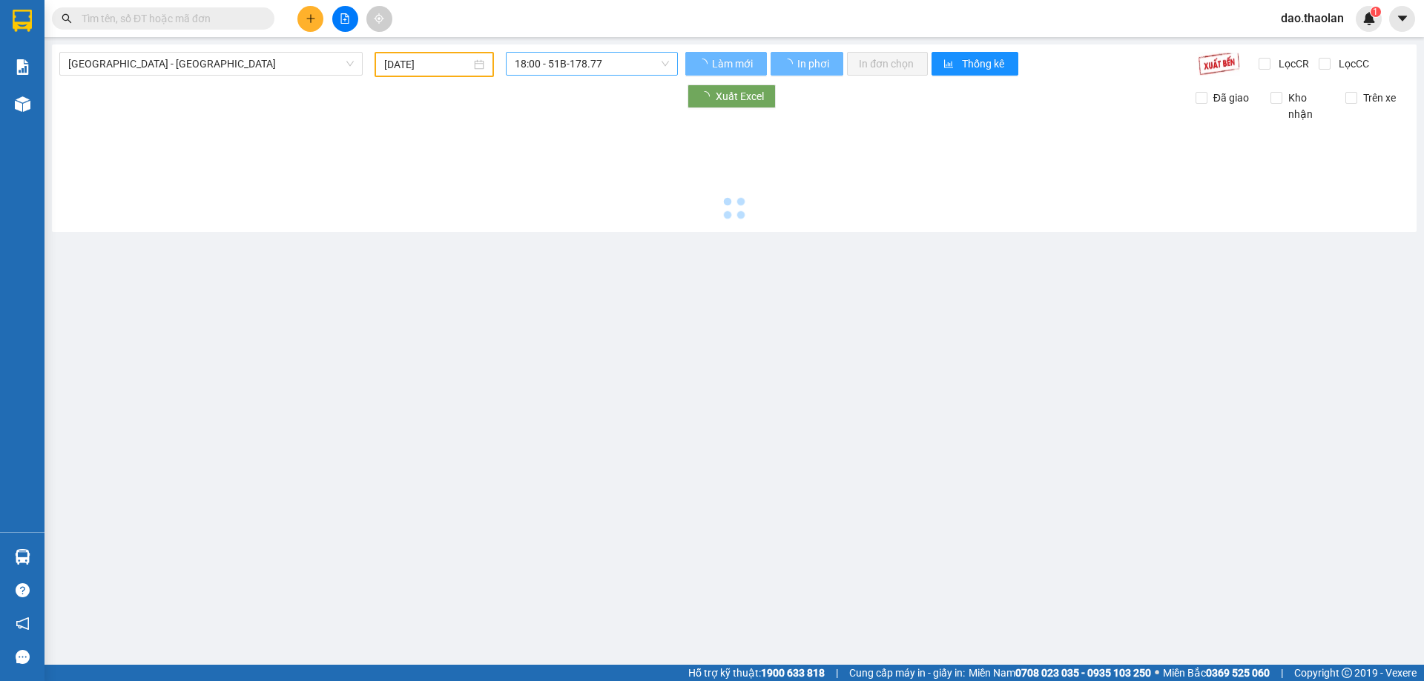
type input "14/10/2025"
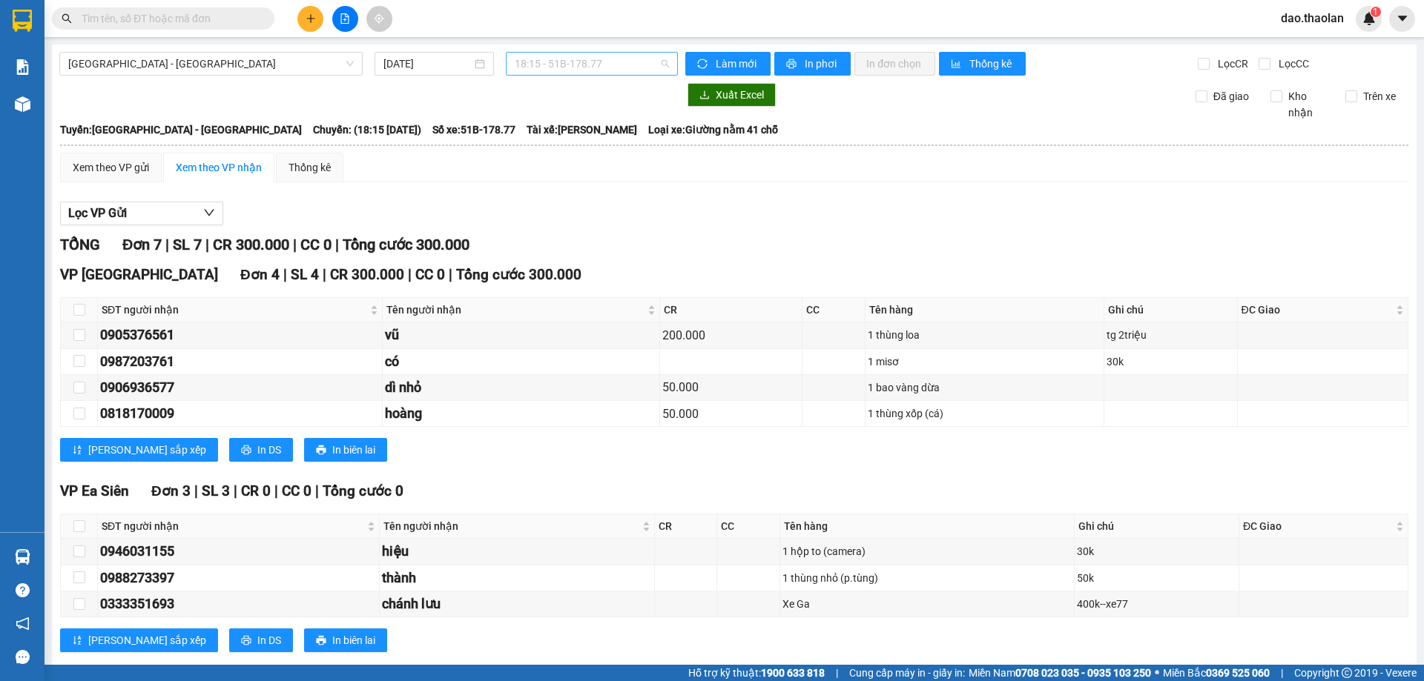
click at [597, 67] on span "18:15 - 51B-178.77" at bounding box center [592, 64] width 154 height 22
click at [590, 133] on div "18:30 - 50H-754.19" at bounding box center [569, 141] width 116 height 16
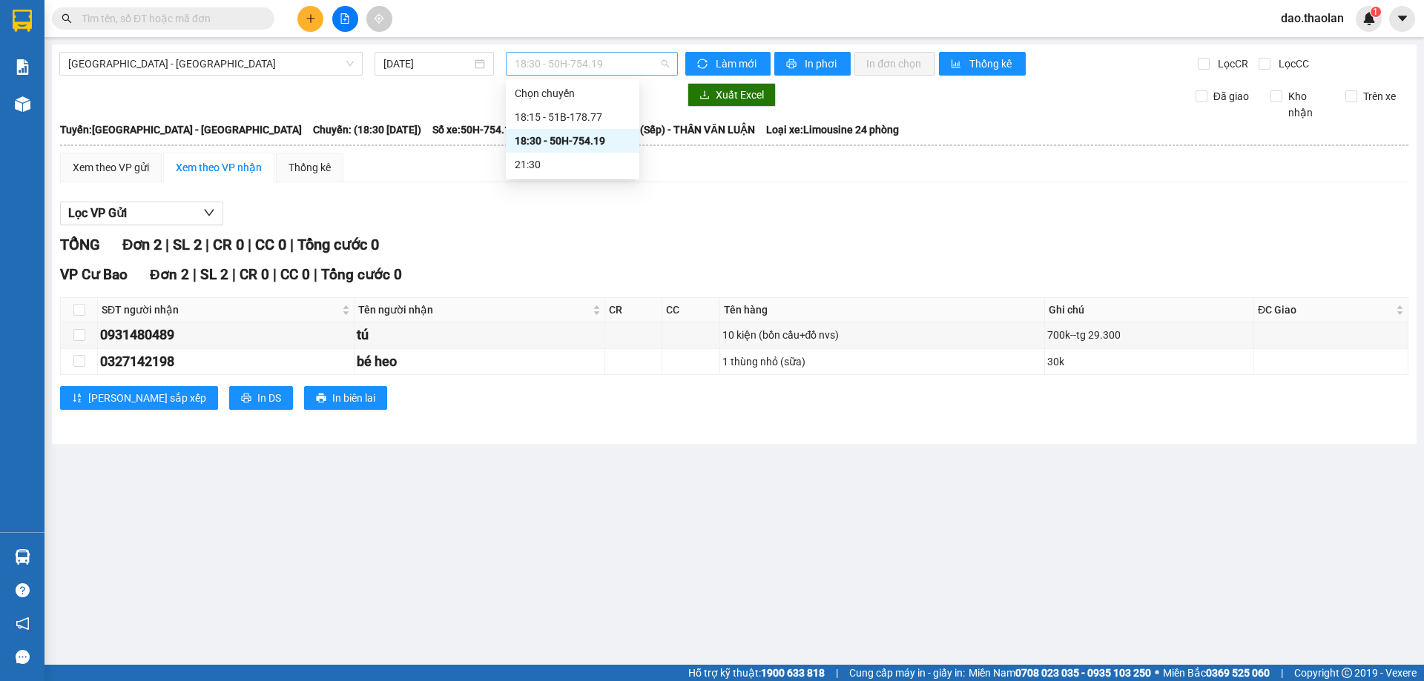
click at [564, 67] on span "18:30 - 50H-754.19" at bounding box center [592, 64] width 154 height 22
click at [561, 113] on div "18:15 - 51B-178.77" at bounding box center [573, 117] width 116 height 16
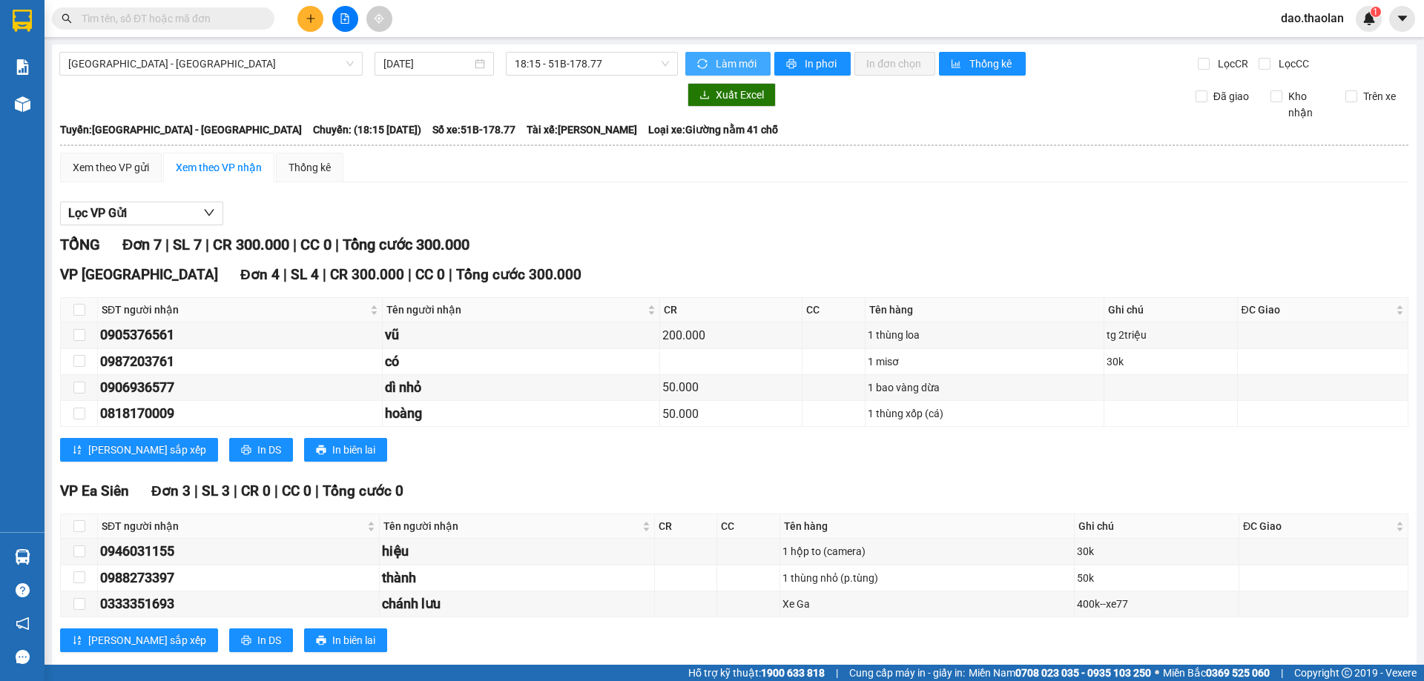
click at [745, 60] on span "Làm mới" at bounding box center [737, 64] width 43 height 16
click at [793, 62] on button "In phơi" at bounding box center [812, 64] width 76 height 24
drag, startPoint x: 572, startPoint y: 53, endPoint x: 572, endPoint y: 67, distance: 13.3
click at [572, 62] on span "18:15 - 51B-178.77" at bounding box center [592, 64] width 154 height 22
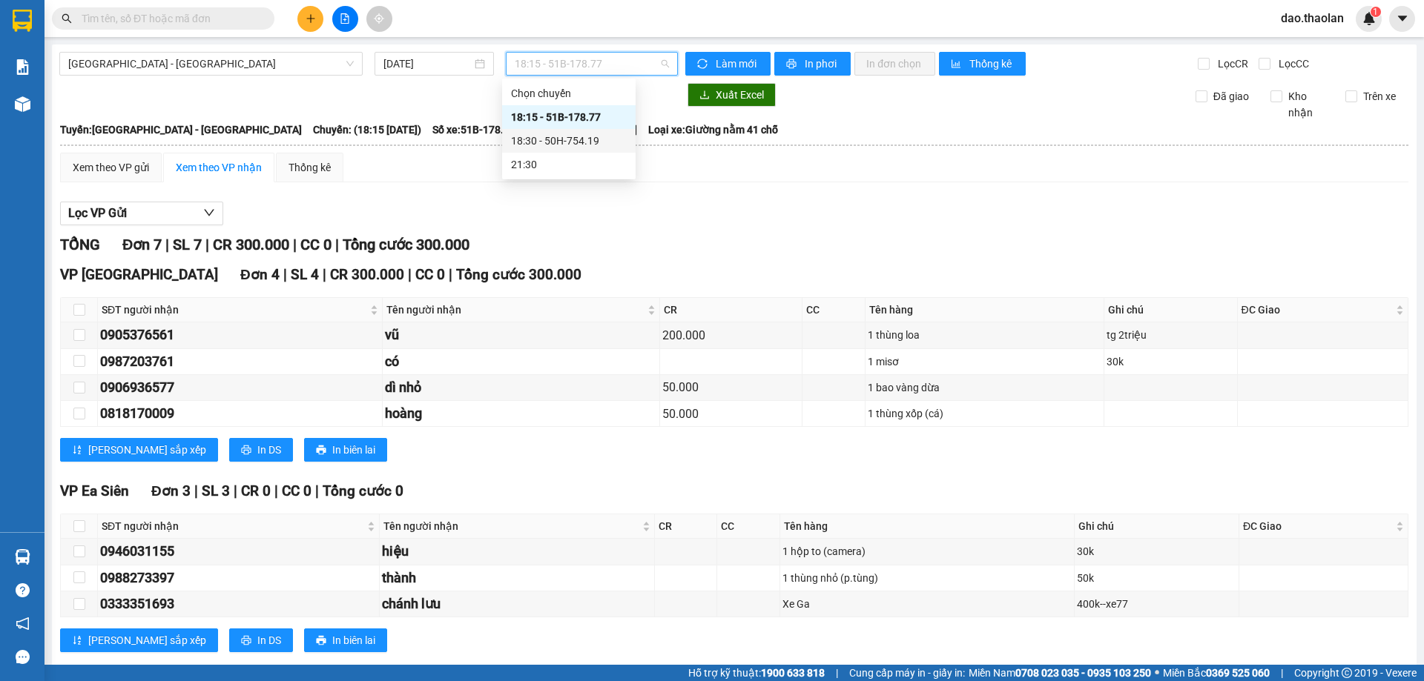
click at [585, 139] on div "18:30 - 50H-754.19" at bounding box center [569, 141] width 116 height 16
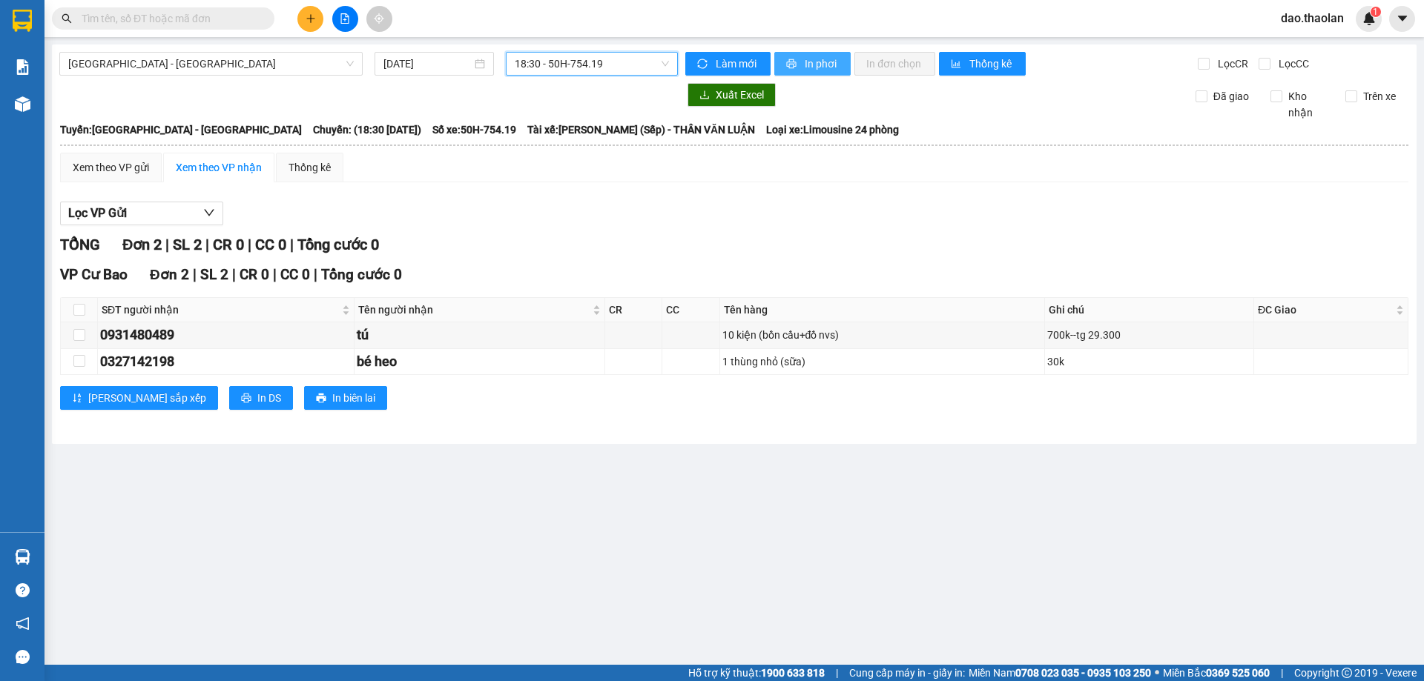
click at [799, 65] on button "In phơi" at bounding box center [812, 64] width 76 height 24
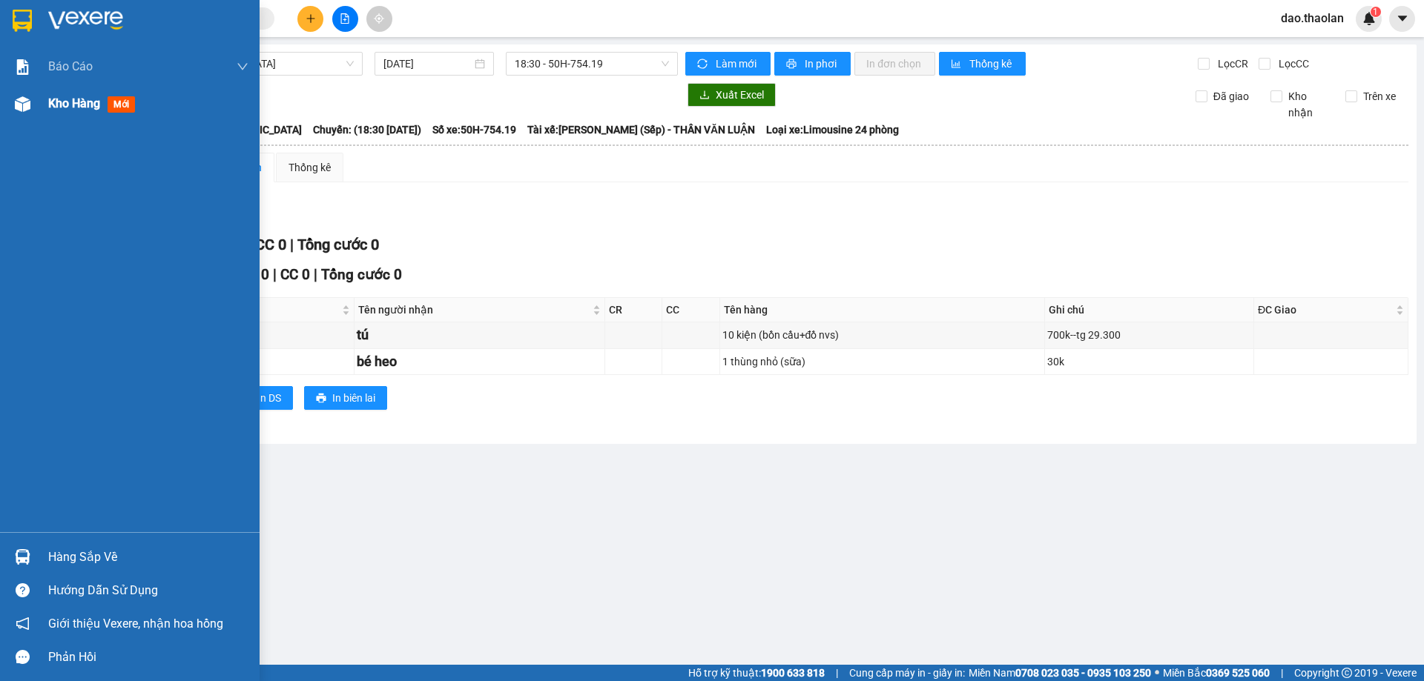
click at [37, 106] on div "Kho hàng mới" at bounding box center [130, 103] width 260 height 37
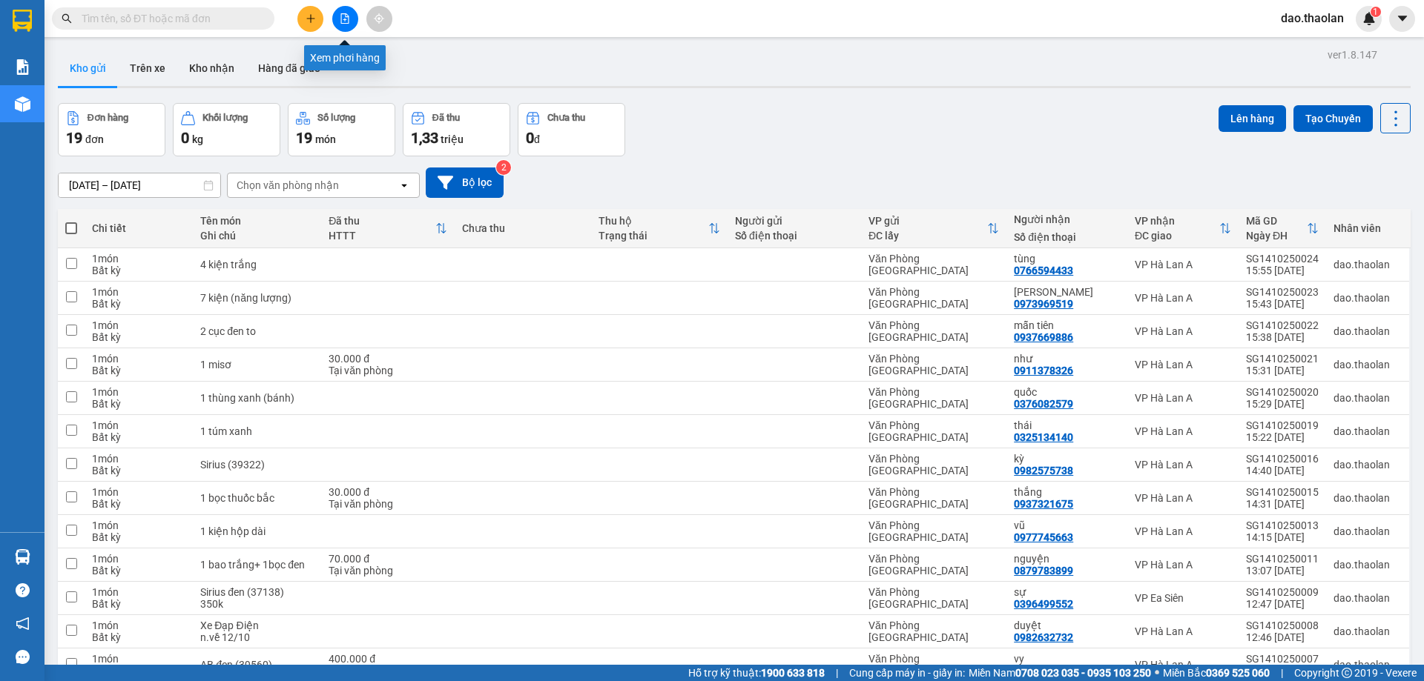
click at [351, 16] on button at bounding box center [345, 19] width 26 height 26
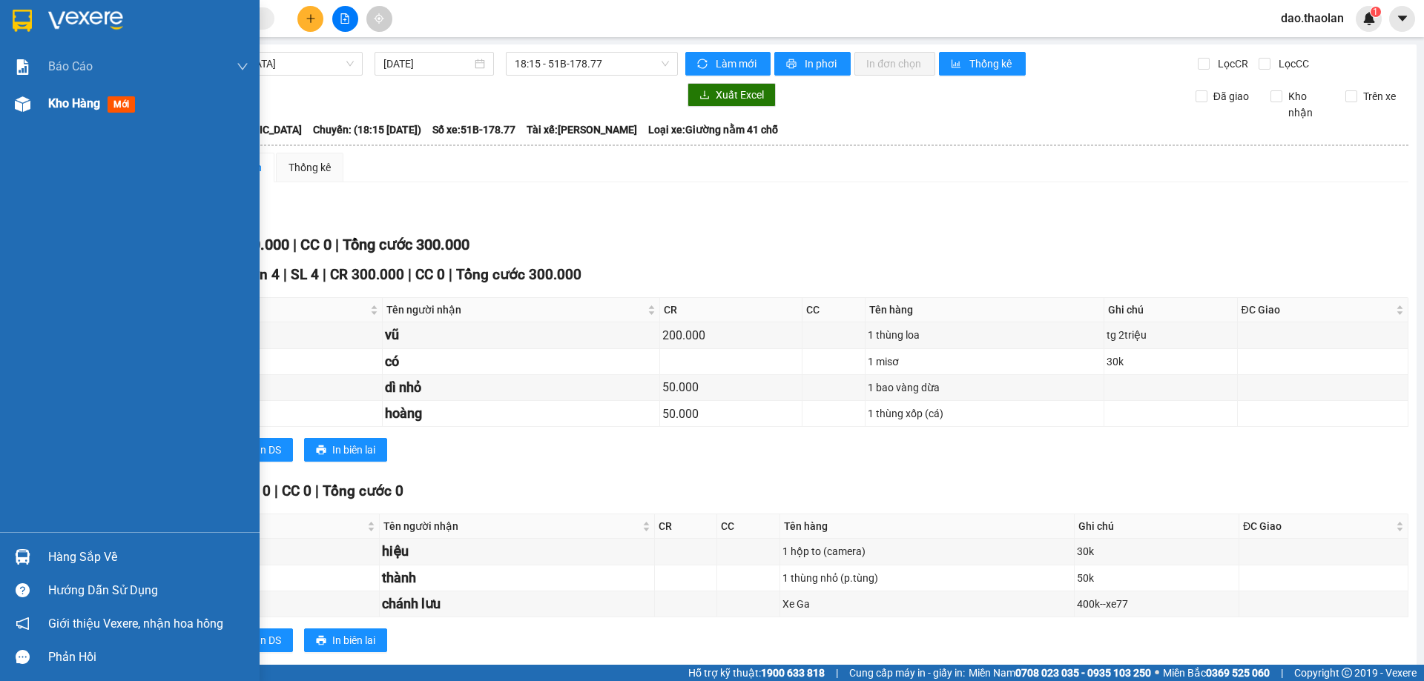
click at [60, 103] on span "Kho hàng" at bounding box center [74, 103] width 52 height 14
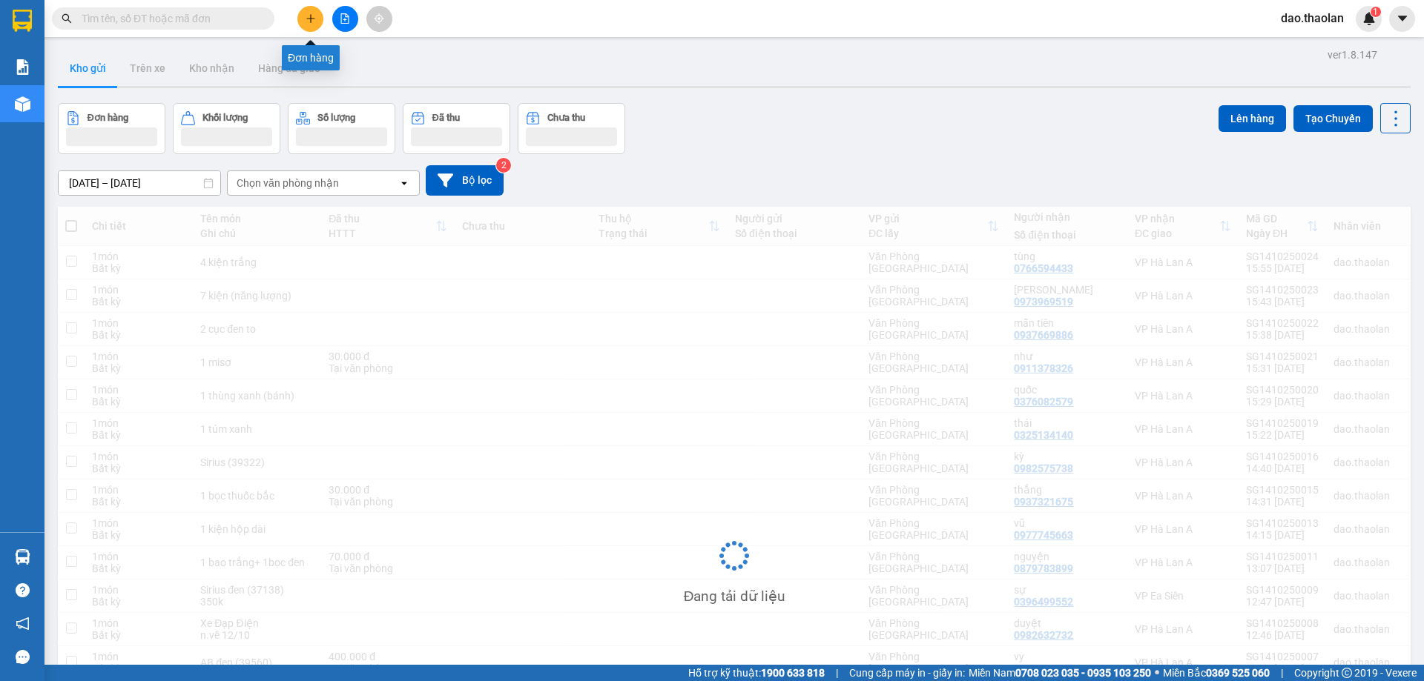
click at [311, 16] on icon "plus" at bounding box center [311, 18] width 10 height 10
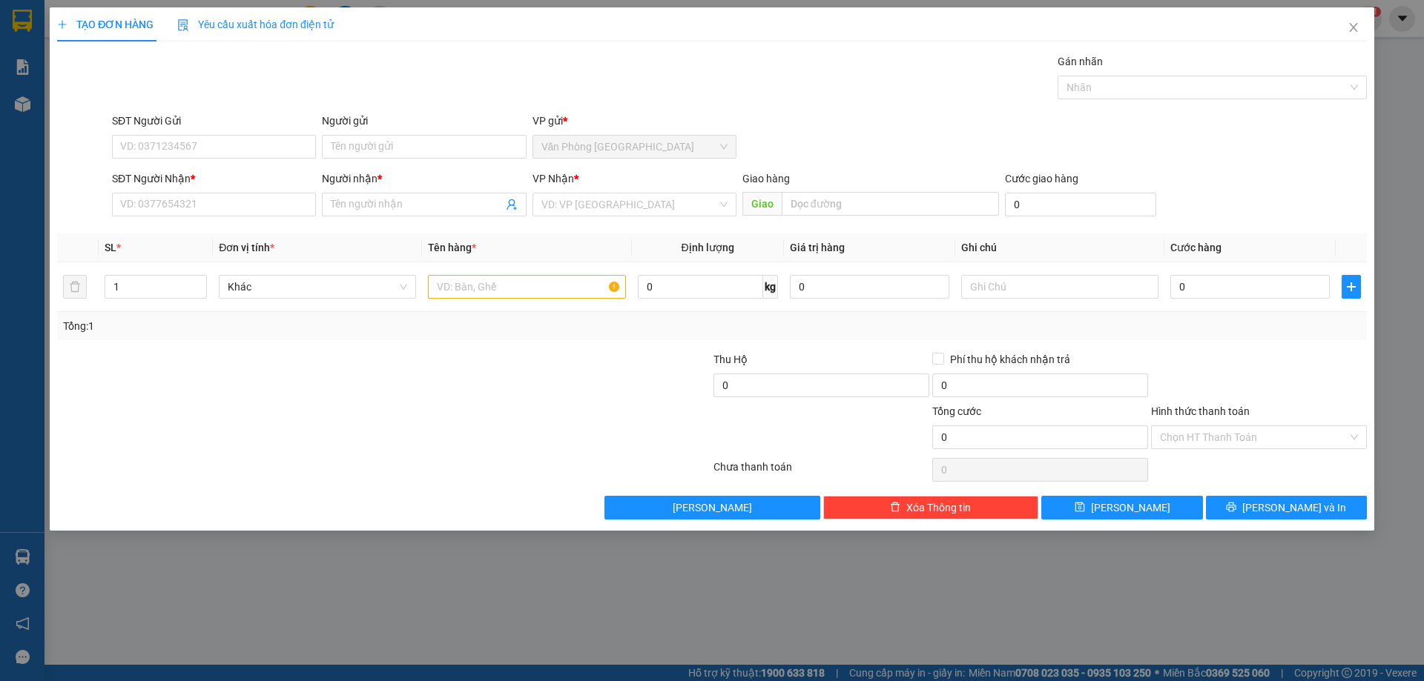
click at [195, 189] on div "SĐT Người Nhận *" at bounding box center [214, 182] width 204 height 22
type input "862"
click at [348, 204] on input "Người nhận *" at bounding box center [416, 205] width 171 height 16
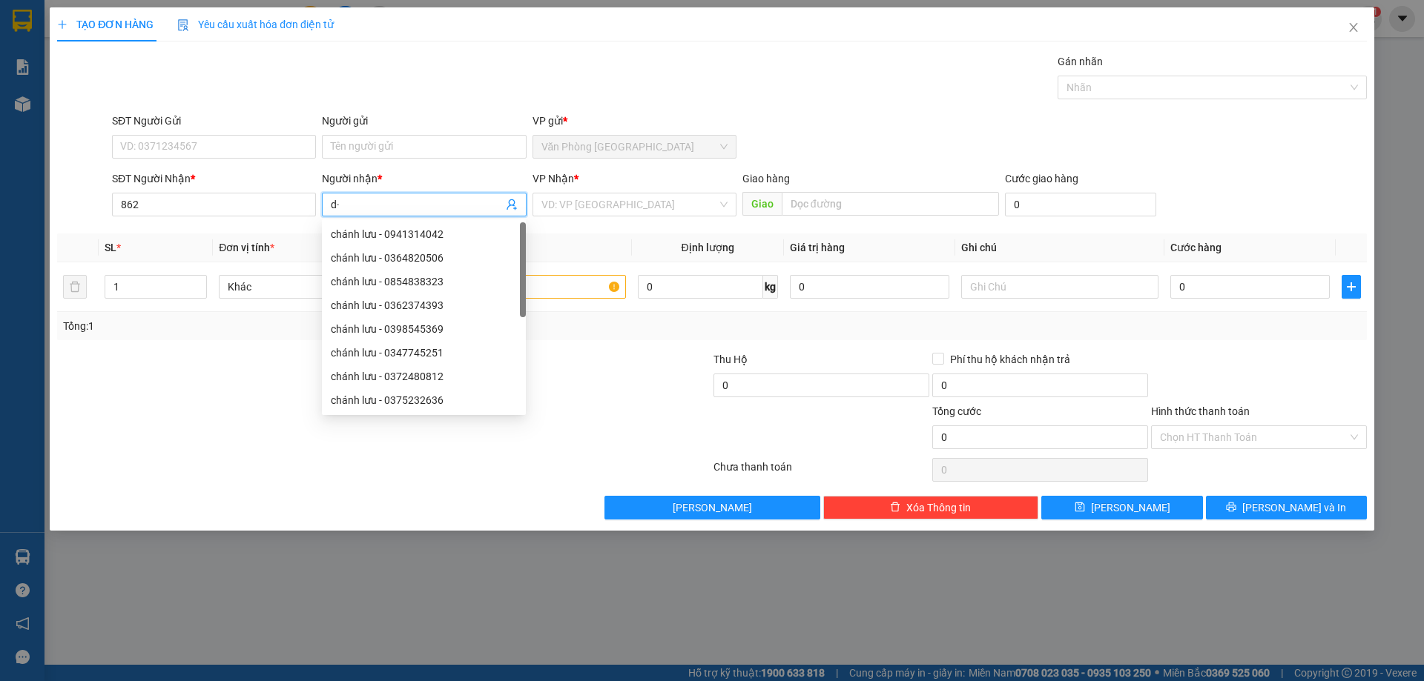
type input "d"
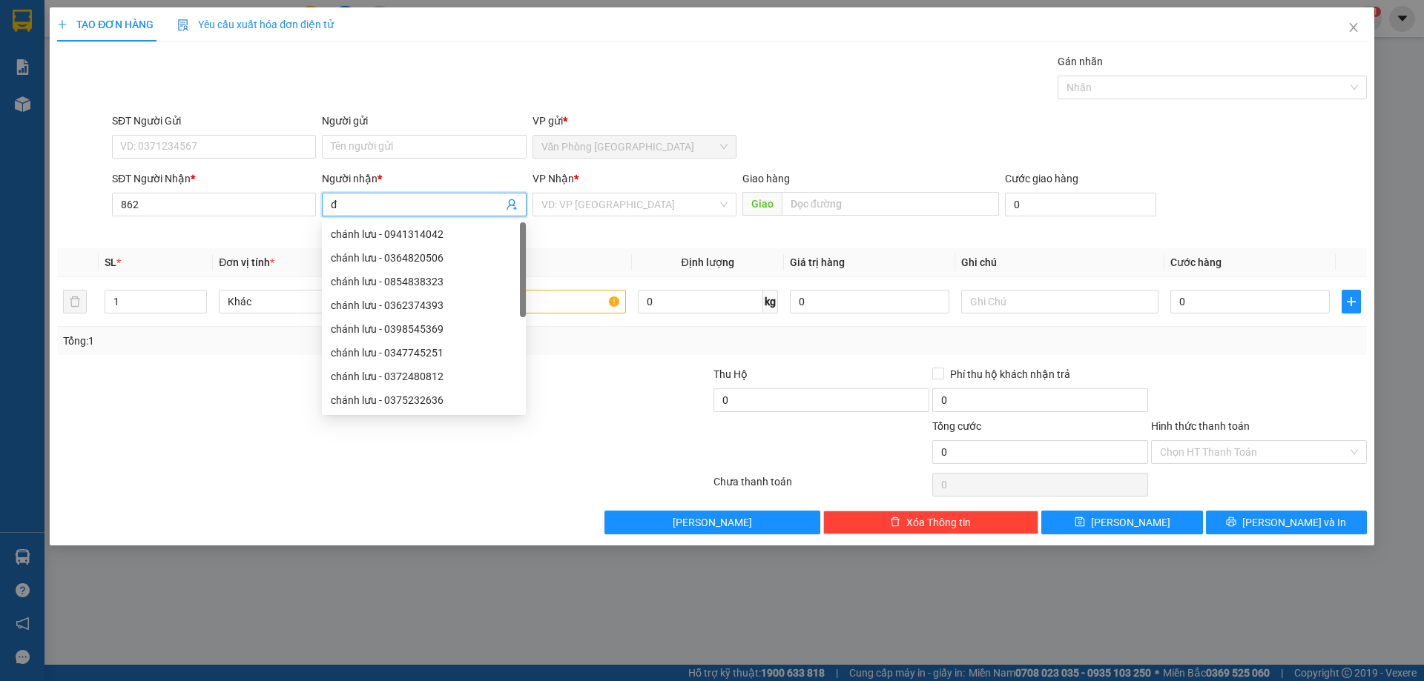
type input "đỗ"
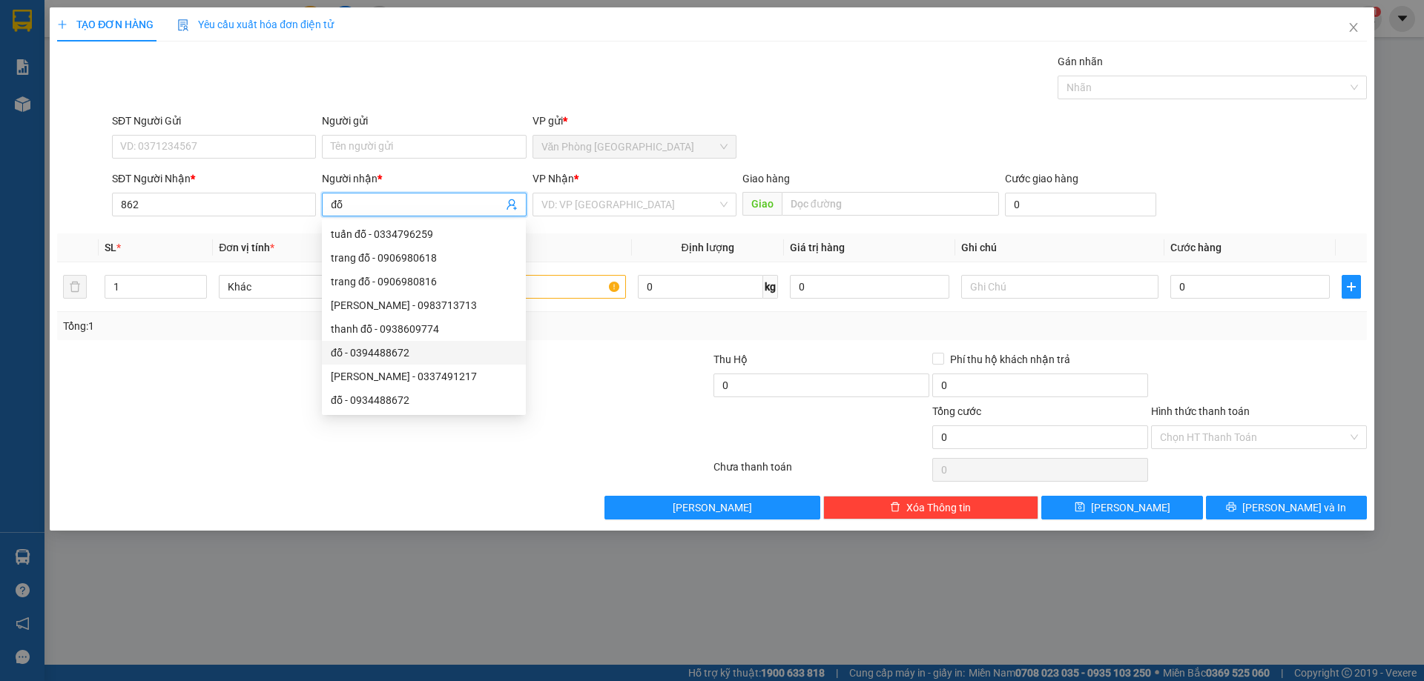
click at [425, 355] on div "đỗ - 0394488672" at bounding box center [424, 353] width 186 height 16
type input "0394488672"
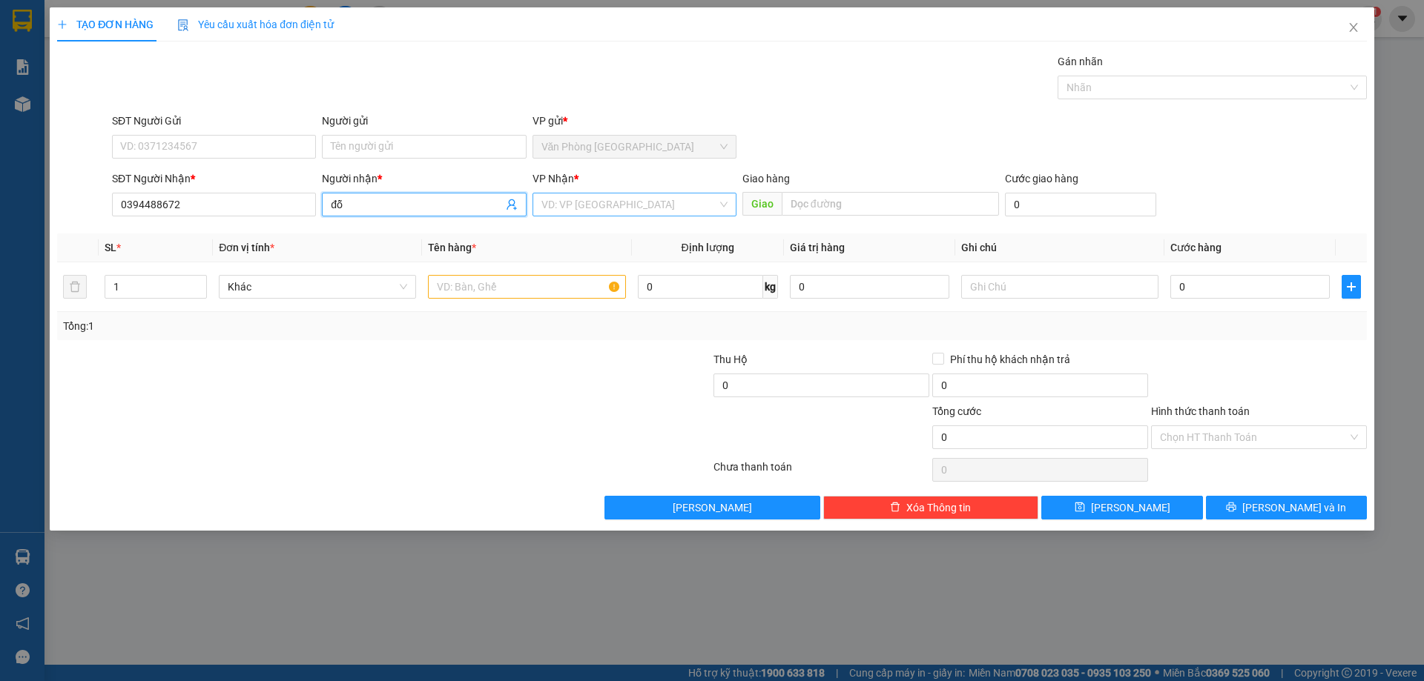
type input "đỗ"
click at [611, 207] on input "search" at bounding box center [629, 205] width 176 height 22
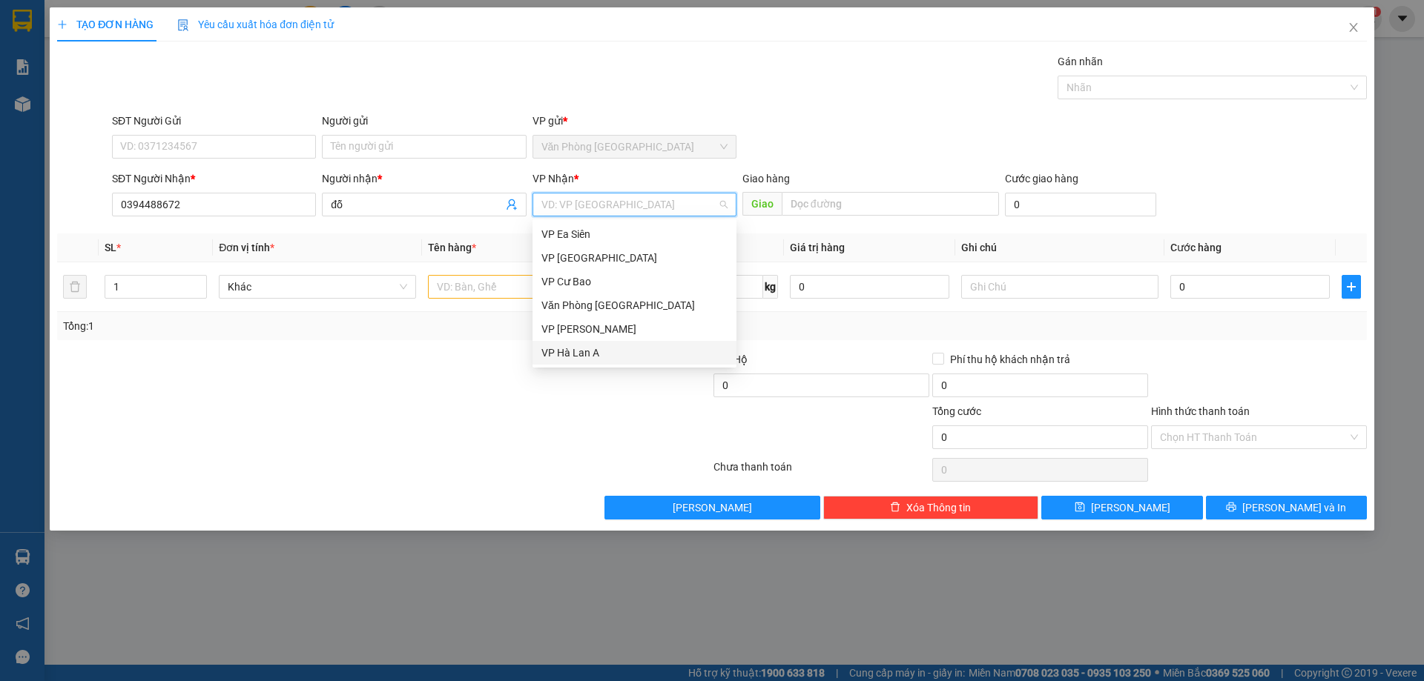
click at [592, 349] on div "VP Hà Lan A" at bounding box center [634, 353] width 186 height 16
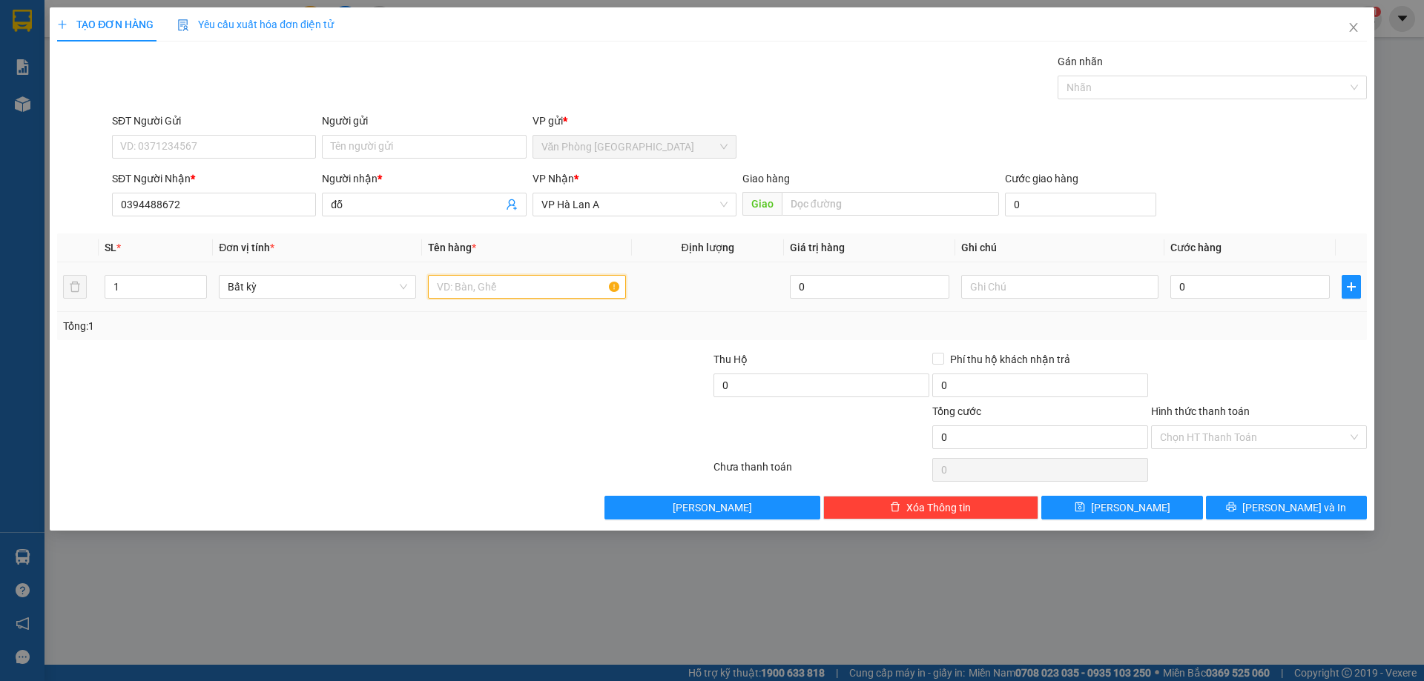
click at [467, 275] on input "text" at bounding box center [526, 287] width 197 height 24
type input "2 cục đen"
click at [1179, 282] on input "0" at bounding box center [1249, 287] width 159 height 24
type input "1"
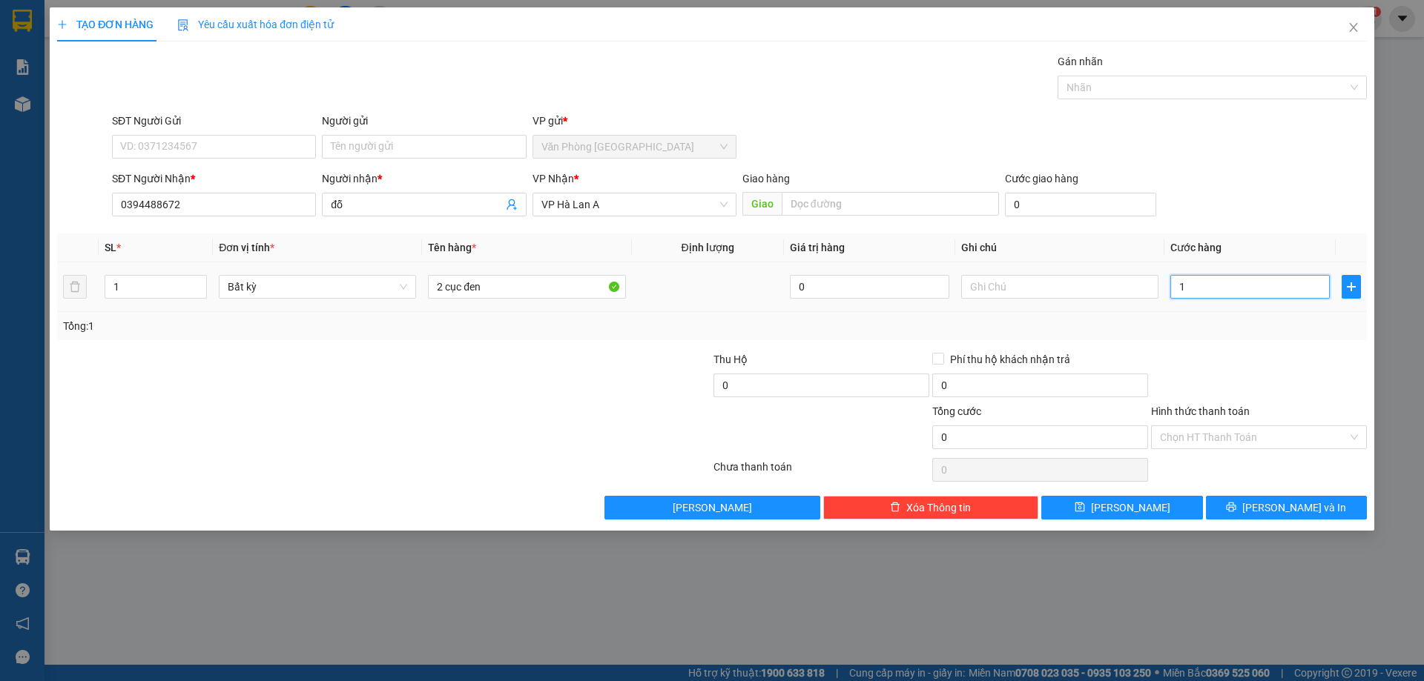
type input "1"
type input "15"
type input "150"
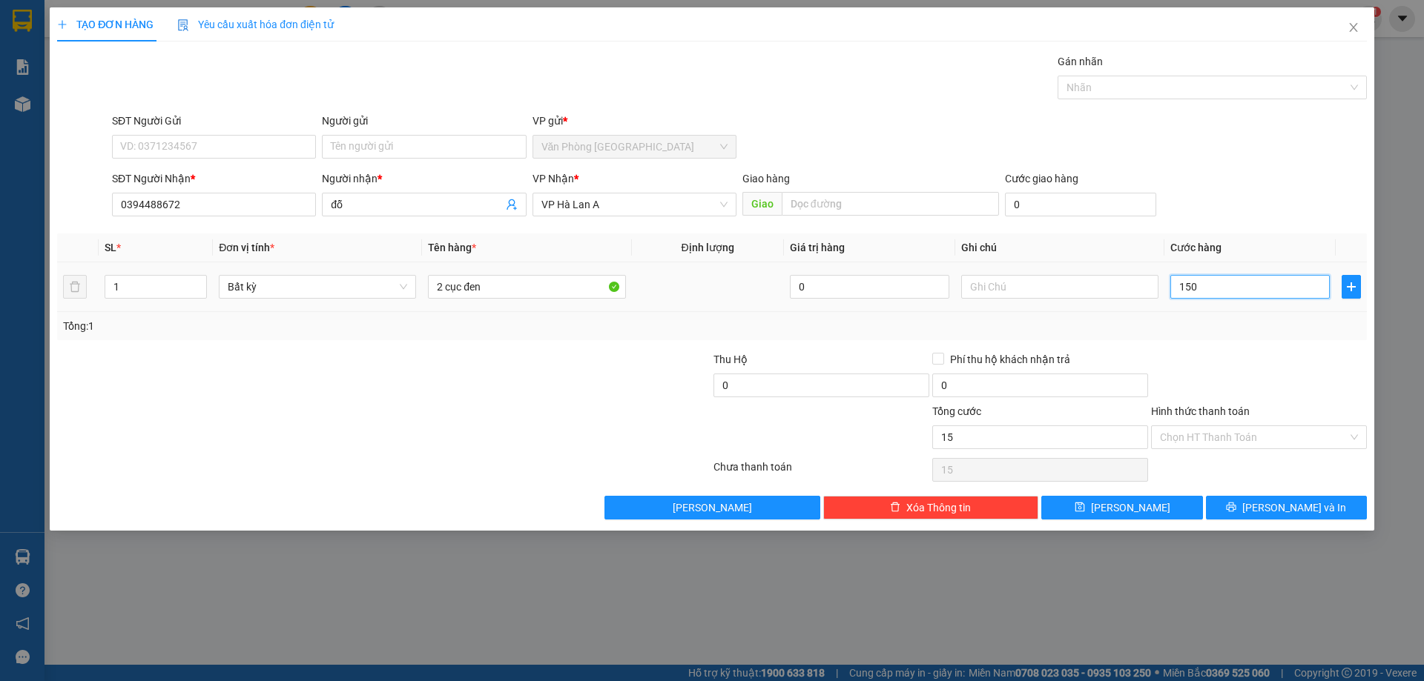
type input "150"
type input "150.000"
click at [1198, 439] on input "Hình thức thanh toán" at bounding box center [1254, 437] width 188 height 22
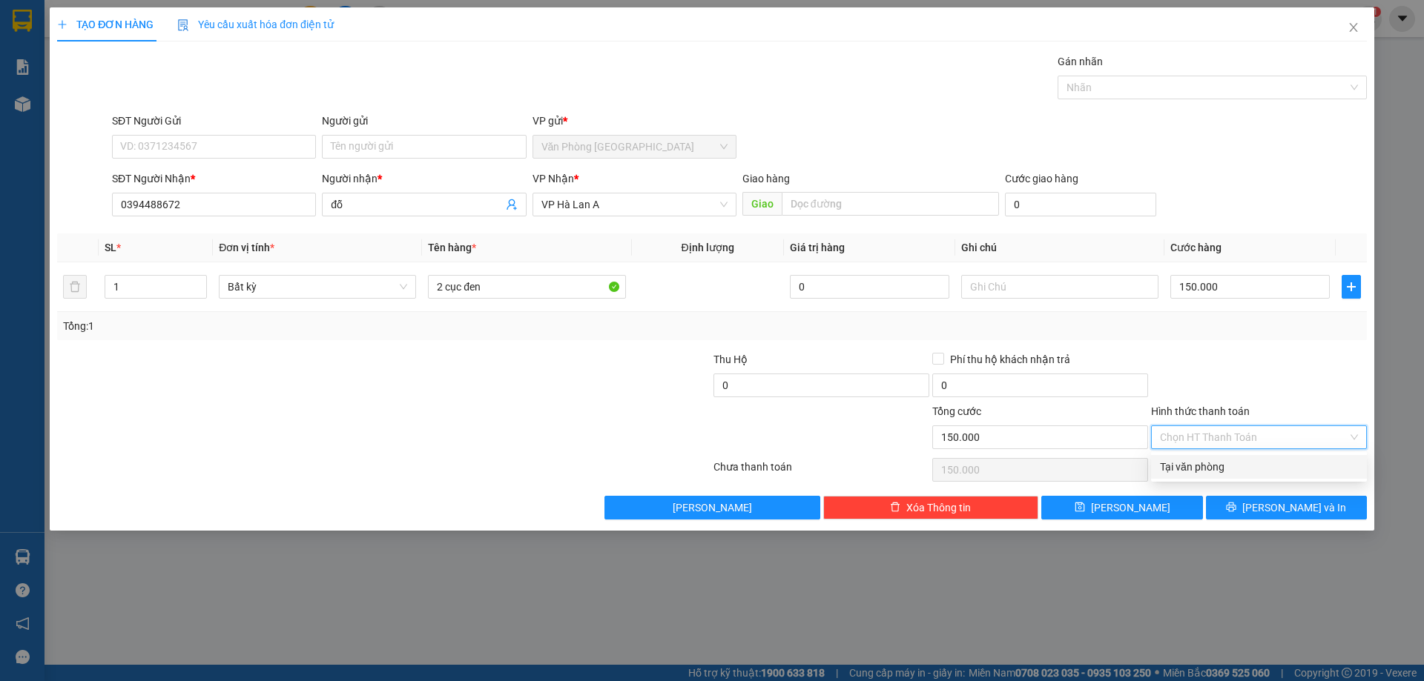
click at [1204, 465] on div "Tại văn phòng" at bounding box center [1259, 467] width 198 height 16
type input "0"
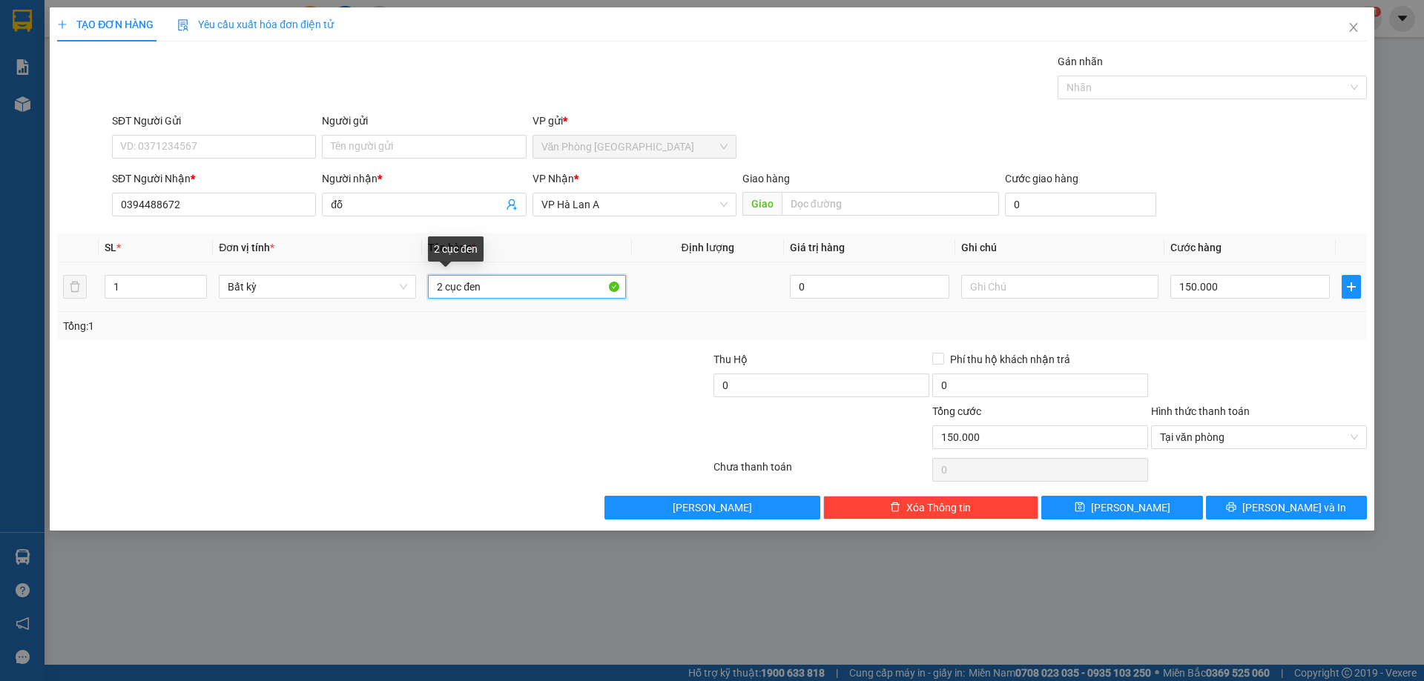
click at [580, 285] on input "2 cục đen" at bounding box center [526, 287] width 197 height 24
type input "2 cục đen (73kg)"
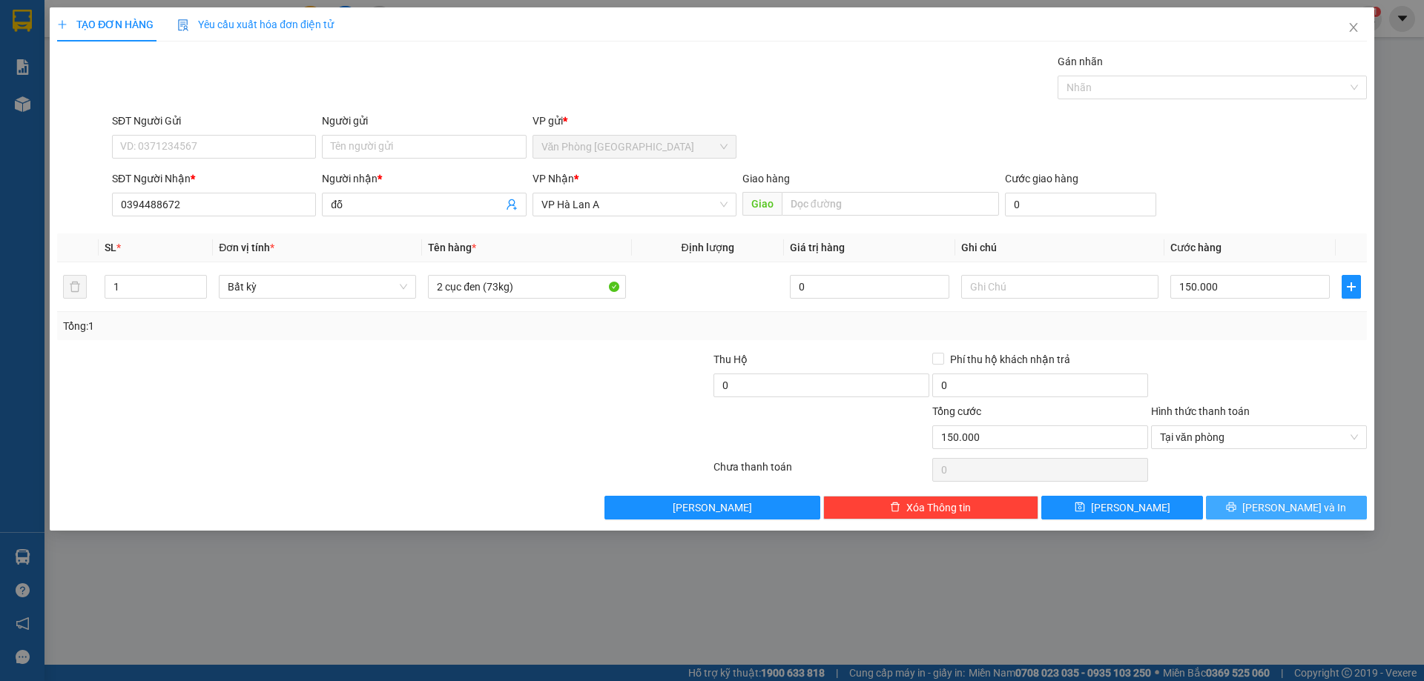
click at [1274, 497] on button "[PERSON_NAME] và In" at bounding box center [1286, 508] width 161 height 24
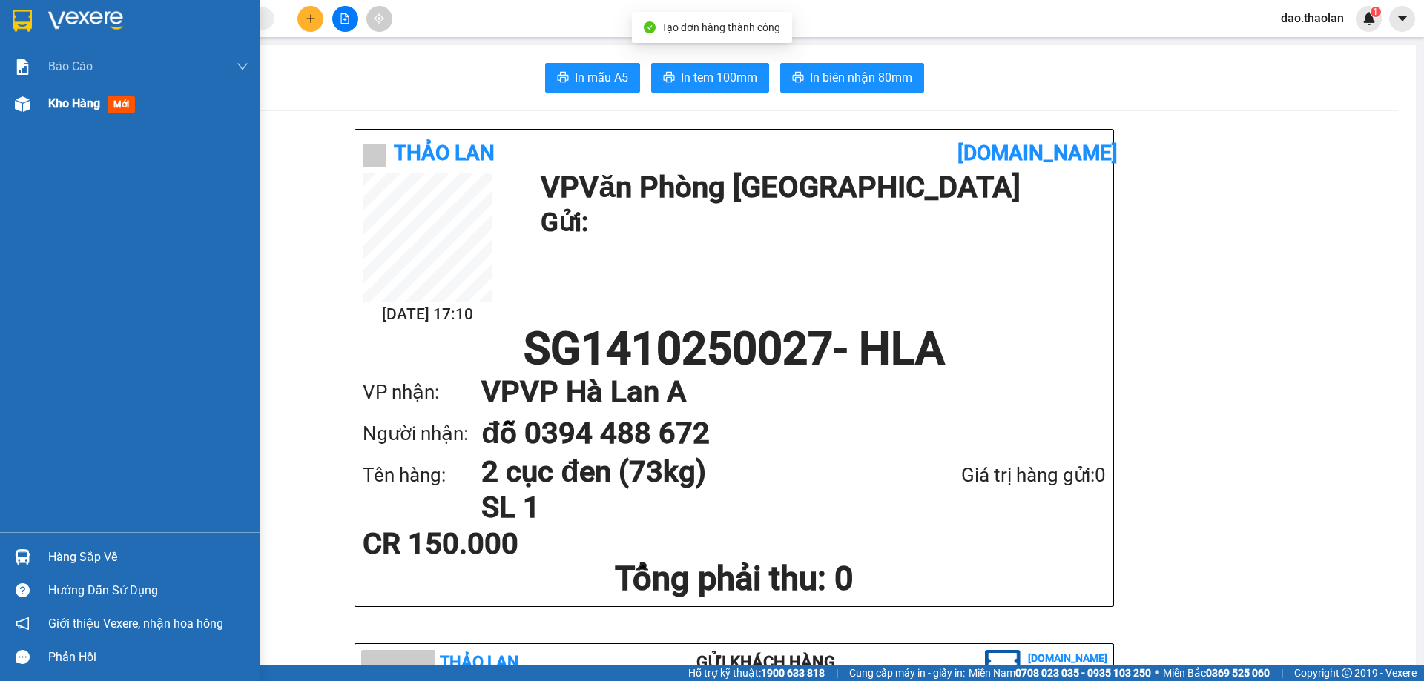
click at [59, 104] on span "Kho hàng" at bounding box center [74, 103] width 52 height 14
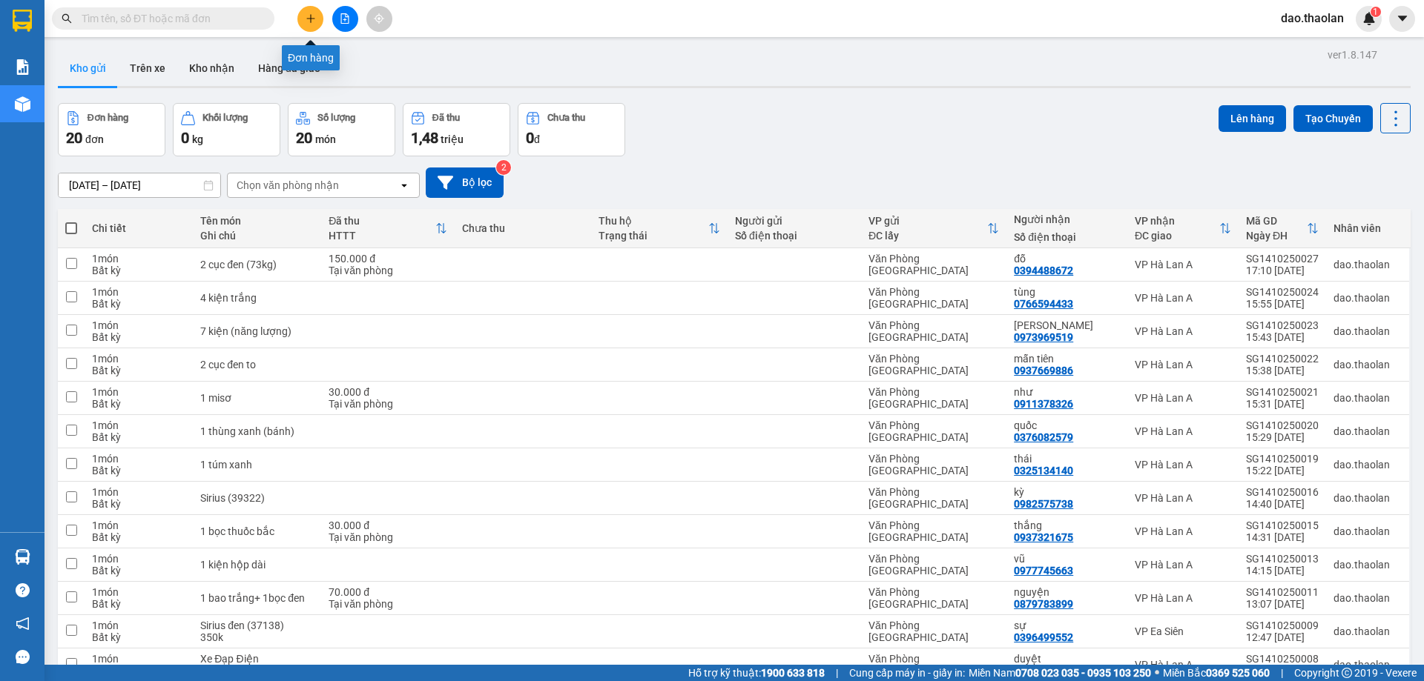
click at [303, 16] on button at bounding box center [310, 19] width 26 height 26
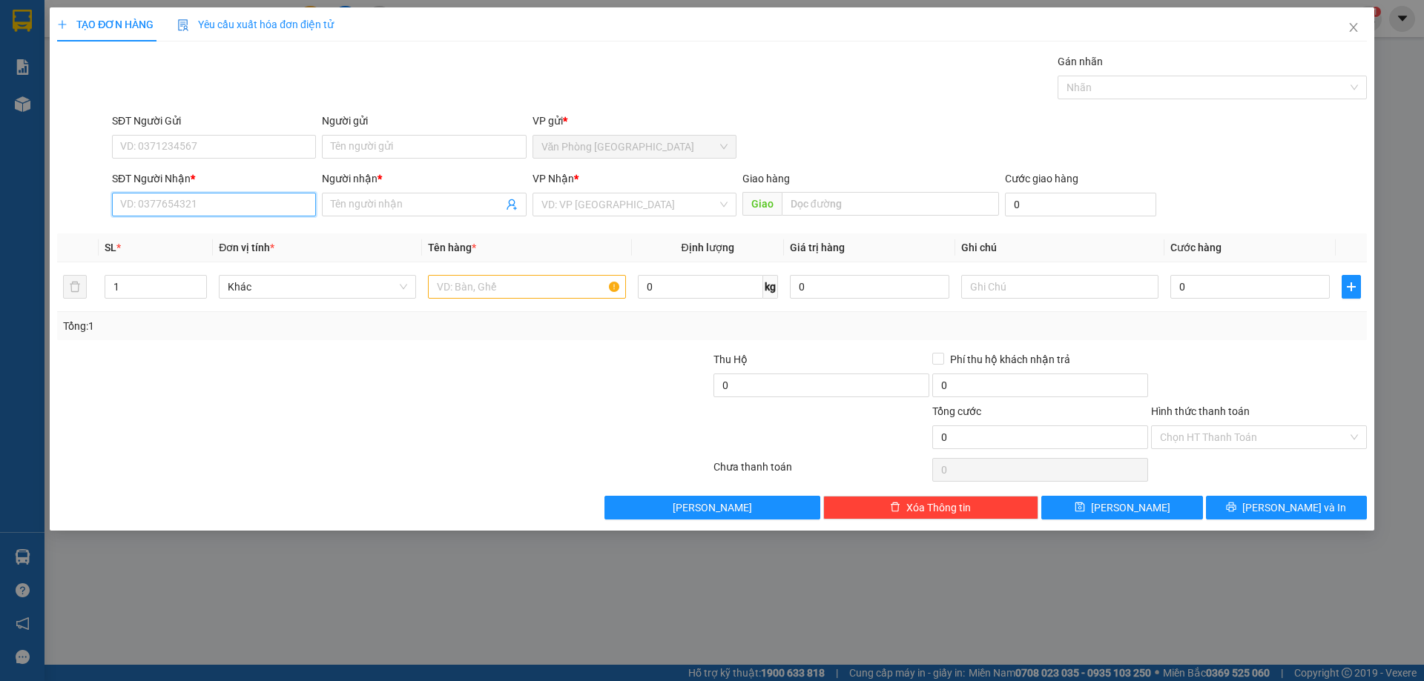
click at [218, 198] on input "SĐT Người Nhận *" at bounding box center [214, 205] width 204 height 24
click at [216, 234] on div "0337491217 - đỗ huyền" at bounding box center [214, 234] width 186 height 16
type input "0337491217"
type input "[PERSON_NAME]"
type input "0337491217"
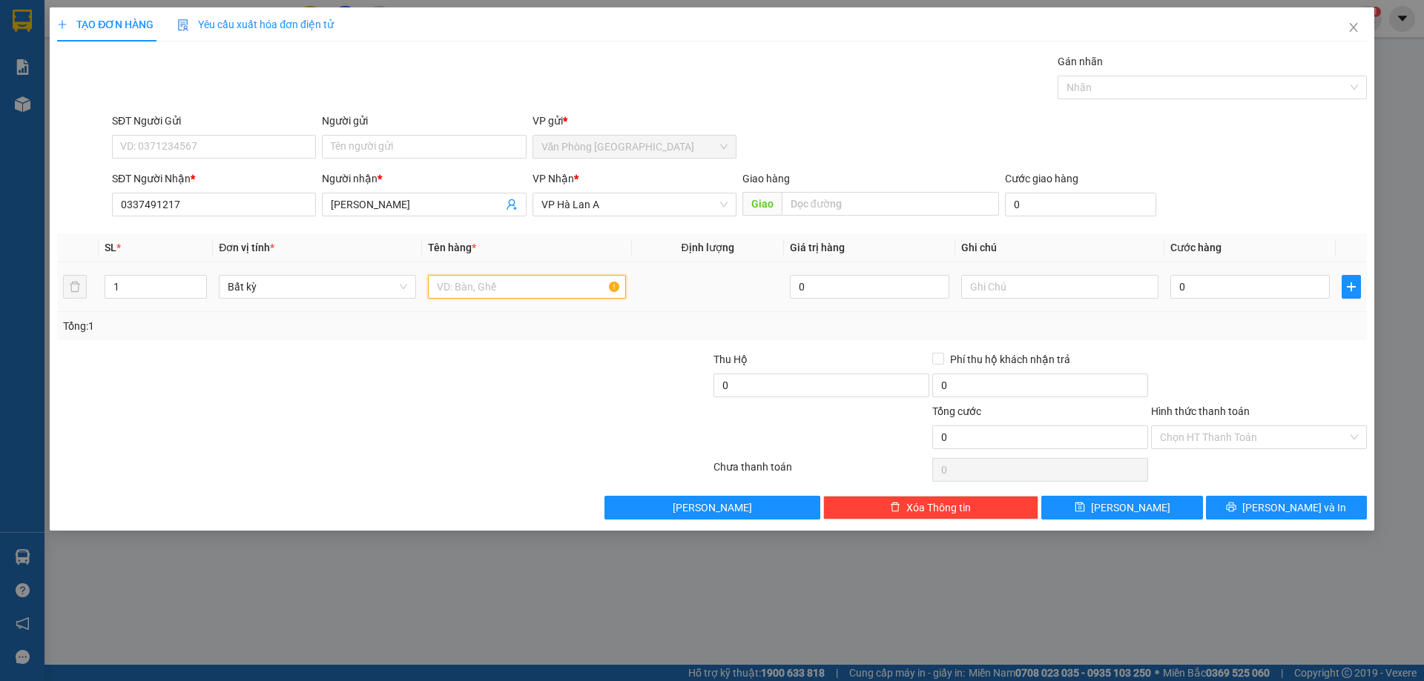
click at [480, 275] on input "text" at bounding box center [526, 287] width 197 height 24
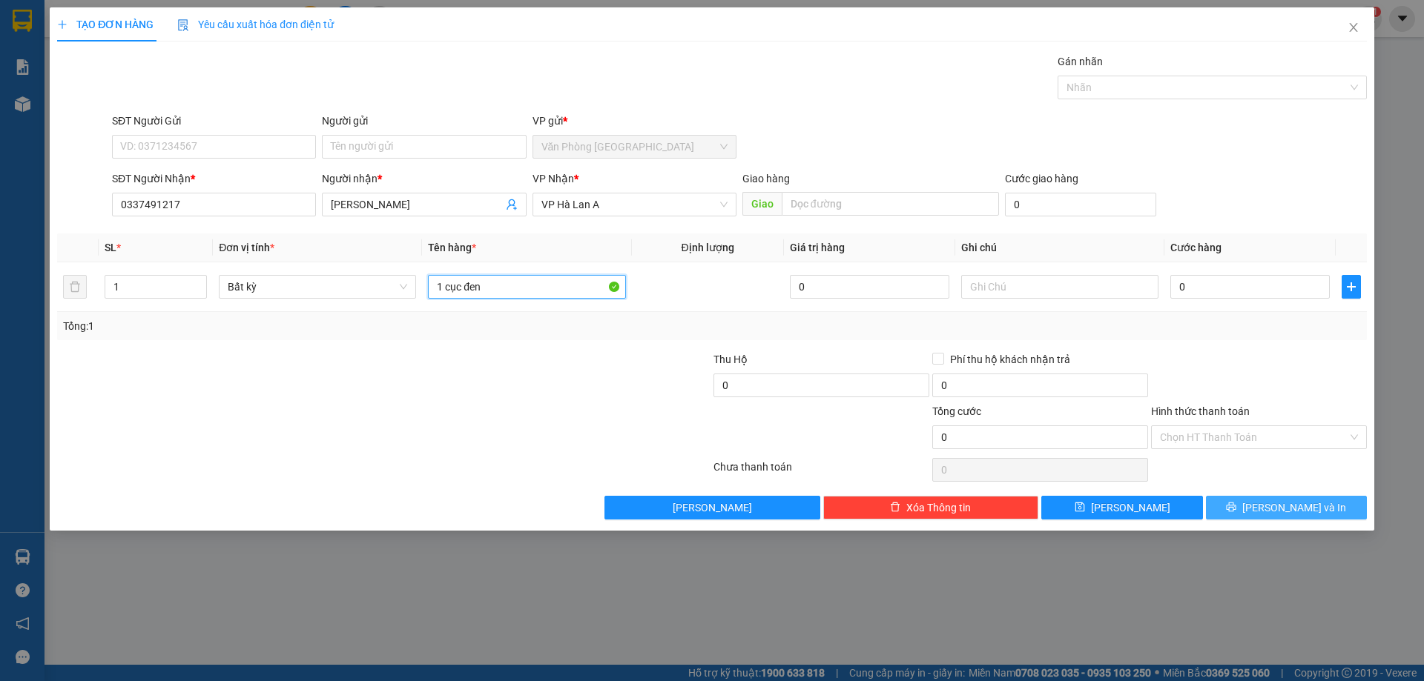
type input "1 cục đen"
click at [1251, 508] on button "[PERSON_NAME] và In" at bounding box center [1286, 508] width 161 height 24
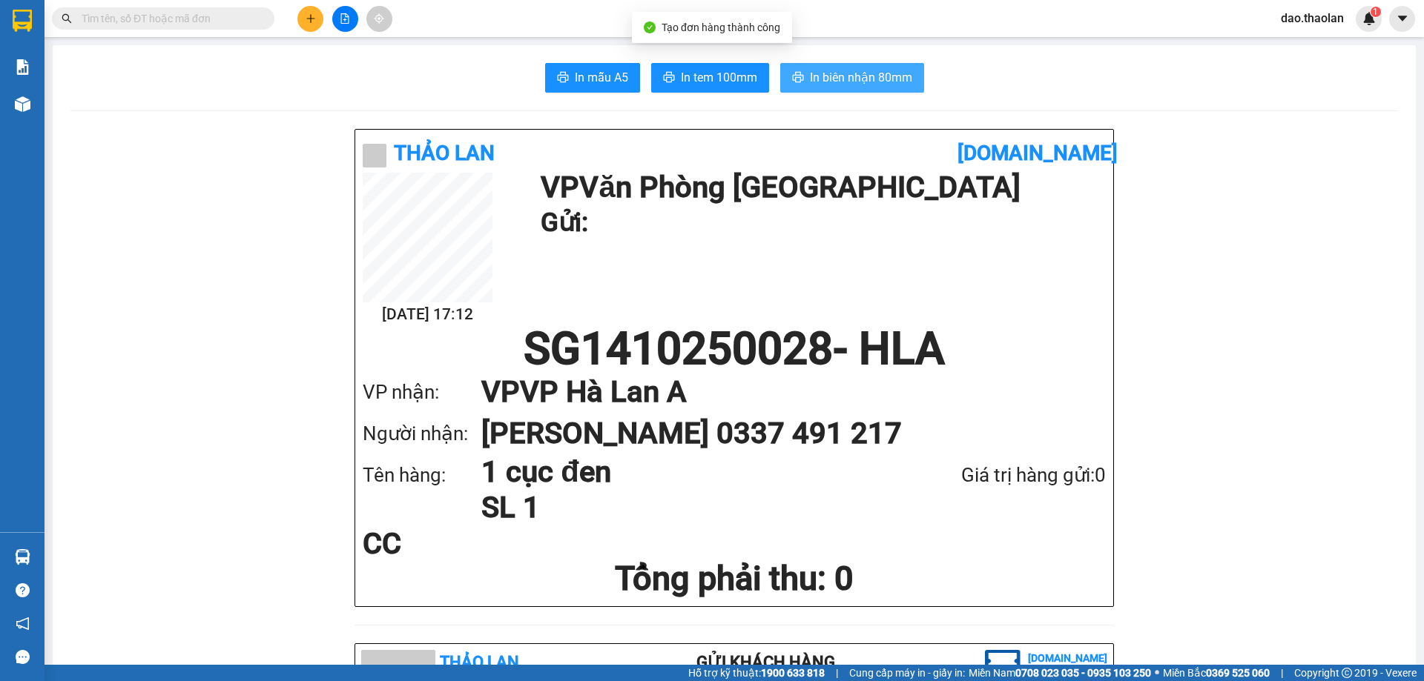
click at [815, 69] on span "In biên nhận 80mm" at bounding box center [861, 77] width 102 height 19
click at [348, 15] on icon "file-add" at bounding box center [345, 18] width 10 height 10
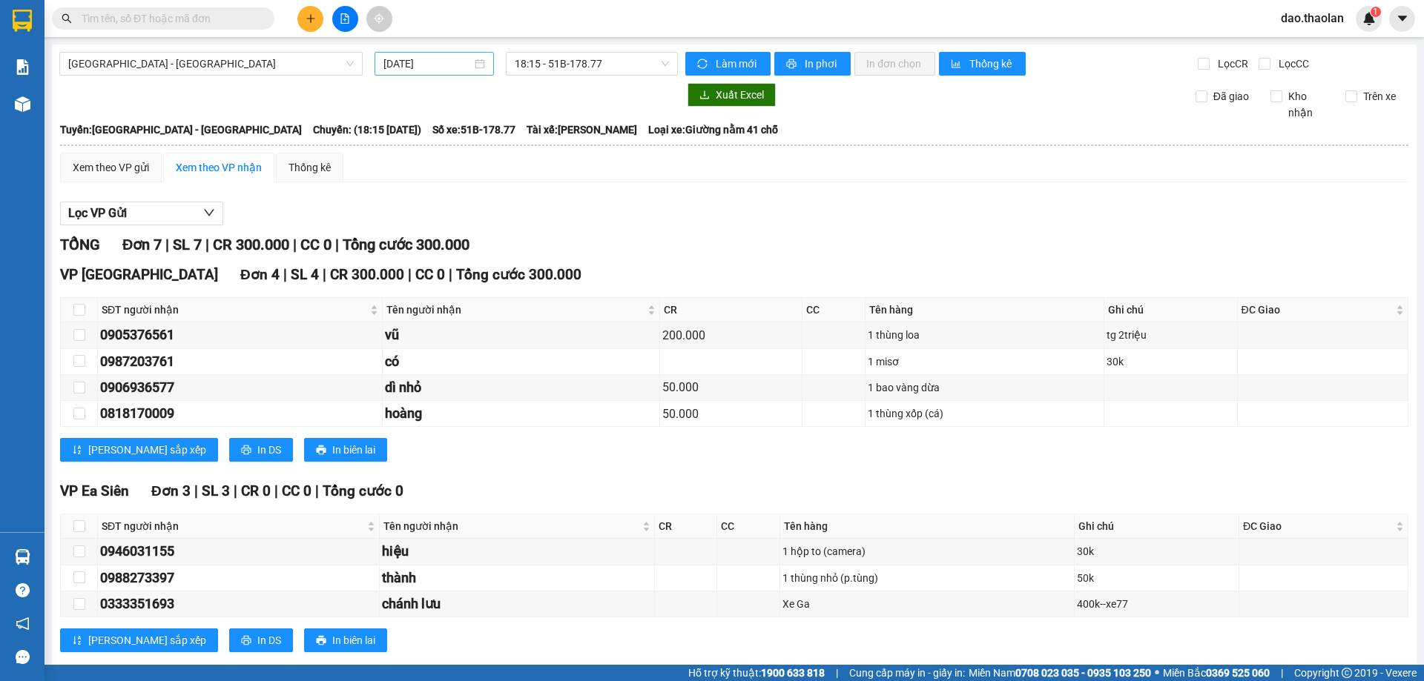
click at [400, 64] on input "14/10/2025" at bounding box center [427, 64] width 88 height 16
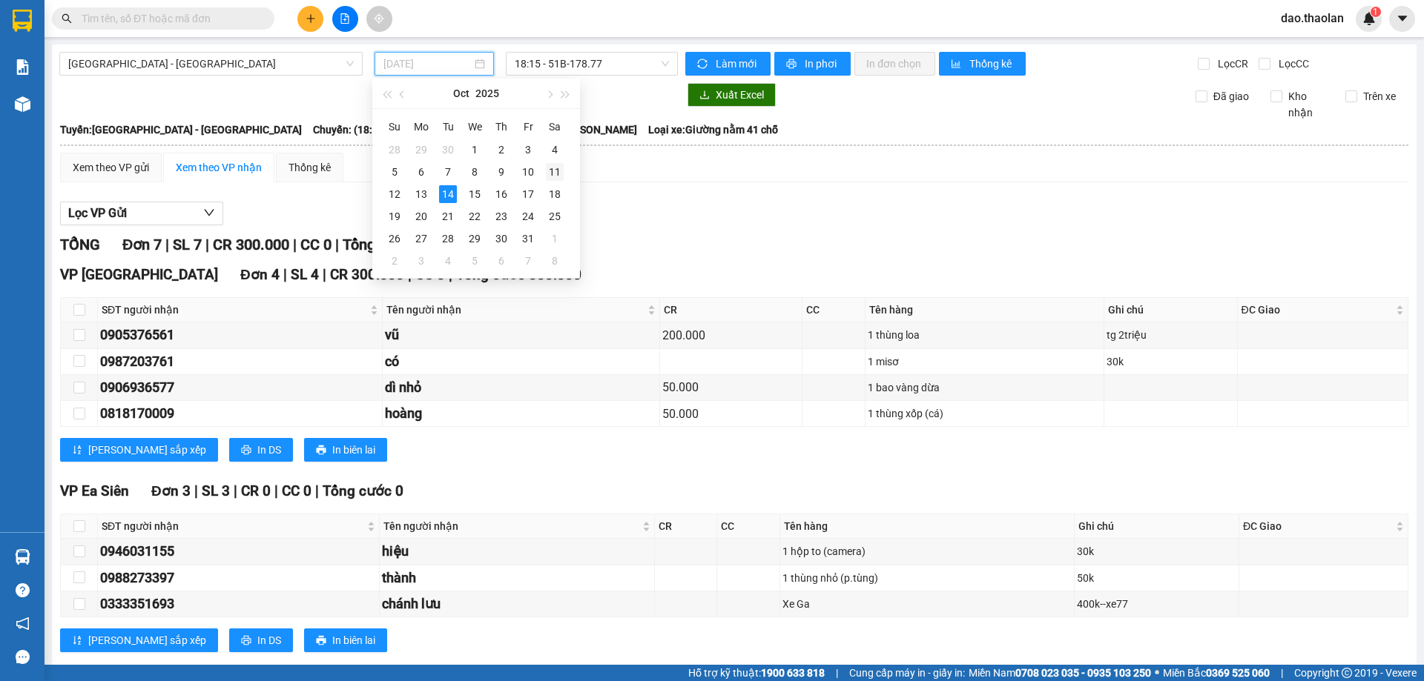
click at [550, 171] on div "11" at bounding box center [555, 172] width 18 height 18
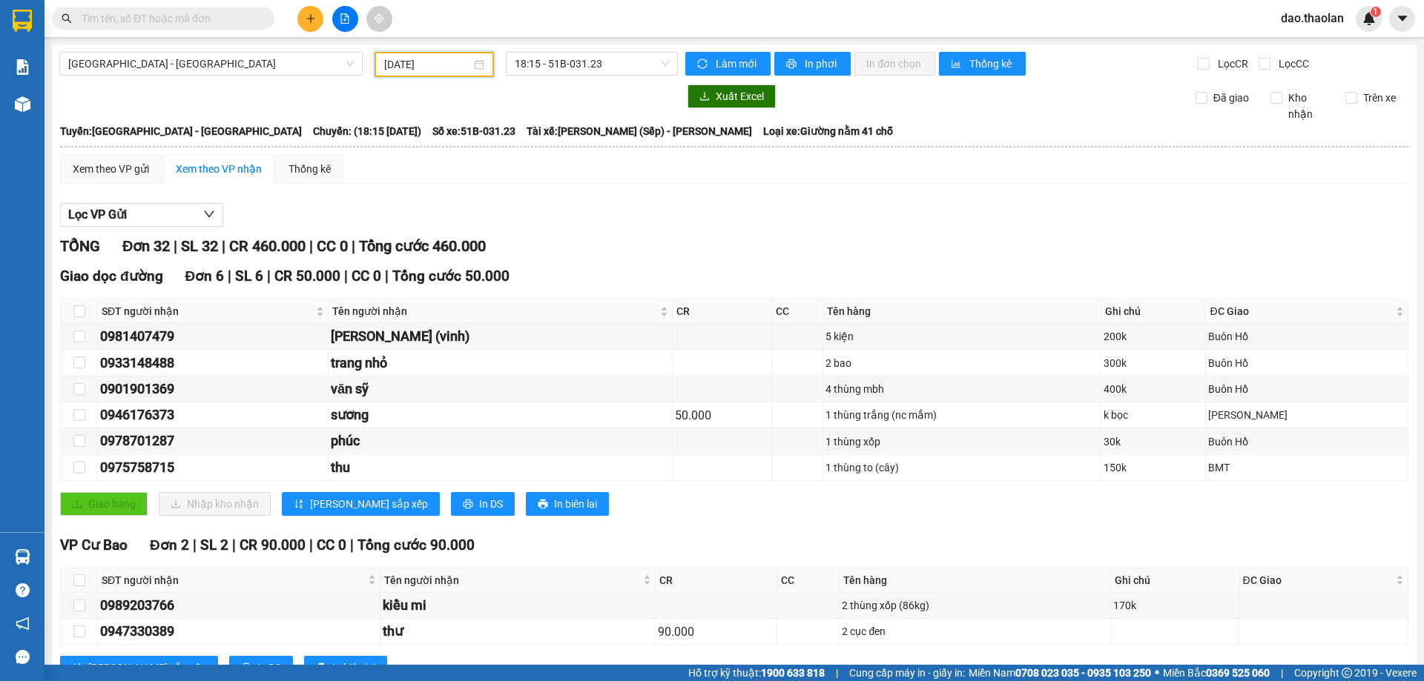
click at [406, 64] on input "11/10/2025" at bounding box center [427, 64] width 87 height 16
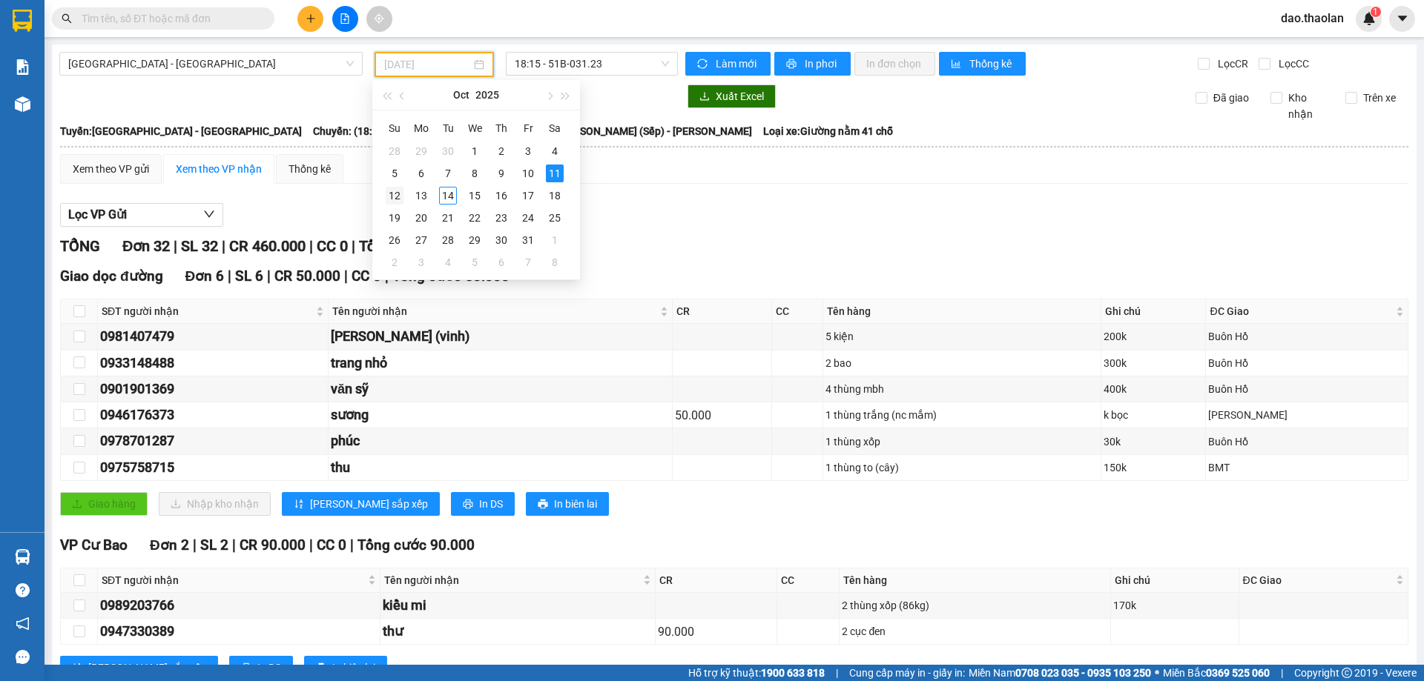
click at [390, 192] on div "12" at bounding box center [395, 196] width 18 height 18
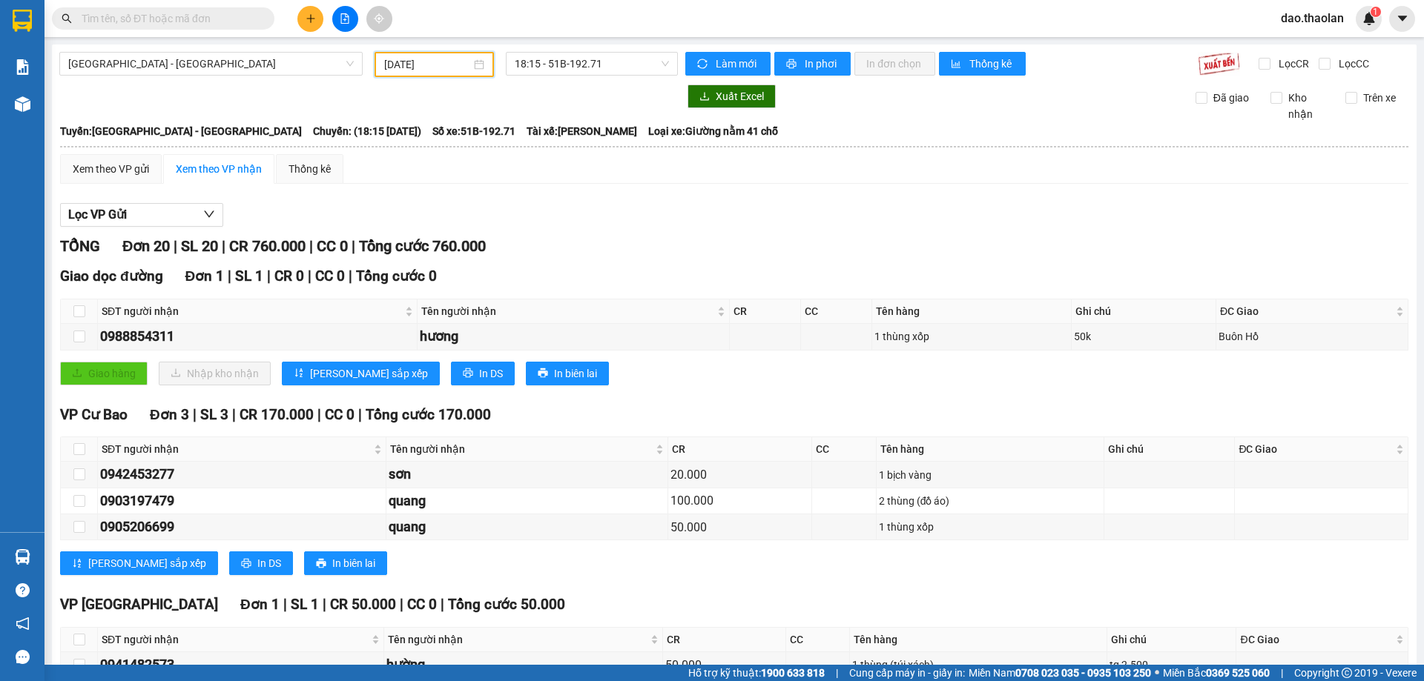
click at [446, 71] on input "12/10/2025" at bounding box center [427, 64] width 87 height 16
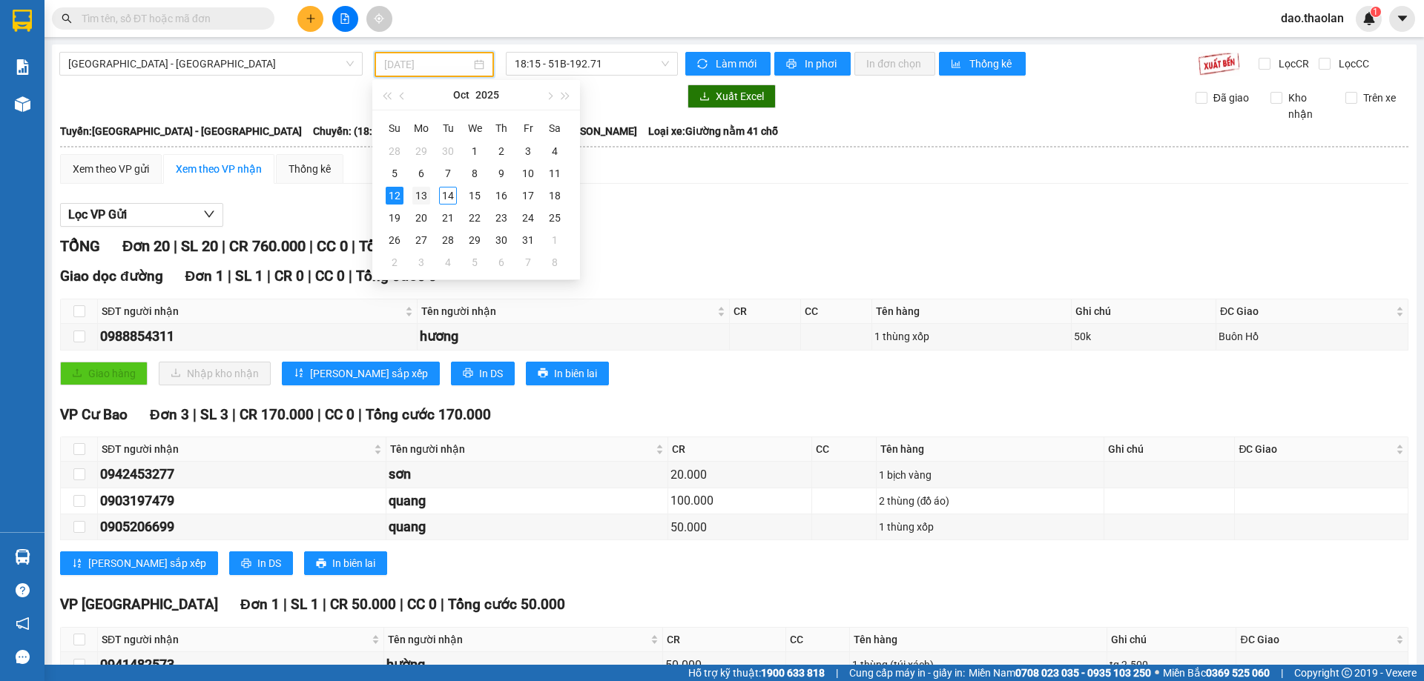
click at [432, 198] on td "13" at bounding box center [421, 196] width 27 height 22
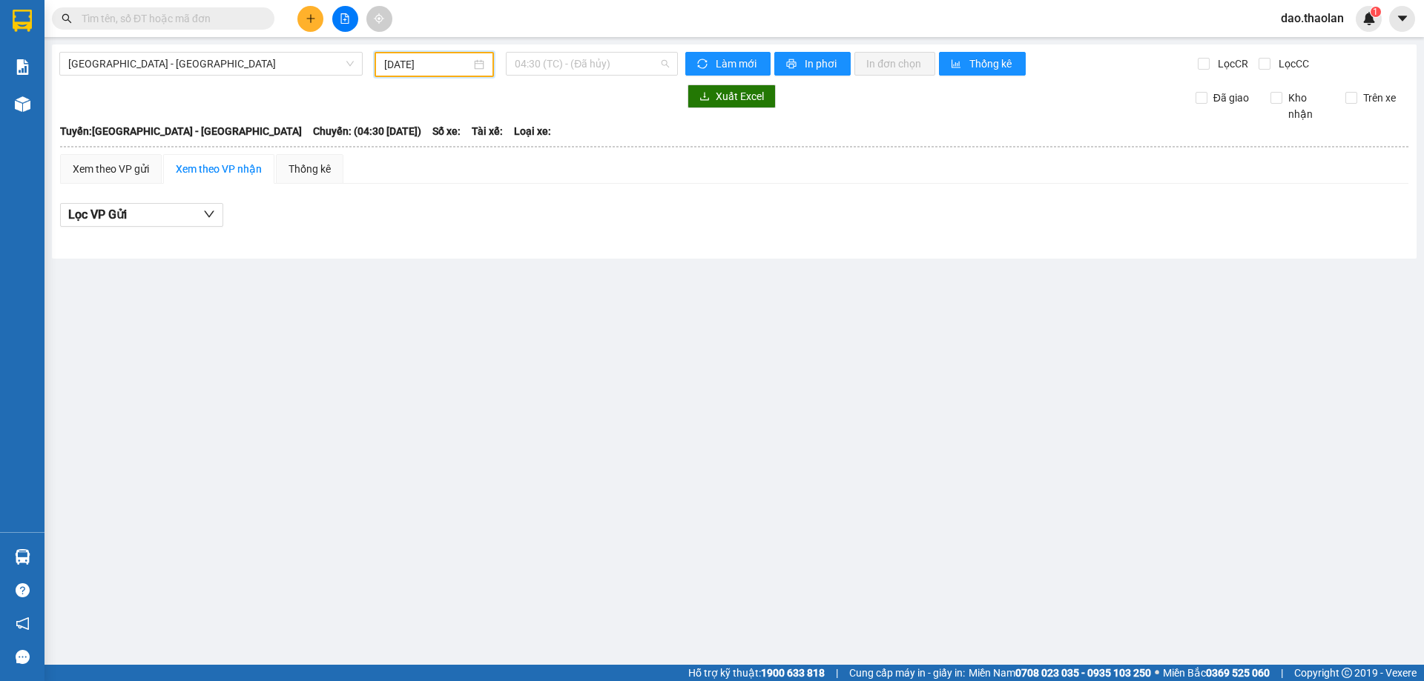
drag, startPoint x: 564, startPoint y: 60, endPoint x: 576, endPoint y: 104, distance: 45.3
click at [570, 71] on span "04:30 (TC) - (Đã hủy)" at bounding box center [592, 64] width 154 height 22
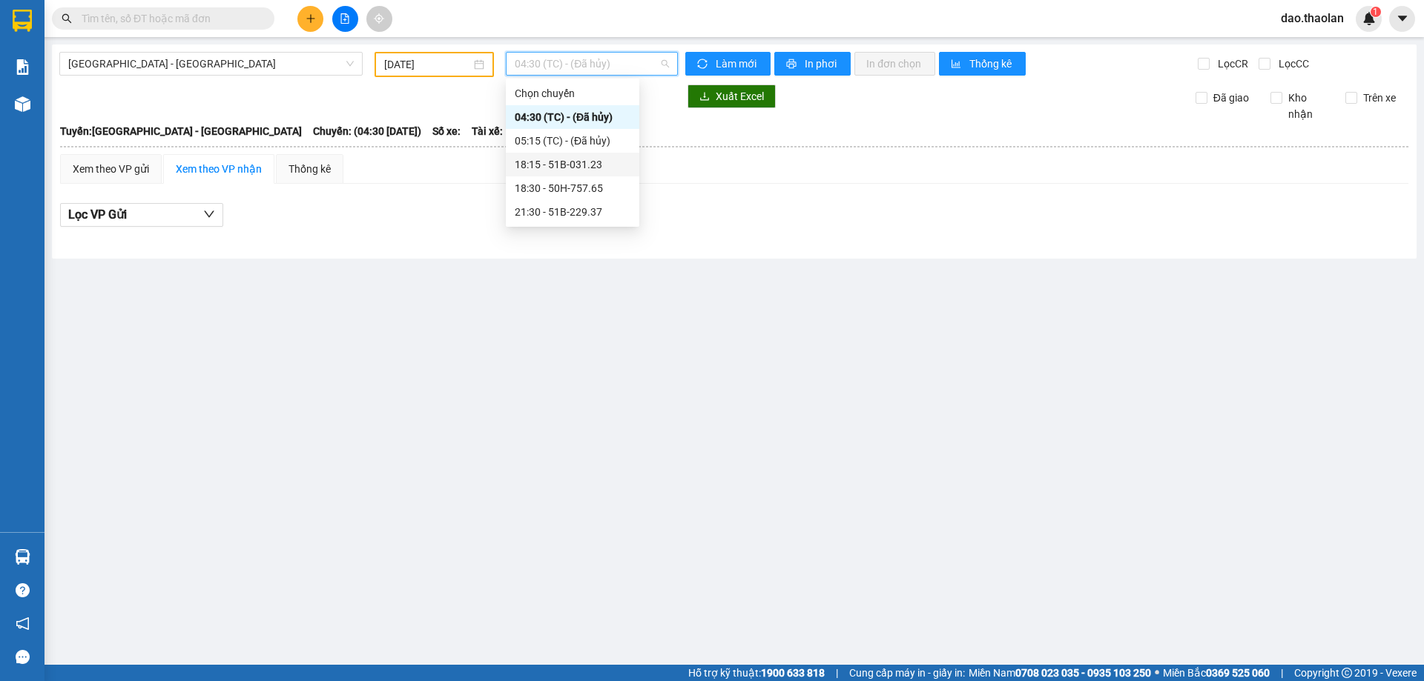
click at [585, 162] on div "18:15 - 51B-031.23" at bounding box center [573, 164] width 116 height 16
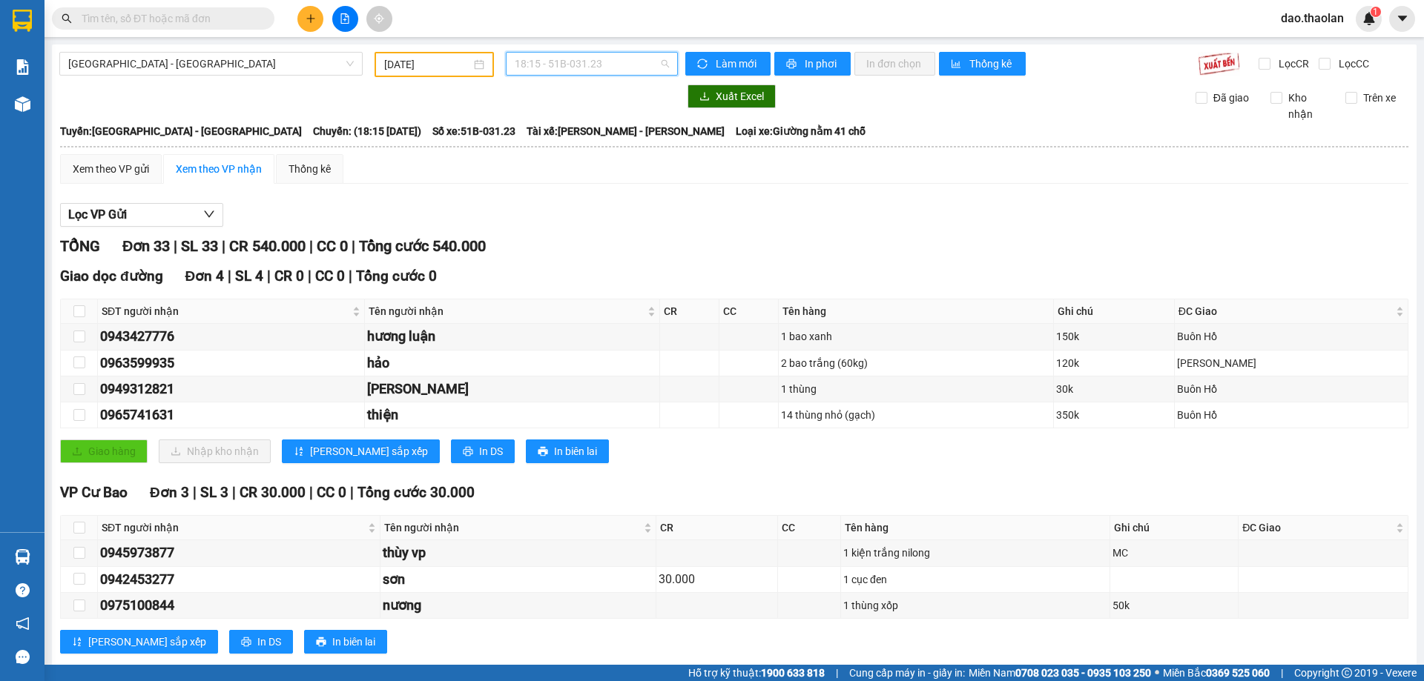
click at [547, 57] on span "18:15 - 51B-031.23" at bounding box center [592, 64] width 154 height 22
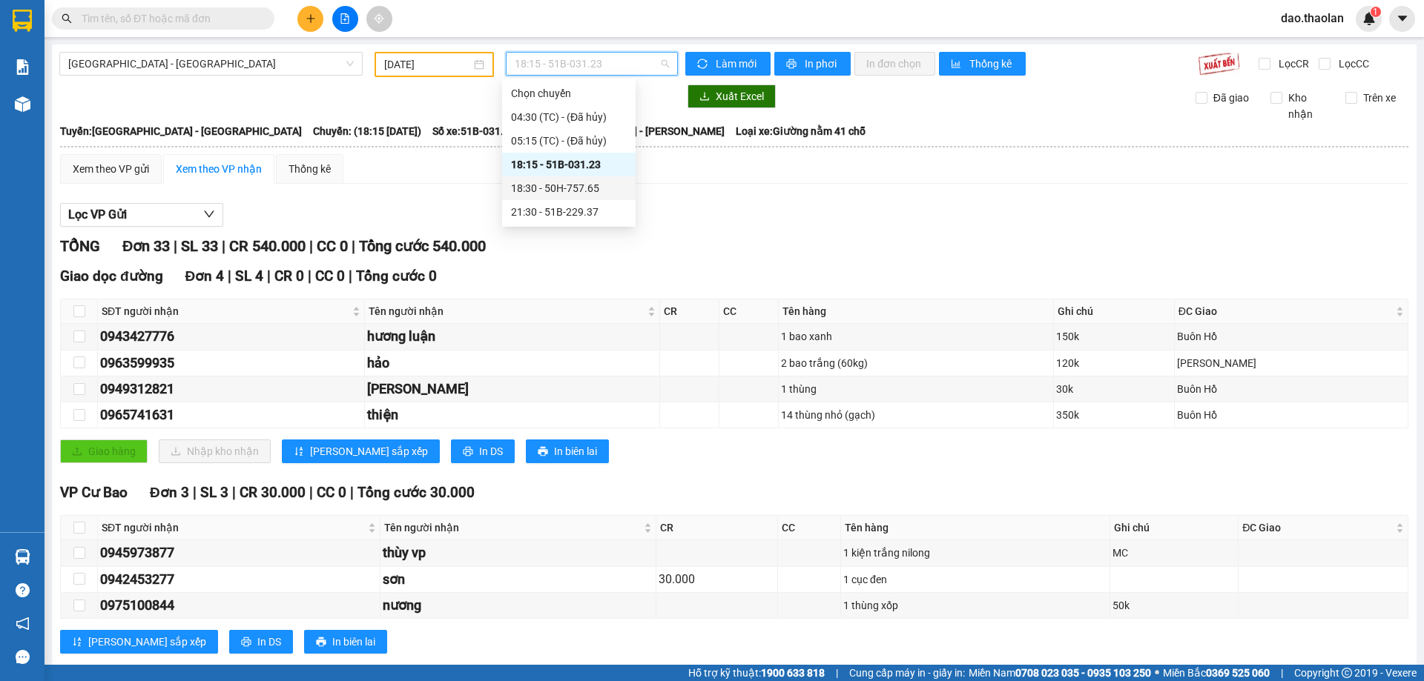
click at [552, 188] on div "18:30 - 50H-757.65" at bounding box center [569, 188] width 116 height 16
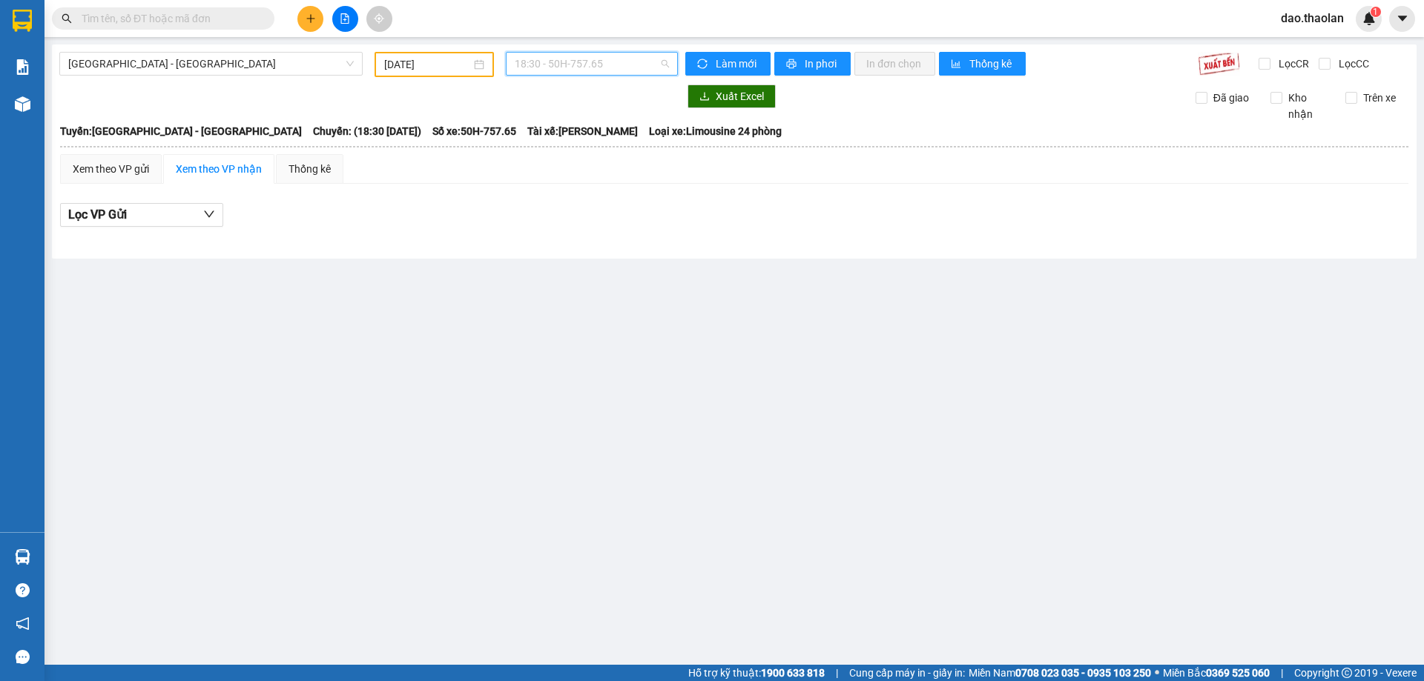
click at [607, 62] on span "18:30 - 50H-757.65" at bounding box center [592, 64] width 154 height 22
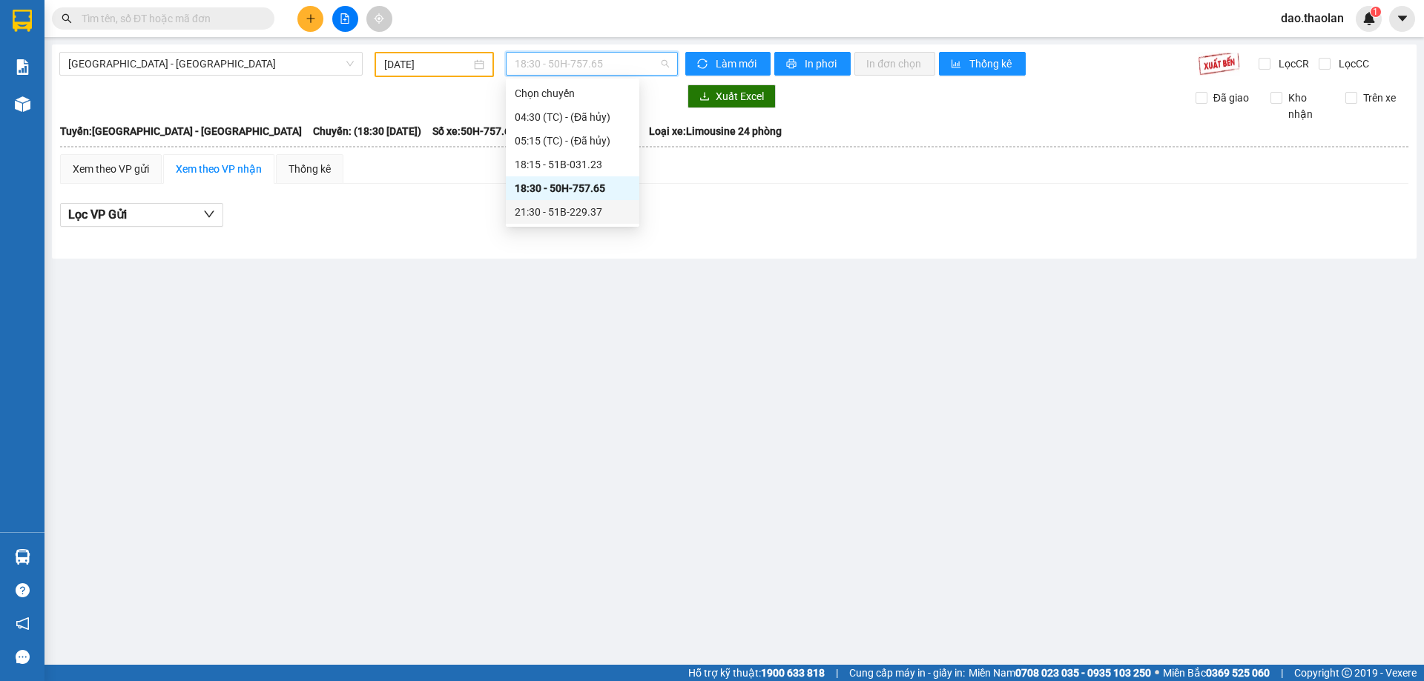
click at [576, 220] on div "21:30 - 51B-229.37" at bounding box center [572, 212] width 133 height 24
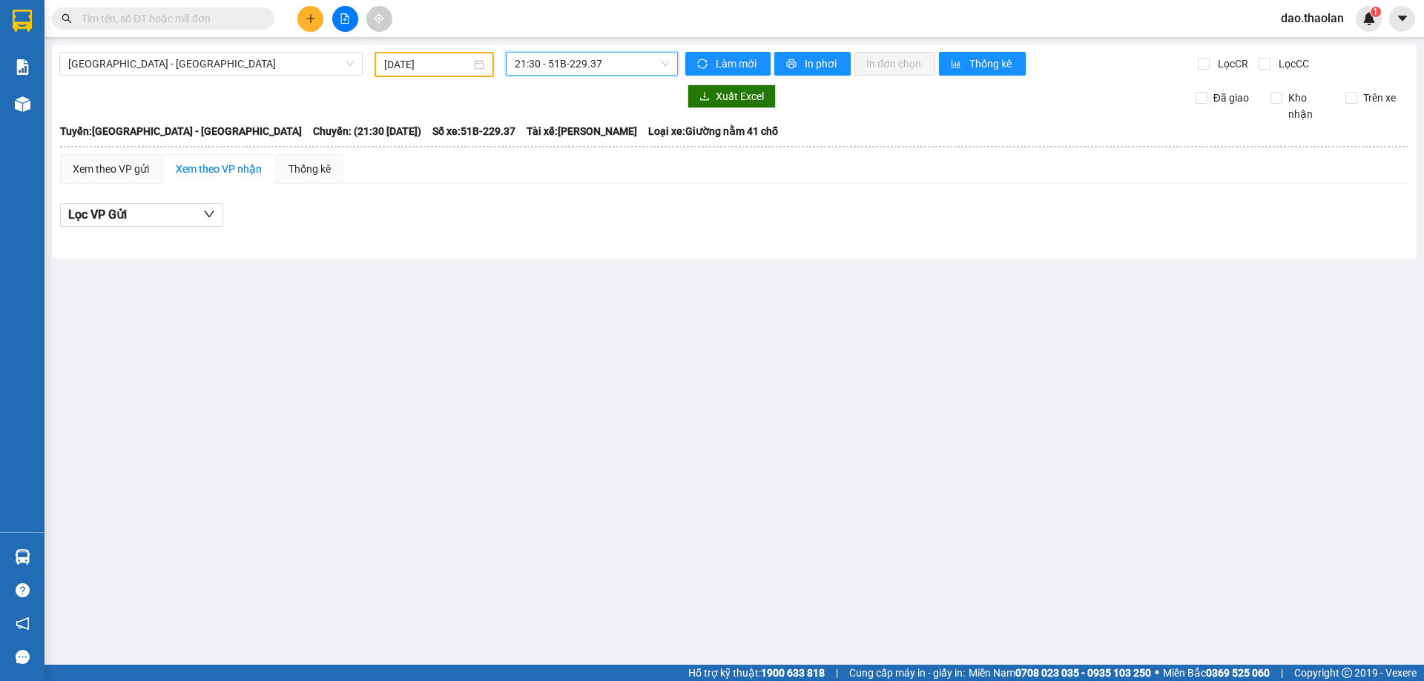
click at [434, 68] on input "13/10/2025" at bounding box center [427, 64] width 87 height 16
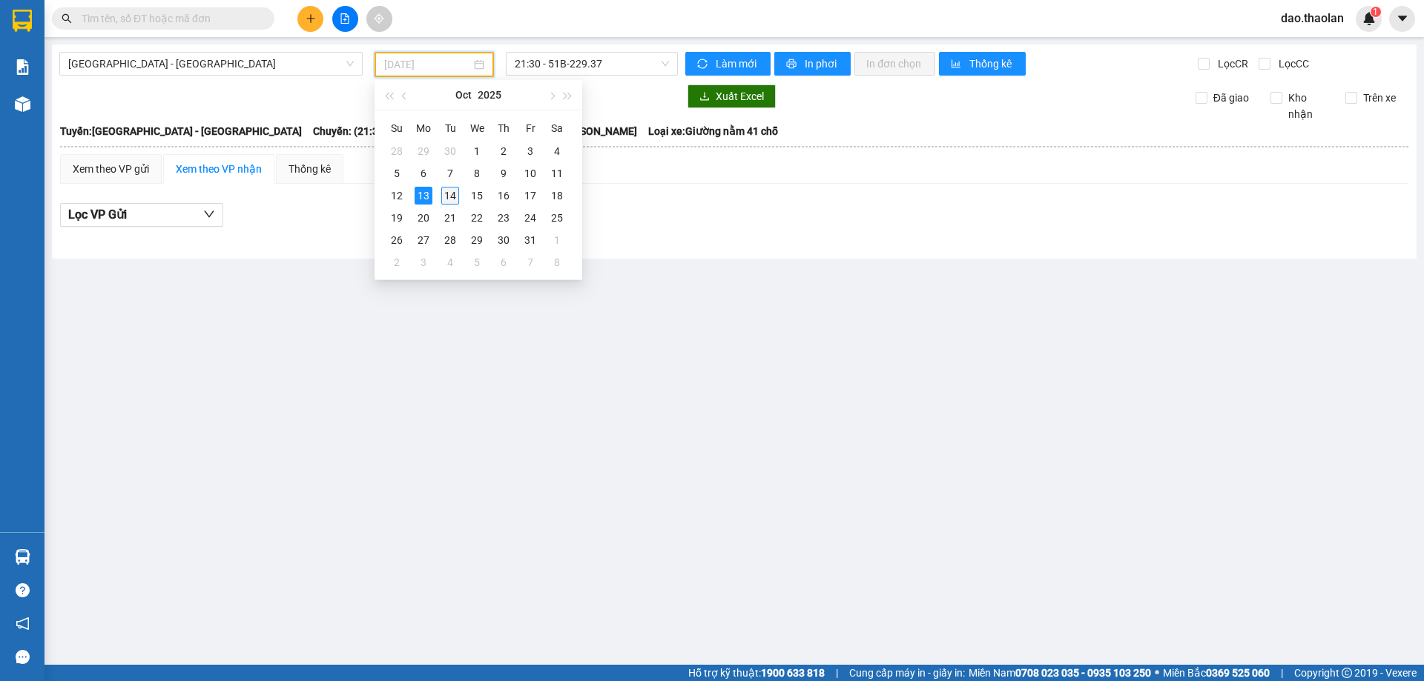
click at [457, 191] on div "14" at bounding box center [450, 196] width 18 height 18
type input "14/10/2025"
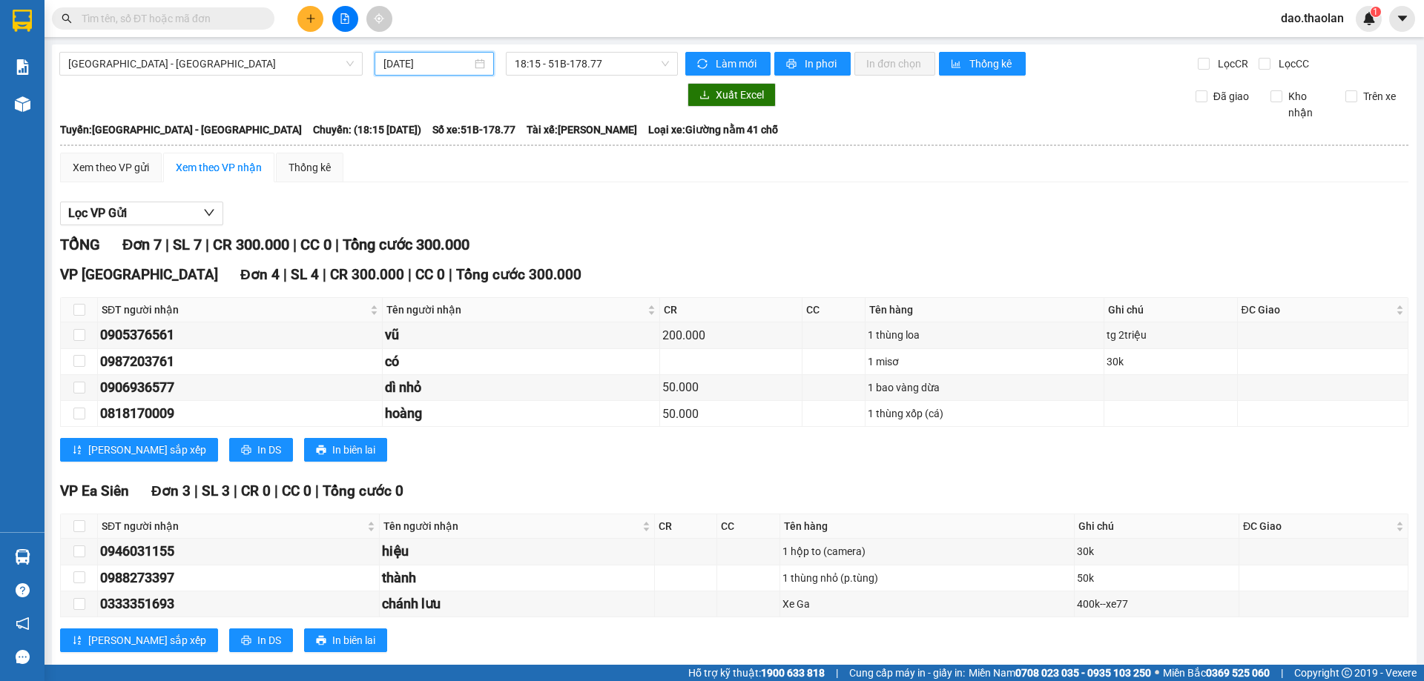
scroll to position [29, 0]
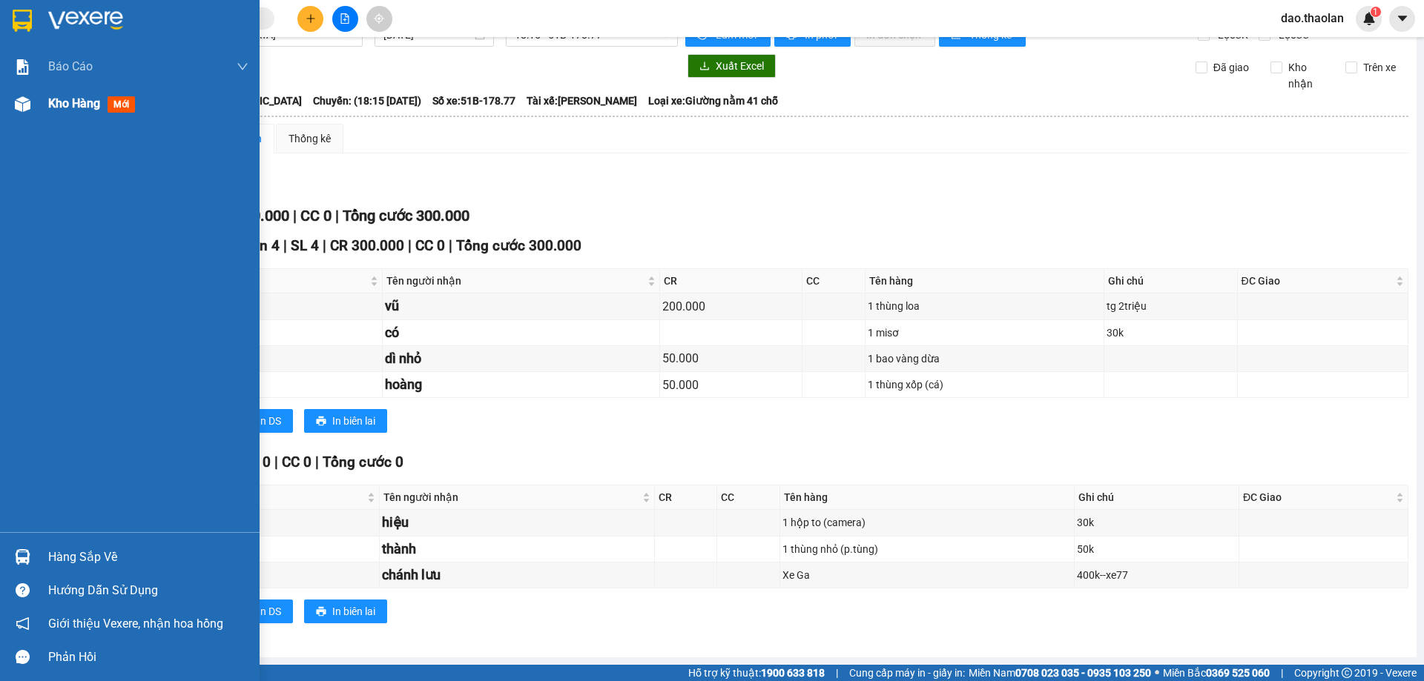
click at [32, 105] on div at bounding box center [23, 104] width 26 height 26
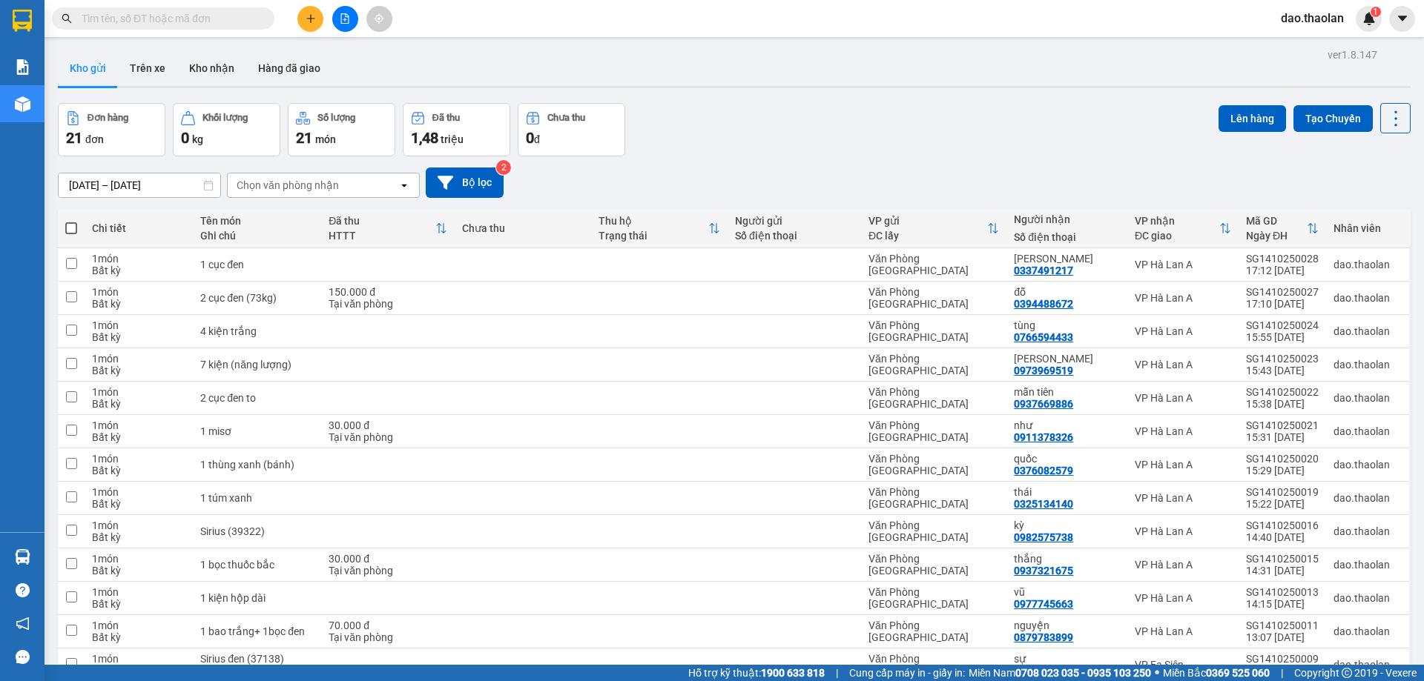
click at [71, 224] on span at bounding box center [71, 228] width 12 height 12
click at [71, 221] on input "checkbox" at bounding box center [71, 221] width 0 height 0
checkbox input "true"
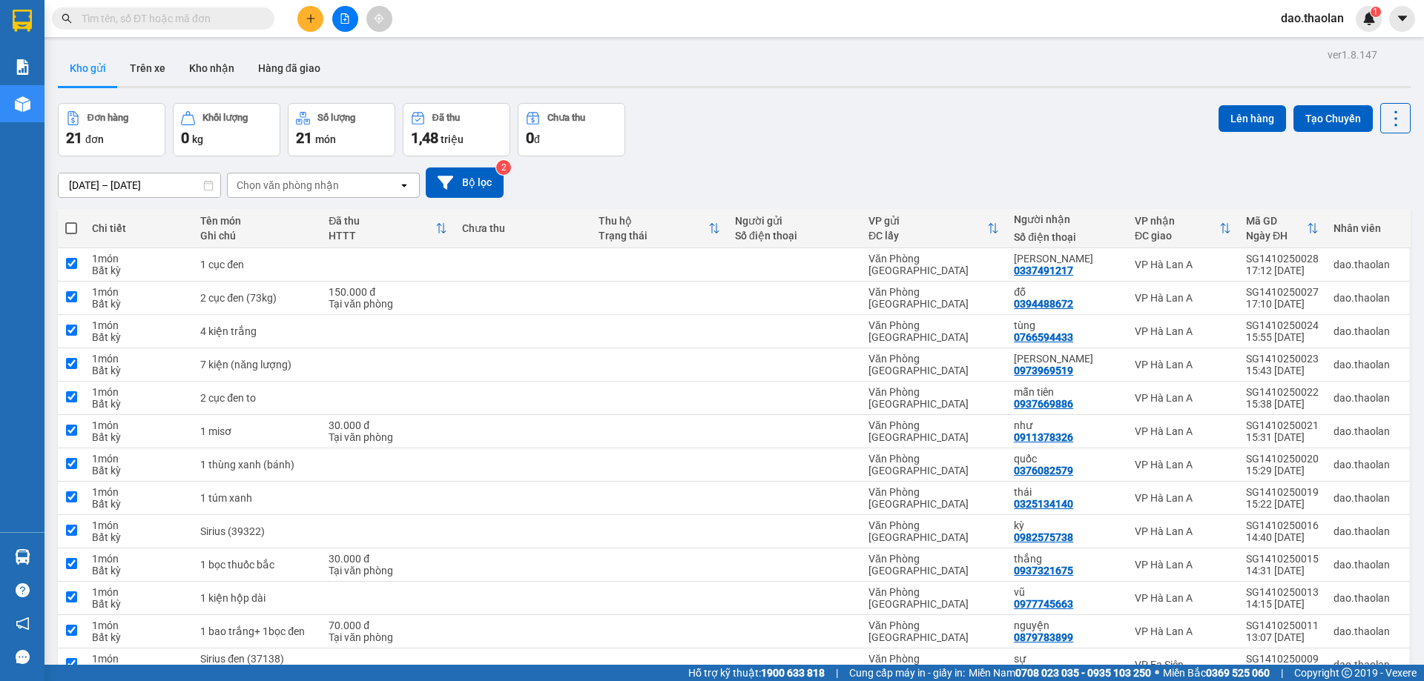
checkbox input "true"
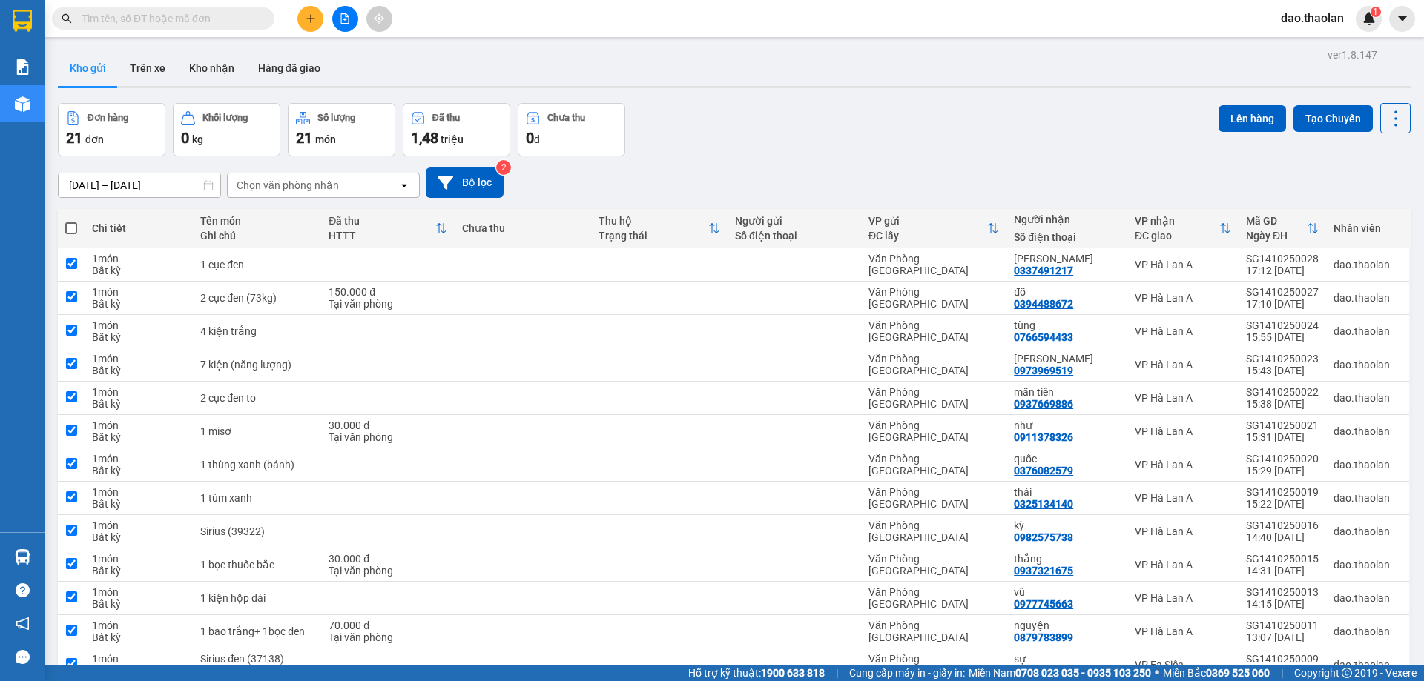
checkbox input "true"
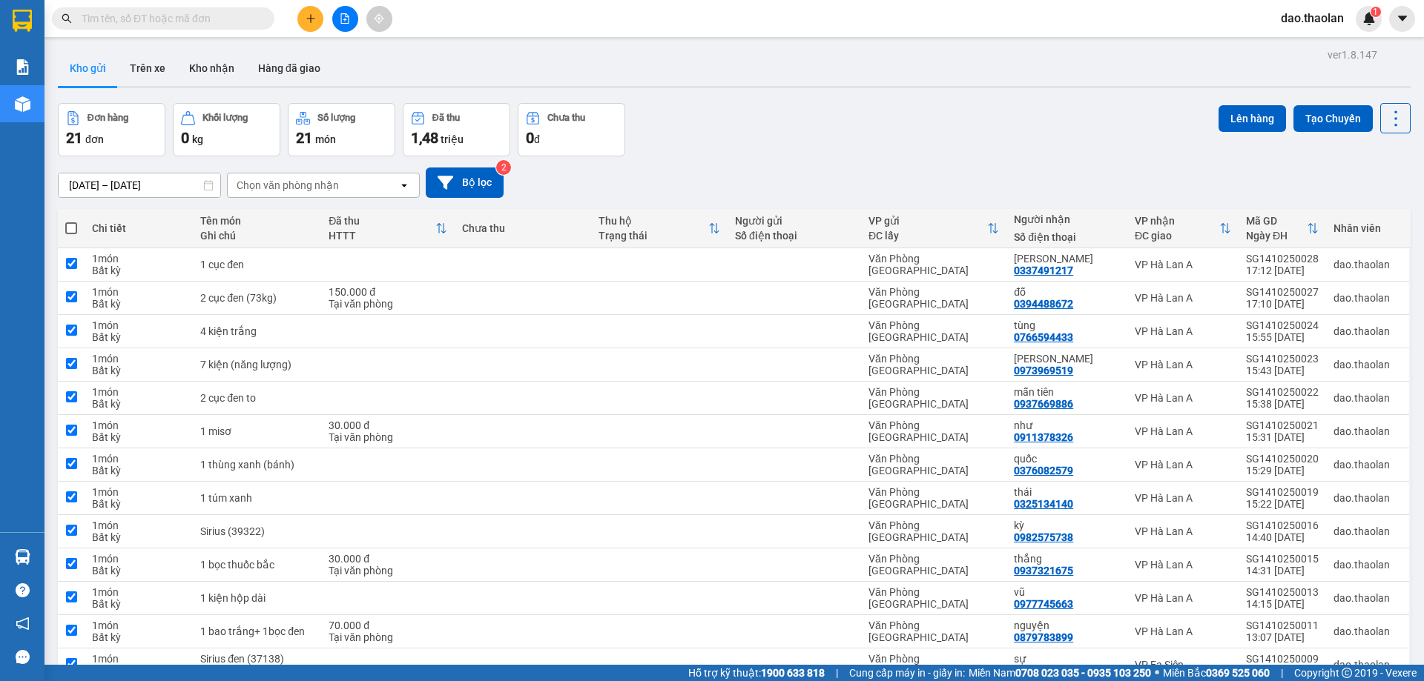
checkbox input "true"
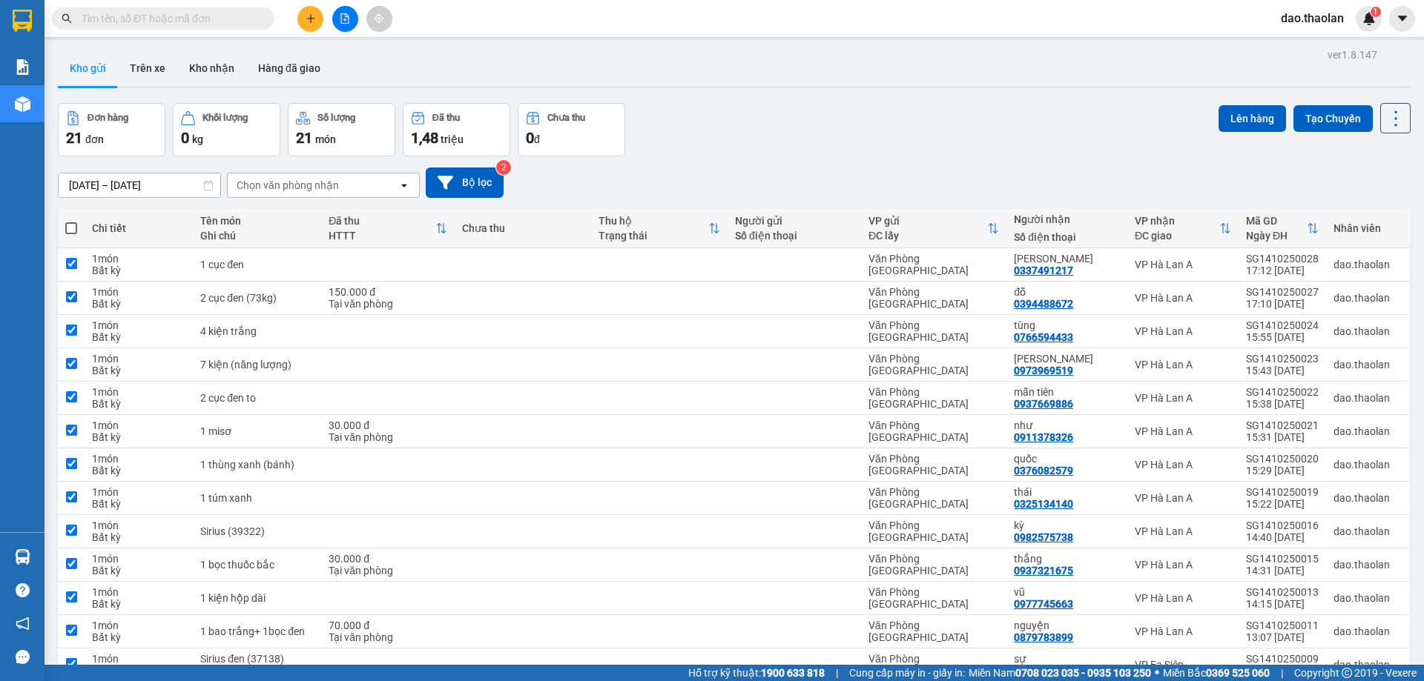
checkbox input "true"
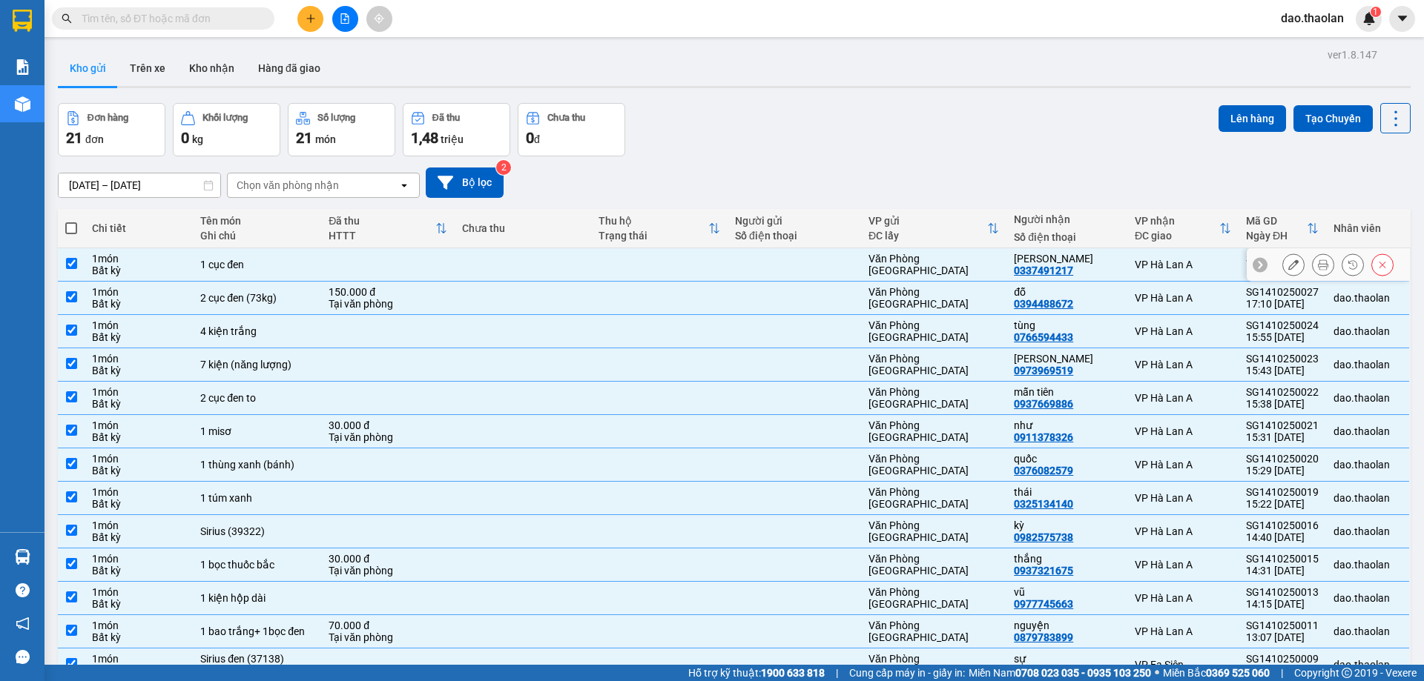
scroll to position [345, 0]
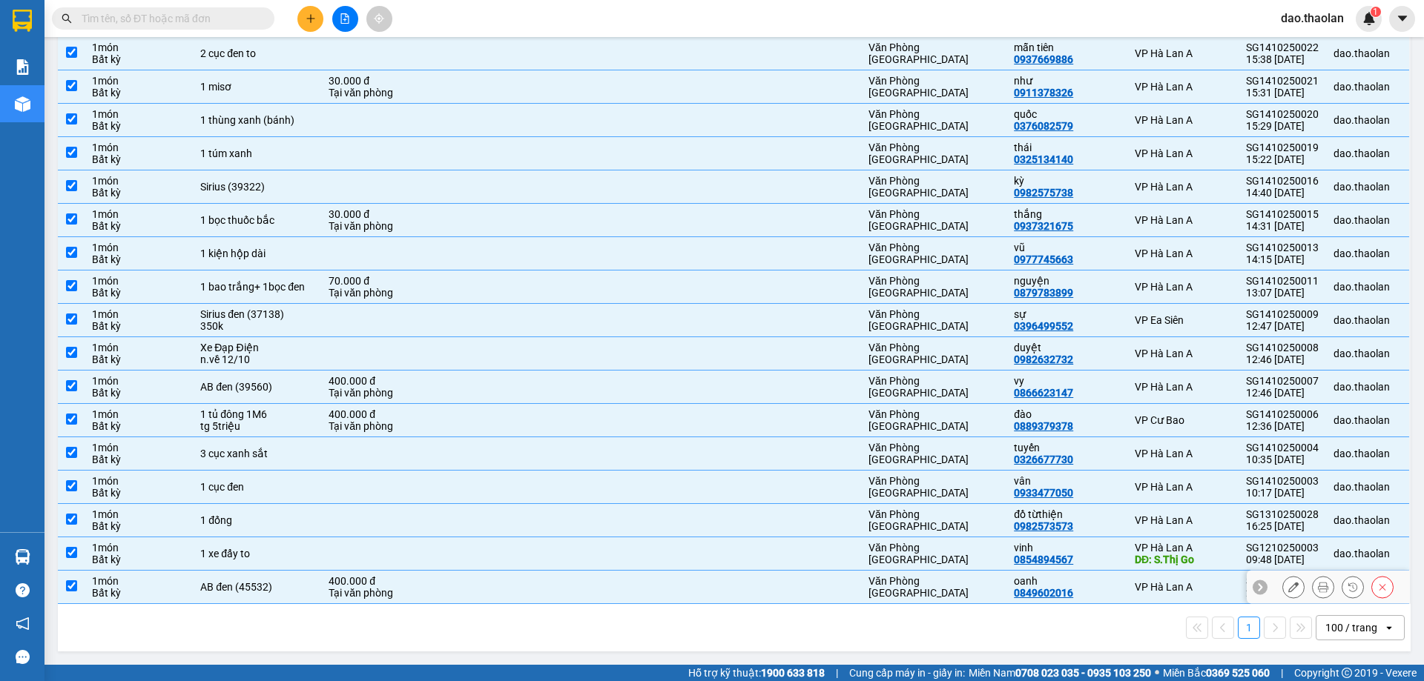
click at [443, 584] on div "400.000 đ" at bounding box center [388, 581] width 119 height 12
checkbox input "false"
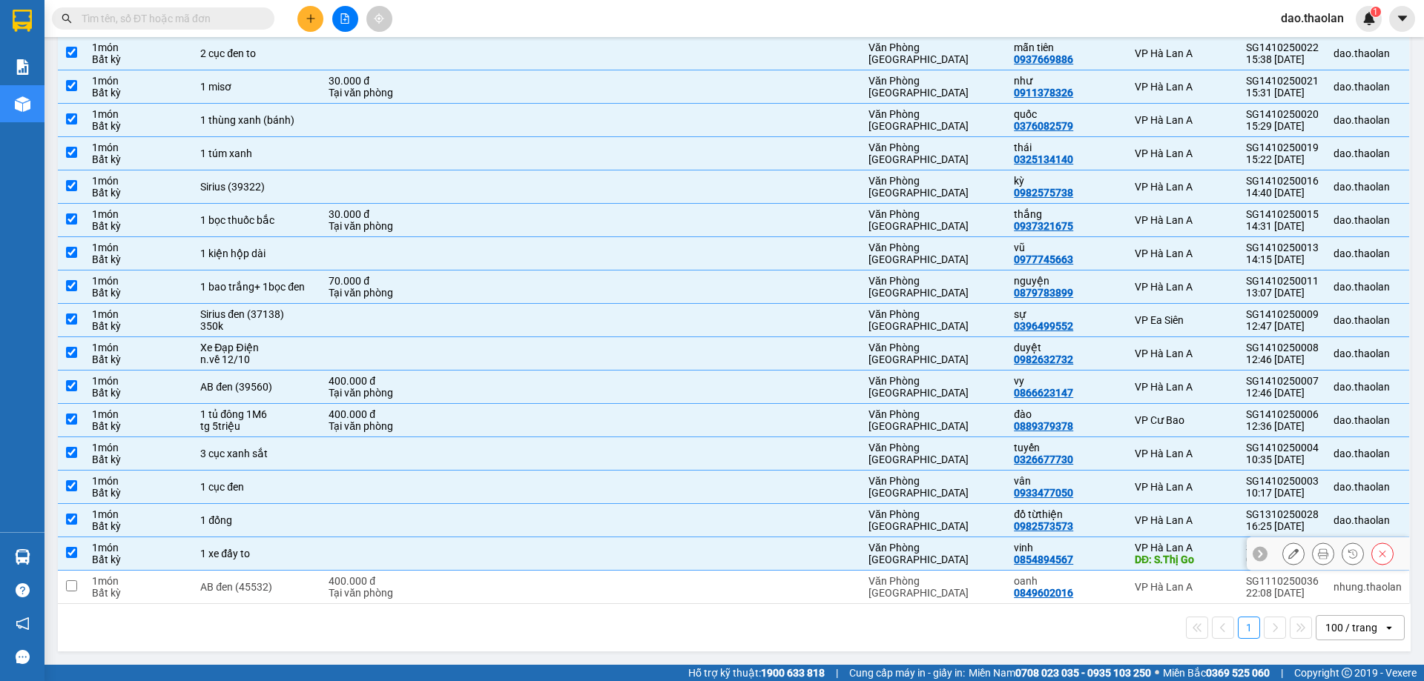
click at [429, 544] on td at bounding box center [387, 554] width 133 height 33
checkbox input "false"
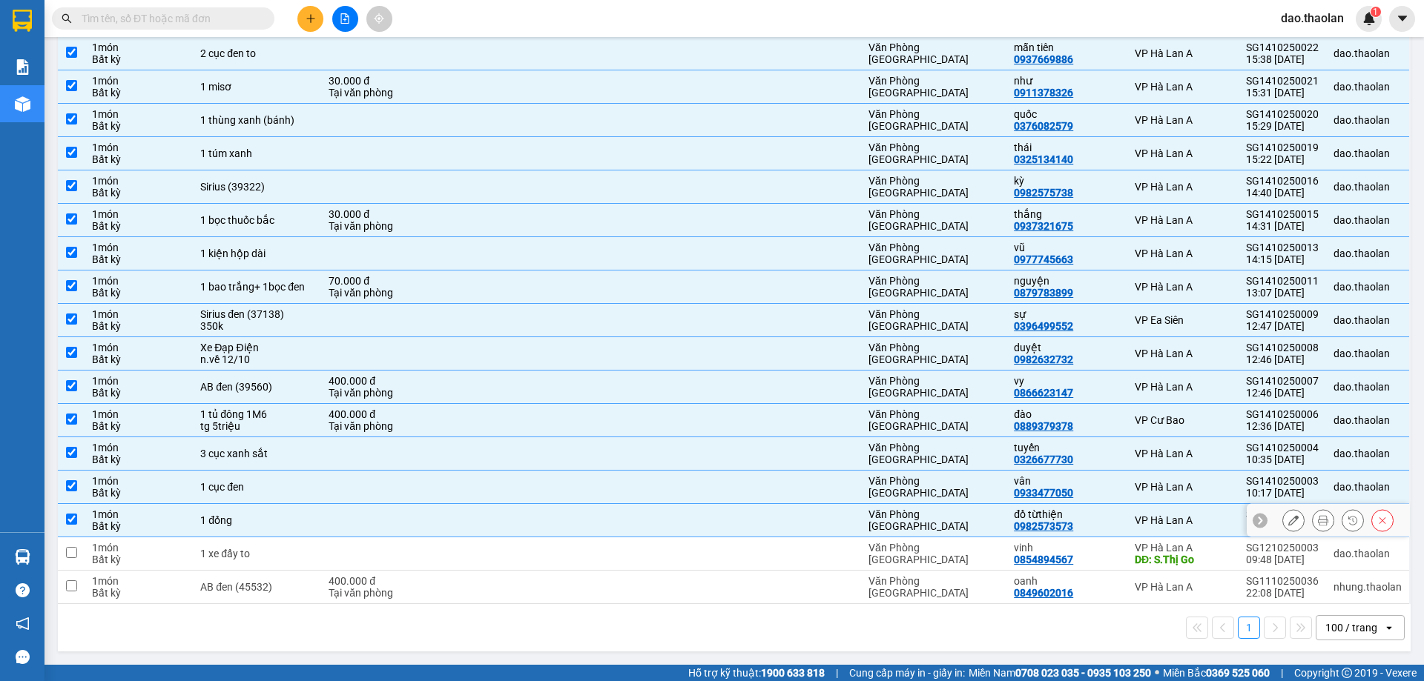
click at [420, 515] on td at bounding box center [387, 520] width 133 height 33
checkbox input "false"
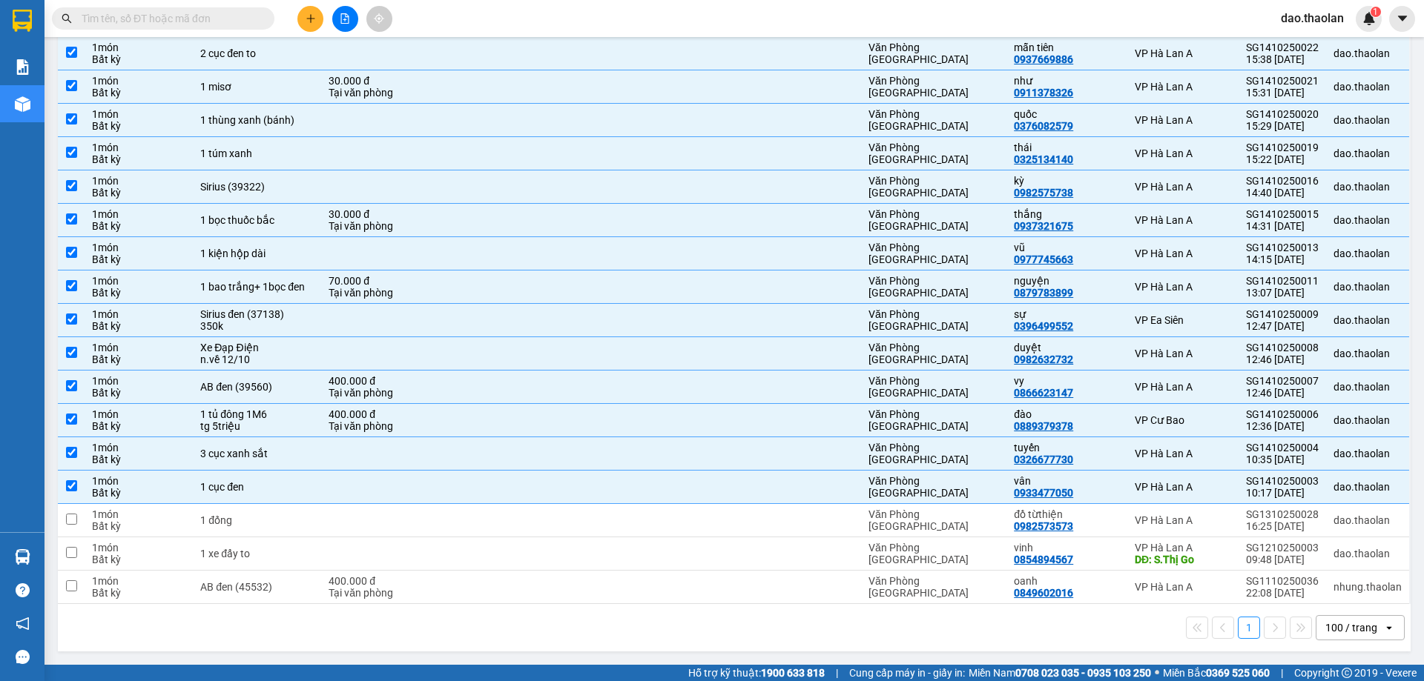
scroll to position [48, 0]
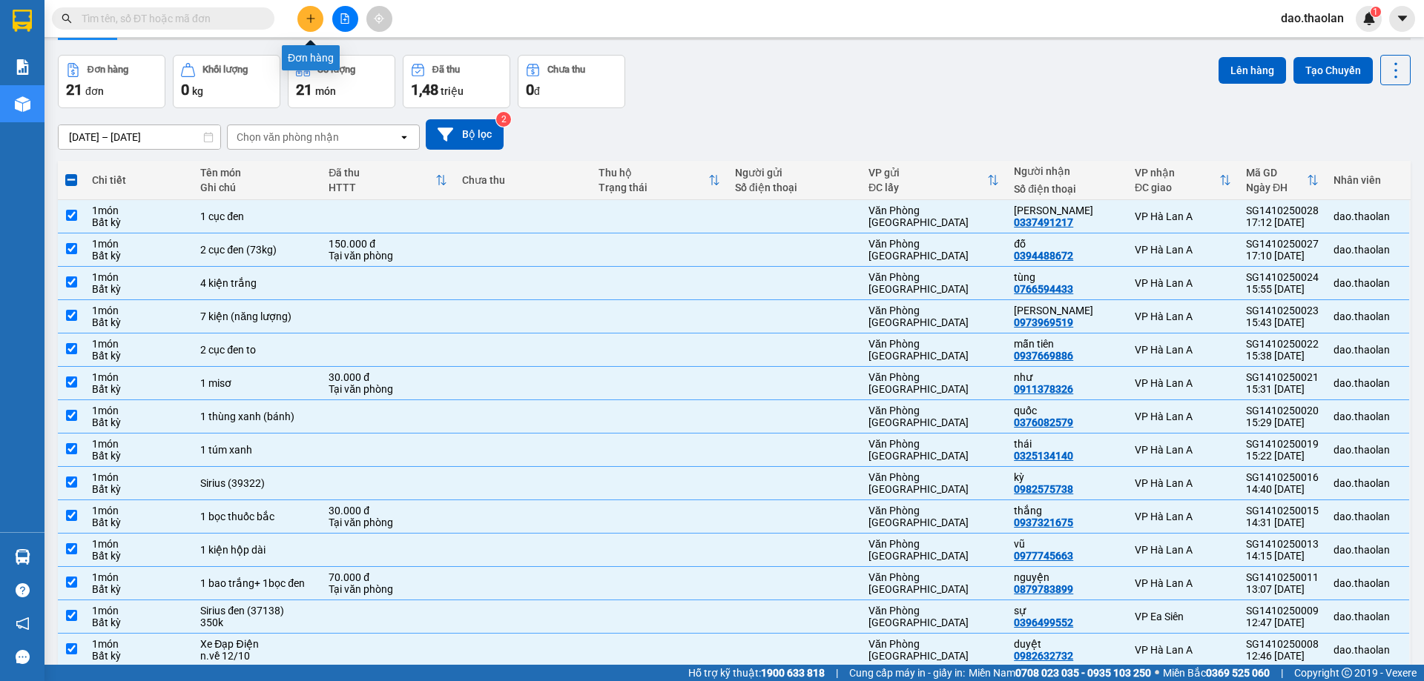
click at [314, 17] on icon "plus" at bounding box center [311, 18] width 10 height 10
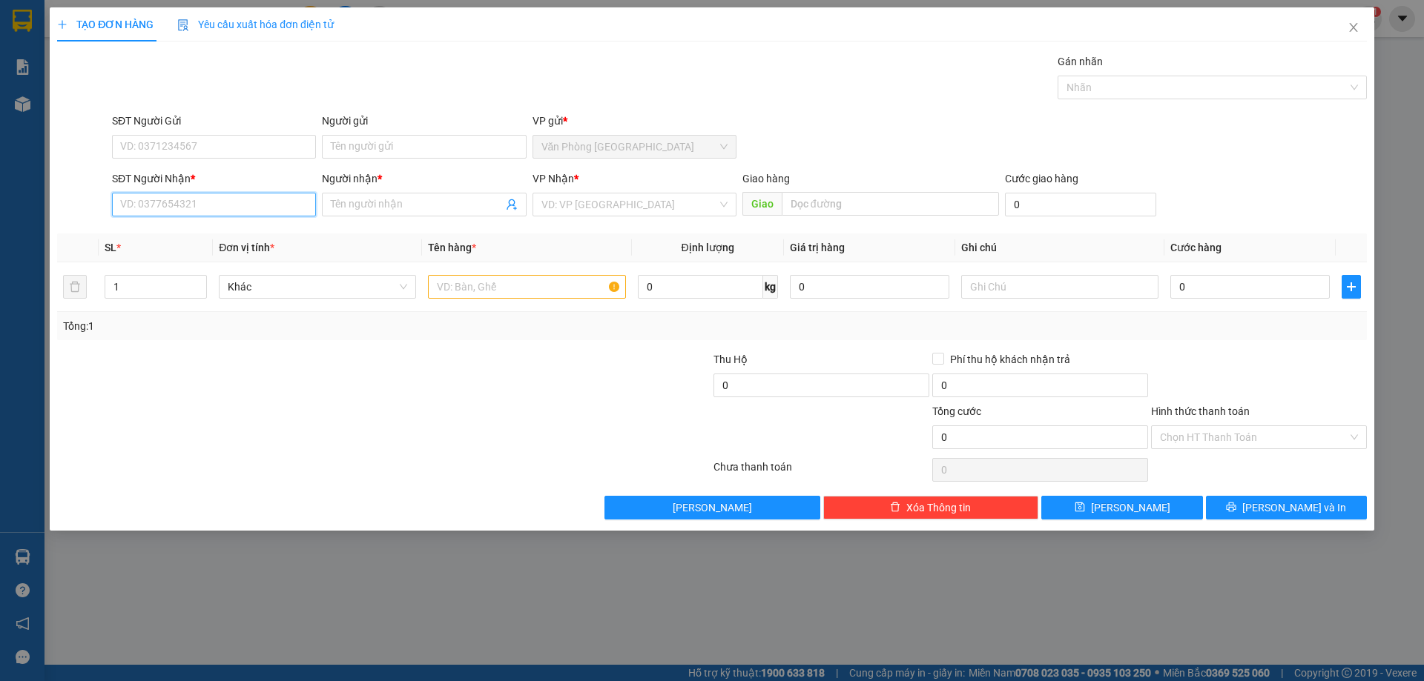
click at [272, 207] on input "SĐT Người Nhận *" at bounding box center [214, 205] width 204 height 24
type input "0935963991"
click at [414, 203] on input "Người nhận *" at bounding box center [416, 205] width 171 height 16
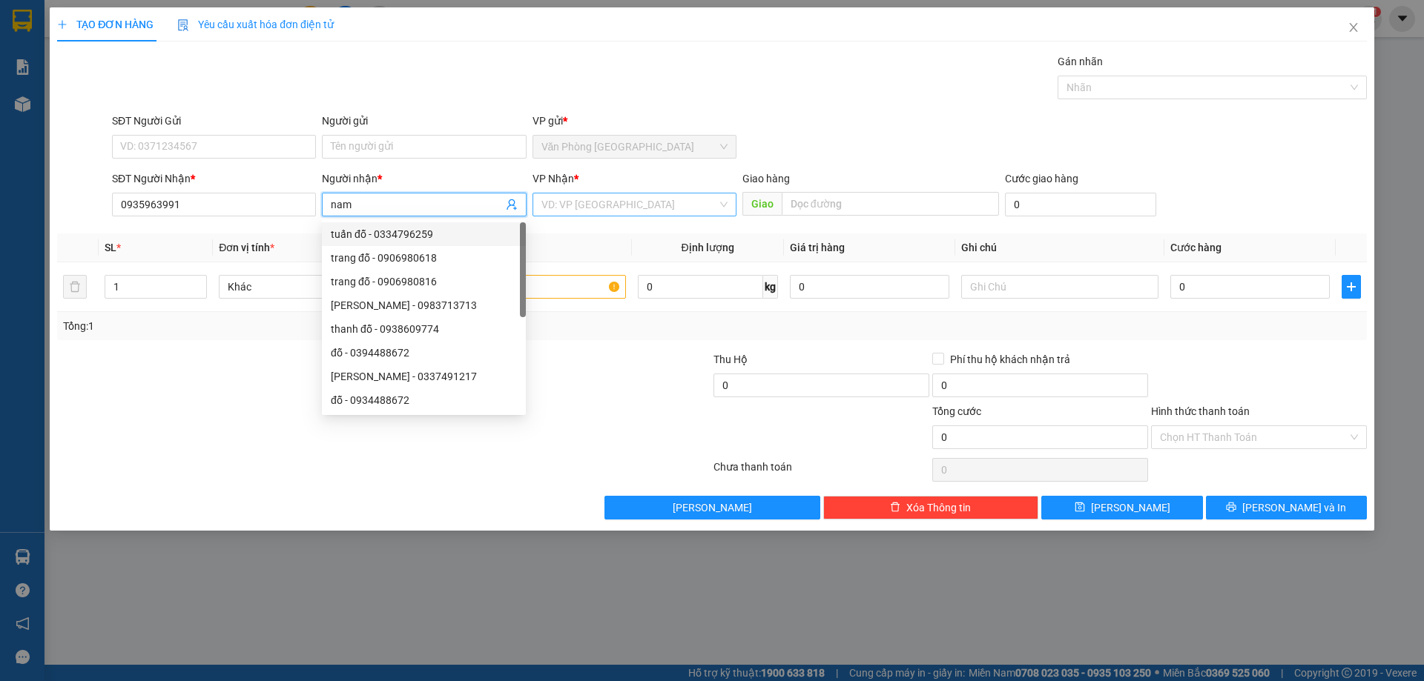
type input "nam"
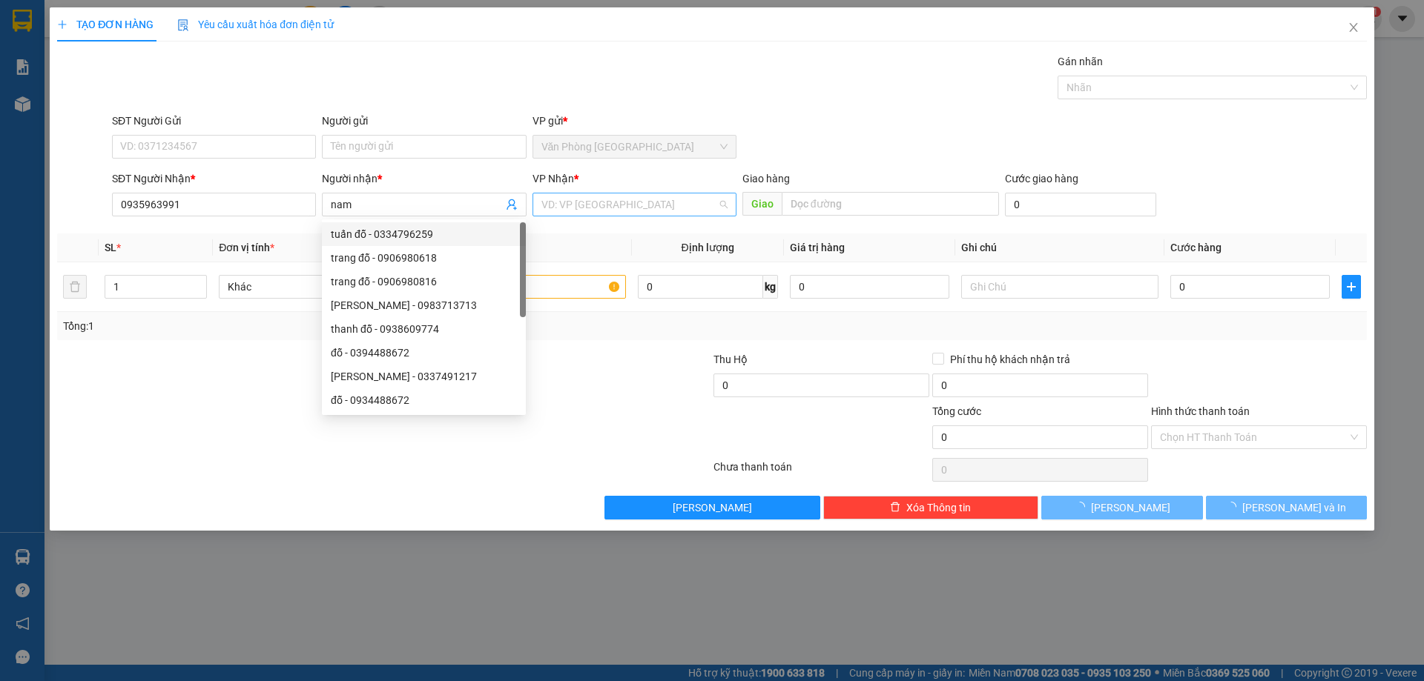
click at [609, 199] on input "search" at bounding box center [629, 205] width 176 height 22
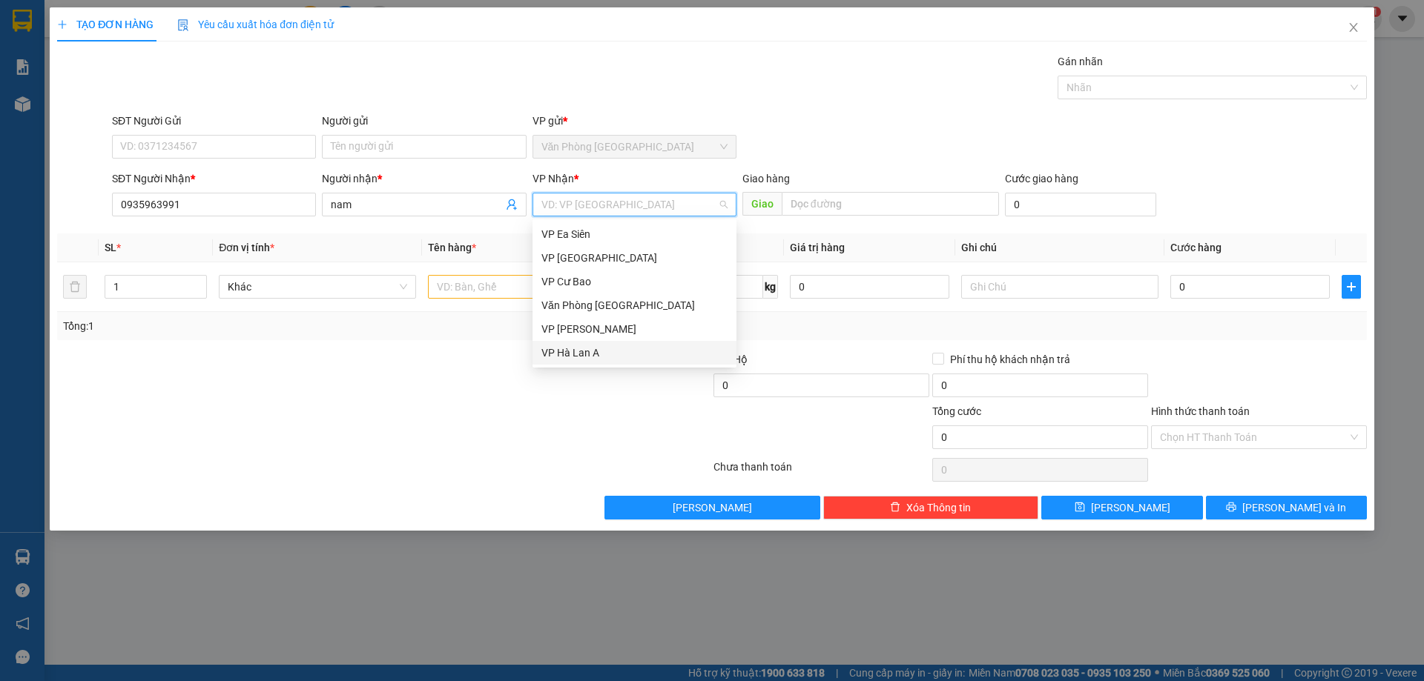
click at [596, 350] on div "VP Hà Lan A" at bounding box center [634, 353] width 186 height 16
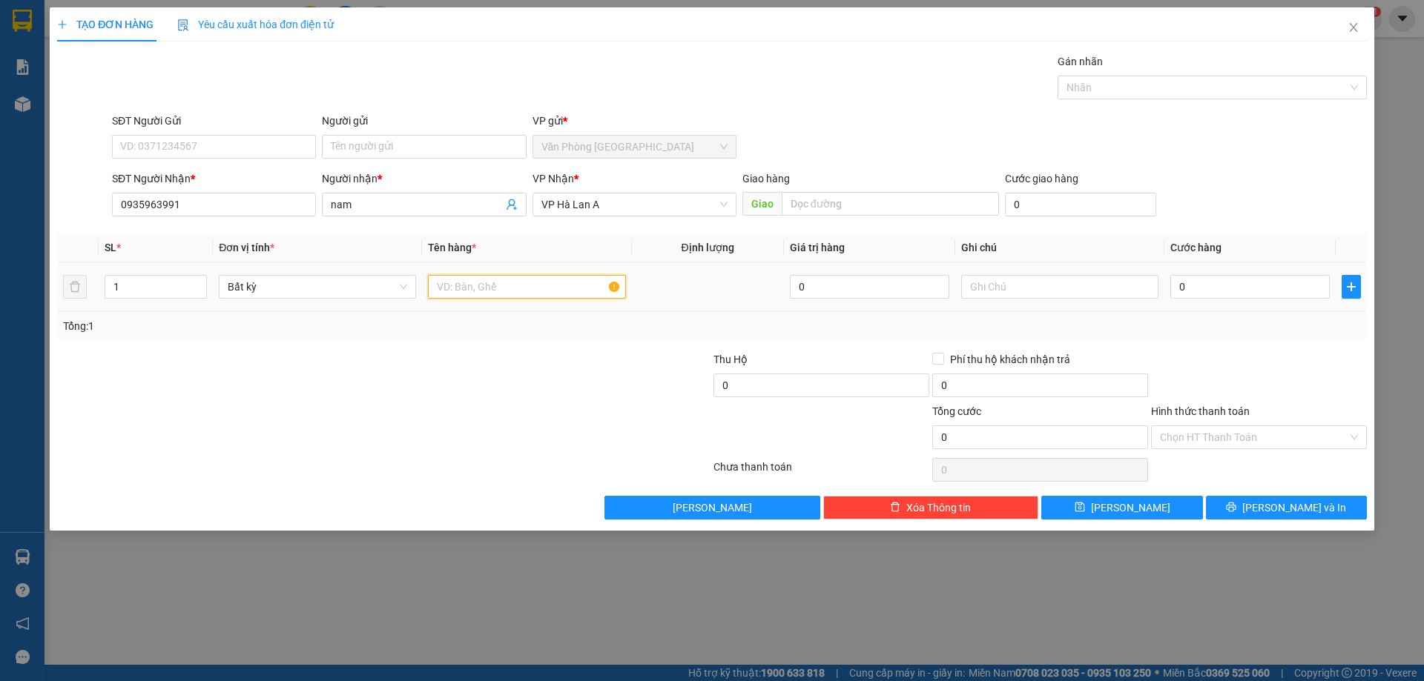
click at [484, 289] on input "text" at bounding box center [526, 287] width 197 height 24
type input "1 hộp (l.kiện đt)"
click at [1083, 299] on div at bounding box center [1059, 287] width 197 height 30
click at [1052, 282] on input "text" at bounding box center [1059, 287] width 197 height 24
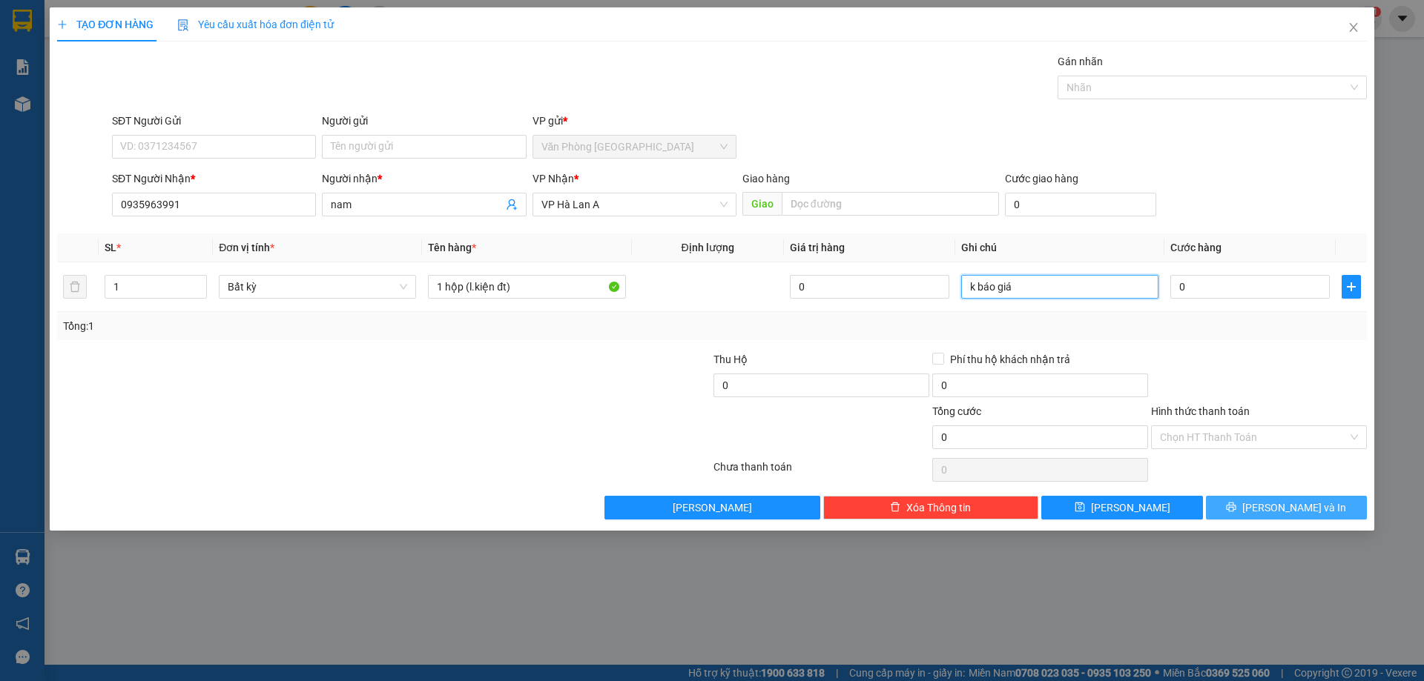
type input "k báo giá"
click at [1310, 509] on span "[PERSON_NAME] và In" at bounding box center [1294, 508] width 104 height 16
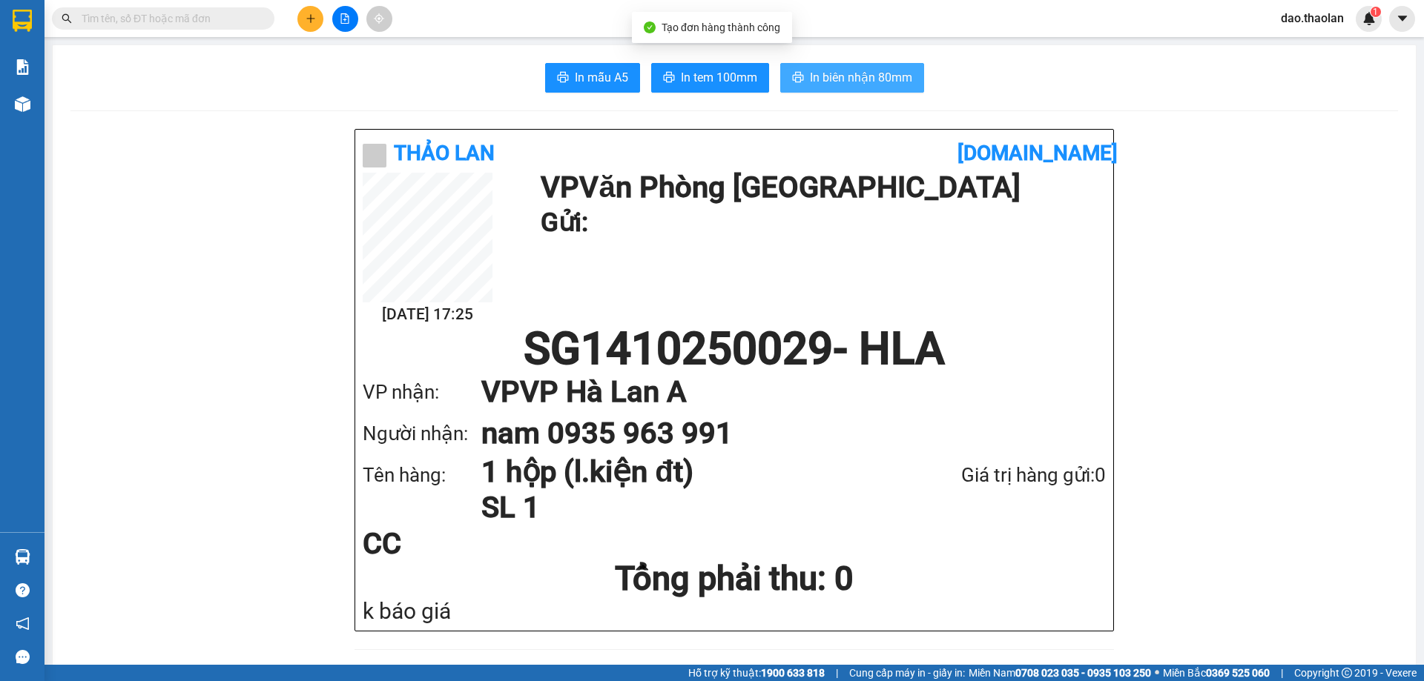
click at [903, 76] on span "In biên nhận 80mm" at bounding box center [861, 77] width 102 height 19
click at [307, 23] on icon "plus" at bounding box center [311, 18] width 10 height 10
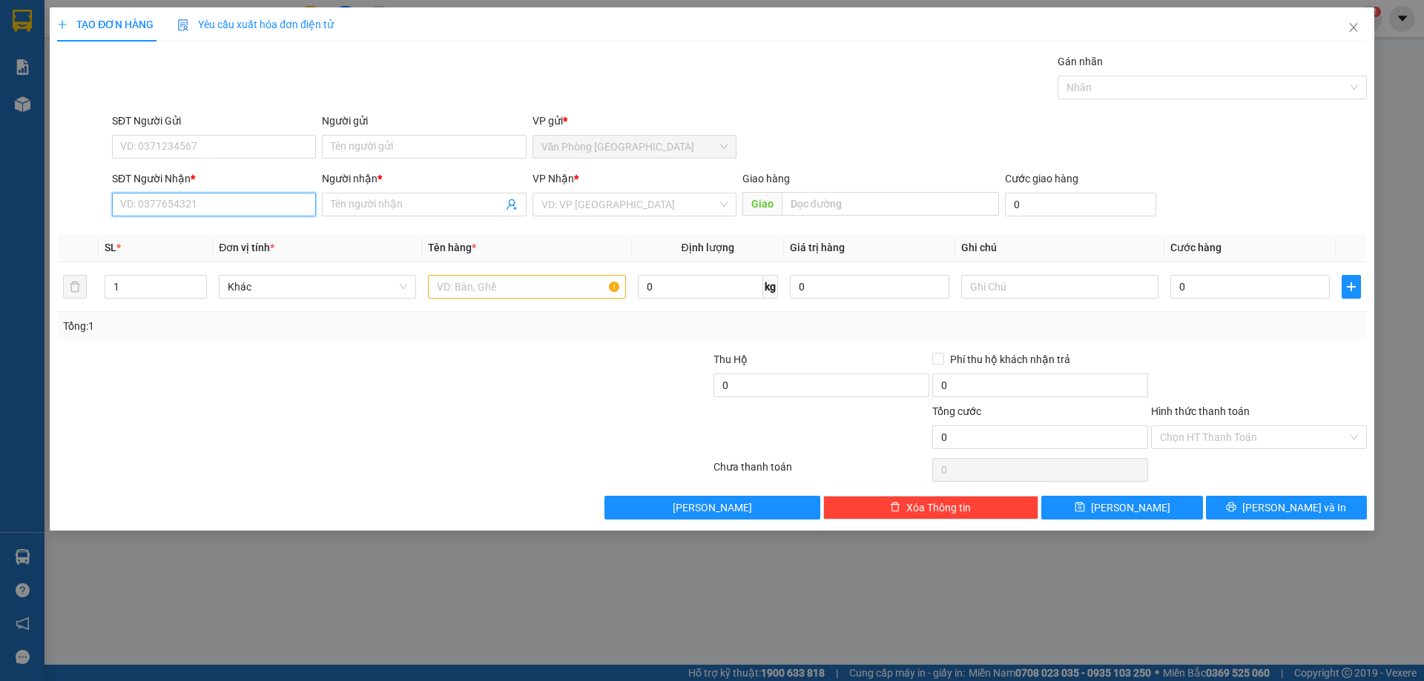
click at [239, 201] on input "SĐT Người Nhận *" at bounding box center [214, 205] width 204 height 24
click at [193, 234] on div "0365461170 - mai ly" at bounding box center [214, 234] width 186 height 16
type input "0365461170"
type input "mai ly"
type input "0365461170"
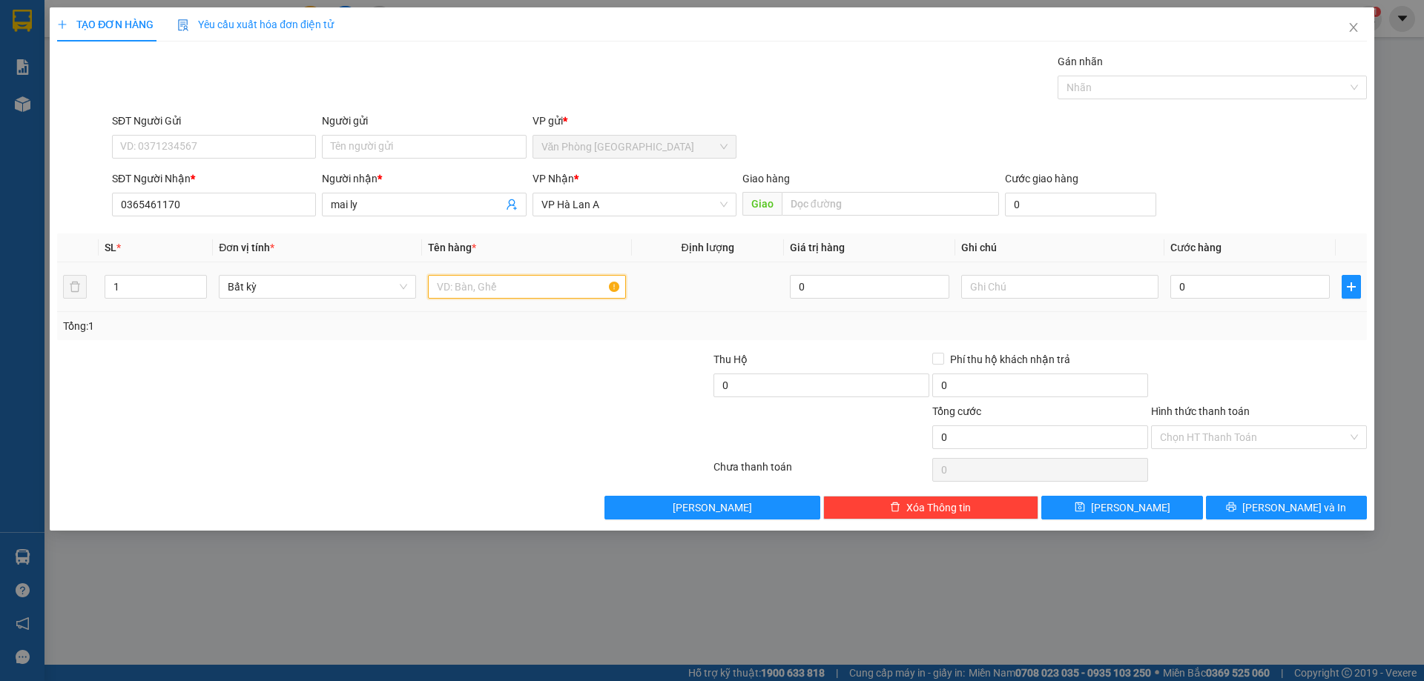
click at [534, 283] on input "text" at bounding box center [526, 287] width 197 height 24
type input "1 bọc sốc (tập tô màu)"
click at [1229, 281] on input "0" at bounding box center [1249, 287] width 159 height 24
type input "3"
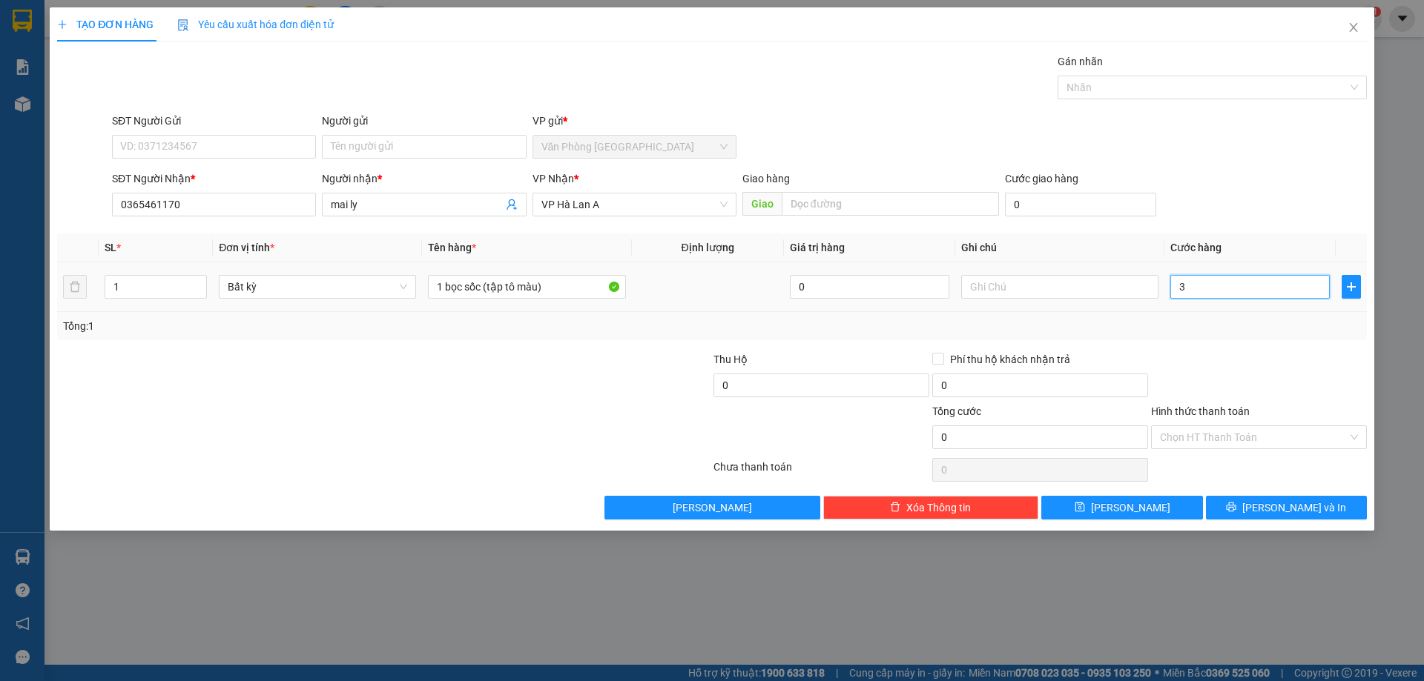
type input "3"
type input "30"
type input "30.000"
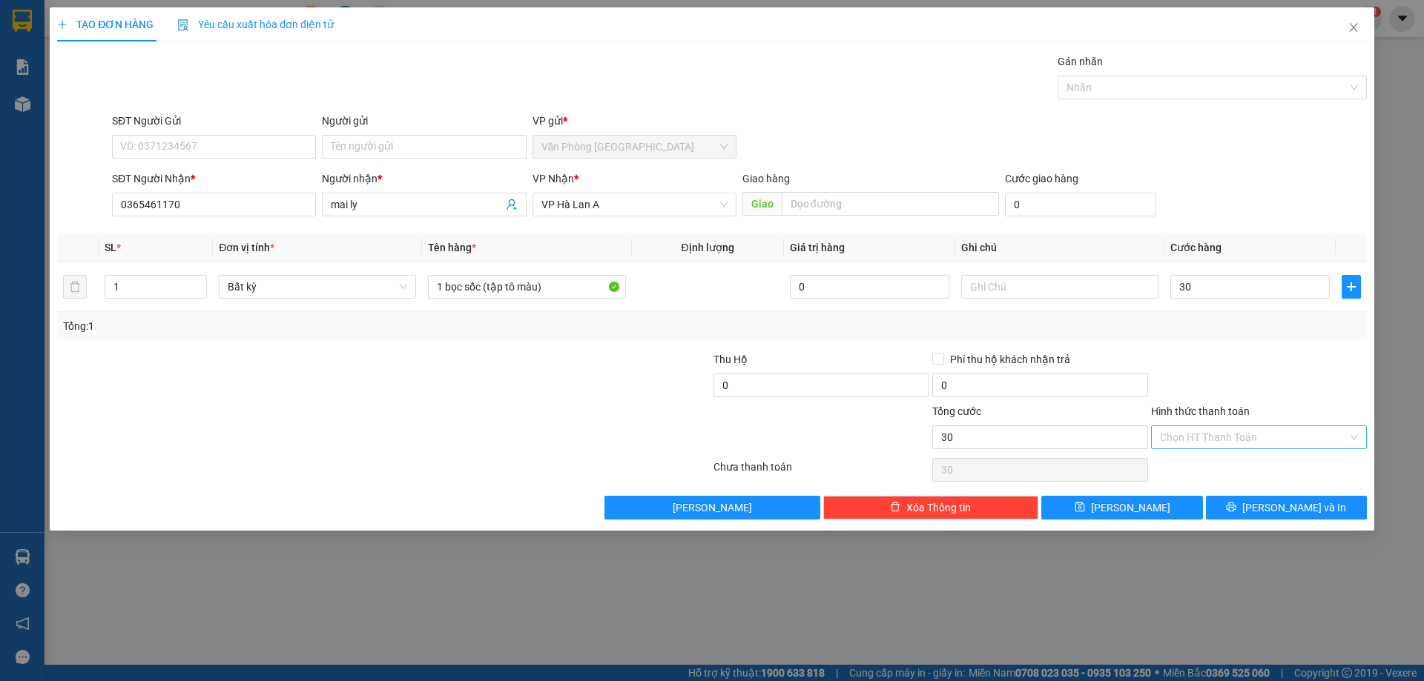
type input "30.000"
drag, startPoint x: 1278, startPoint y: 439, endPoint x: 1272, endPoint y: 451, distance: 13.0
click at [1278, 442] on input "Hình thức thanh toán" at bounding box center [1254, 437] width 188 height 22
click at [1264, 459] on div "Tại văn phòng" at bounding box center [1259, 467] width 198 height 16
type input "0"
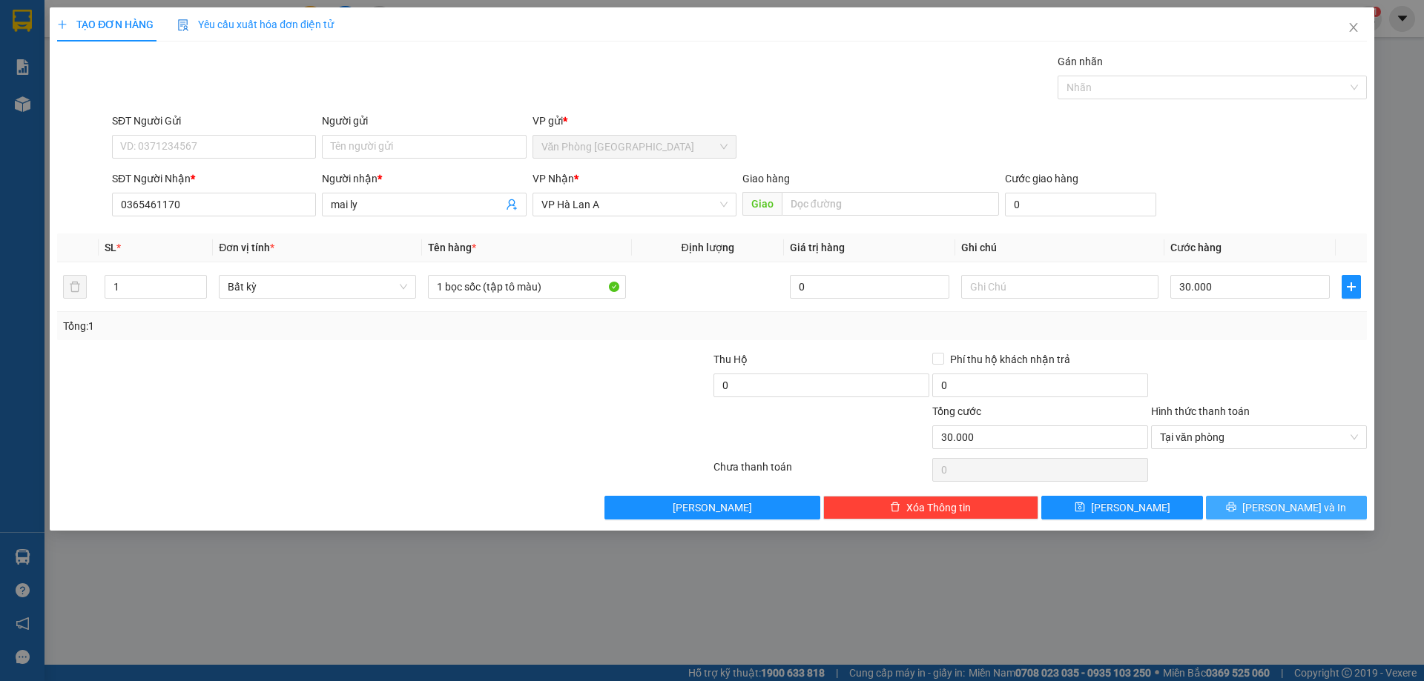
click at [1293, 503] on span "[PERSON_NAME] và In" at bounding box center [1294, 508] width 104 height 16
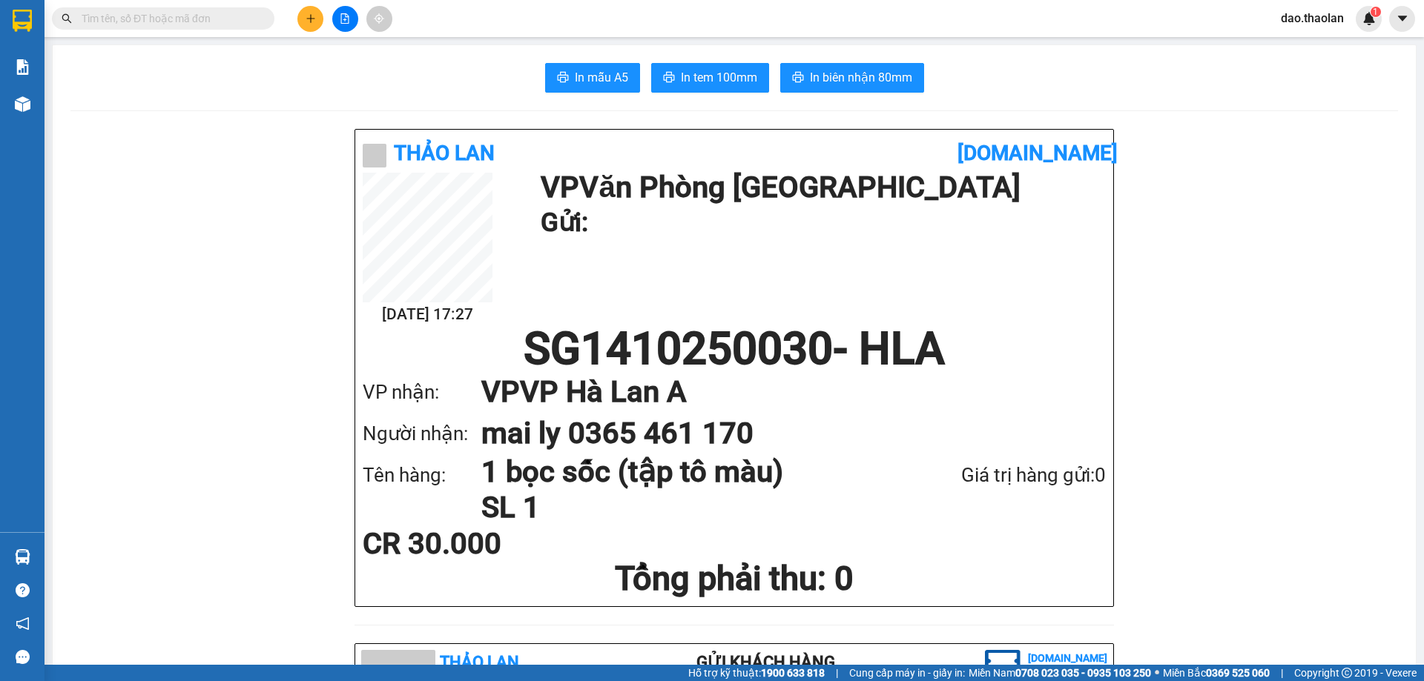
click at [308, 22] on icon "plus" at bounding box center [311, 18] width 10 height 10
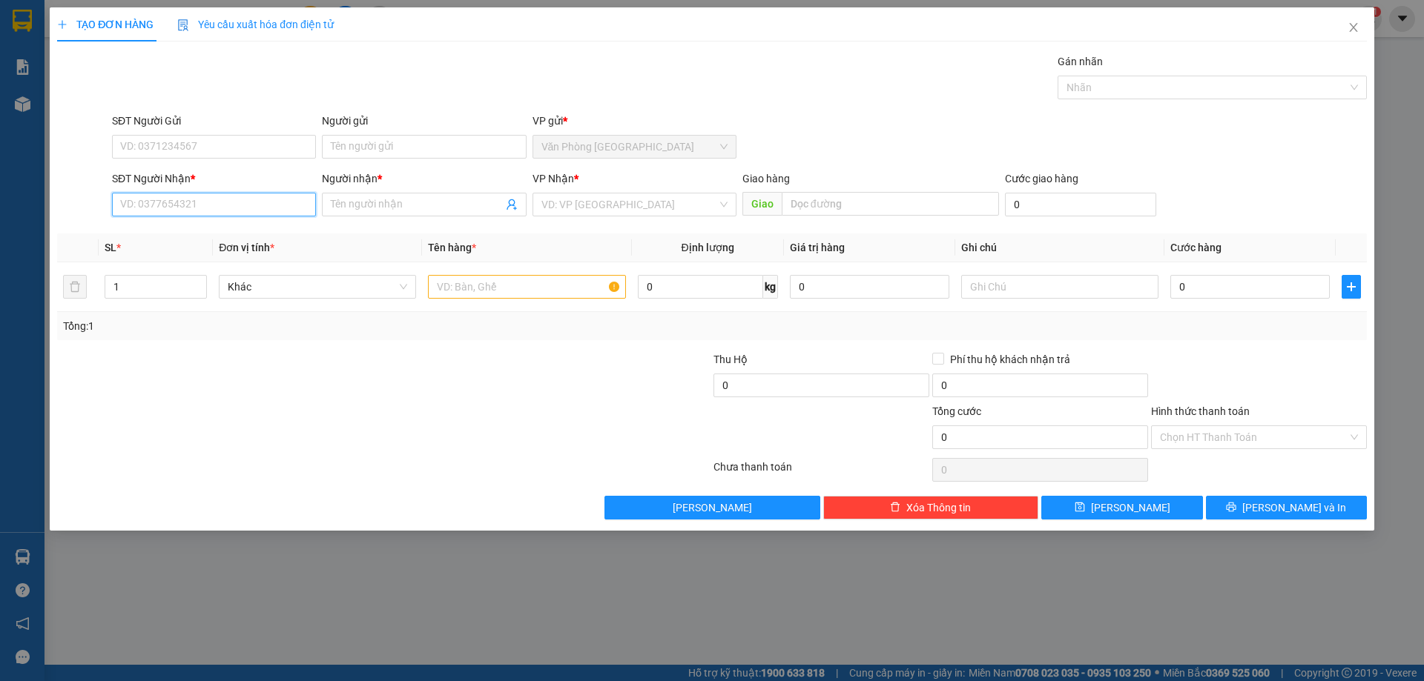
click at [242, 197] on input "SĐT Người Nhận *" at bounding box center [214, 205] width 204 height 24
click at [214, 231] on div "0879652343 - đan" at bounding box center [214, 234] width 186 height 16
type input "0879652343"
type input "đan"
type input "0879652343"
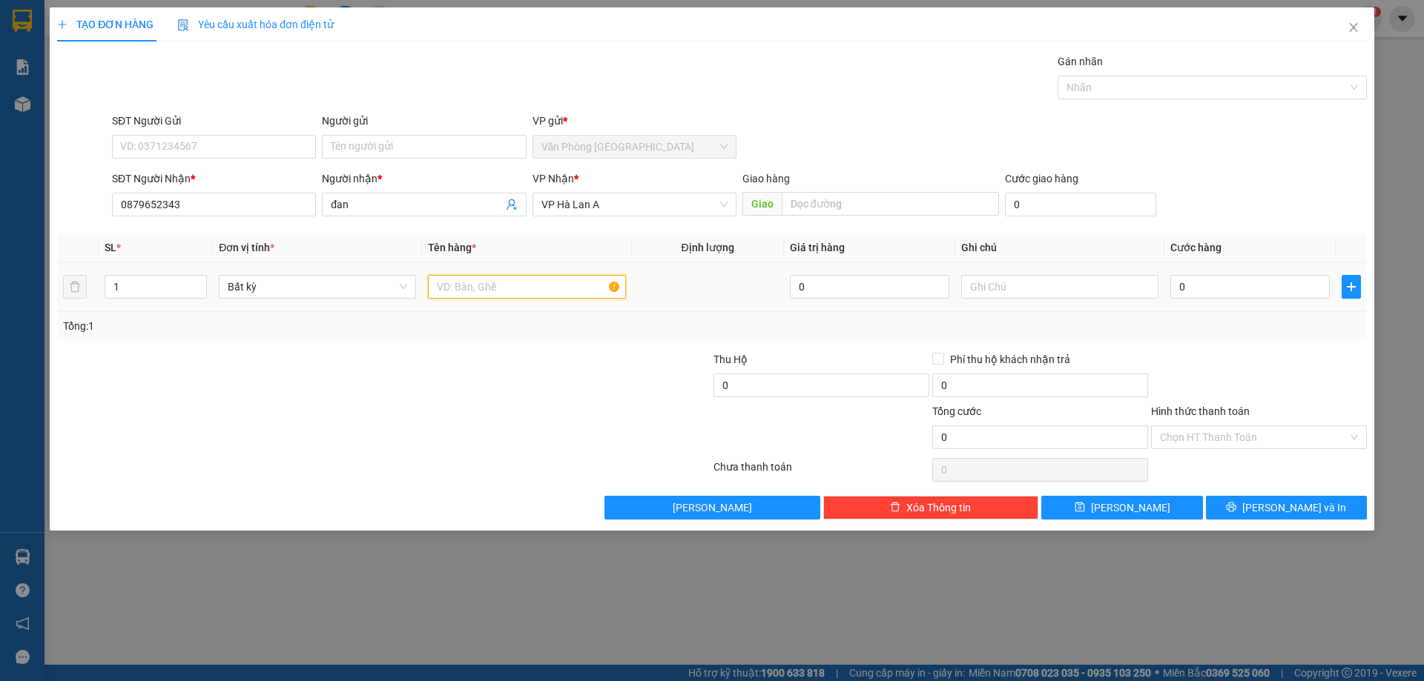
click at [455, 277] on input "text" at bounding box center [526, 287] width 197 height 24
type input "2"
type input "1 thùng"
click at [1241, 274] on div "0" at bounding box center [1249, 287] width 159 height 30
click at [1224, 283] on input "0" at bounding box center [1249, 287] width 159 height 24
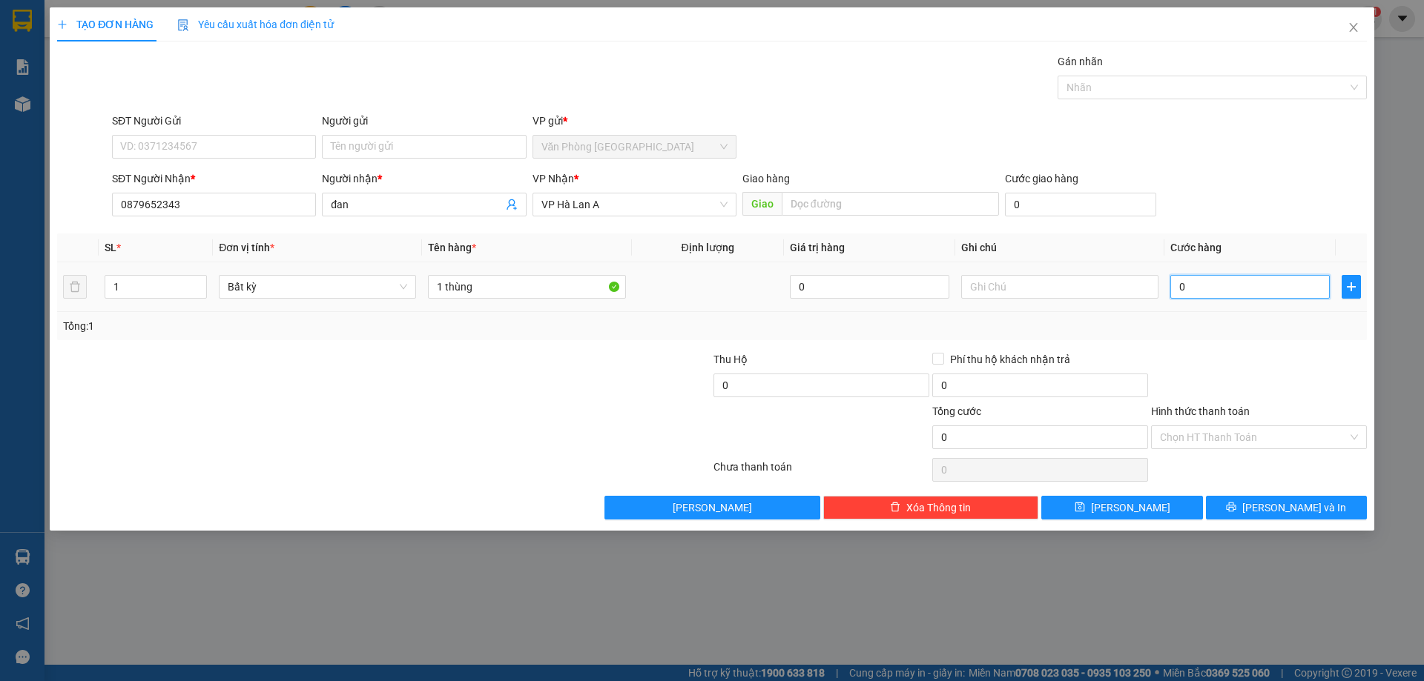
type input "5"
type input "50"
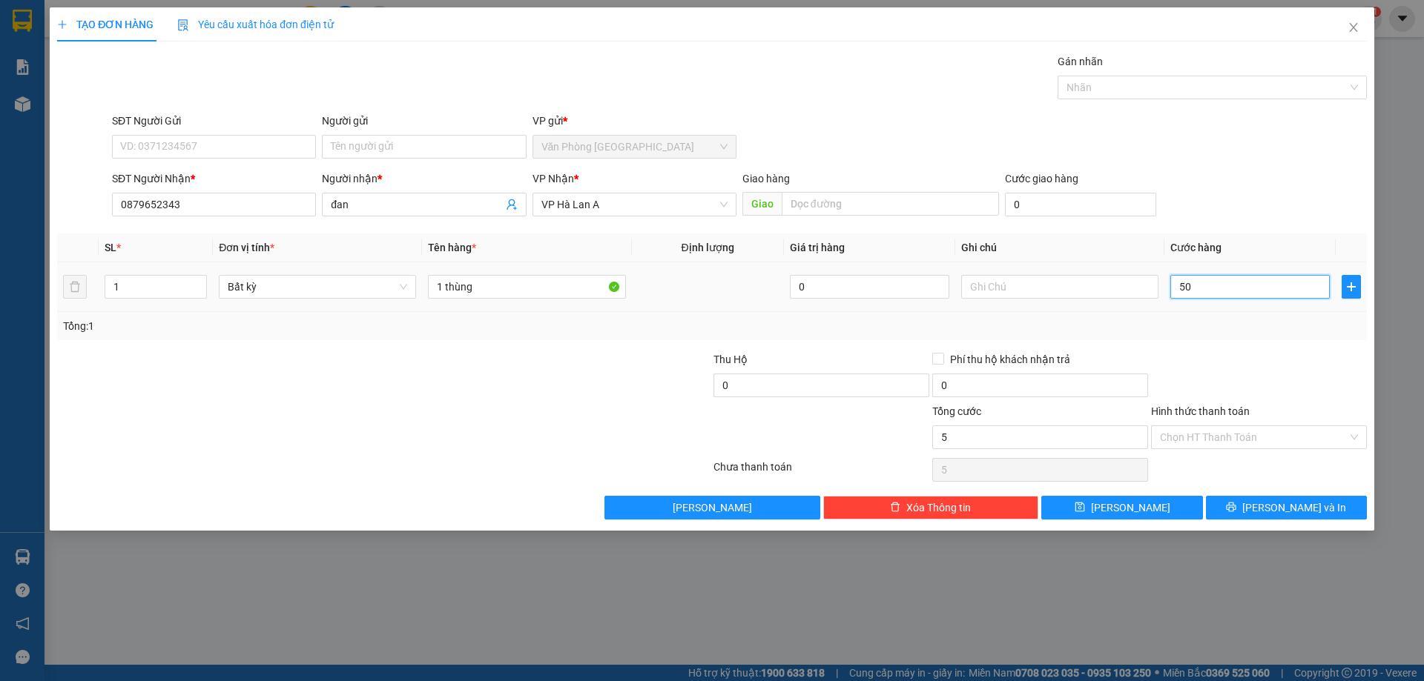
type input "50"
type input "50.000"
drag, startPoint x: 1255, startPoint y: 420, endPoint x: 1254, endPoint y: 431, distance: 11.1
click at [1254, 428] on div "Hình thức thanh toán Chọn HT Thanh Toán" at bounding box center [1259, 429] width 216 height 52
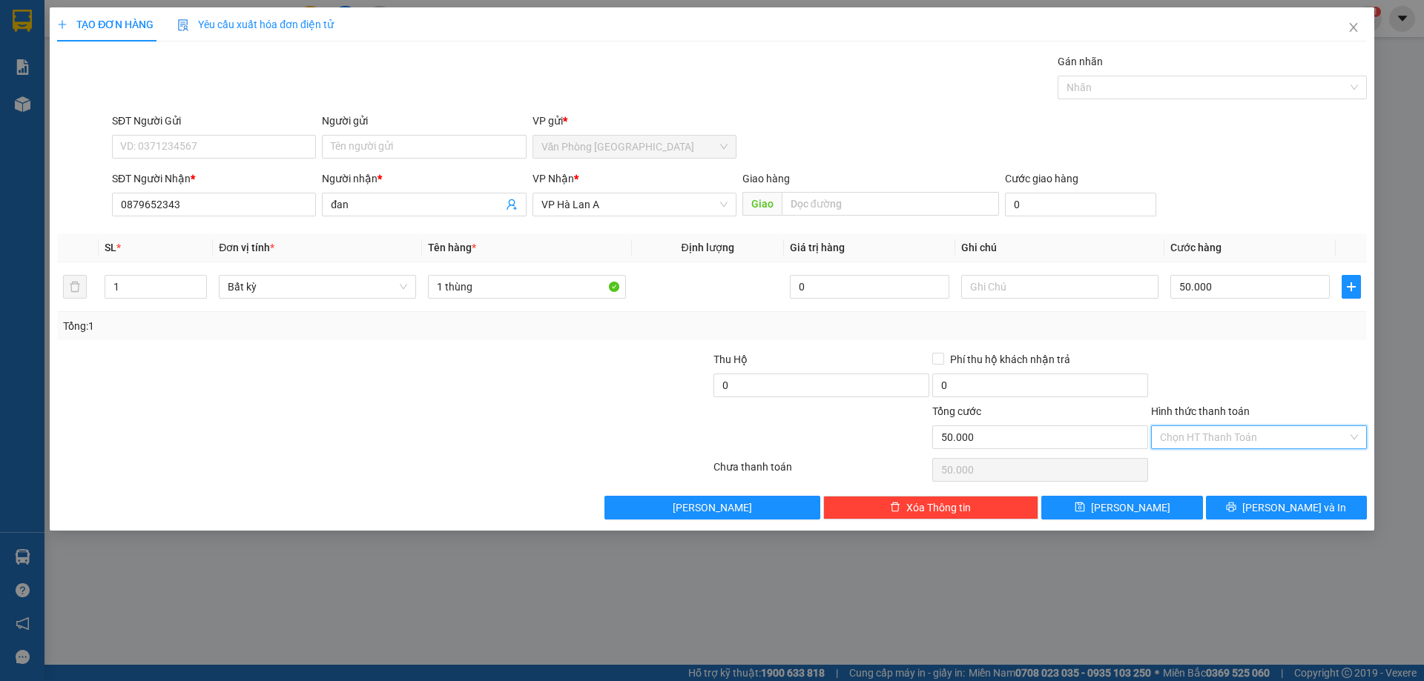
drag, startPoint x: 1254, startPoint y: 431, endPoint x: 1254, endPoint y: 454, distance: 23.0
click at [1254, 432] on input "Hình thức thanh toán" at bounding box center [1254, 437] width 188 height 22
click at [1254, 468] on div "Tại văn phòng" at bounding box center [1259, 467] width 198 height 16
type input "0"
click at [1295, 504] on span "[PERSON_NAME] và In" at bounding box center [1294, 508] width 104 height 16
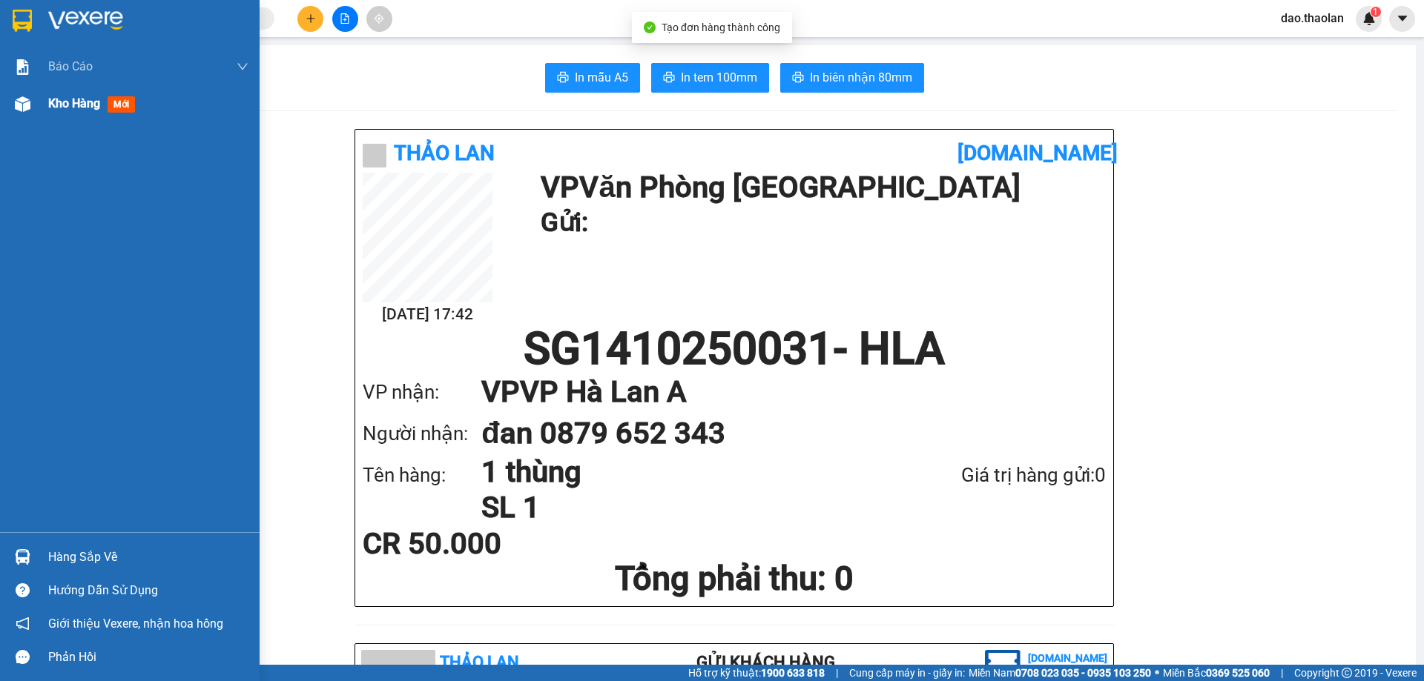
click at [73, 99] on span "Kho hàng" at bounding box center [74, 103] width 52 height 14
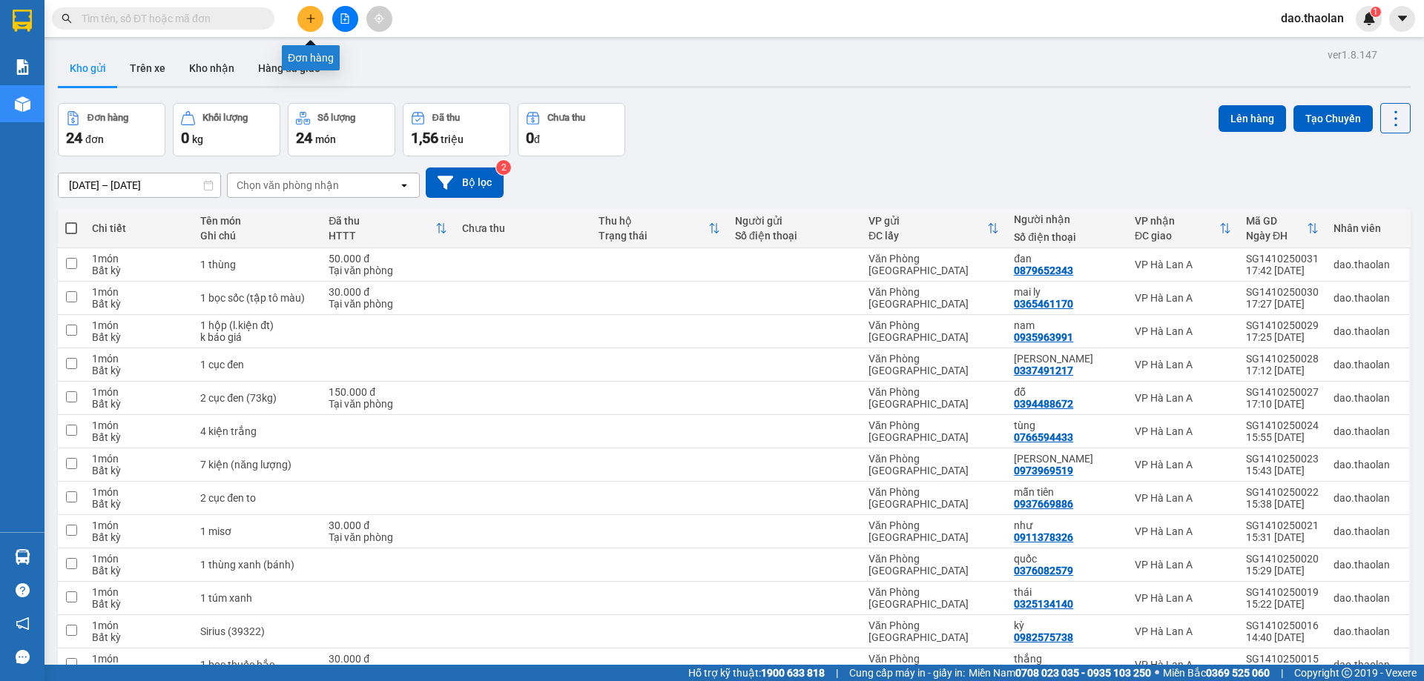
click at [314, 20] on icon "plus" at bounding box center [311, 18] width 10 height 10
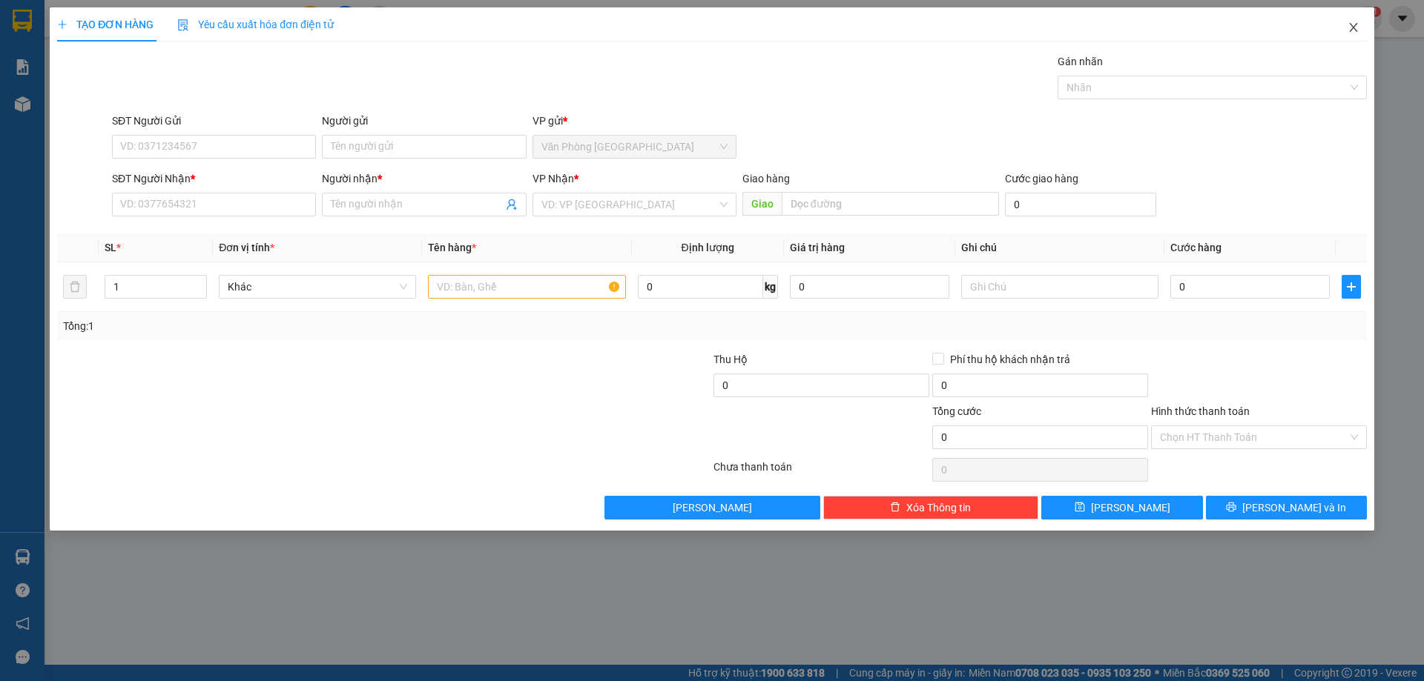
click at [1350, 27] on icon "close" at bounding box center [1353, 28] width 12 height 12
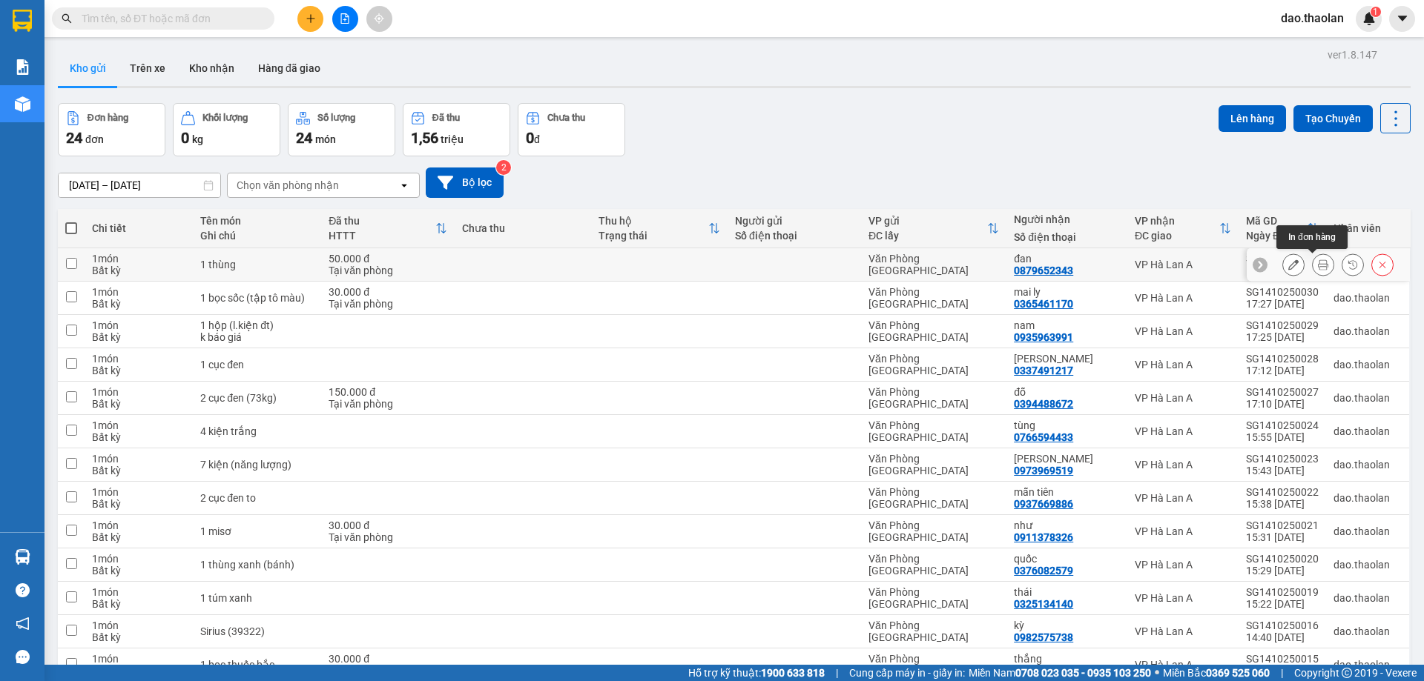
click at [1318, 267] on icon at bounding box center [1323, 265] width 10 height 10
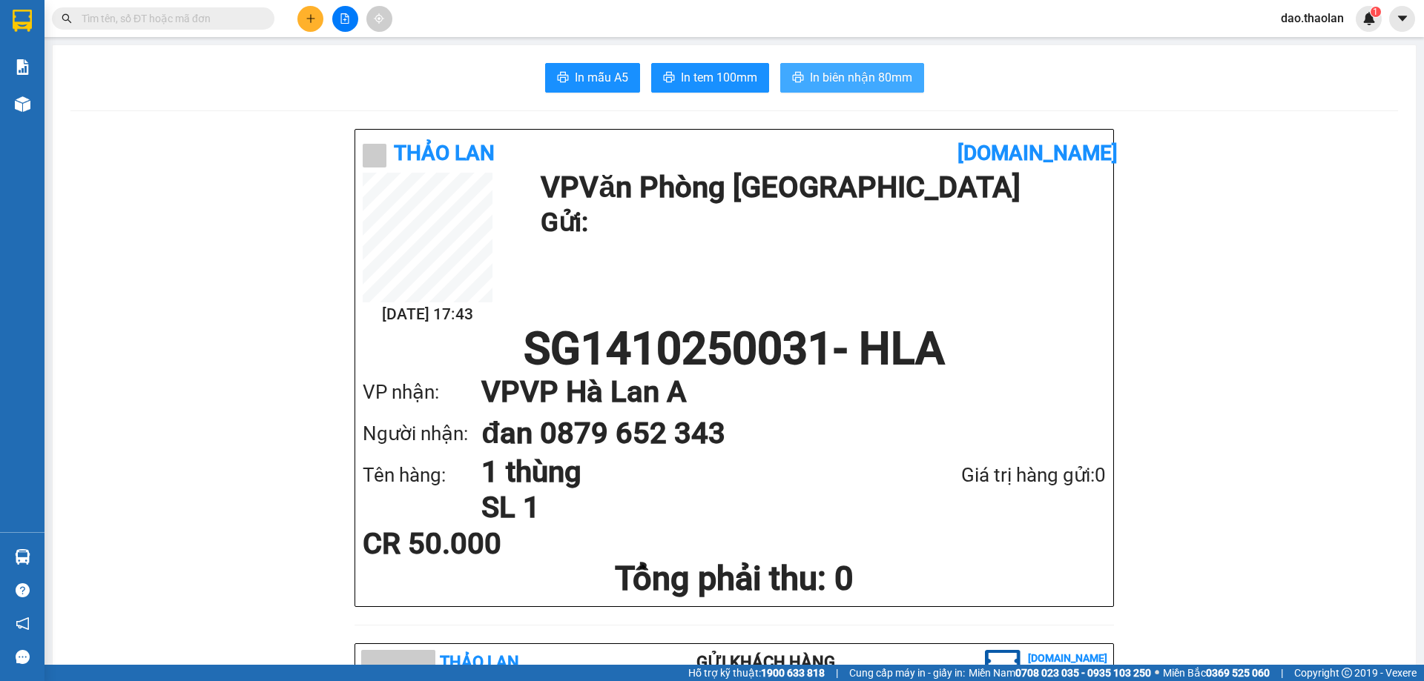
drag, startPoint x: 835, startPoint y: 72, endPoint x: 881, endPoint y: 101, distance: 54.3
click at [836, 72] on span "In biên nhận 80mm" at bounding box center [861, 77] width 102 height 19
click at [160, 16] on input "text" at bounding box center [169, 18] width 175 height 16
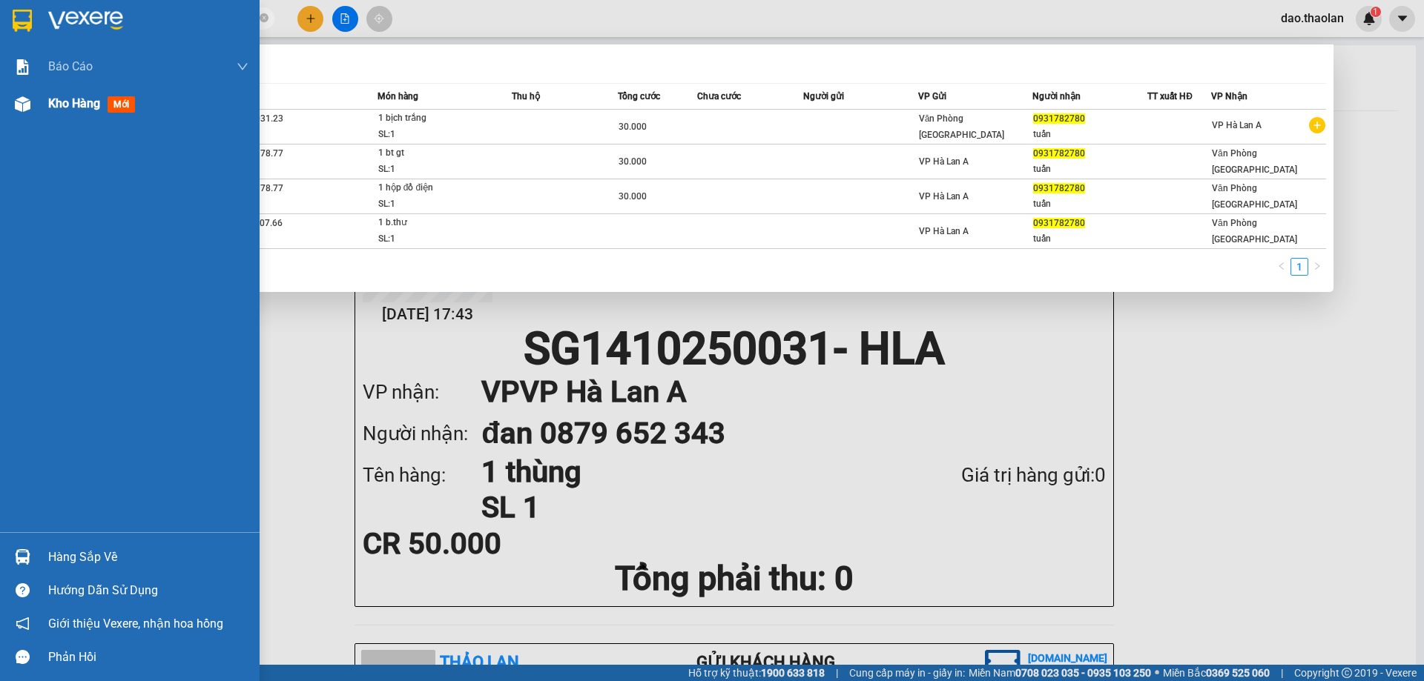
type input "0931782780"
click at [76, 118] on div "Kho hàng mới" at bounding box center [148, 103] width 200 height 37
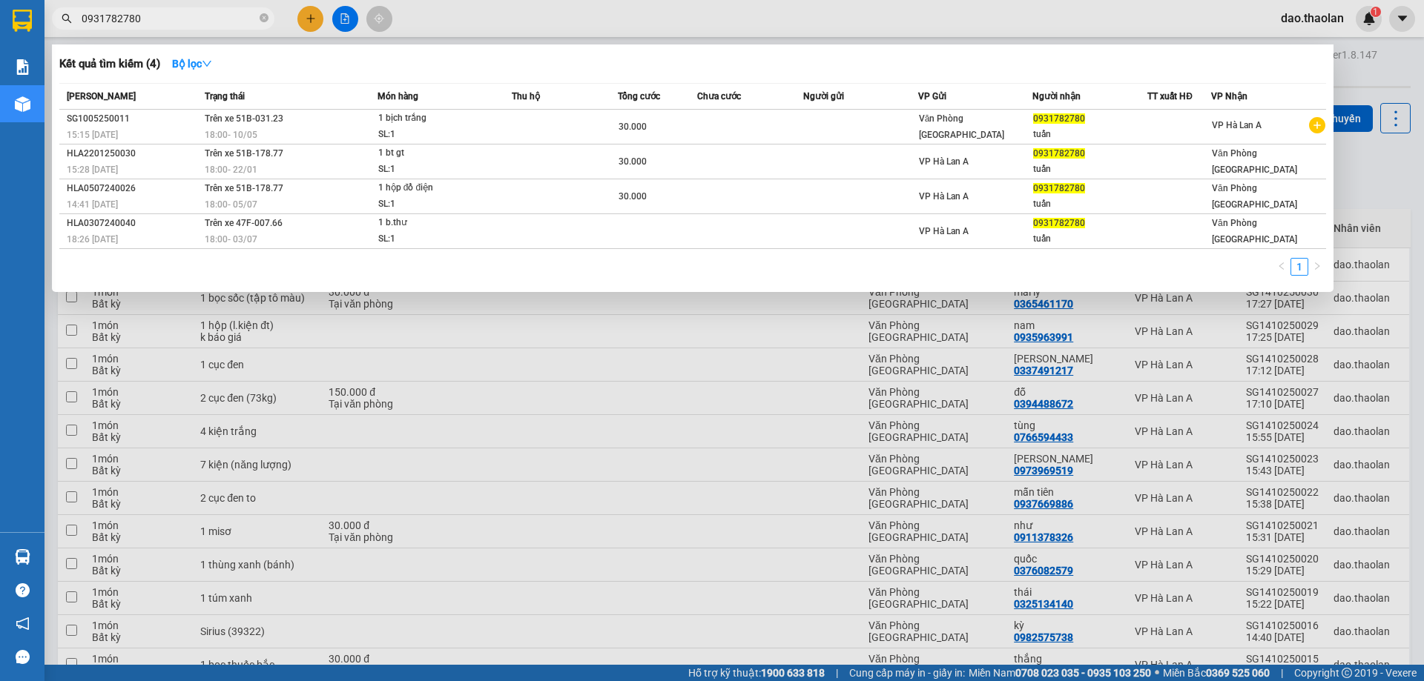
click at [890, 24] on div at bounding box center [712, 340] width 1424 height 681
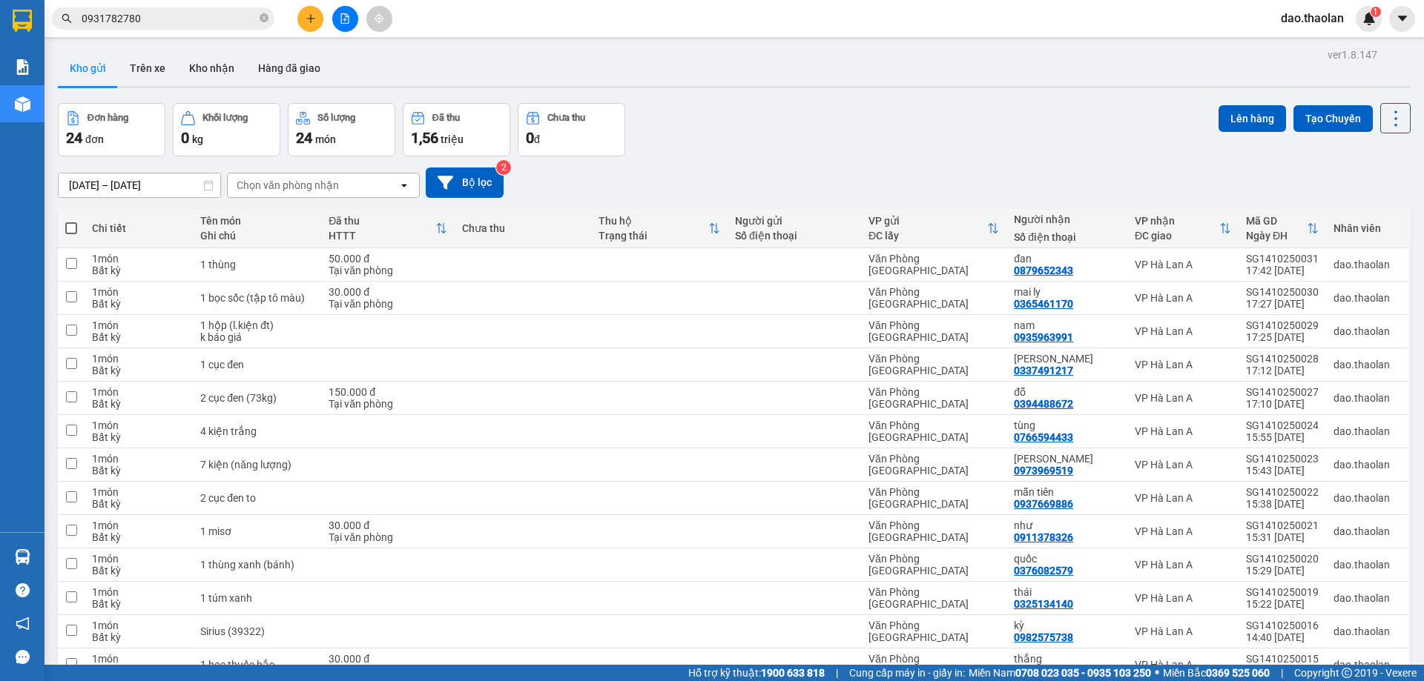
scroll to position [445, 0]
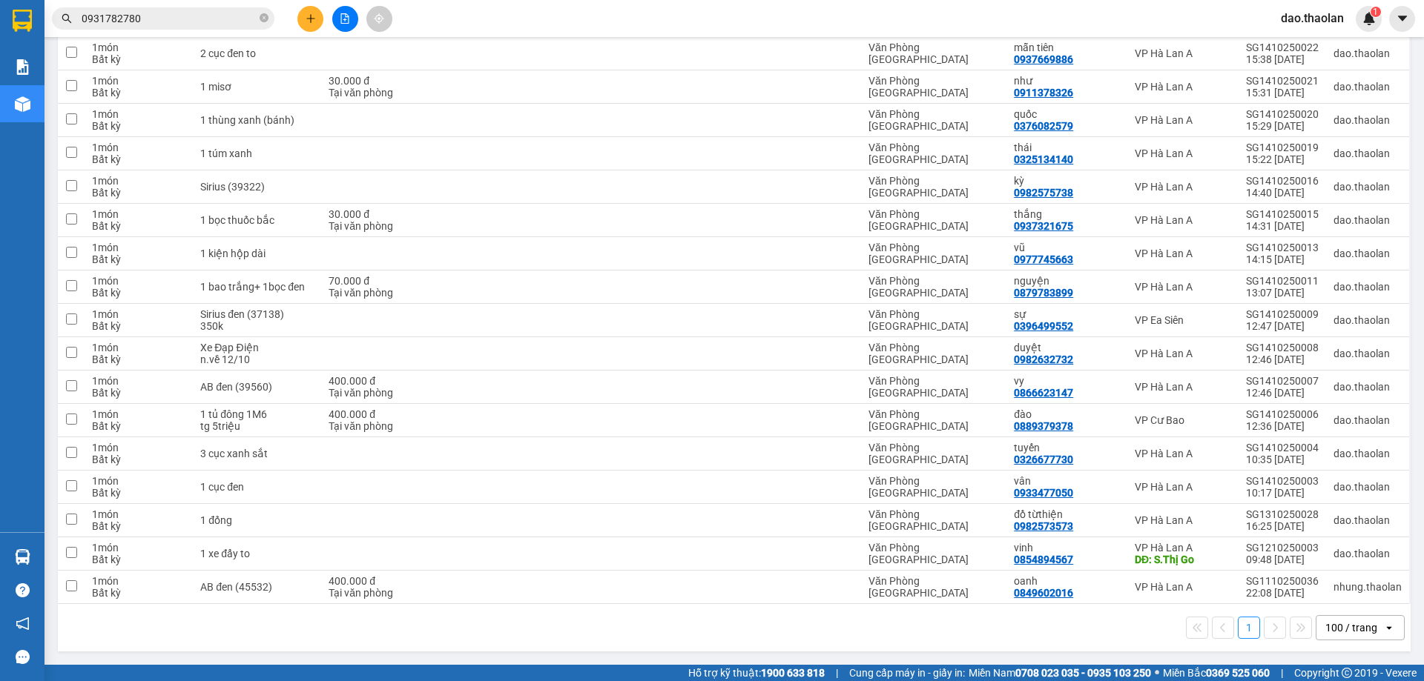
click at [1353, 630] on div "100 / trang" at bounding box center [1351, 628] width 52 height 15
click at [1351, 588] on span "100 / trang" at bounding box center [1344, 595] width 56 height 15
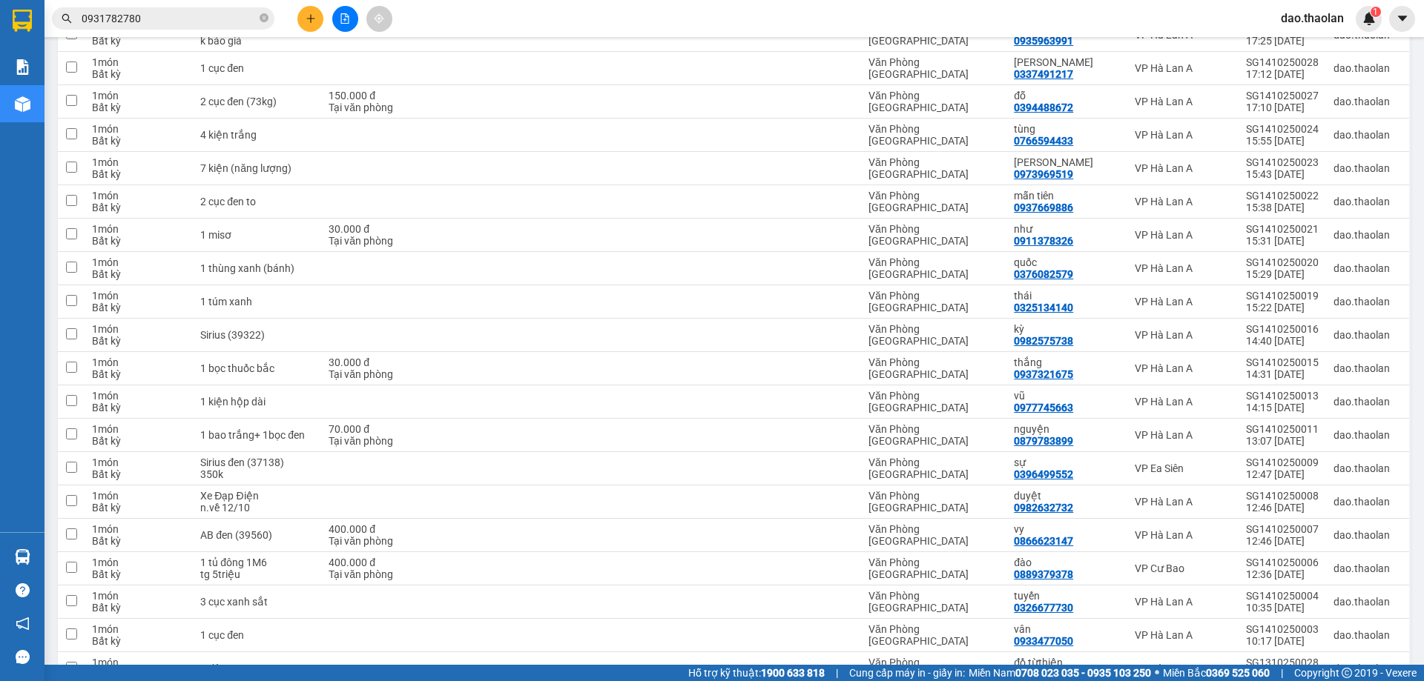
scroll to position [0, 0]
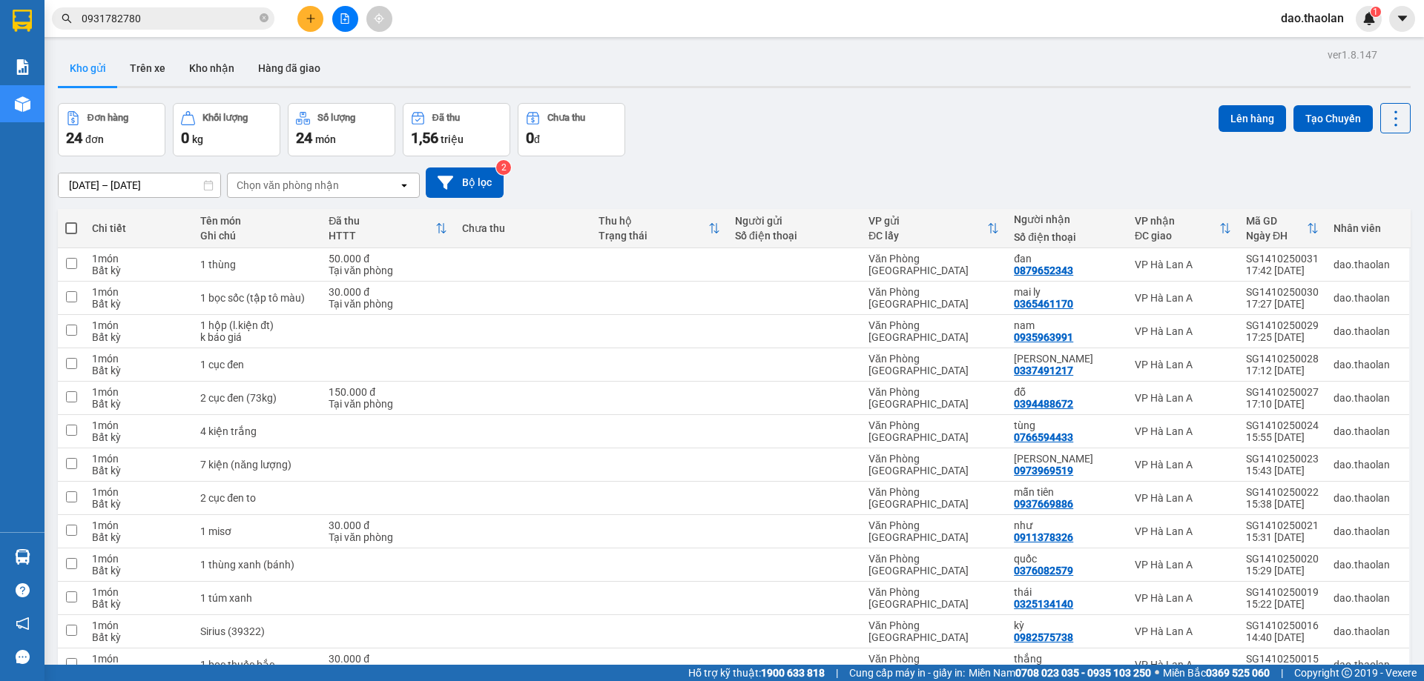
click at [301, 19] on button at bounding box center [310, 19] width 26 height 26
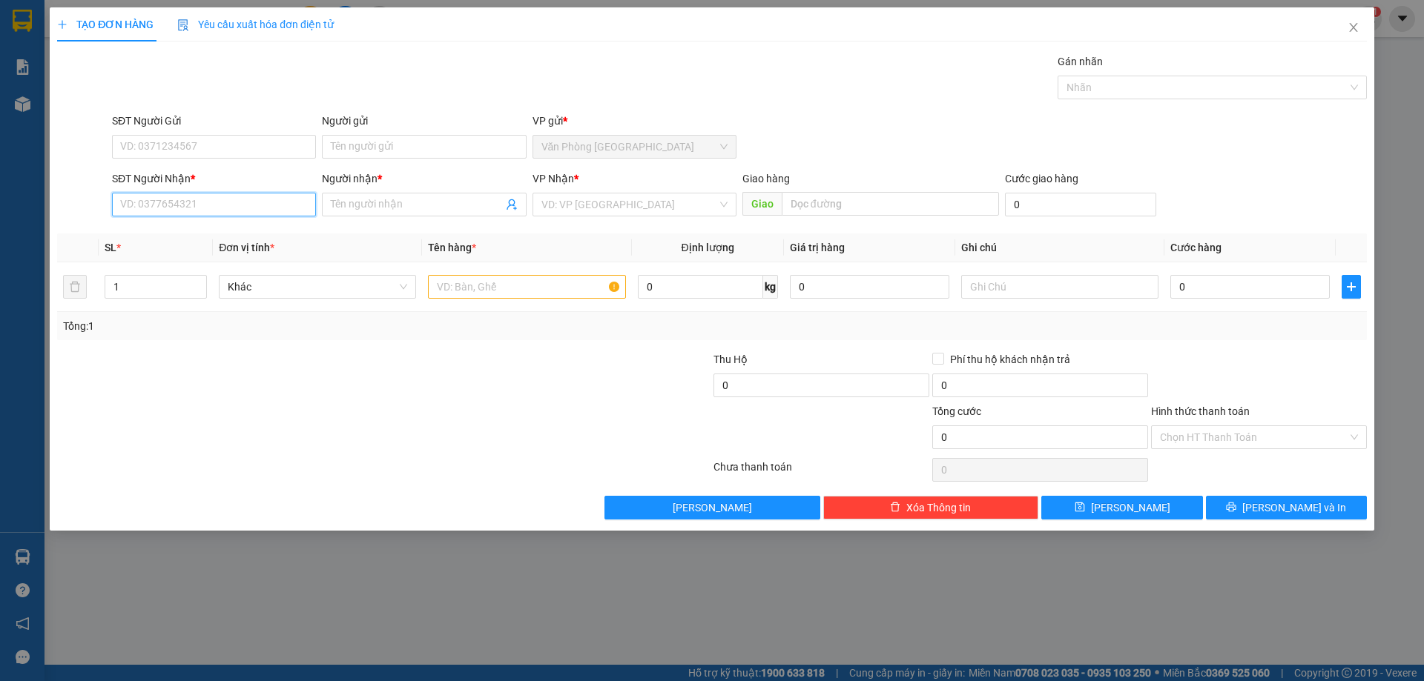
click at [191, 210] on input "SĐT Người Nhận *" at bounding box center [214, 205] width 204 height 24
click at [202, 234] on div "0935689832 - lành" at bounding box center [214, 234] width 186 height 16
type input "0935689832"
type input "lành"
drag, startPoint x: 279, startPoint y: 212, endPoint x: 37, endPoint y: 161, distance: 247.1
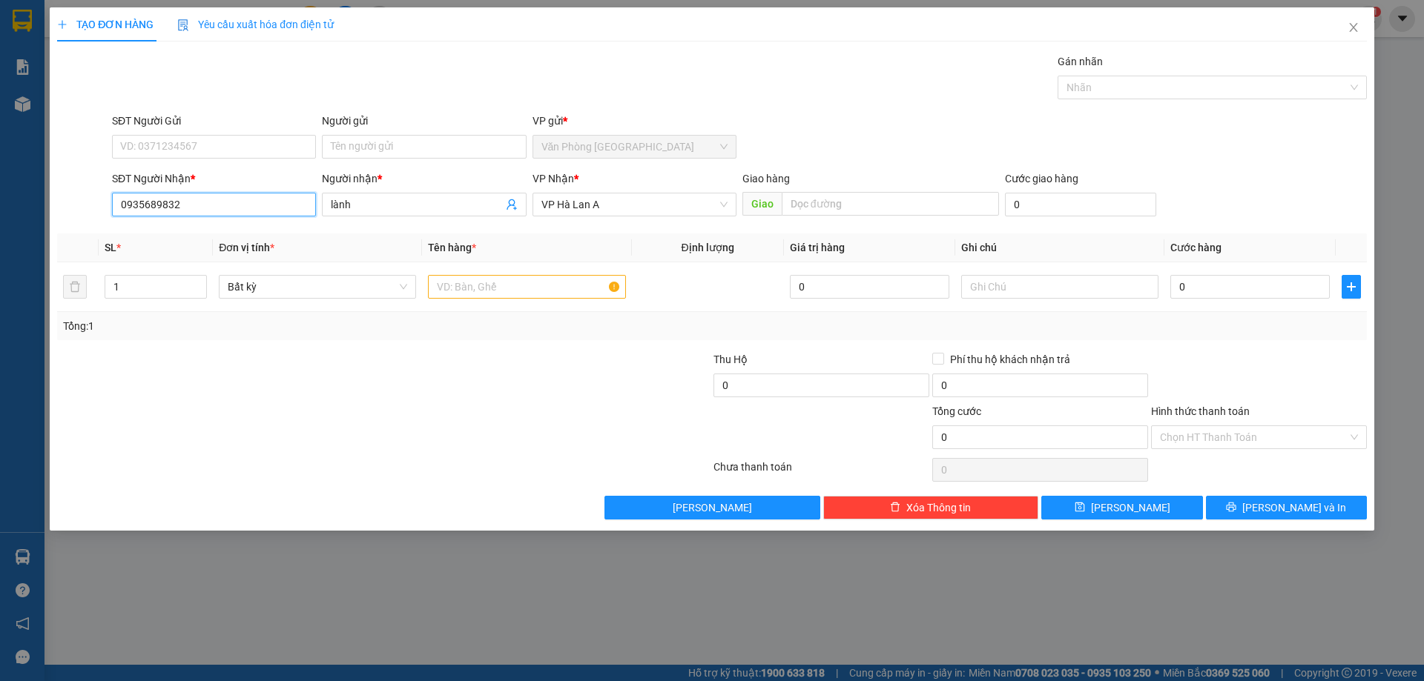
click at [46, 166] on div "TẠO ĐƠN HÀNG Yêu cầu xuất hóa đơn điện tử Transit Pickup Surcharge Ids Transit …" at bounding box center [712, 340] width 1424 height 681
type input "356"
drag, startPoint x: 360, startPoint y: 209, endPoint x: 187, endPoint y: 149, distance: 183.6
click at [202, 156] on form "SĐT Người Gửi VD: 0371234567 Người gửi Tên người gửi VP gửi * Văn Phòng Sài Gòn…" at bounding box center [712, 168] width 1310 height 110
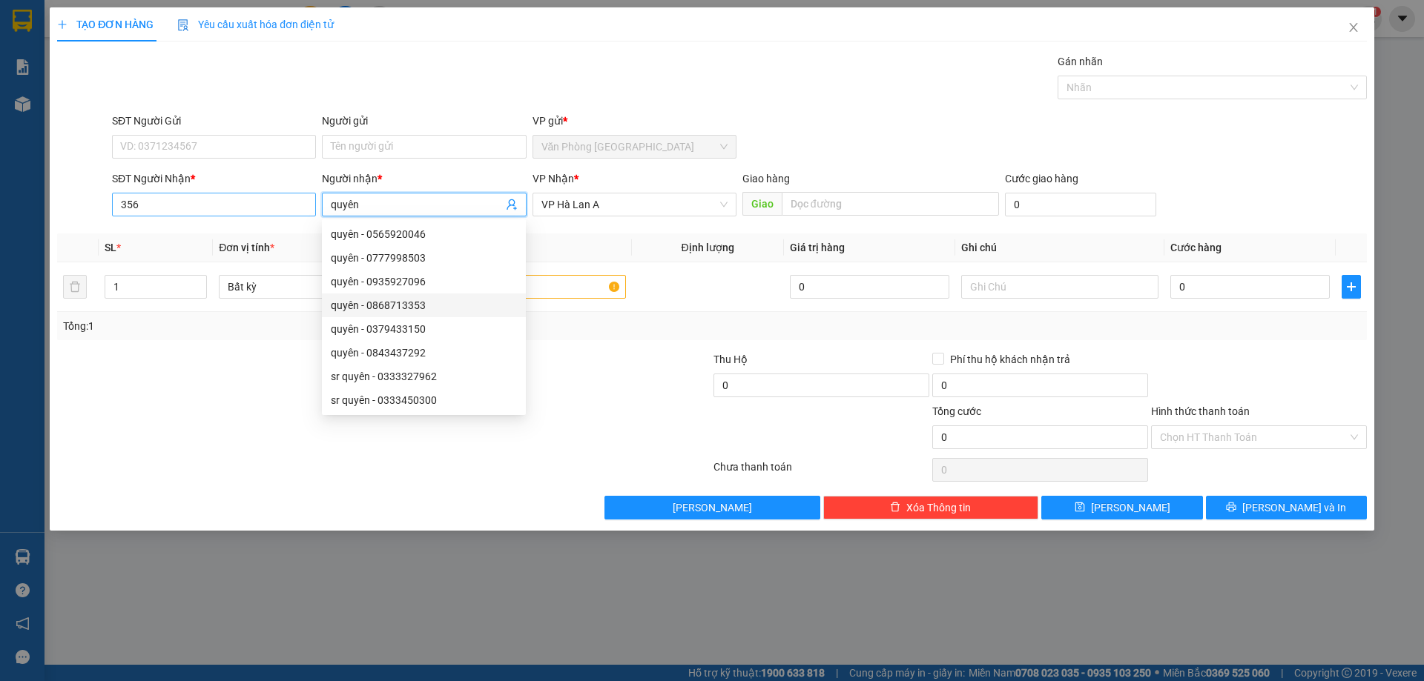
type input "quyên"
click at [239, 204] on input "356" at bounding box center [214, 205] width 204 height 24
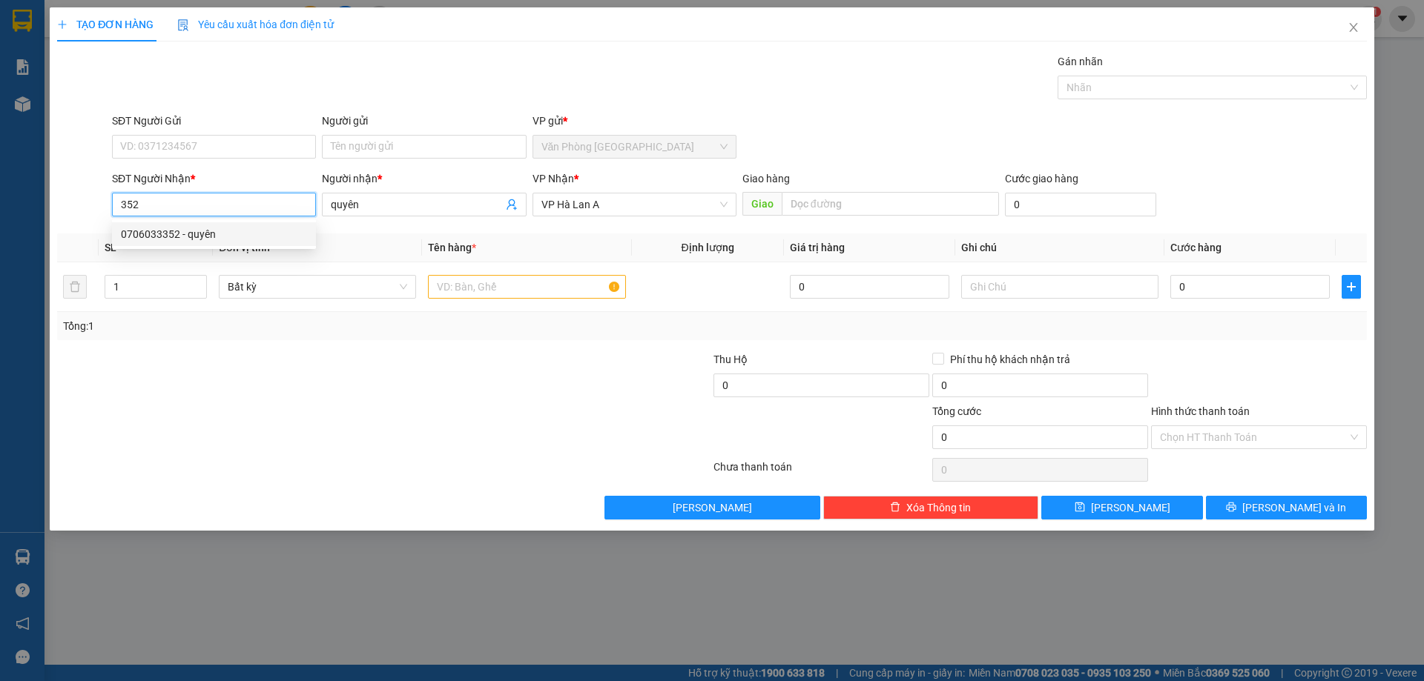
drag, startPoint x: 205, startPoint y: 234, endPoint x: 527, endPoint y: 262, distance: 323.0
click at [208, 234] on div "0706033352 - quyên" at bounding box center [214, 234] width 186 height 16
type input "0706033352"
click at [534, 283] on input "text" at bounding box center [526, 287] width 197 height 24
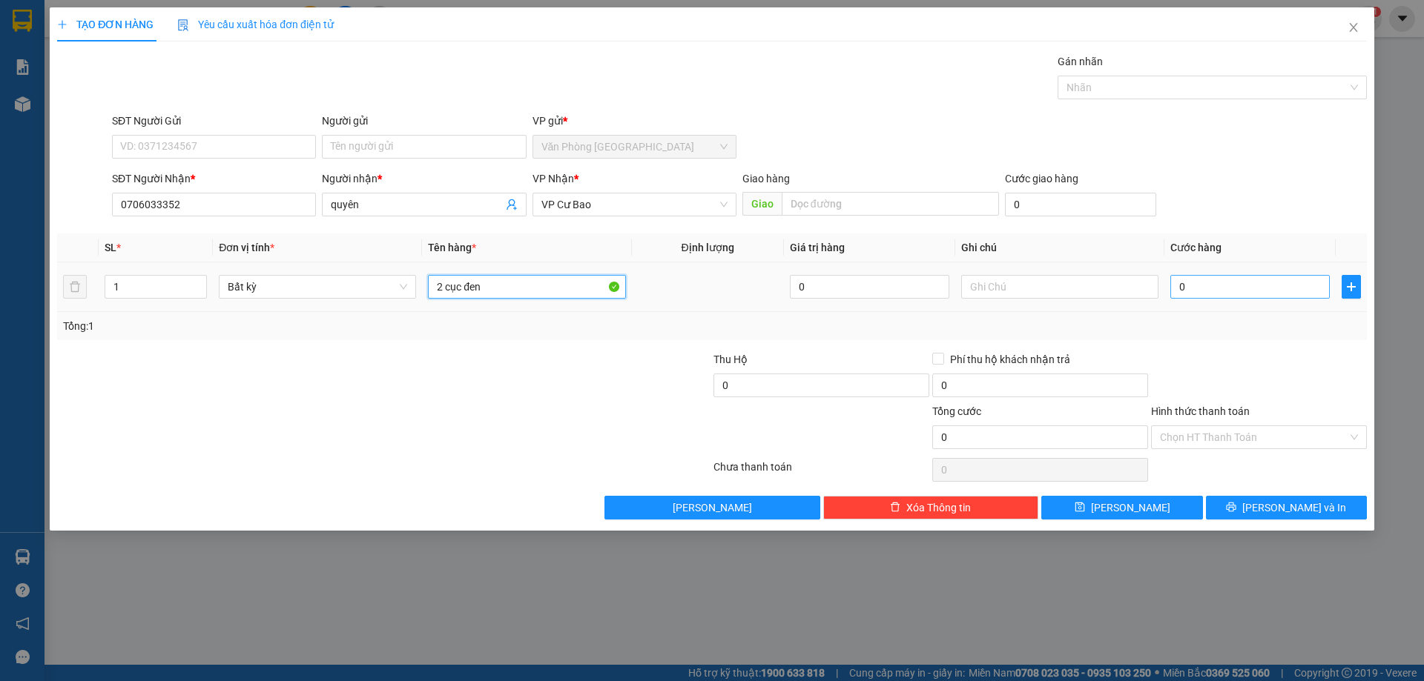
type input "2 cục đen"
click at [1196, 291] on input "0" at bounding box center [1249, 287] width 159 height 24
type input "9"
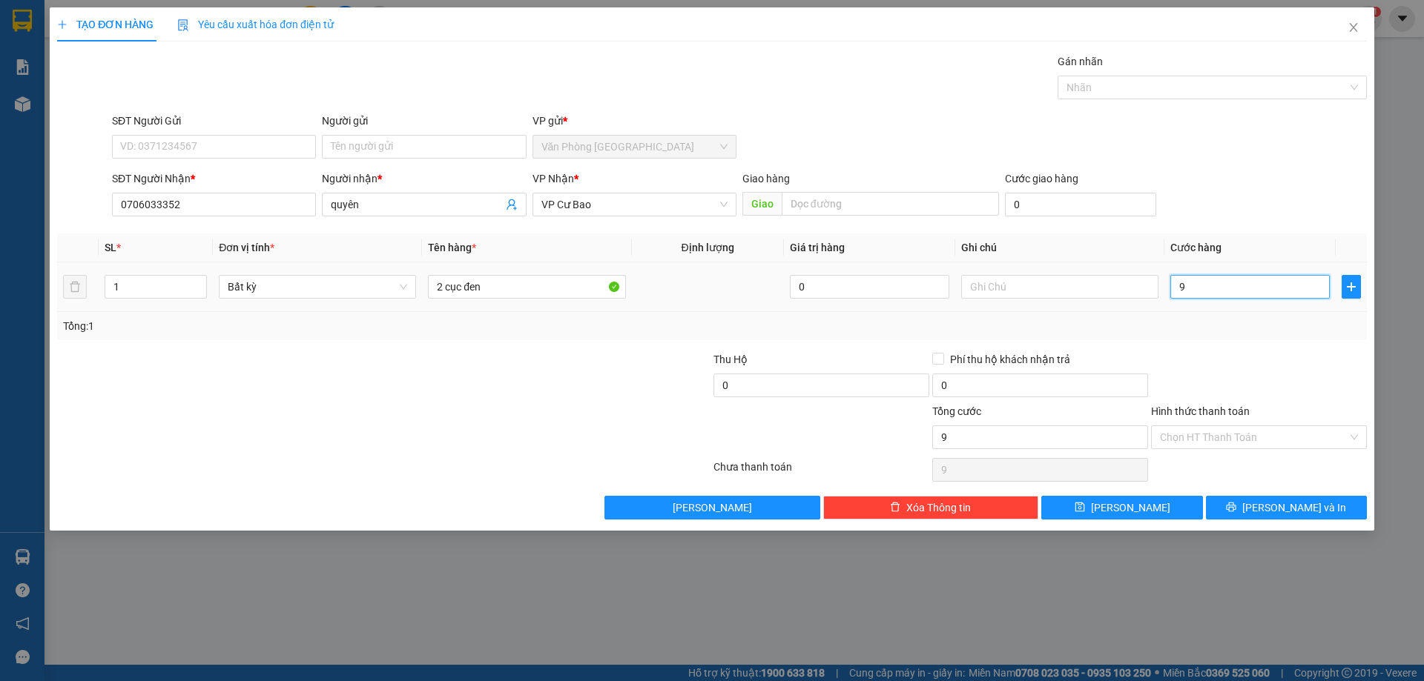
type input "90"
type input "90.000"
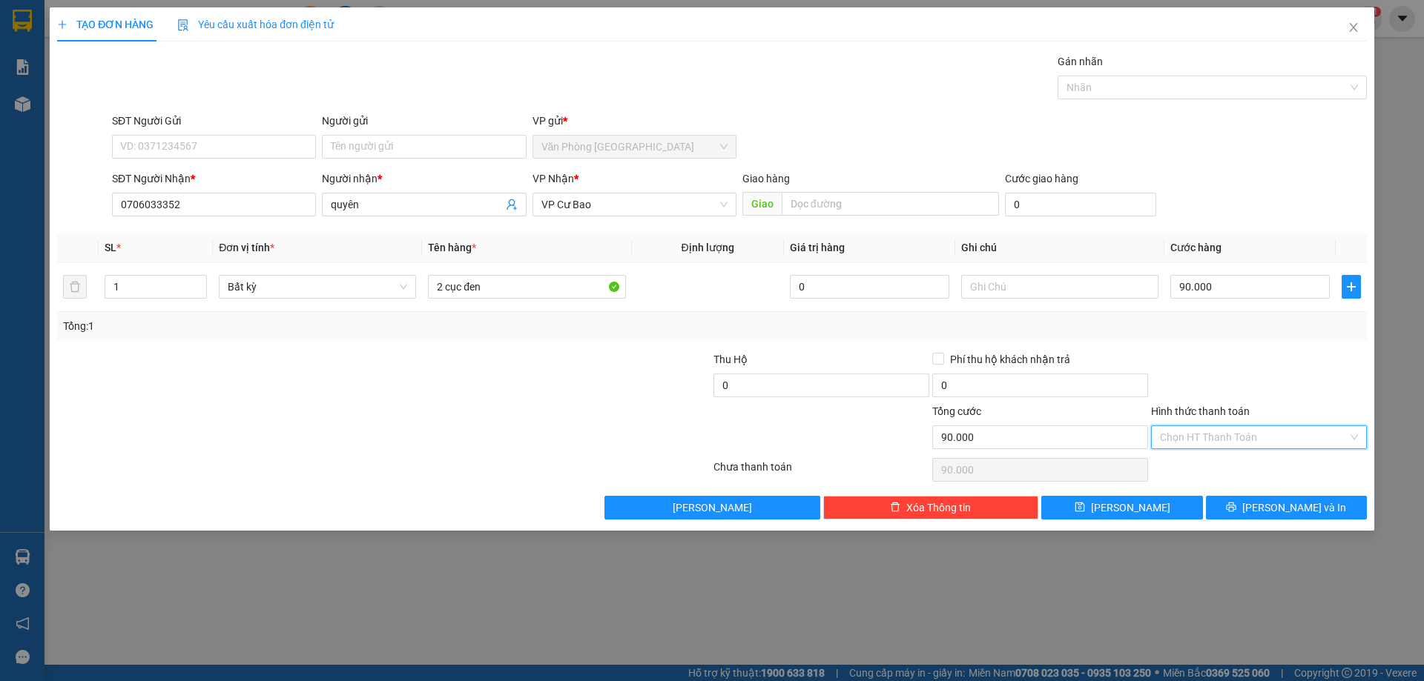
click at [1199, 440] on input "Hình thức thanh toán" at bounding box center [1254, 437] width 188 height 22
click at [1198, 474] on div "Tại văn phòng" at bounding box center [1259, 467] width 198 height 16
type input "0"
click at [1167, 506] on button "Lưu" at bounding box center [1121, 508] width 161 height 24
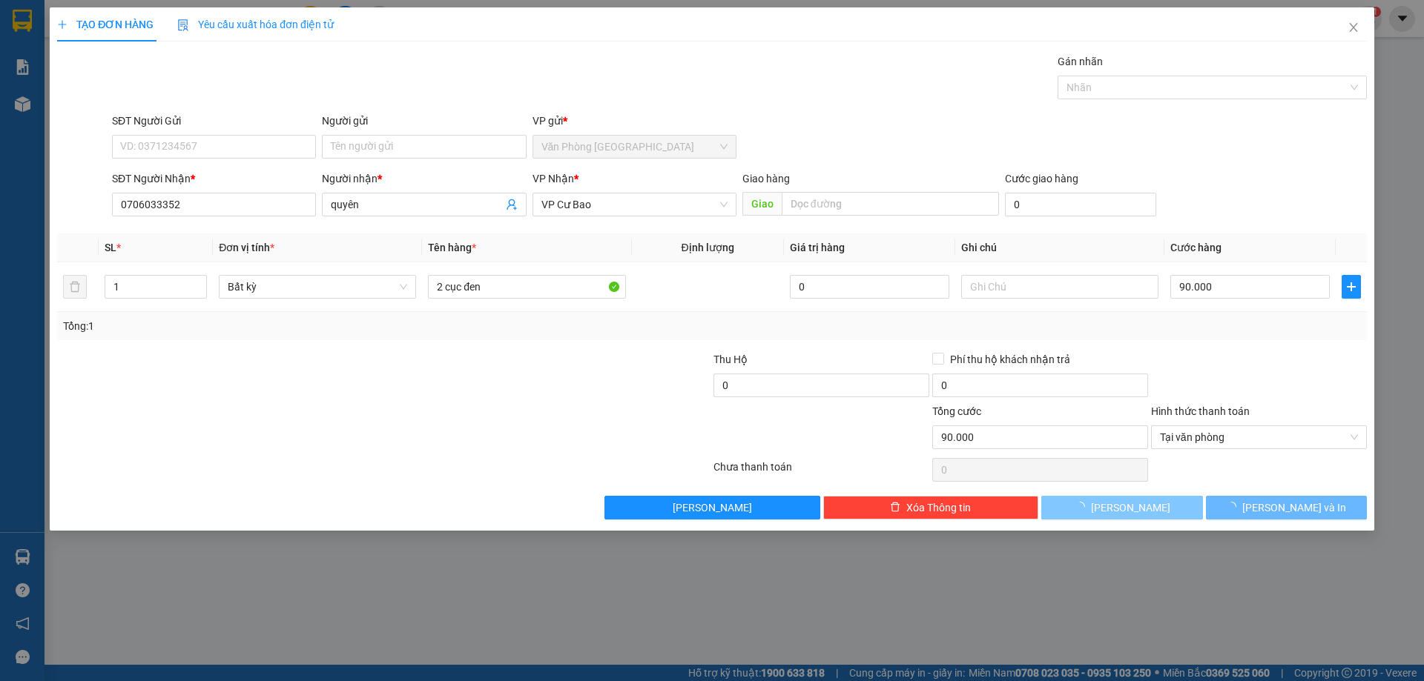
type input "0"
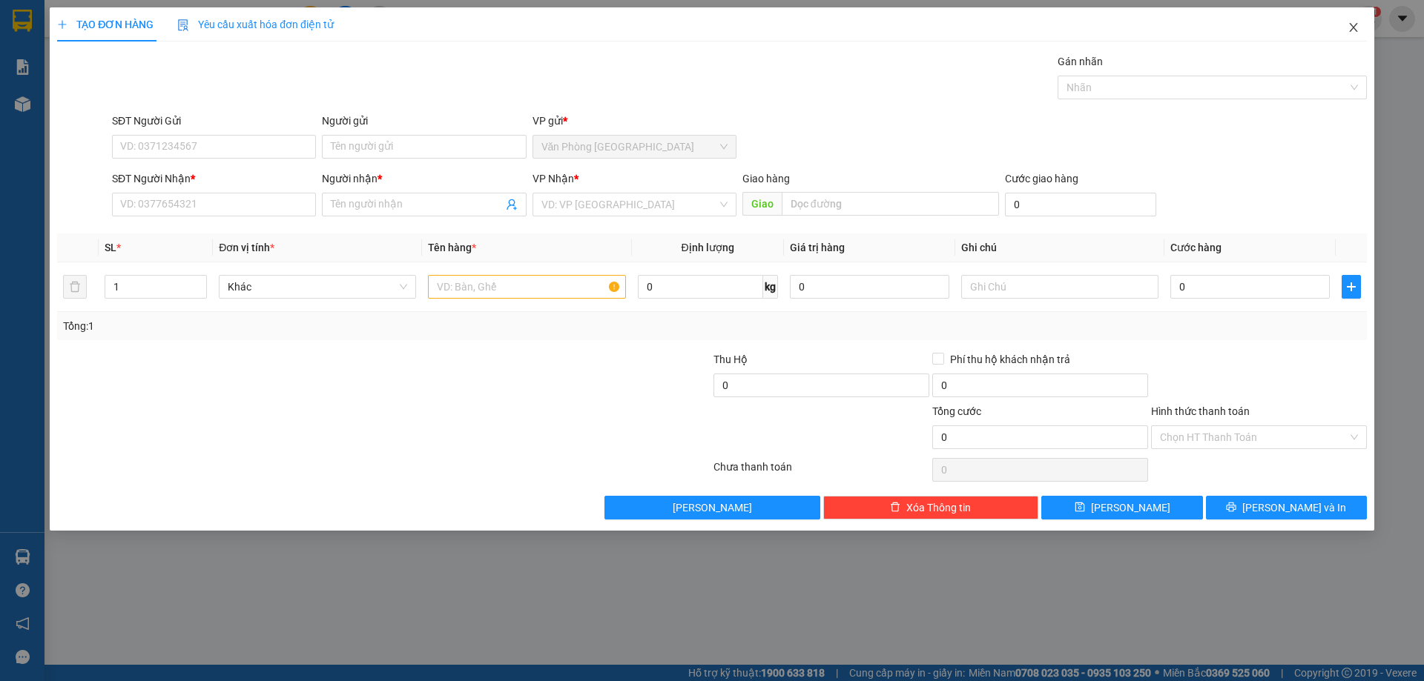
click at [1356, 29] on icon "close" at bounding box center [1353, 28] width 12 height 12
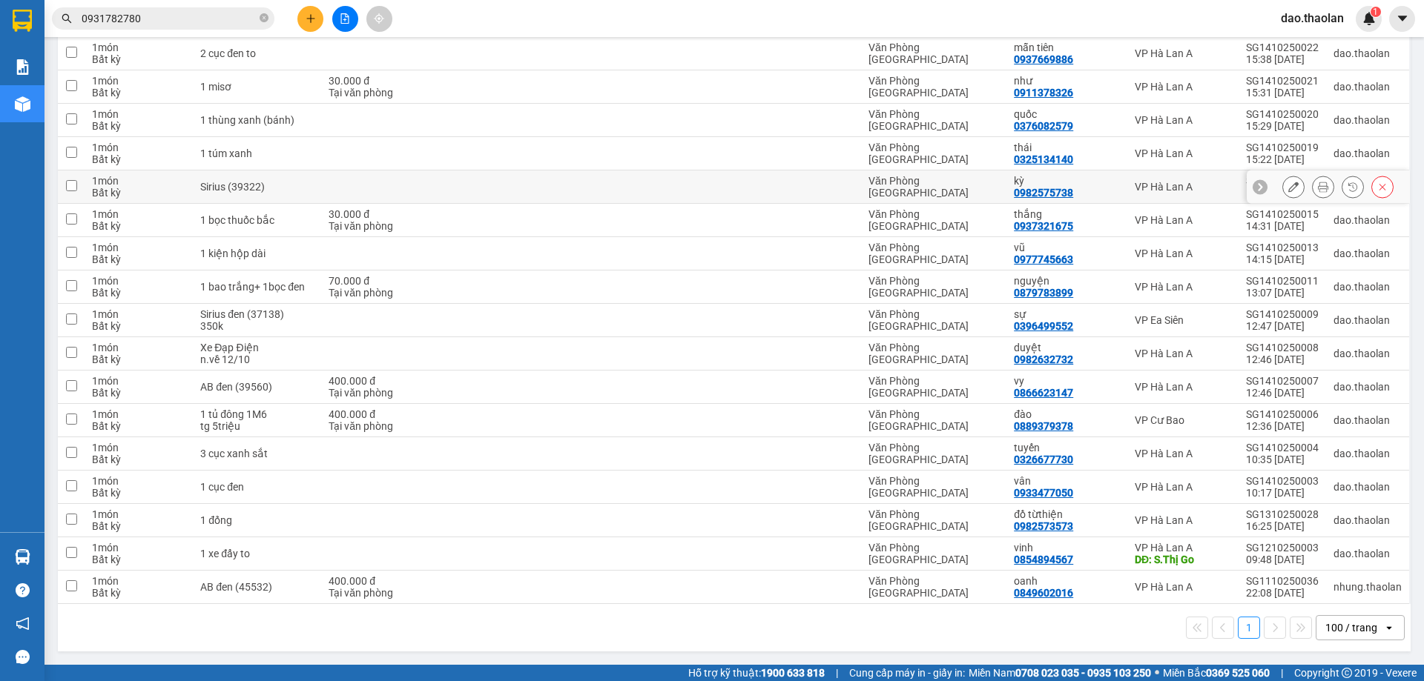
scroll to position [182, 0]
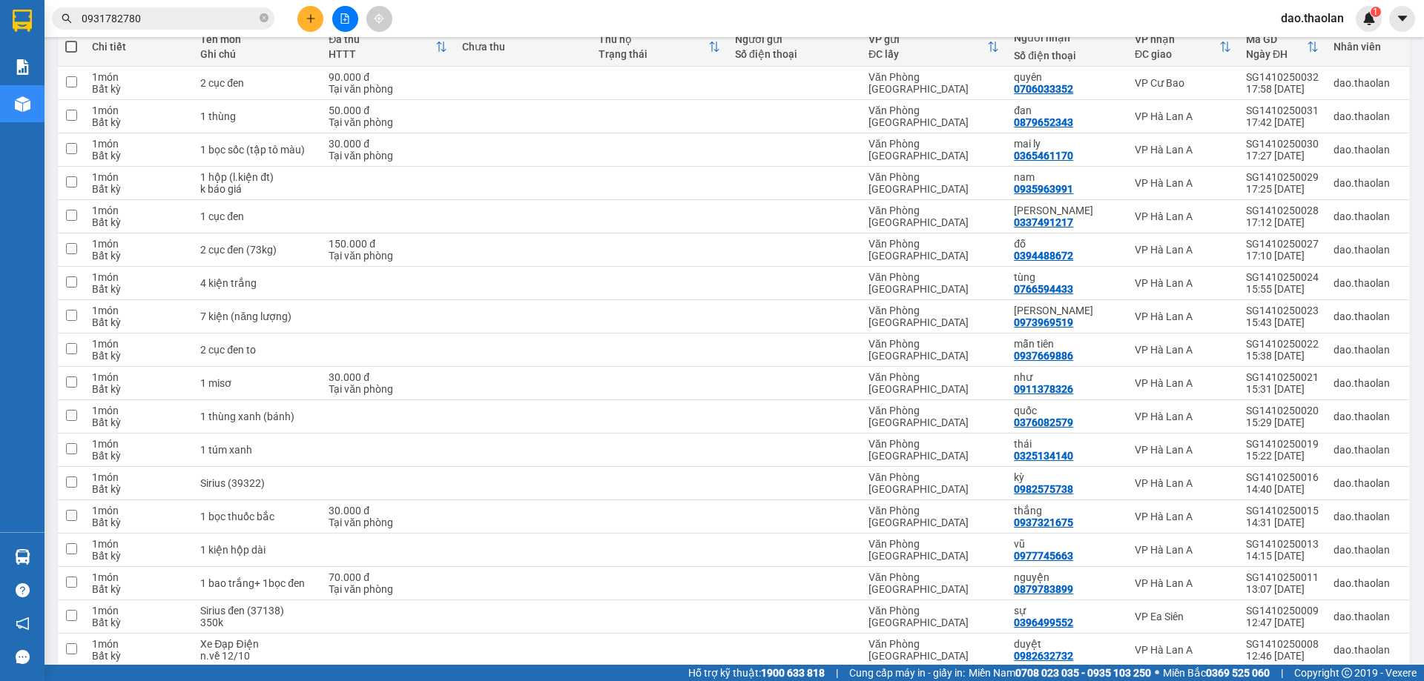
click at [326, 24] on div at bounding box center [344, 19] width 111 height 26
click at [317, 24] on button at bounding box center [310, 19] width 26 height 26
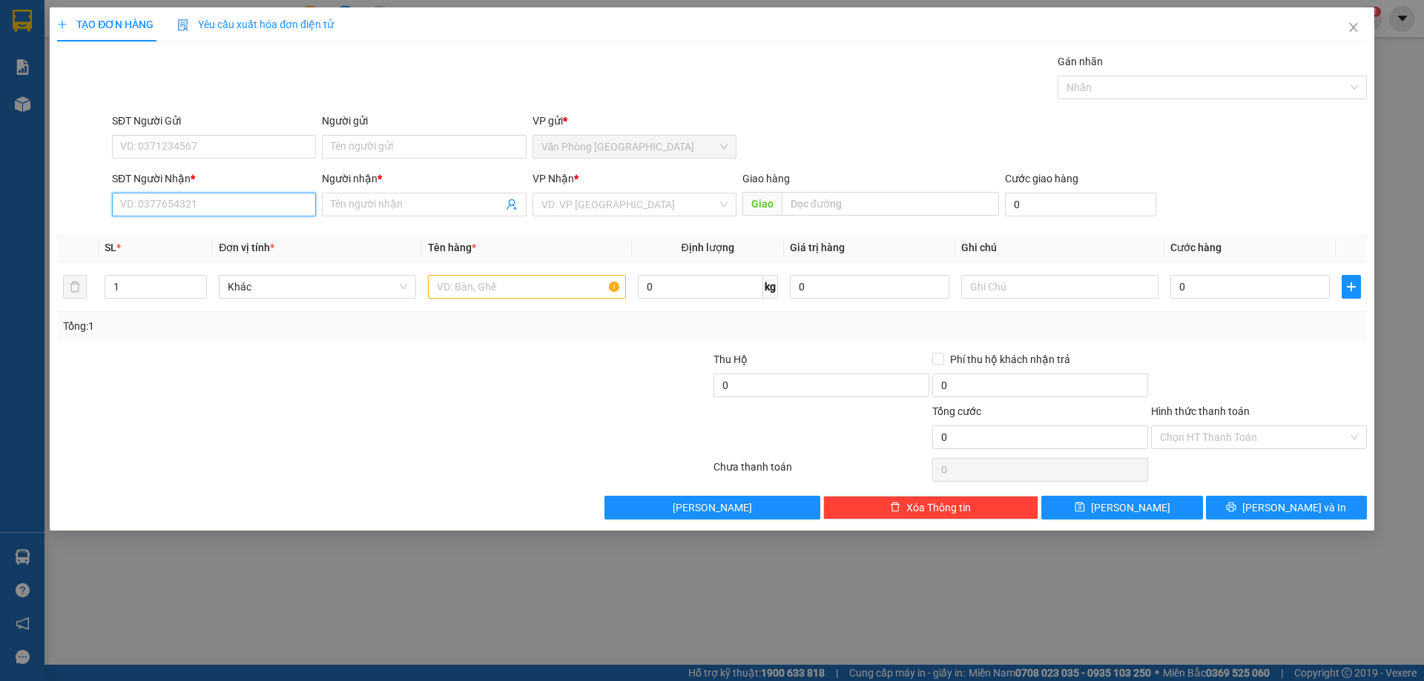
click at [225, 211] on input "SĐT Người Nhận *" at bounding box center [214, 205] width 204 height 24
drag, startPoint x: 174, startPoint y: 230, endPoint x: 293, endPoint y: 261, distance: 123.4
click at [186, 234] on div "0934500333 - cương" at bounding box center [214, 234] width 186 height 16
type input "0934500333"
type input "cương"
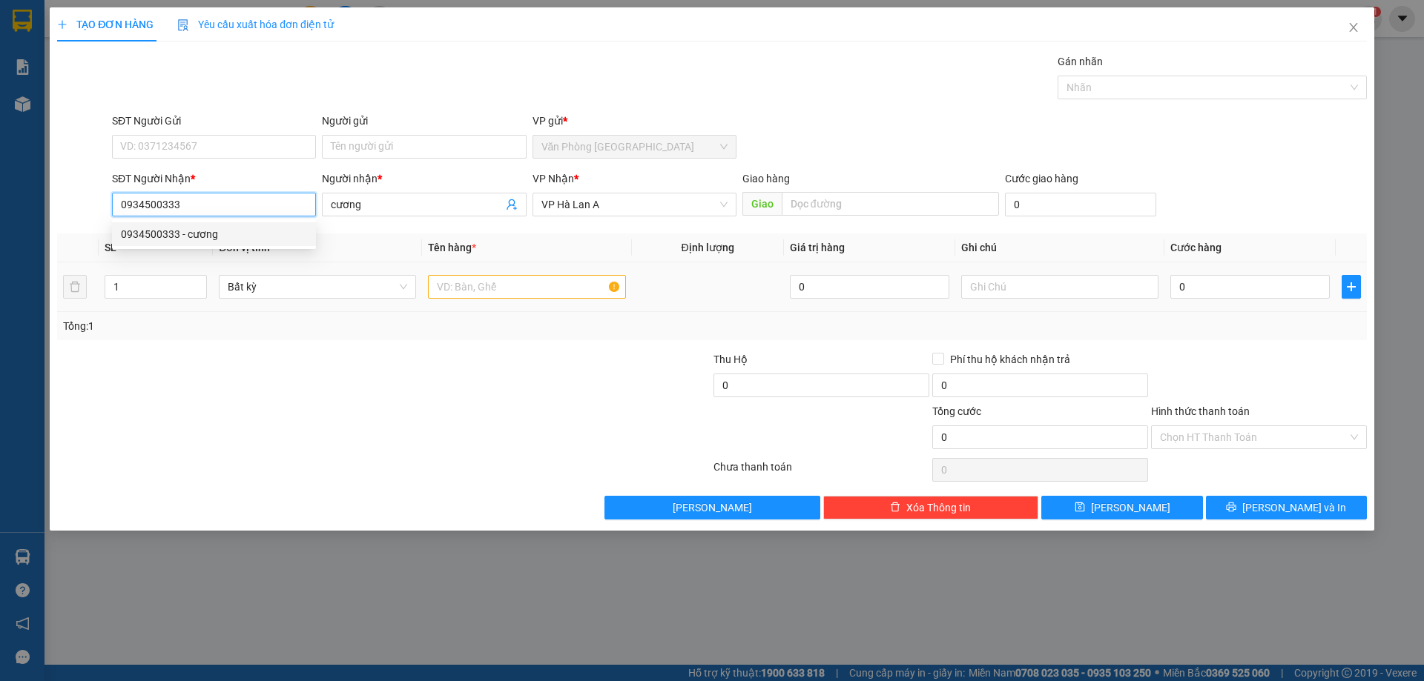
type input "0934500333"
click at [490, 286] on input "text" at bounding box center [526, 287] width 197 height 24
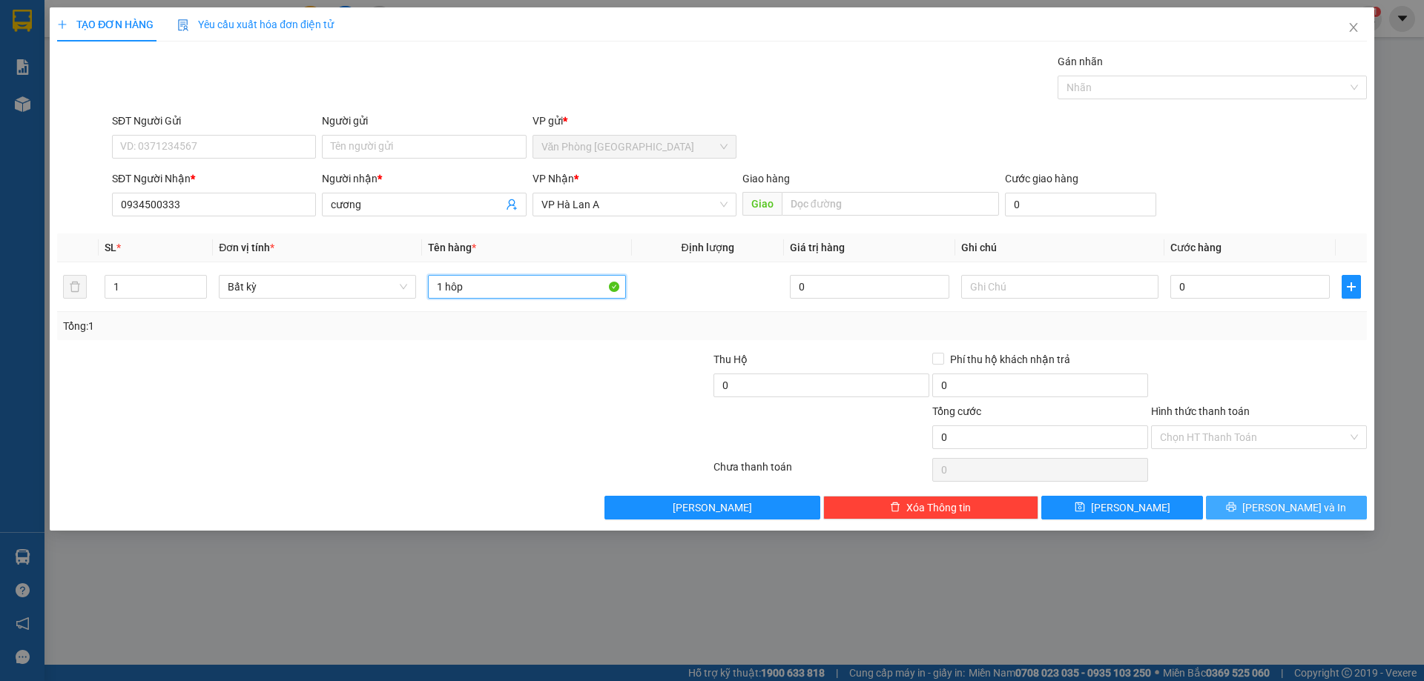
type input "1 hôp"
click at [1344, 511] on button "[PERSON_NAME] và In" at bounding box center [1286, 508] width 161 height 24
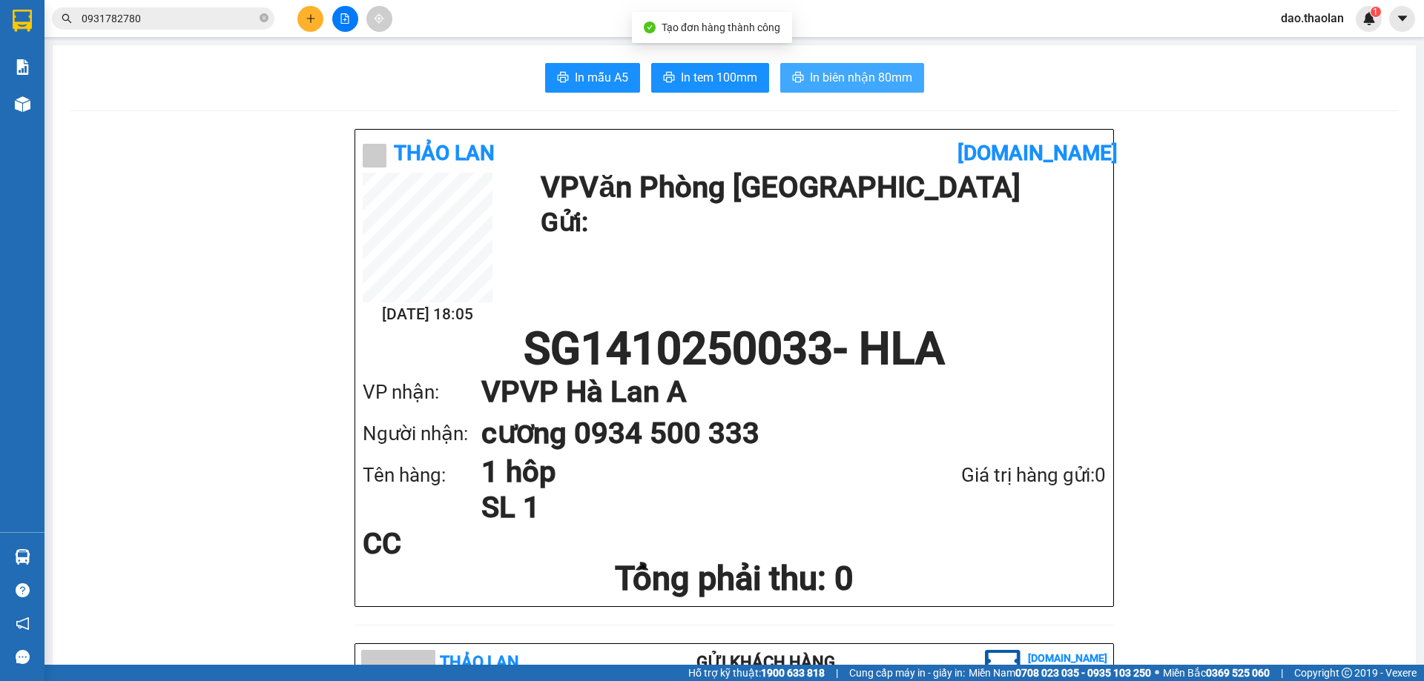
drag, startPoint x: 890, startPoint y: 76, endPoint x: 912, endPoint y: 126, distance: 55.1
click at [890, 77] on span "In biên nhận 80mm" at bounding box center [861, 77] width 102 height 19
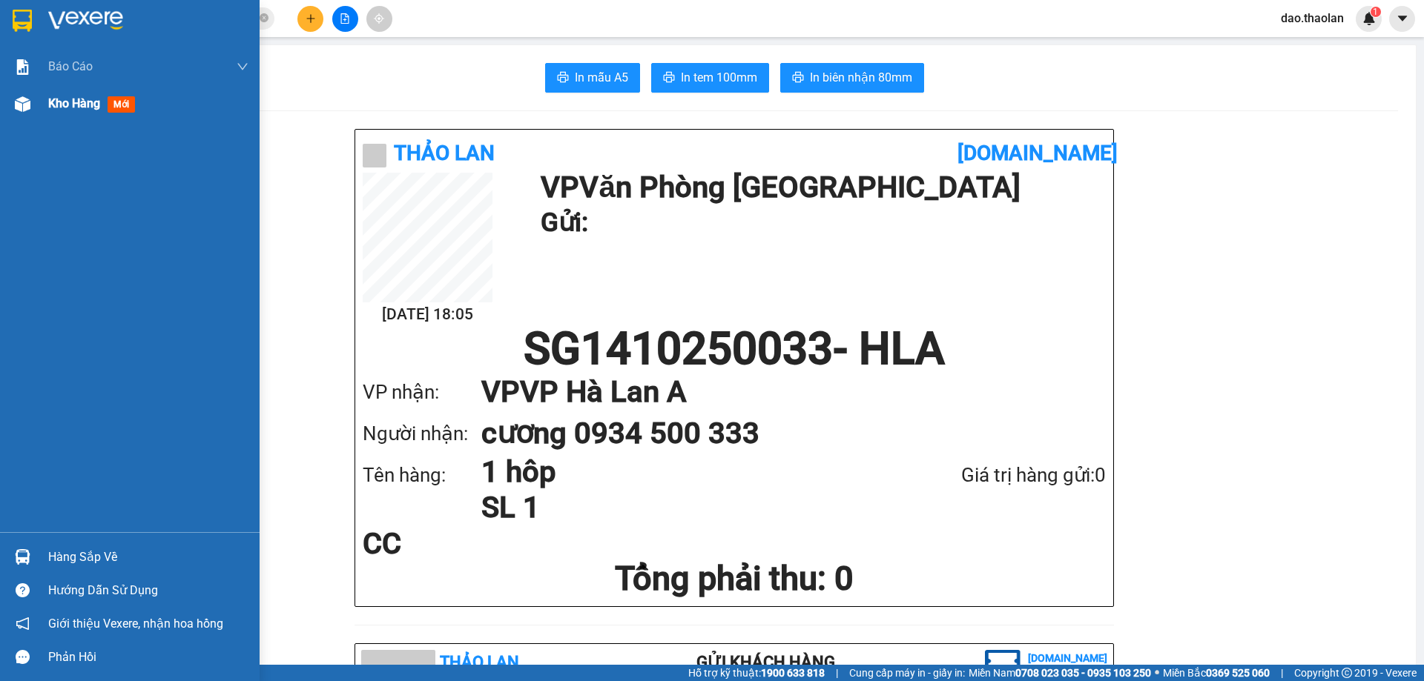
click at [8, 96] on div "Kho hàng mới" at bounding box center [130, 103] width 260 height 37
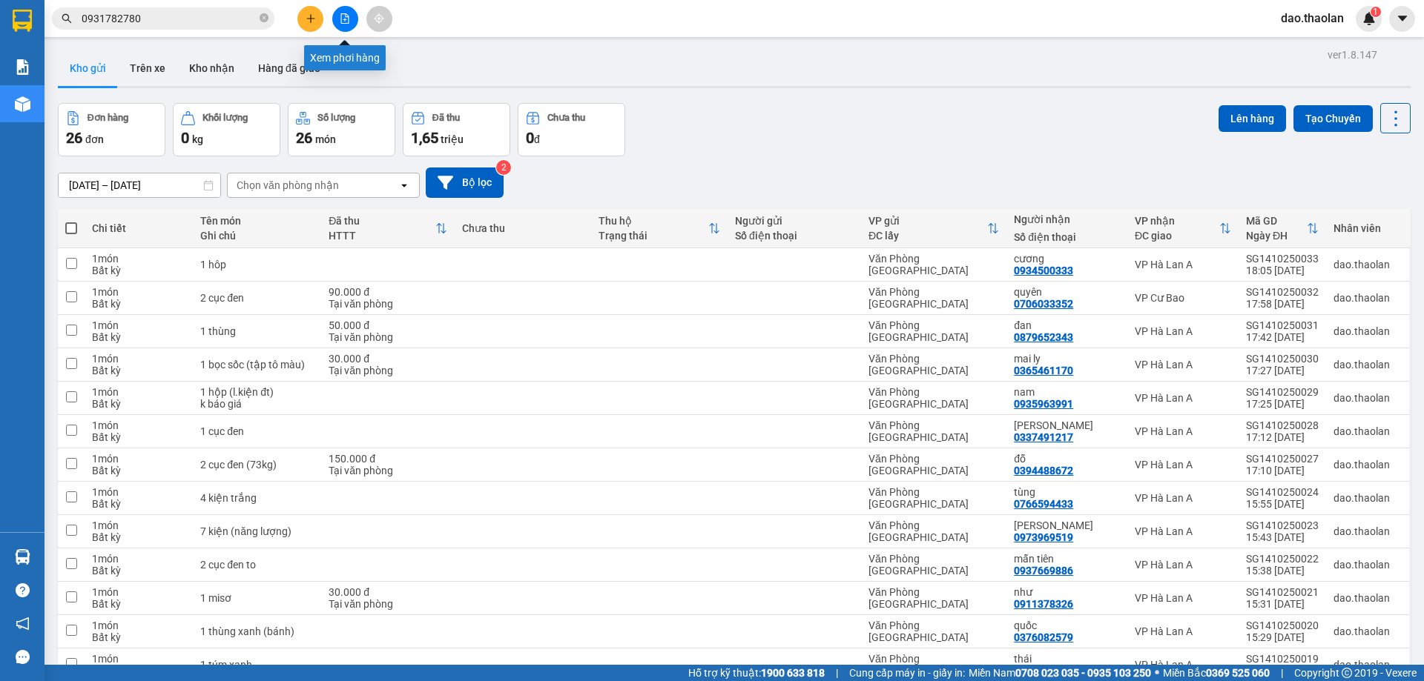
click at [349, 13] on icon "file-add" at bounding box center [345, 18] width 10 height 10
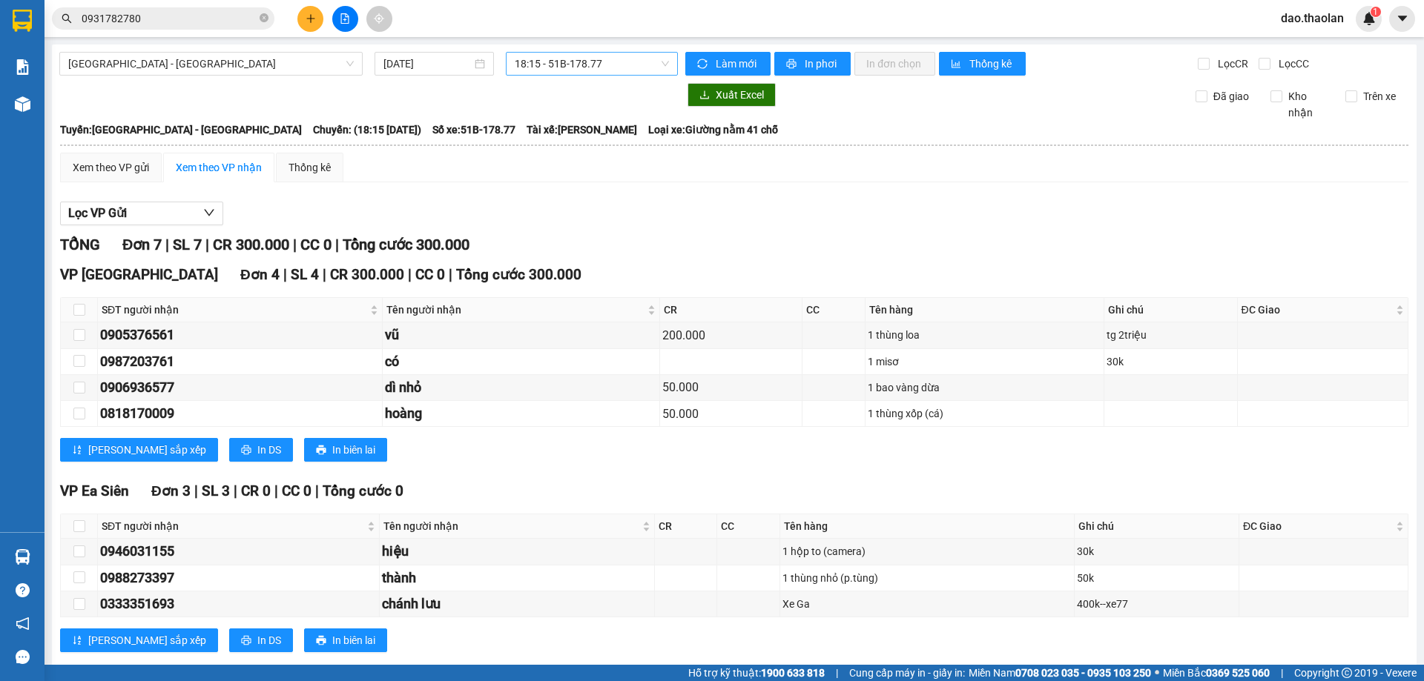
click at [579, 60] on span "18:15 - 51B-178.77" at bounding box center [592, 64] width 154 height 22
click at [561, 137] on div "18:30 - 50H-754.19" at bounding box center [569, 141] width 116 height 16
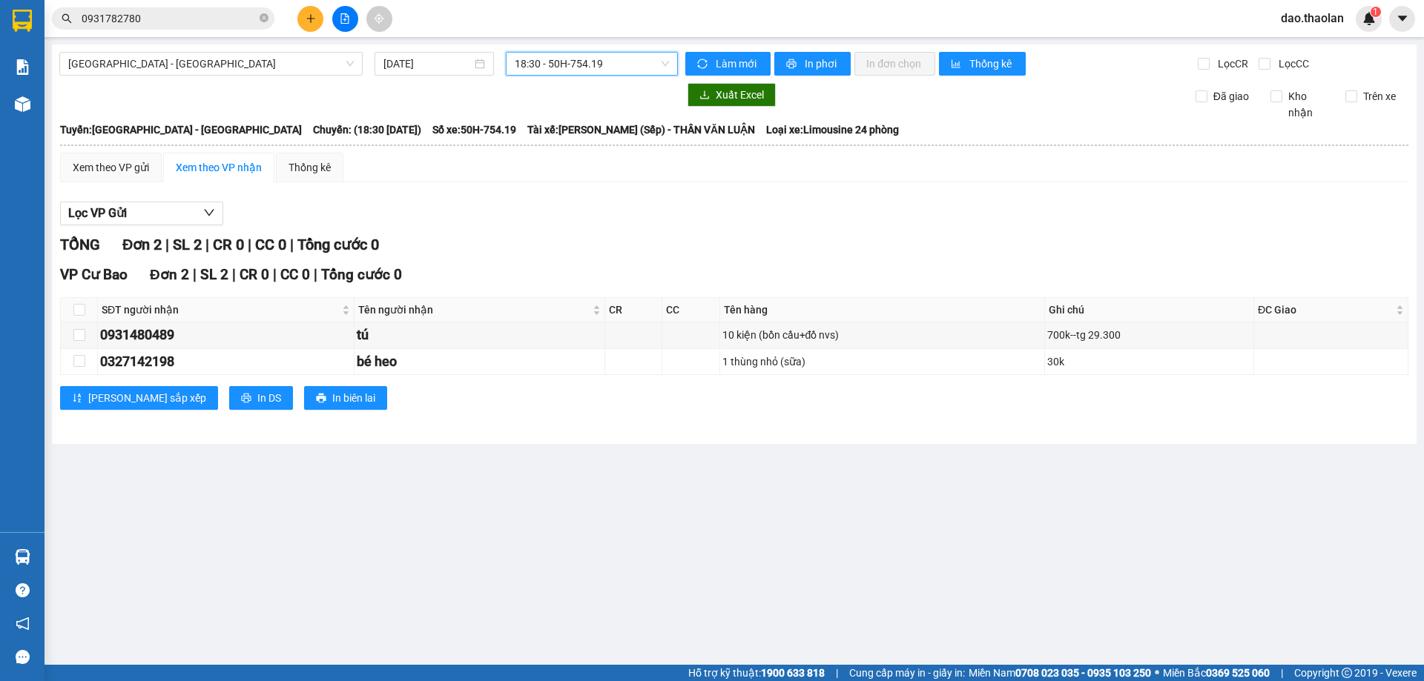
click at [570, 81] on div "Sài Gòn - Đắk Lắk 14/10/2025 18:30 18:30 - 50H-754.19 Làm mới In phơi In đơn ch…" at bounding box center [734, 244] width 1364 height 400
click at [579, 68] on span "18:30 - 50H-754.19" at bounding box center [592, 64] width 154 height 22
click at [595, 159] on div "21:30 - 51B-192.71" at bounding box center [573, 164] width 116 height 16
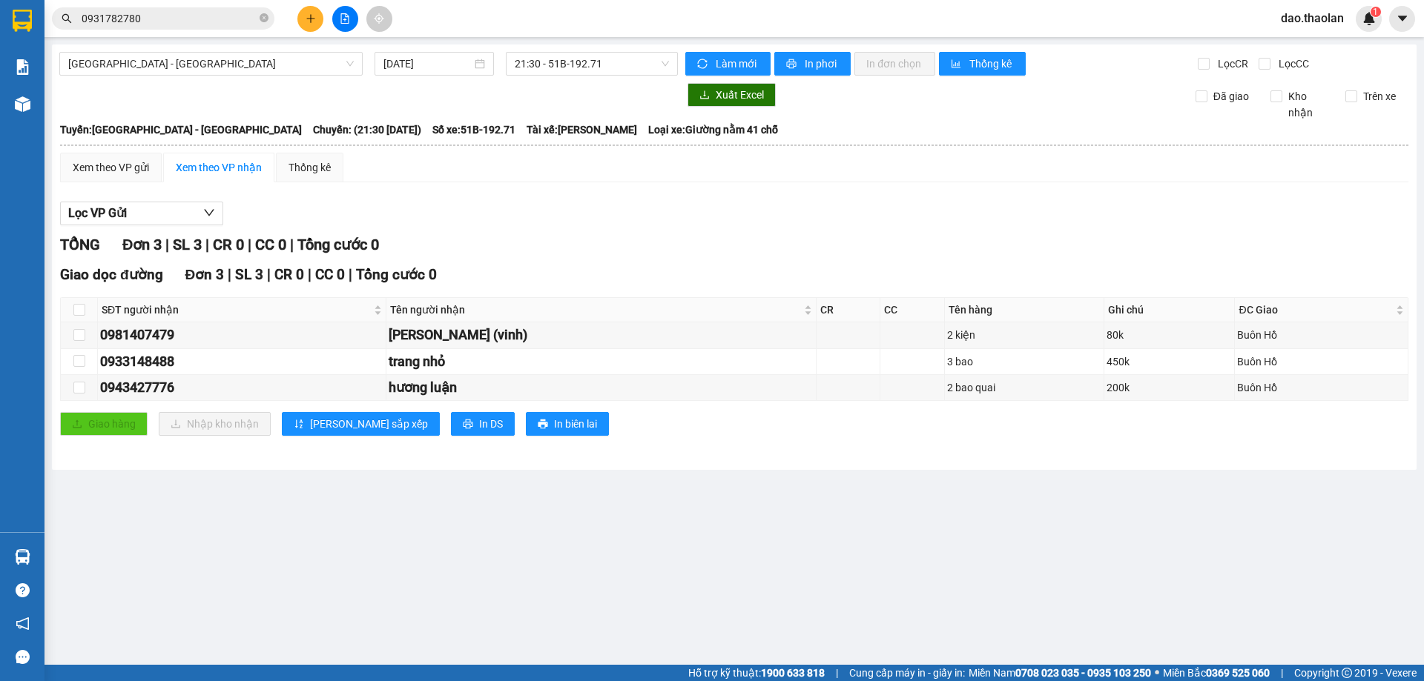
drag, startPoint x: 1311, startPoint y: 22, endPoint x: 1320, endPoint y: 41, distance: 20.6
click at [1315, 27] on span "dao.thaolan" at bounding box center [1312, 18] width 87 height 19
click at [1321, 49] on span "Đăng xuất" at bounding box center [1323, 46] width 62 height 16
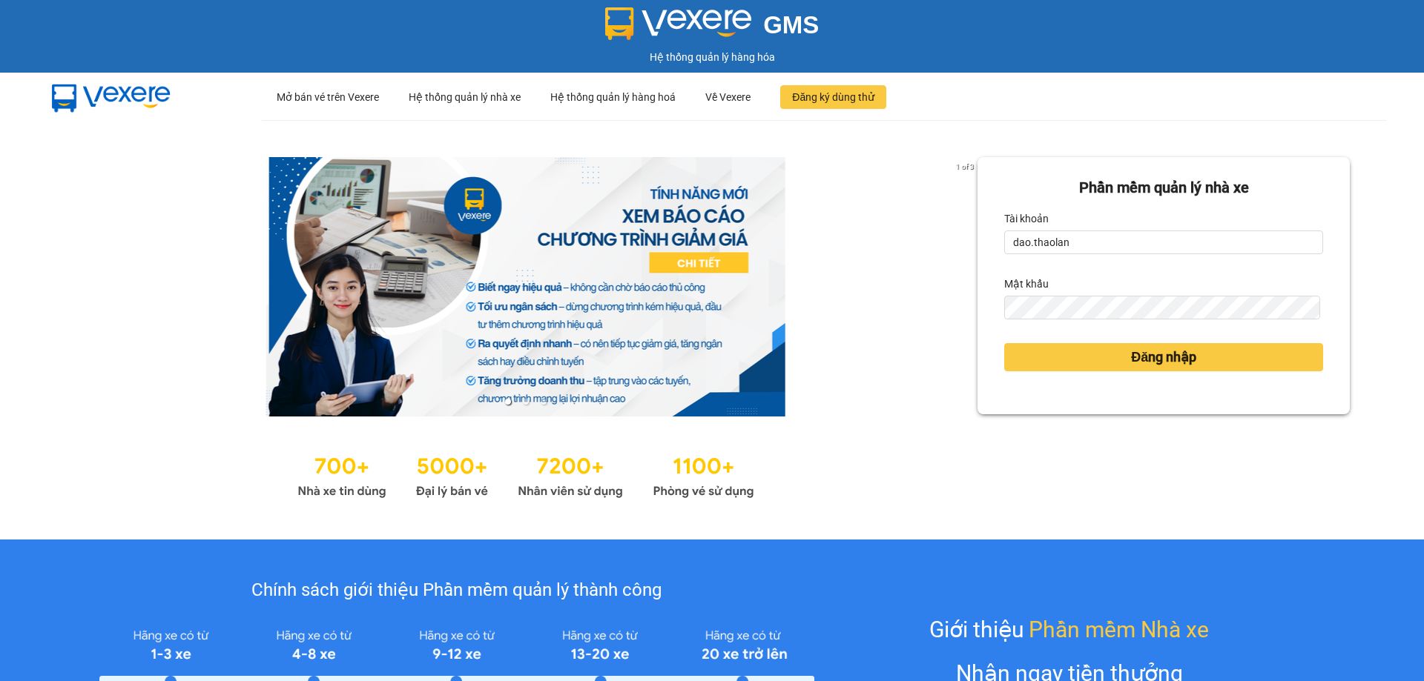
click at [1066, 247] on input "dao.thaolan" at bounding box center [1163, 243] width 319 height 24
type input "y.thaolan"
click at [1093, 359] on button "Đăng nhập" at bounding box center [1163, 357] width 319 height 28
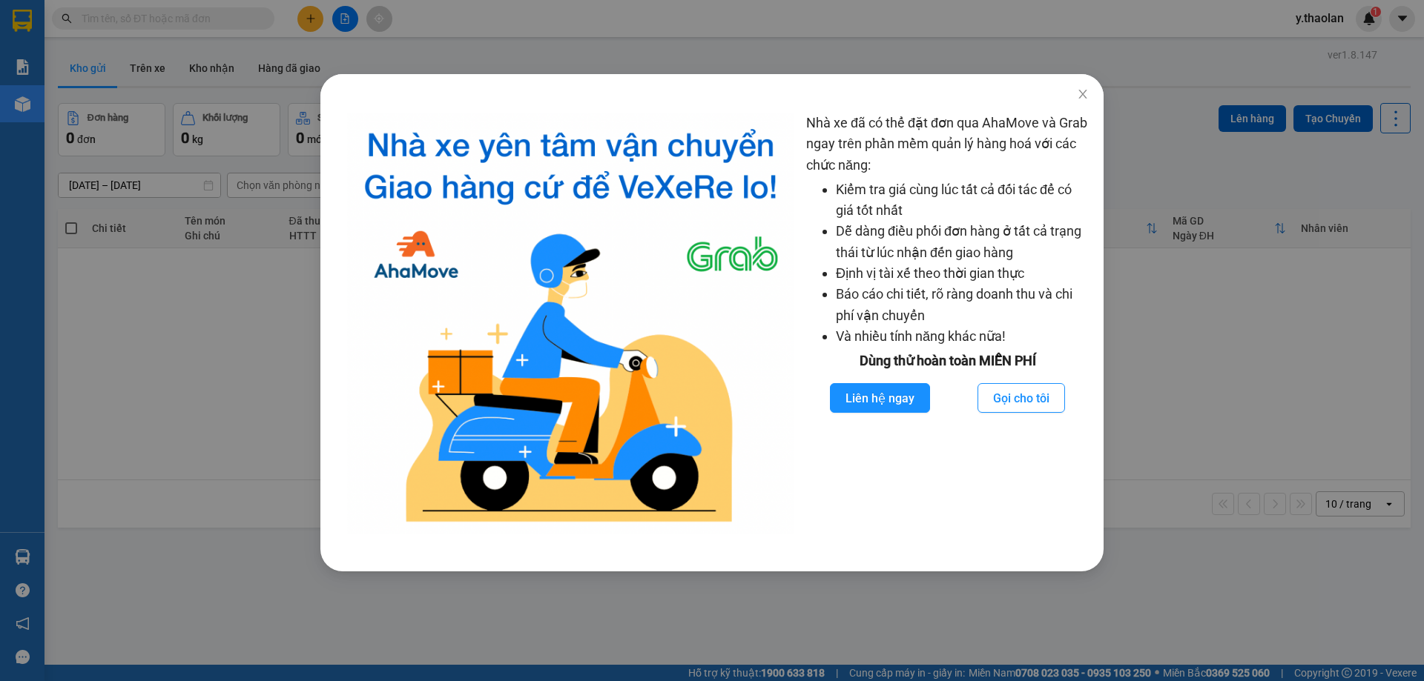
click at [171, 343] on div "Nhà xe đã có thể đặt đơn qua AhaMove và Grab ngay trên phần mềm quản lý hàng ho…" at bounding box center [712, 340] width 1424 height 681
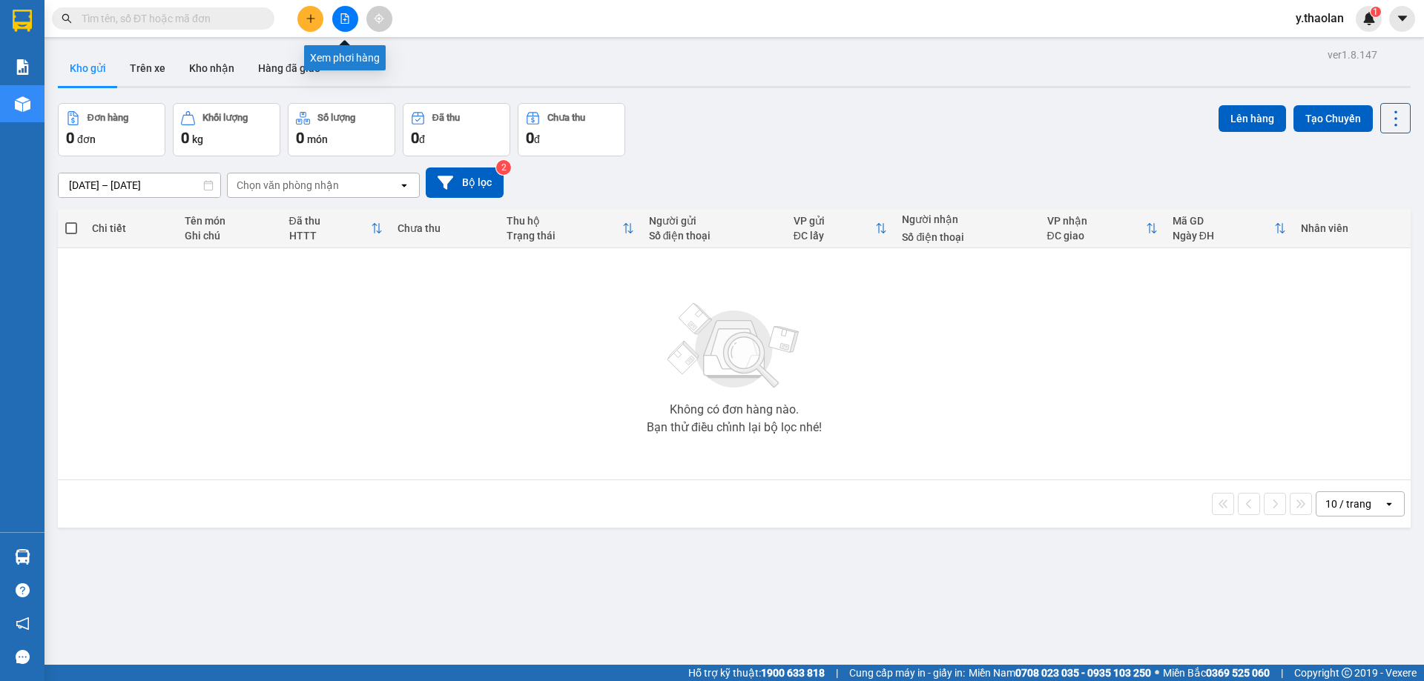
click at [354, 16] on button at bounding box center [345, 19] width 26 height 26
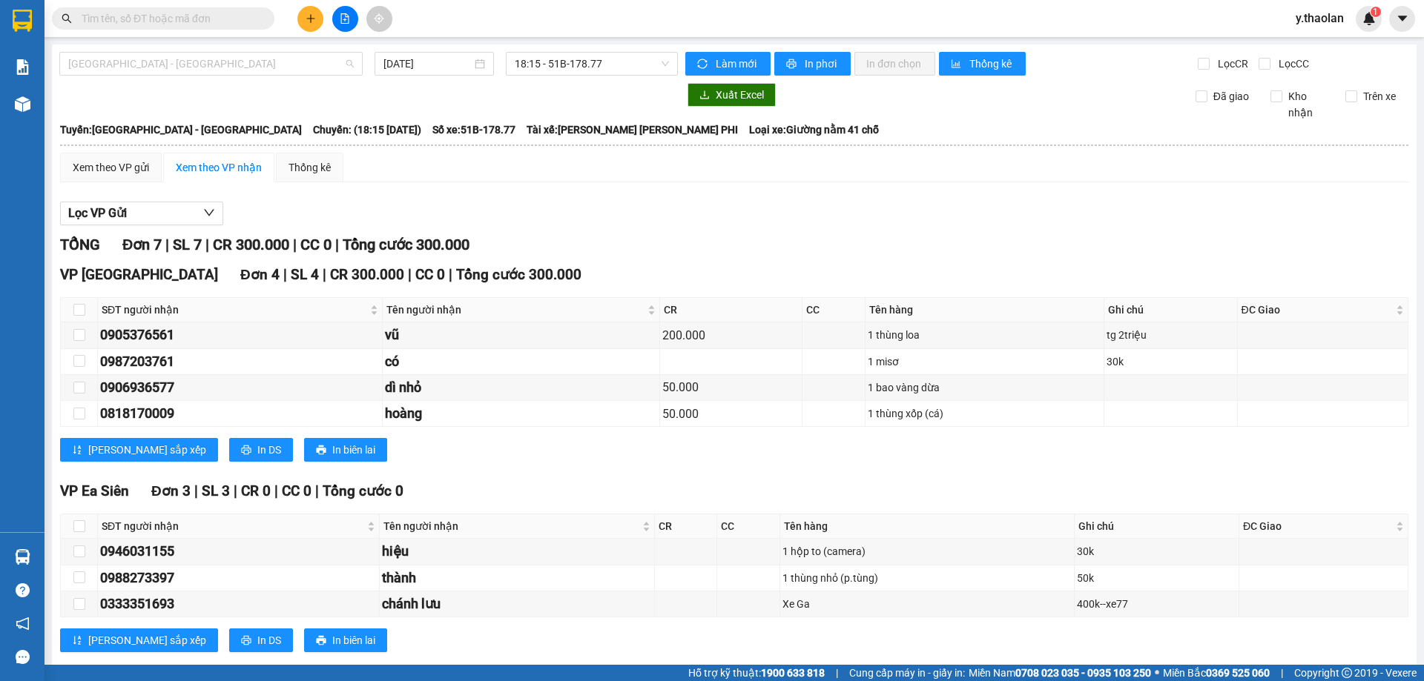
drag, startPoint x: 236, startPoint y: 59, endPoint x: 240, endPoint y: 126, distance: 66.8
click at [235, 66] on span "Sài Gòn - Đắk Lắk" at bounding box center [210, 64] width 285 height 22
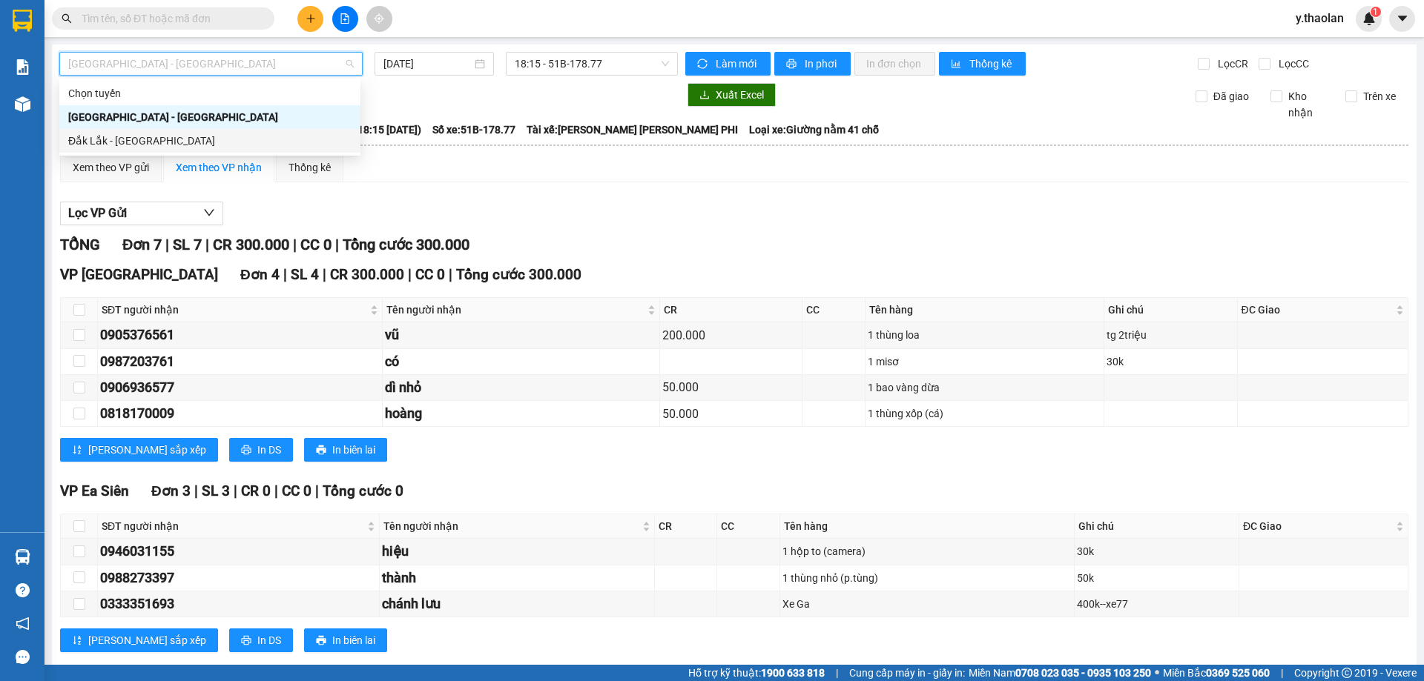
click at [226, 148] on div "Đắk Lắk - Sài Gòn" at bounding box center [209, 141] width 283 height 16
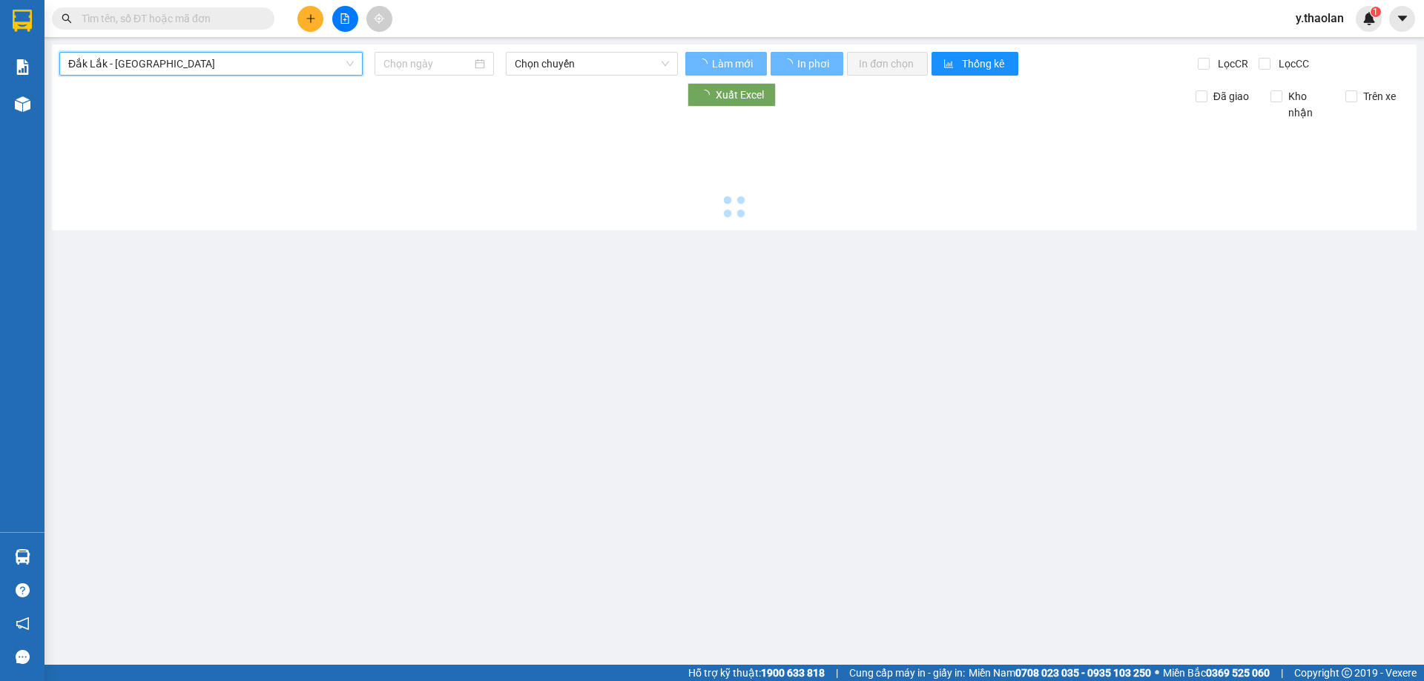
type input "14/10/2025"
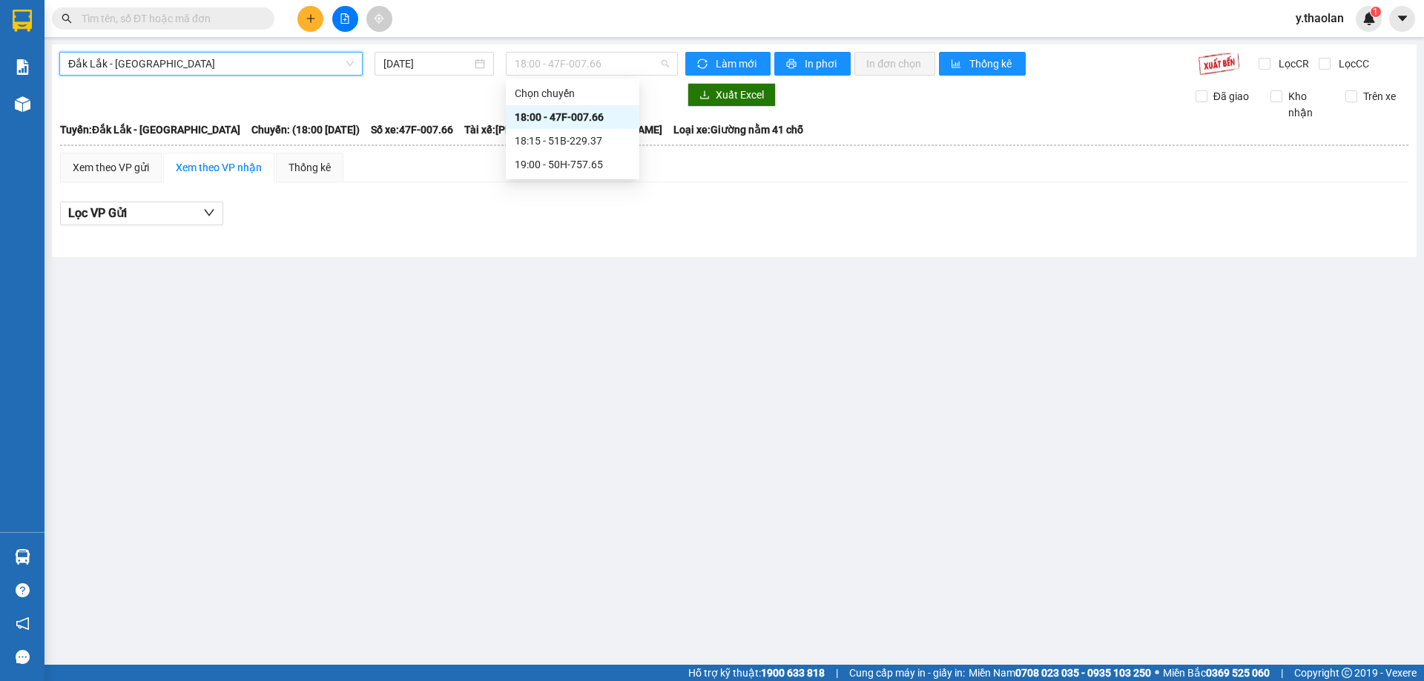
drag, startPoint x: 561, startPoint y: 64, endPoint x: 570, endPoint y: 89, distance: 27.0
click at [562, 66] on span "18:00 - 47F-007.66" at bounding box center [592, 64] width 154 height 22
click at [572, 157] on div "19:00 - 50H-757.65" at bounding box center [573, 164] width 116 height 16
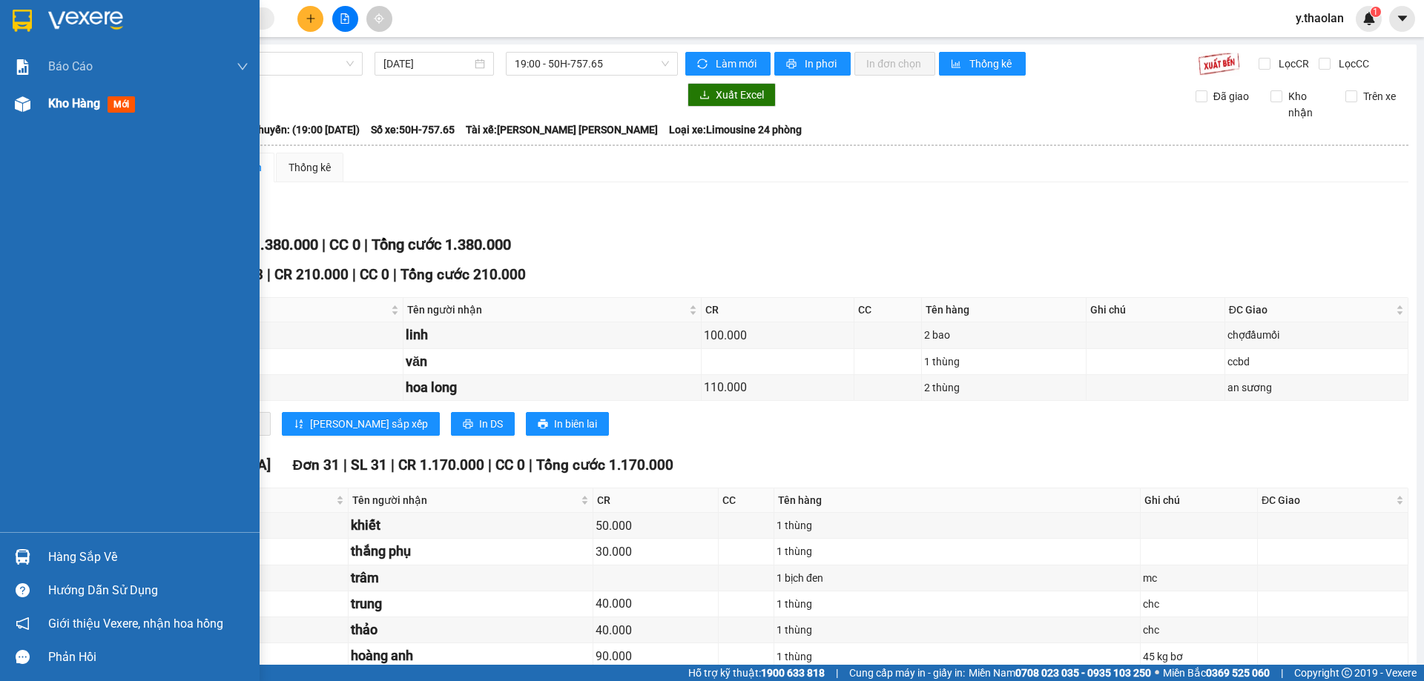
click at [4, 100] on div "Kho hàng mới" at bounding box center [130, 103] width 260 height 37
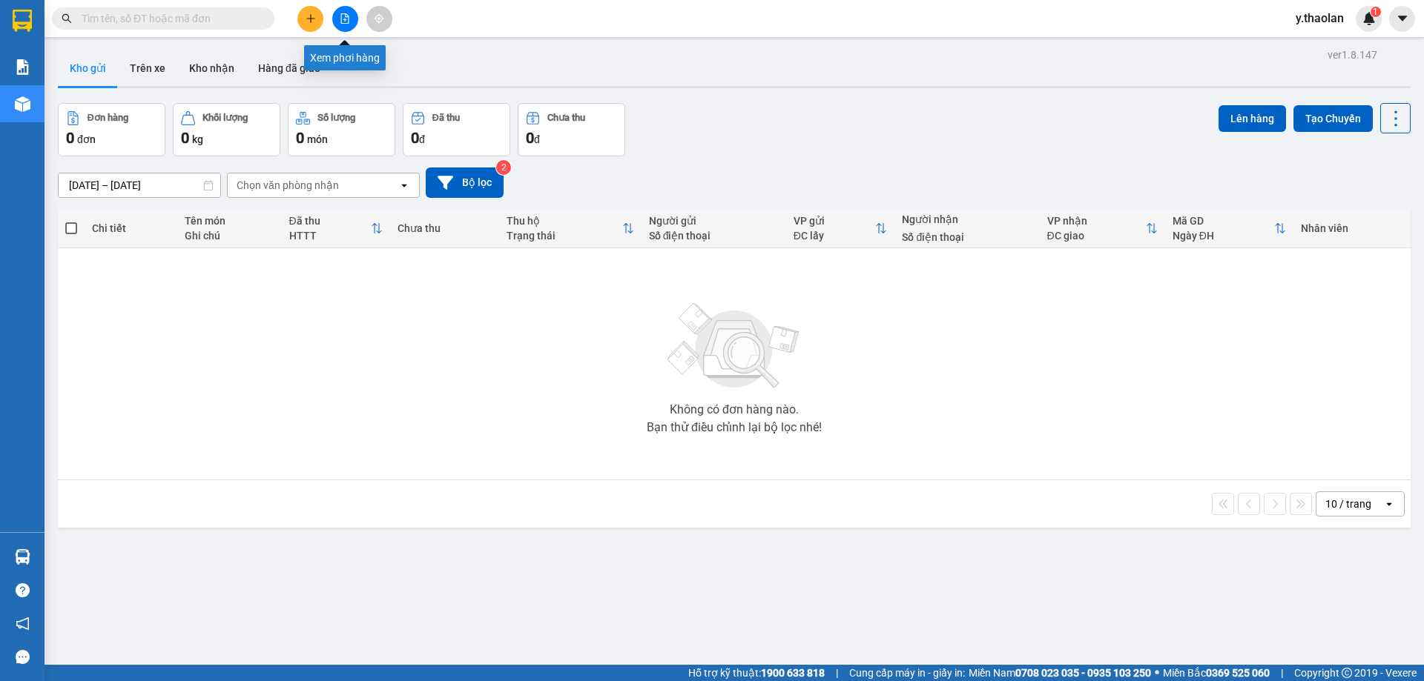
click at [340, 21] on icon "file-add" at bounding box center [345, 18] width 10 height 10
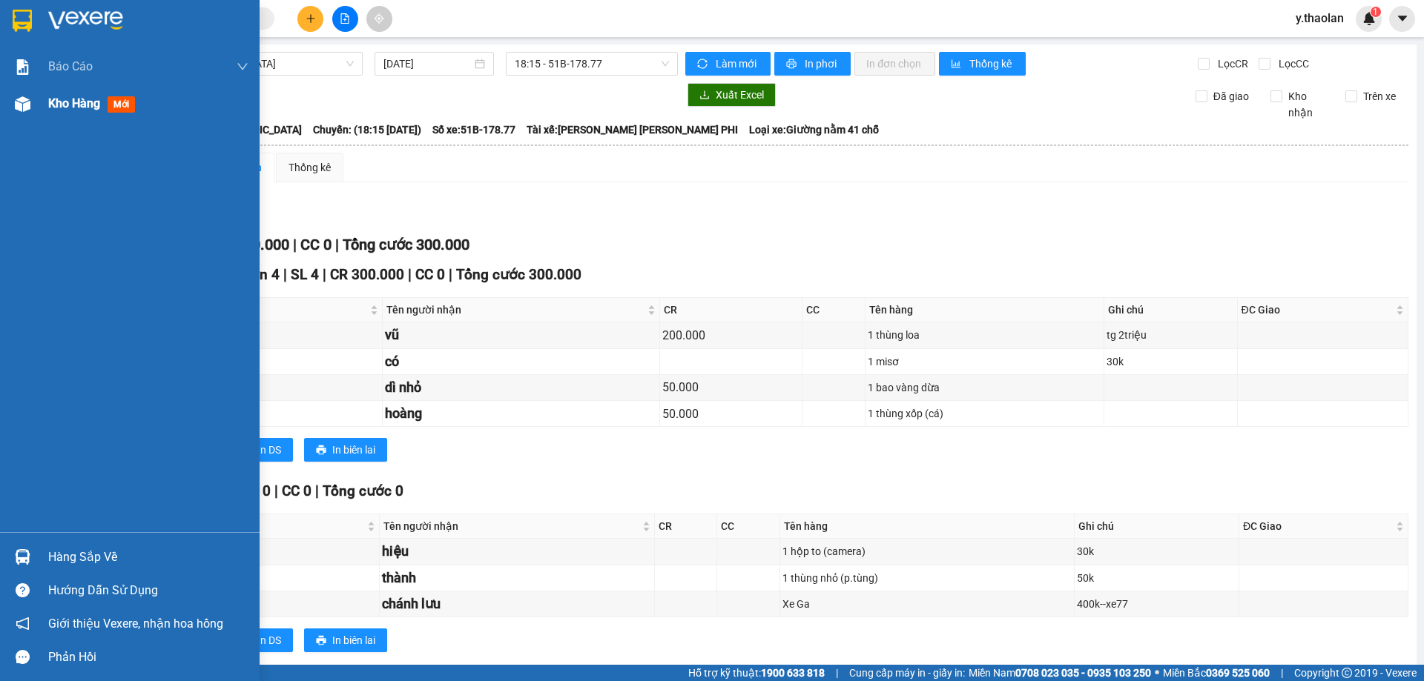
click at [32, 111] on div at bounding box center [23, 104] width 26 height 26
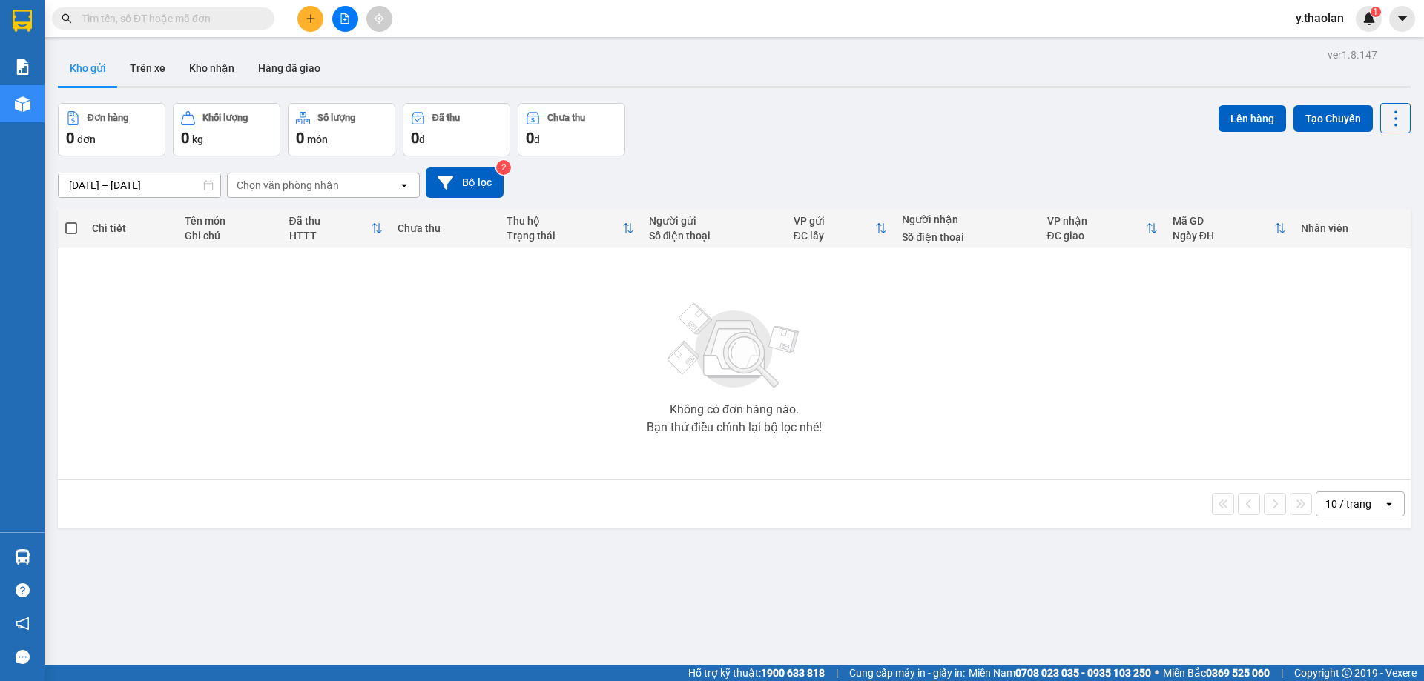
drag, startPoint x: 1331, startPoint y: 10, endPoint x: 1327, endPoint y: 26, distance: 16.2
click at [1331, 13] on span "y.thaolan" at bounding box center [1320, 18] width 72 height 19
click at [1322, 38] on span "Đăng xuất" at bounding box center [1338, 46] width 62 height 16
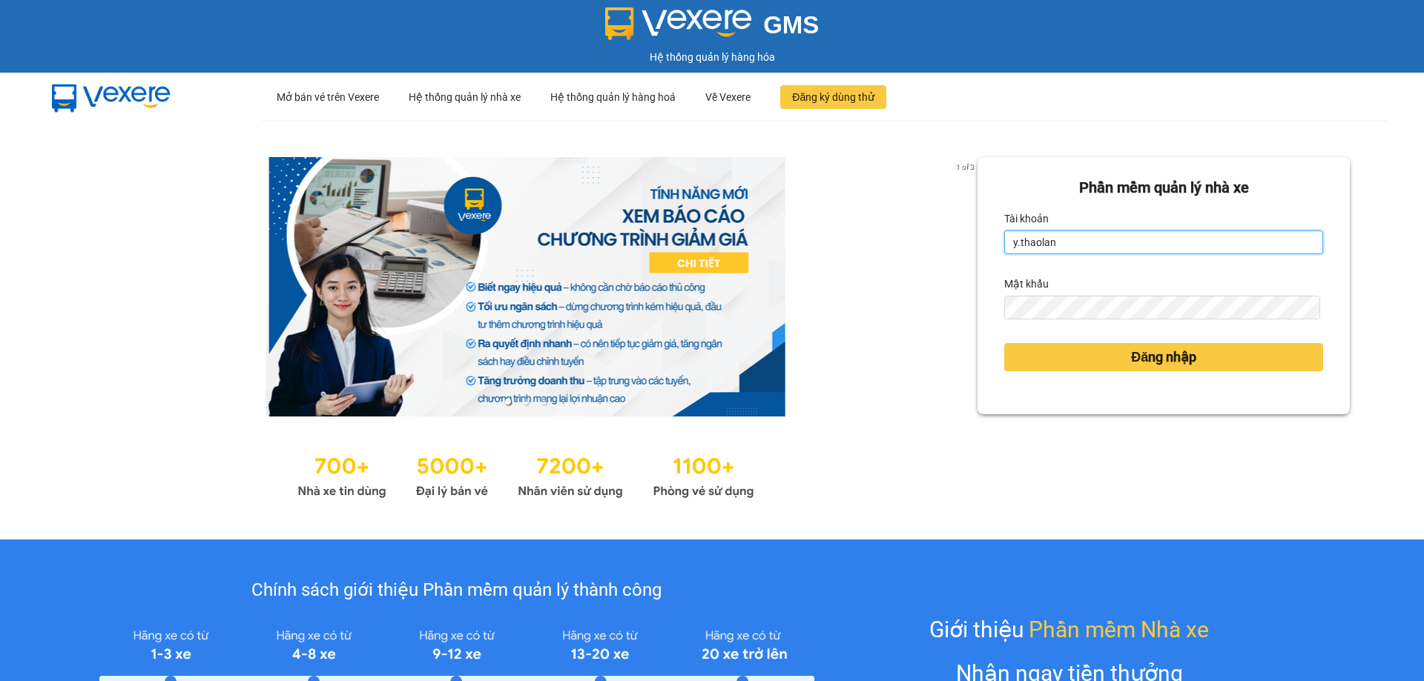
click at [1111, 248] on input "y.thaolan" at bounding box center [1163, 243] width 319 height 24
type input "dao.thaolan"
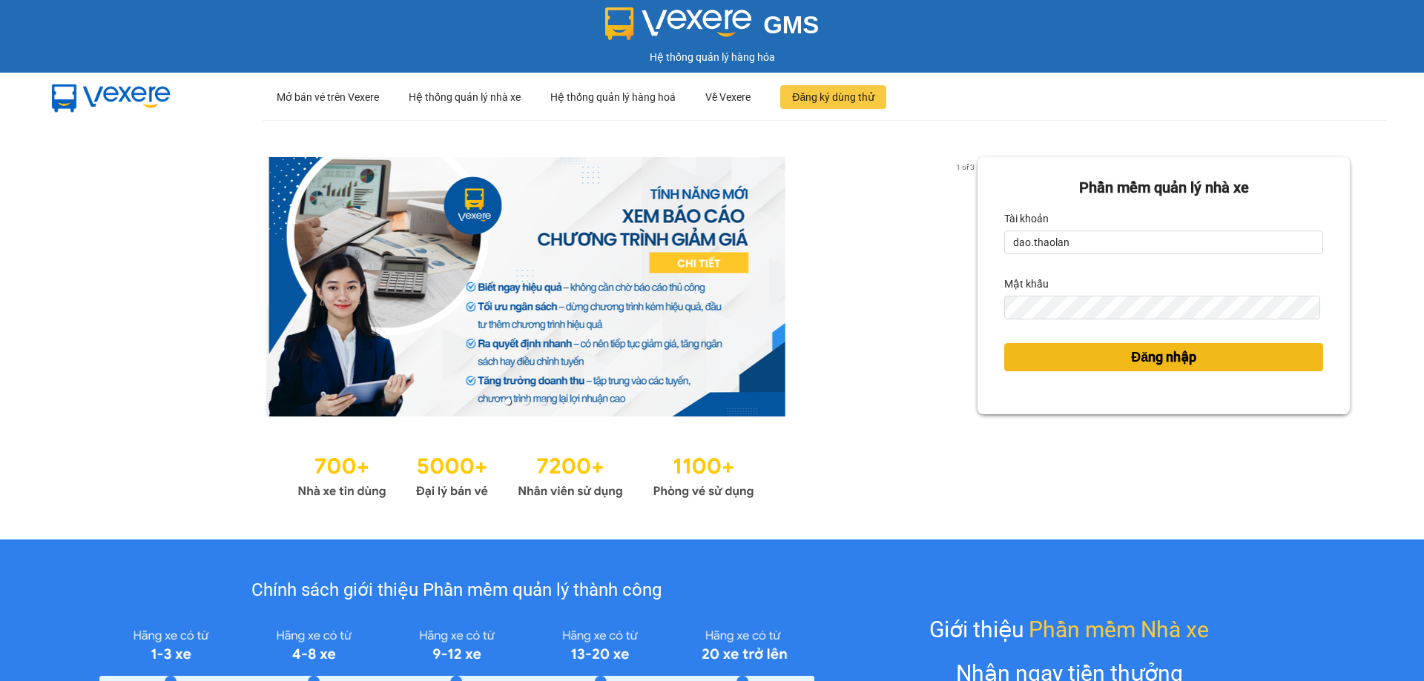
click at [1107, 352] on button "Đăng nhập" at bounding box center [1163, 357] width 319 height 28
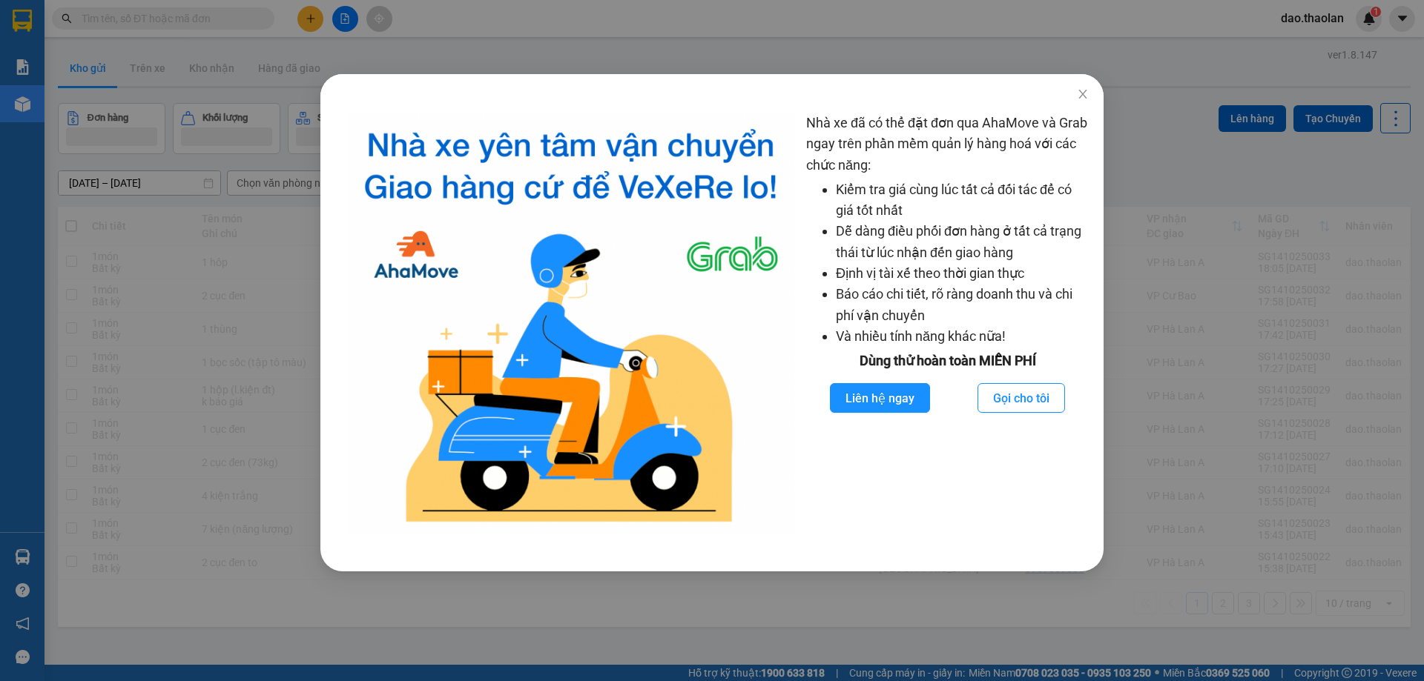
click at [254, 268] on div "Nhà xe đã có thể đặt đơn qua AhaMove và Grab ngay trên phần mềm quản lý hàng ho…" at bounding box center [712, 340] width 1424 height 681
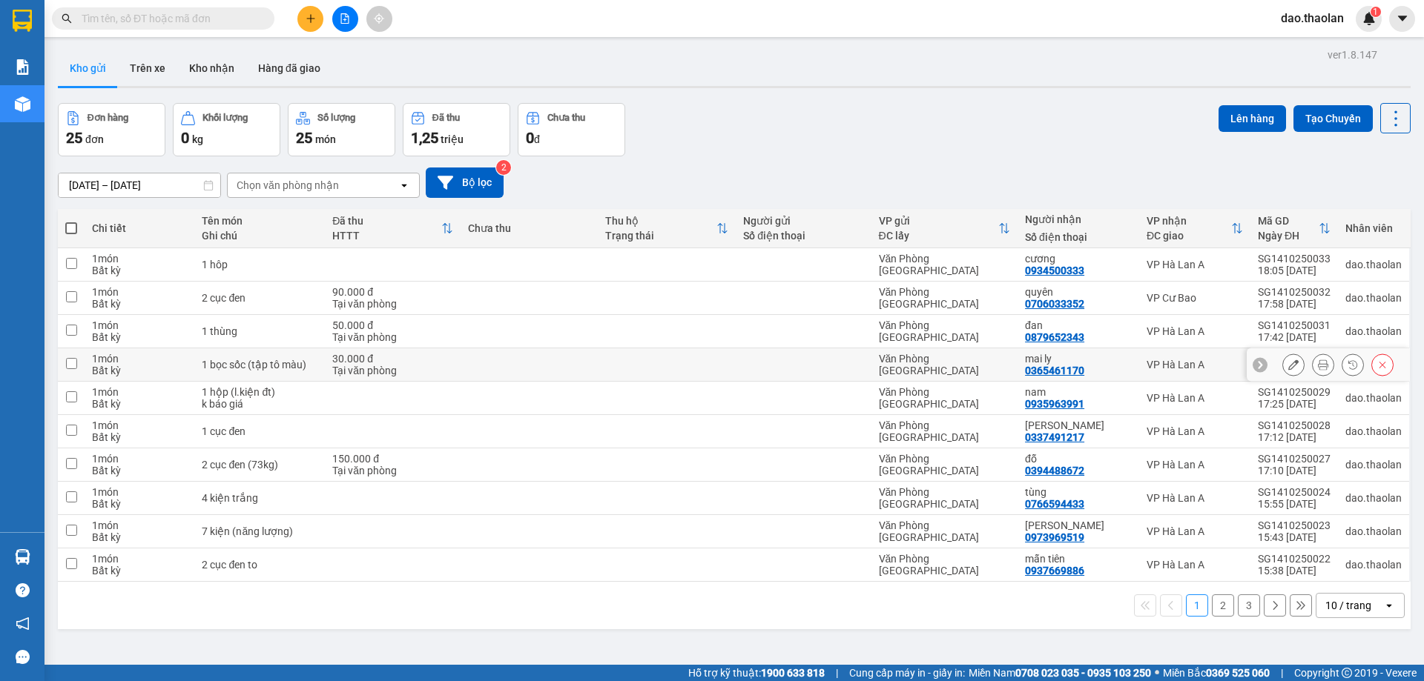
scroll to position [68, 0]
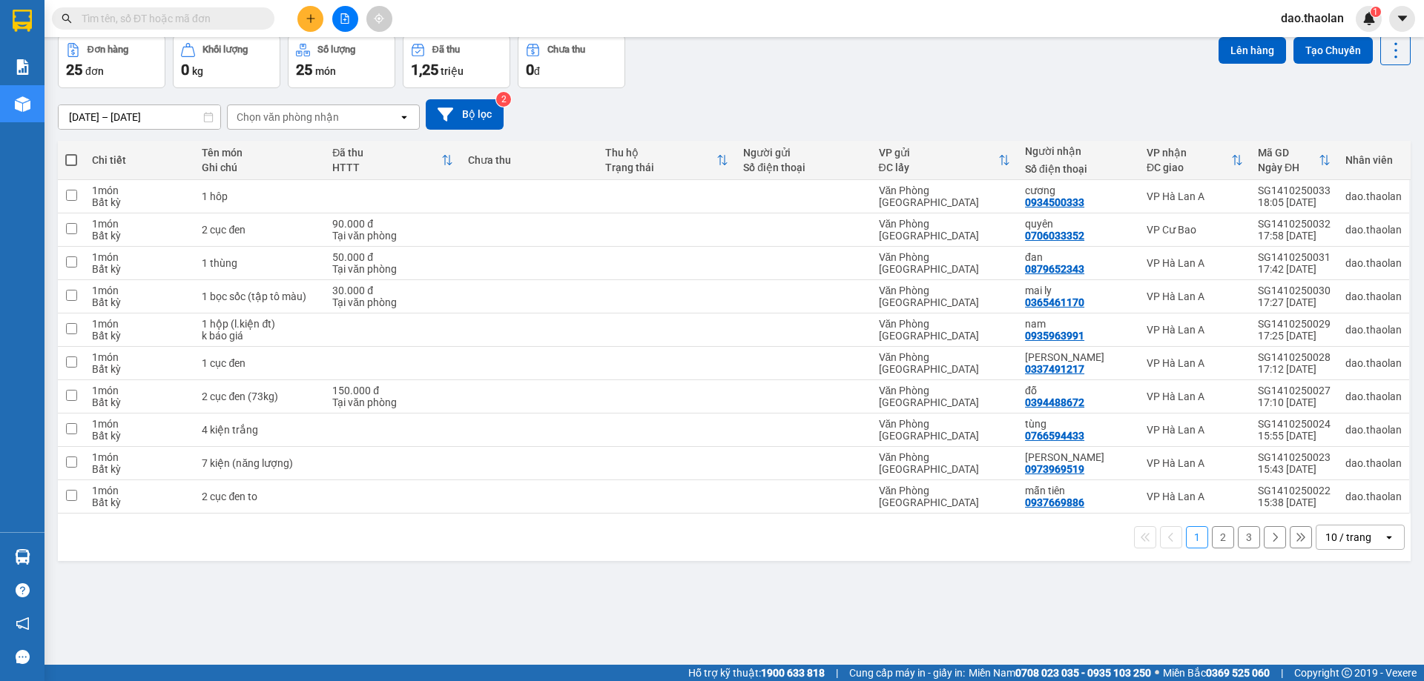
click at [1345, 550] on div "1 2 3 10 / trang open" at bounding box center [734, 537] width 1353 height 47
click at [1343, 530] on div "10 / trang" at bounding box center [1348, 537] width 46 height 15
click at [1347, 515] on div "100 / trang" at bounding box center [1348, 505] width 89 height 27
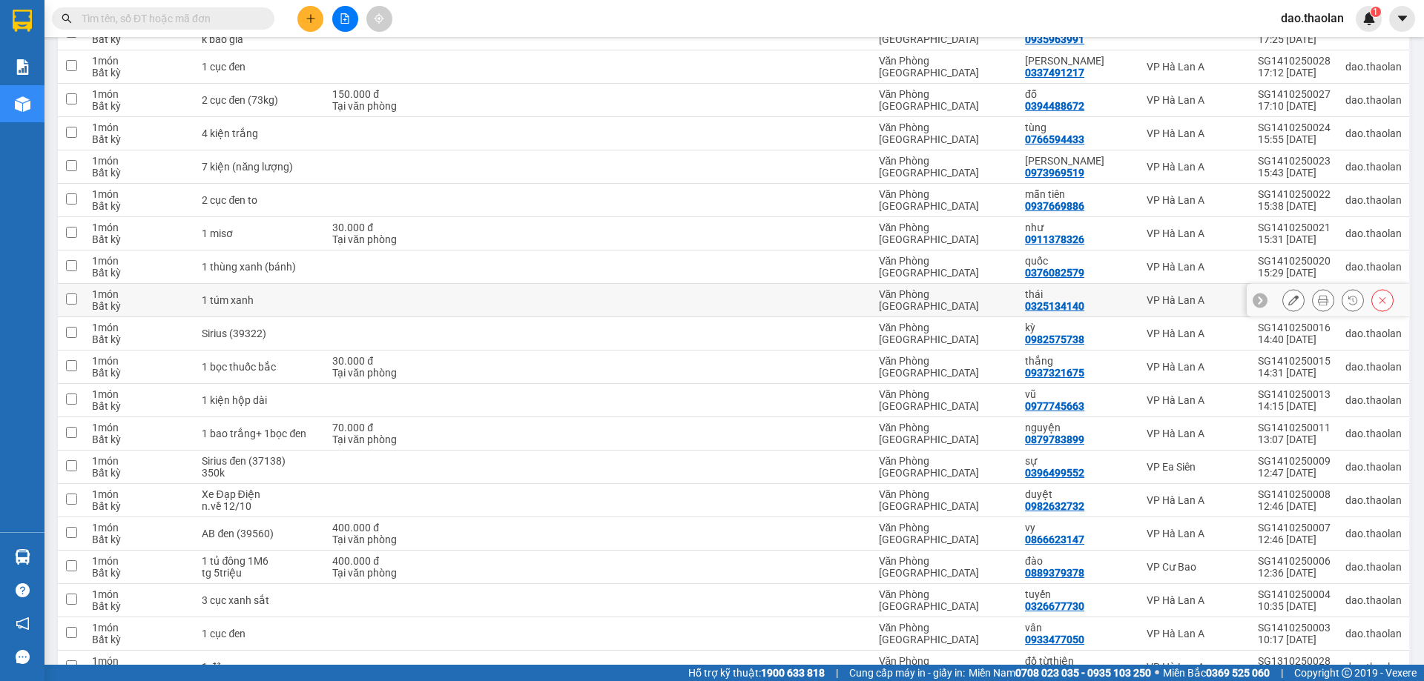
scroll to position [478, 0]
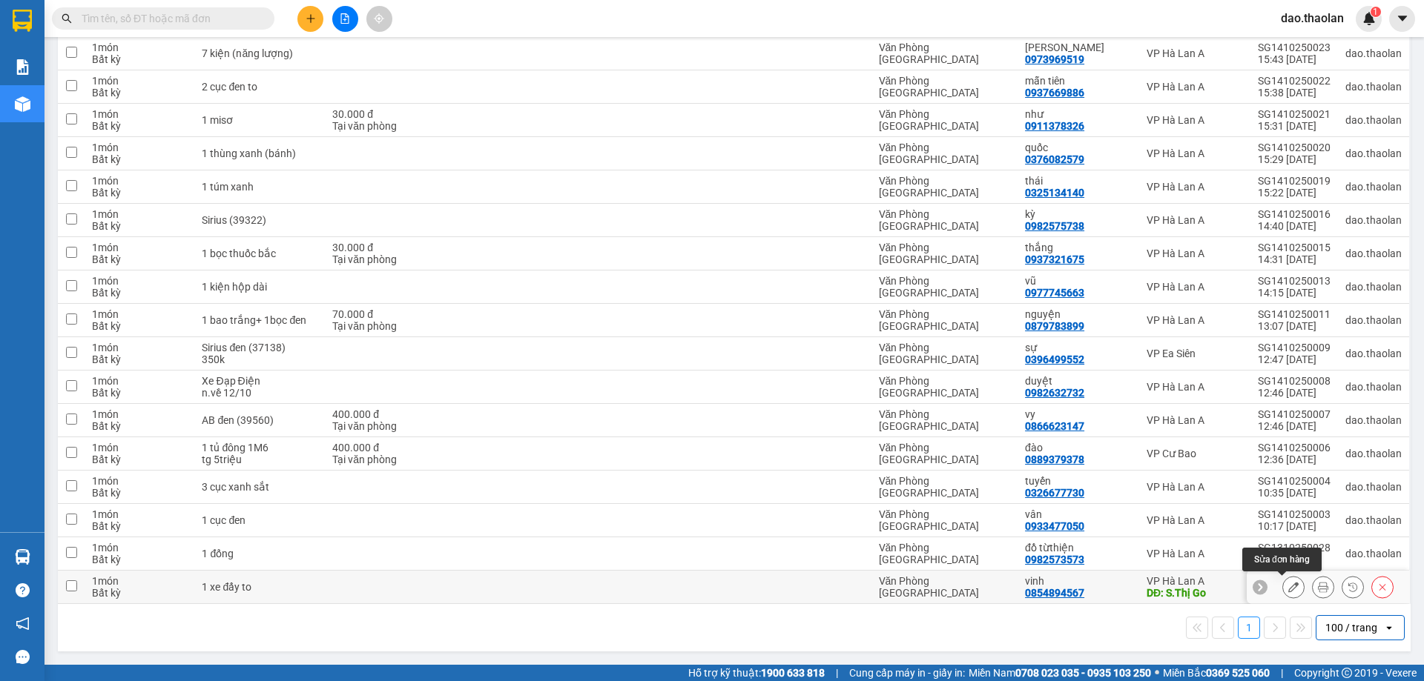
click at [1288, 585] on icon at bounding box center [1293, 587] width 10 height 10
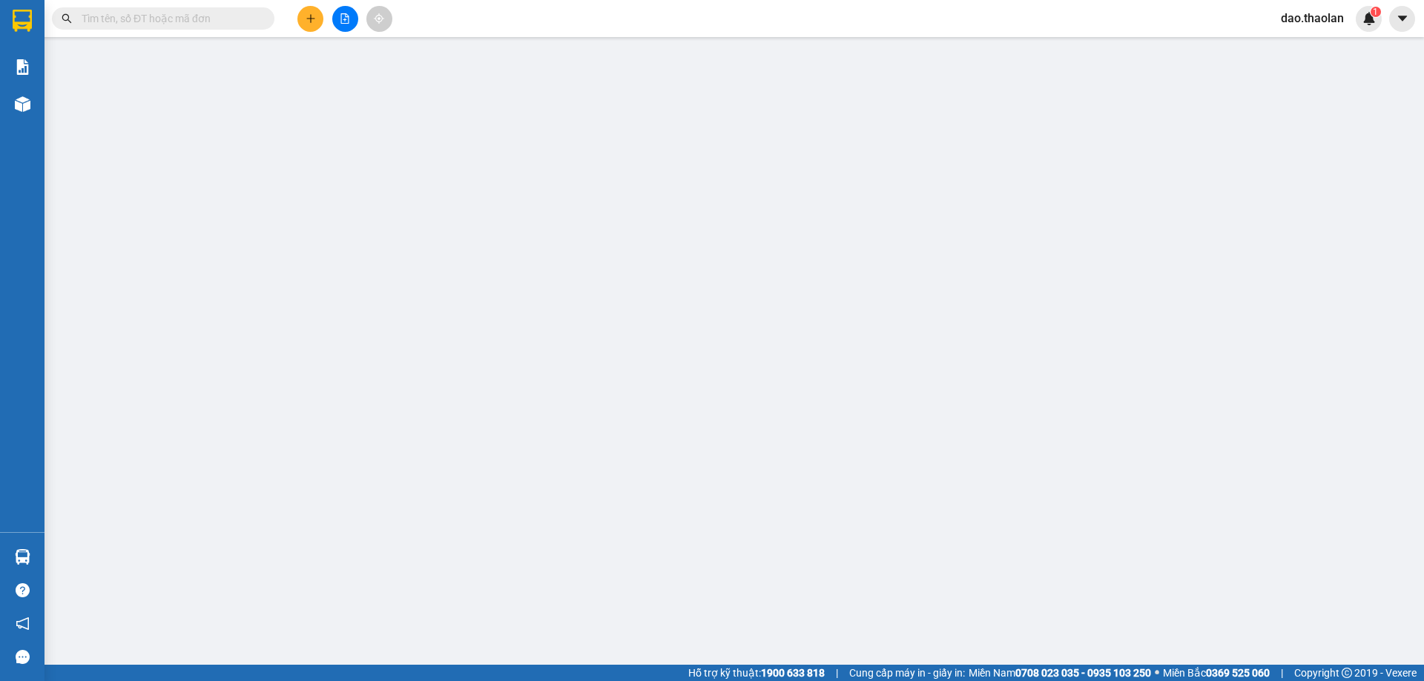
type input "0854894567"
type input "vinh"
type input "S.Thị Go"
type input "0"
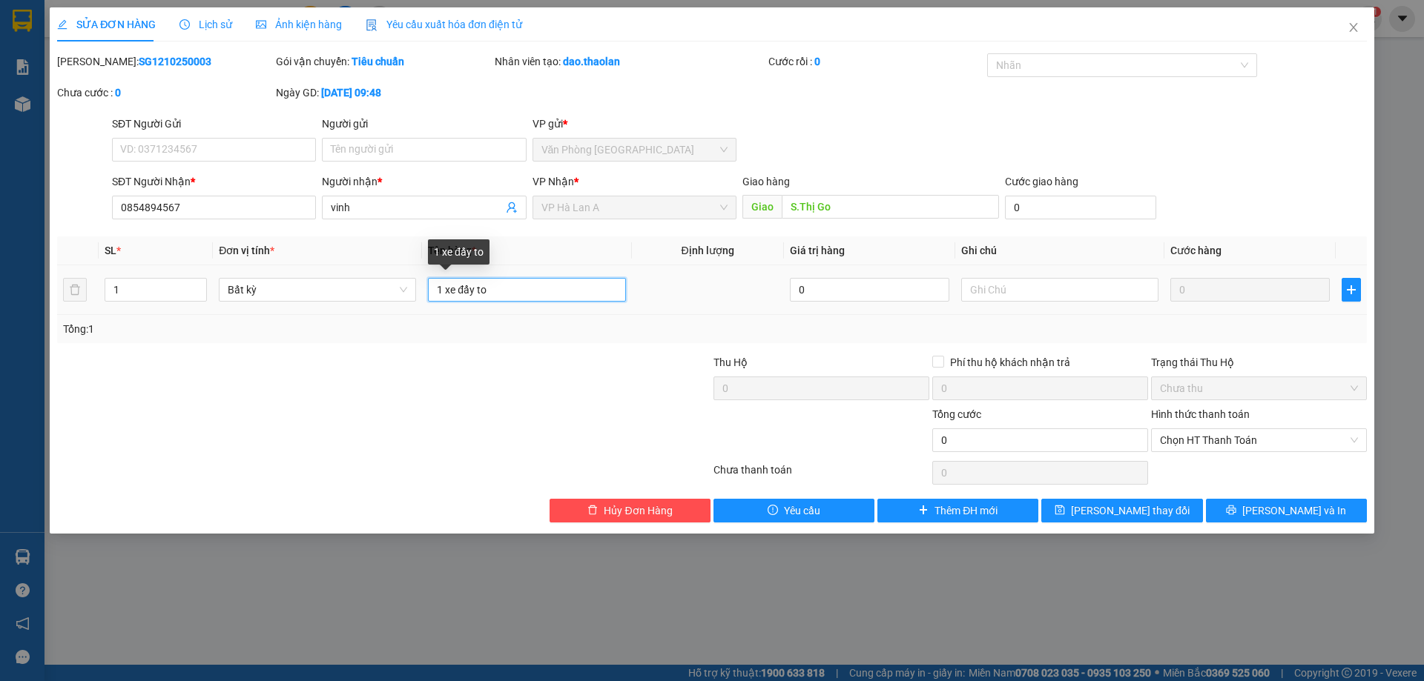
drag, startPoint x: 444, startPoint y: 295, endPoint x: 709, endPoint y: 265, distance: 266.4
click at [709, 265] on tr "1 Bất kỳ 1 xe đẩy to 0 0" at bounding box center [712, 290] width 1310 height 50
click at [1113, 524] on div "SỬA ĐƠN HÀNG Lịch sử Ảnh kiện hàng Yêu cầu xuất hóa đơn điện tử Total Paid Fee …" at bounding box center [712, 270] width 1324 height 526
click at [445, 291] on input "1 tủ bánh" at bounding box center [526, 290] width 197 height 24
type input "1 xe tủ bánh"
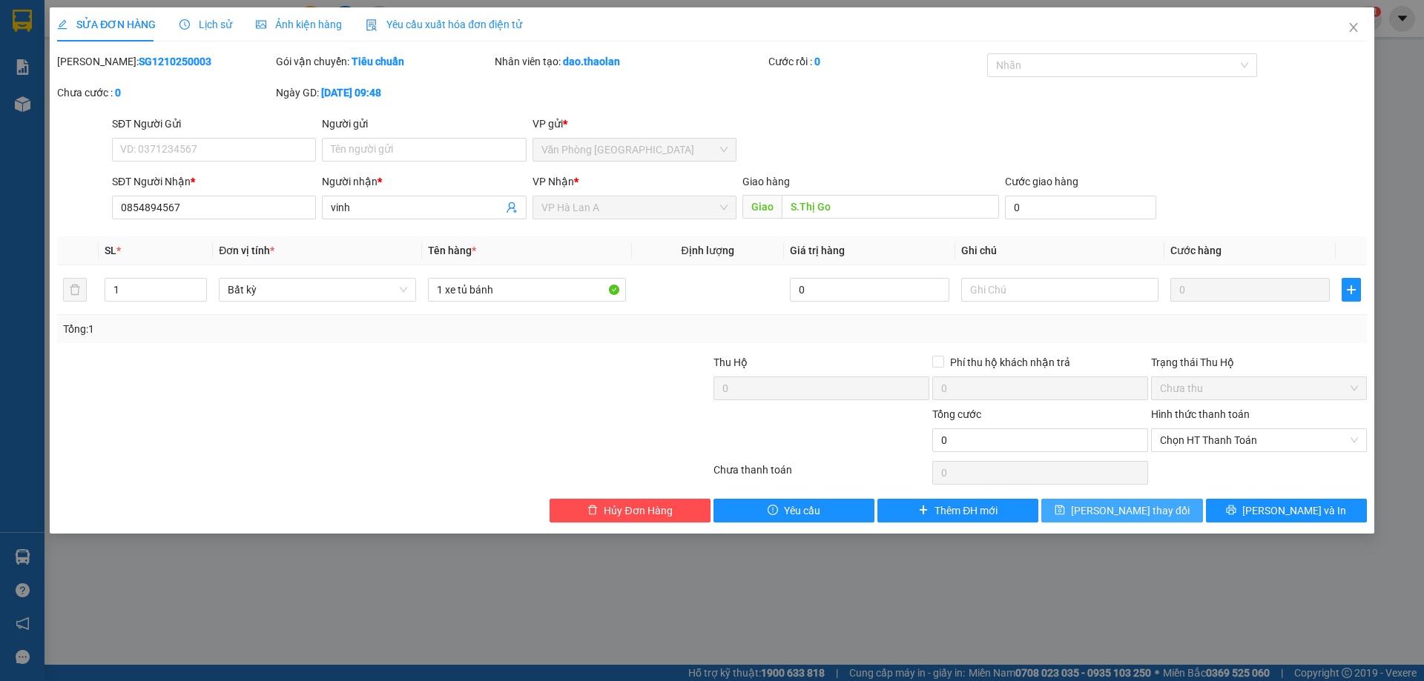
click at [1065, 517] on span "save" at bounding box center [1059, 511] width 10 height 12
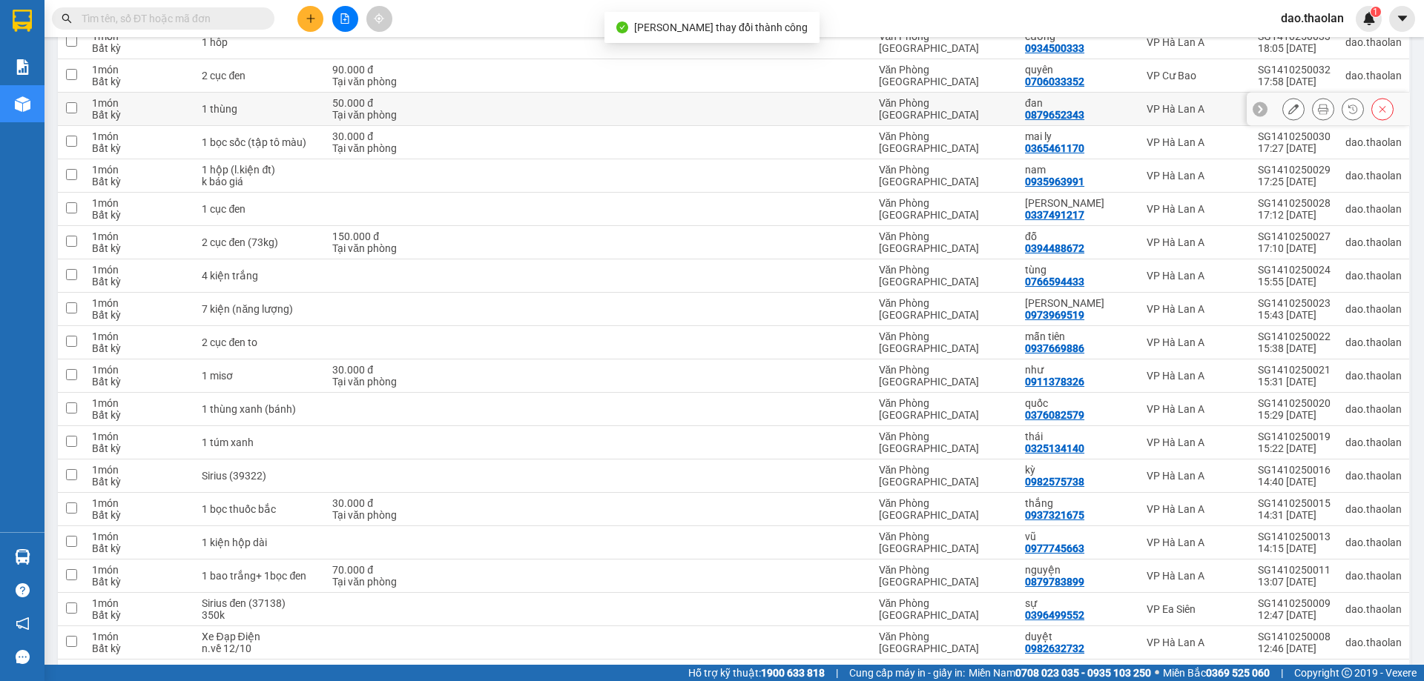
scroll to position [478, 0]
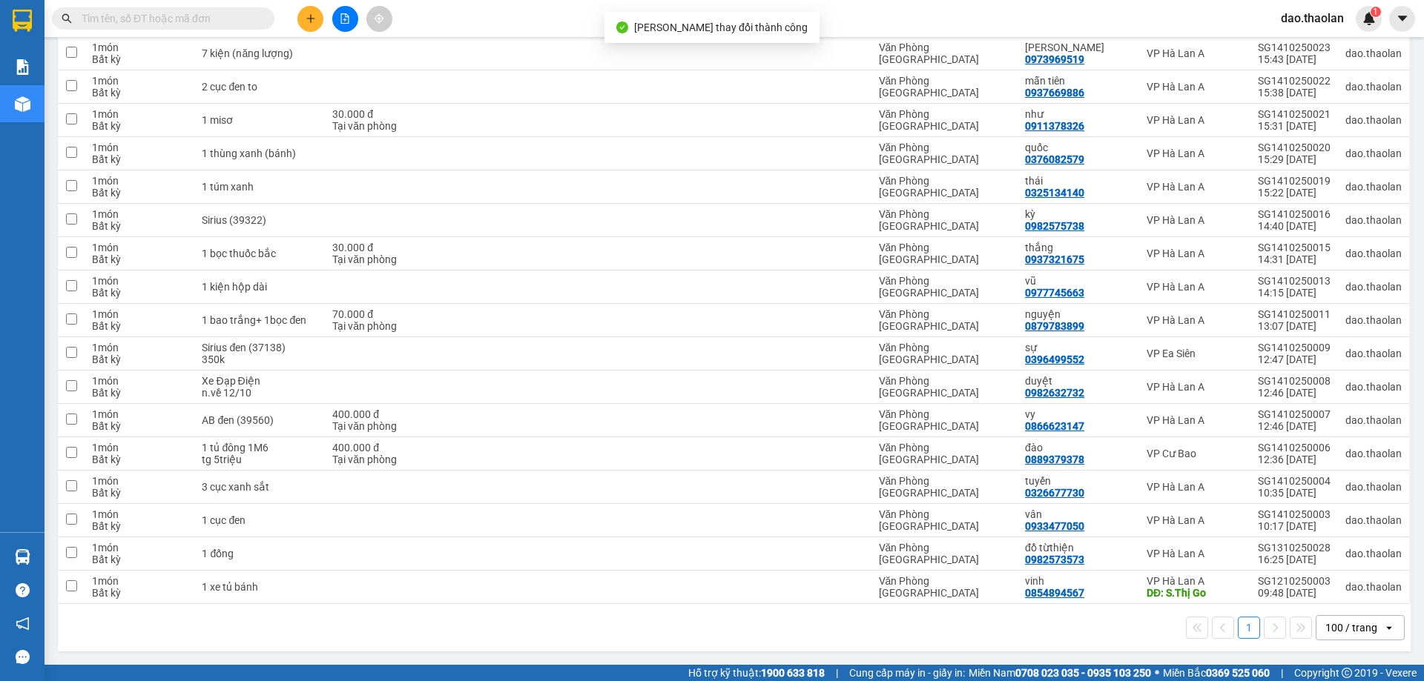
click at [1341, 627] on div "100 / trang" at bounding box center [1351, 628] width 52 height 15
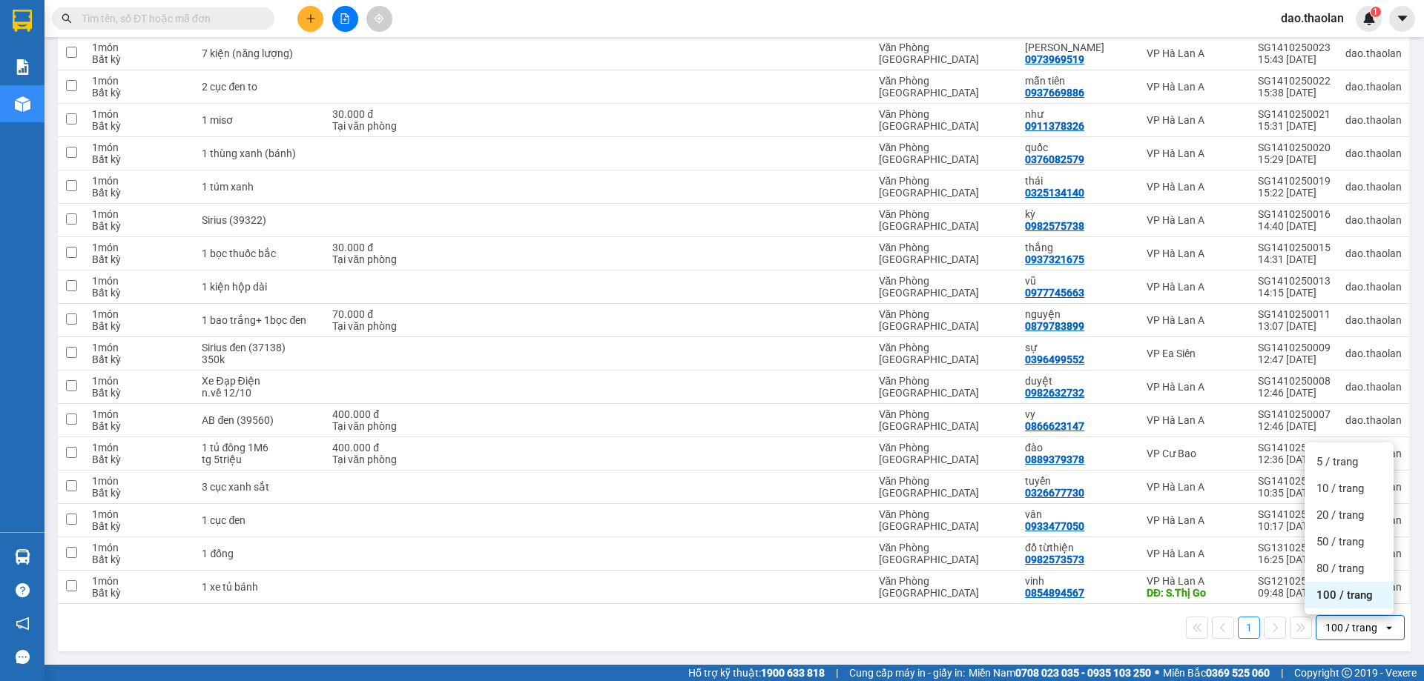
click at [1340, 595] on span "100 / trang" at bounding box center [1344, 595] width 56 height 15
